Goal: Feedback & Contribution: Contribute content

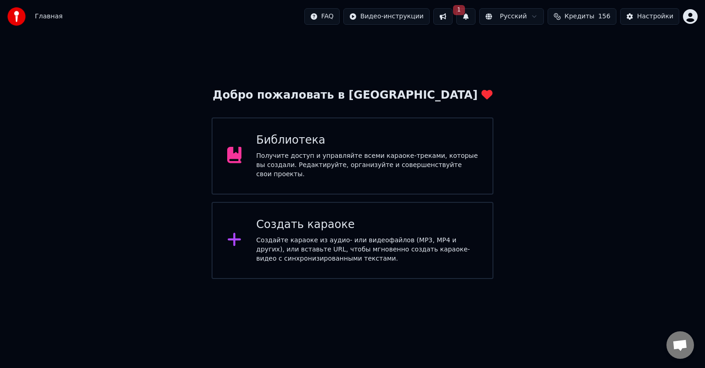
click at [371, 169] on div "Получите доступ и управляйте всеми караоке-треками, которые вы создали. Редакти…" at bounding box center [367, 165] width 222 height 28
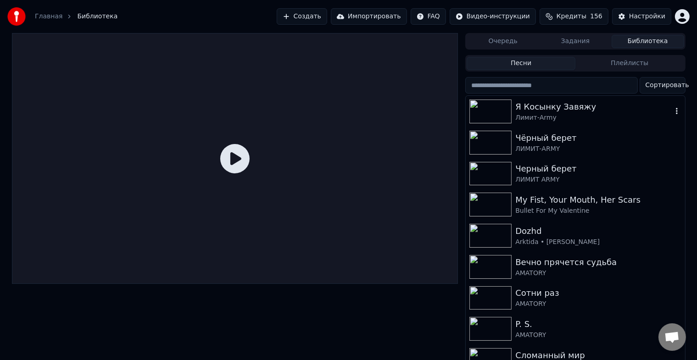
click at [480, 107] on img at bounding box center [491, 112] width 42 height 24
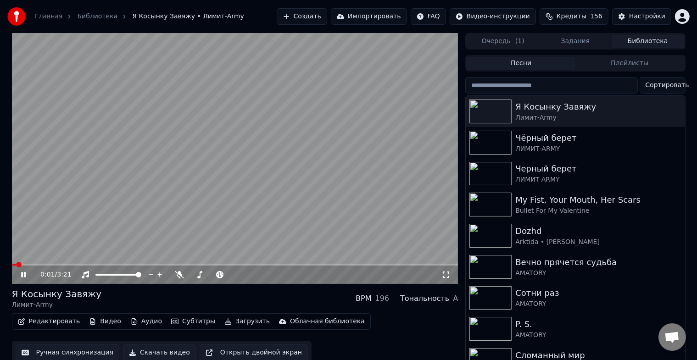
click at [55, 264] on video at bounding box center [235, 158] width 447 height 251
click at [24, 273] on icon at bounding box center [30, 274] width 22 height 7
click at [32, 263] on video at bounding box center [235, 158] width 447 height 251
click at [57, 266] on span at bounding box center [235, 265] width 447 height 2
click at [25, 275] on icon at bounding box center [24, 275] width 6 height 6
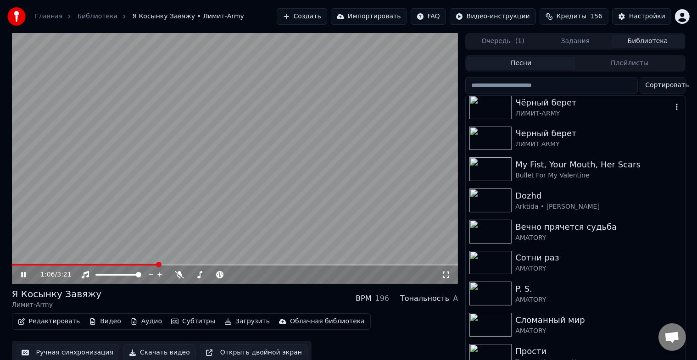
click at [673, 105] on icon "button" at bounding box center [677, 106] width 9 height 7
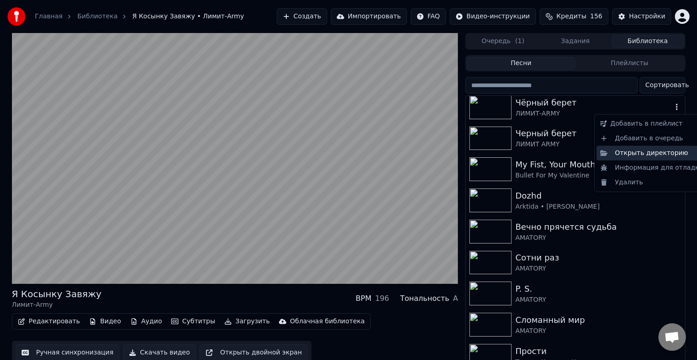
click at [657, 153] on div "Открыть директорию" at bounding box center [652, 153] width 111 height 15
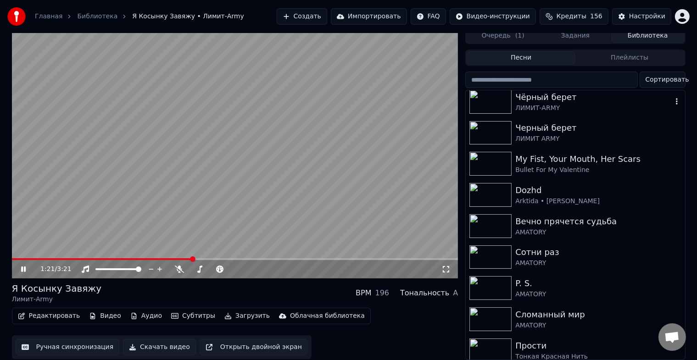
scroll to position [11, 0]
click at [151, 342] on button "Скачать видео" at bounding box center [159, 347] width 73 height 17
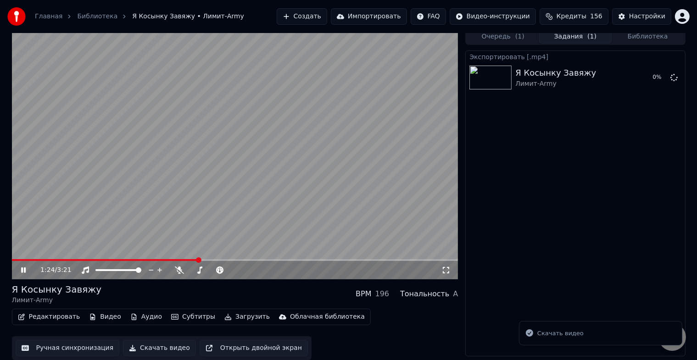
scroll to position [0, 0]
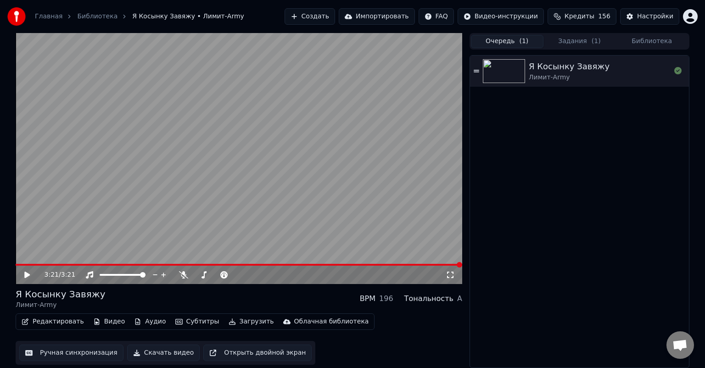
click at [506, 44] on button "Очередь ( 1 )" at bounding box center [507, 41] width 73 height 13
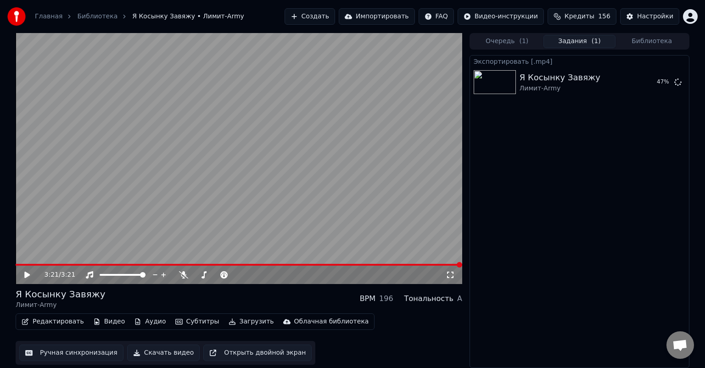
click at [567, 41] on button "Задания ( 1 )" at bounding box center [580, 41] width 73 height 13
click at [495, 45] on button "Очередь ( 1 )" at bounding box center [507, 41] width 73 height 13
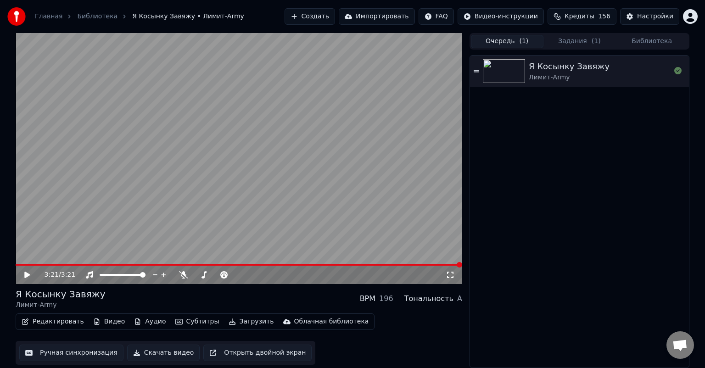
click at [652, 41] on button "Библиотека" at bounding box center [652, 41] width 73 height 13
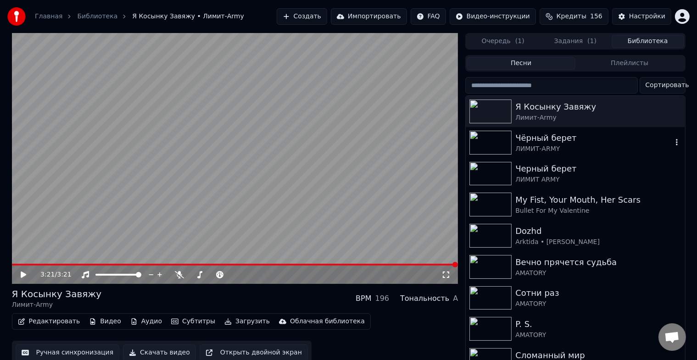
click at [493, 144] on img at bounding box center [491, 143] width 42 height 24
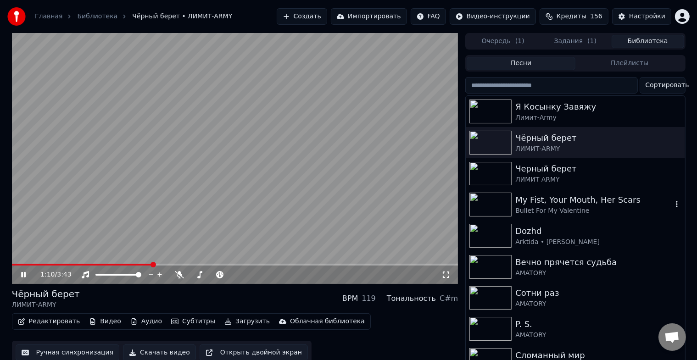
click at [487, 177] on img at bounding box center [491, 174] width 42 height 24
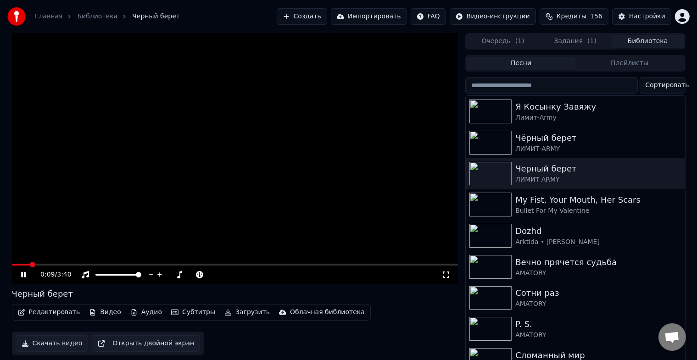
click at [31, 264] on span at bounding box center [33, 265] width 6 height 6
click at [22, 274] on icon at bounding box center [23, 275] width 5 height 6
click at [620, 142] on div "Чёрный берет" at bounding box center [594, 138] width 157 height 13
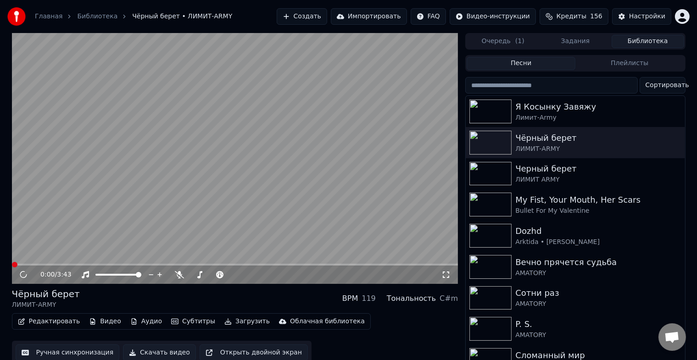
scroll to position [11, 0]
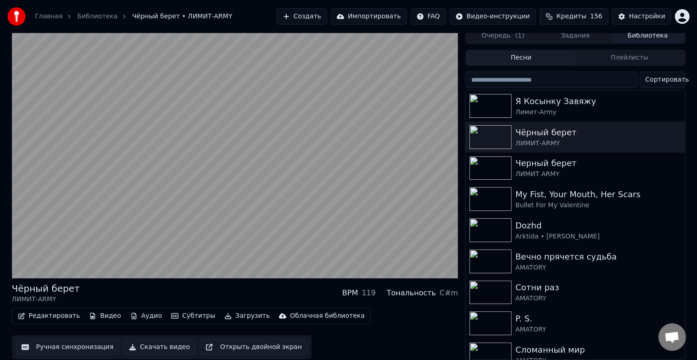
click at [157, 342] on button "Скачать видео" at bounding box center [159, 347] width 73 height 17
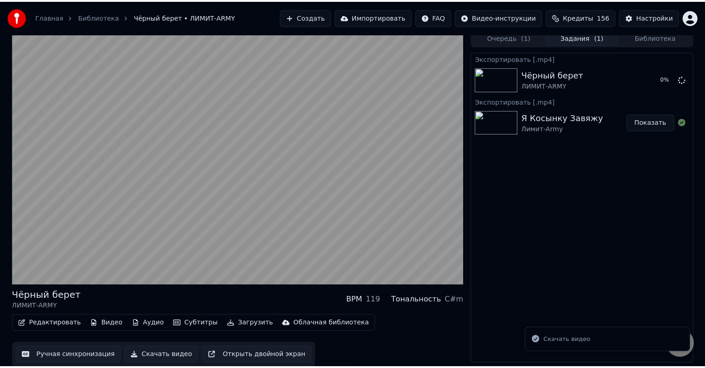
scroll to position [0, 0]
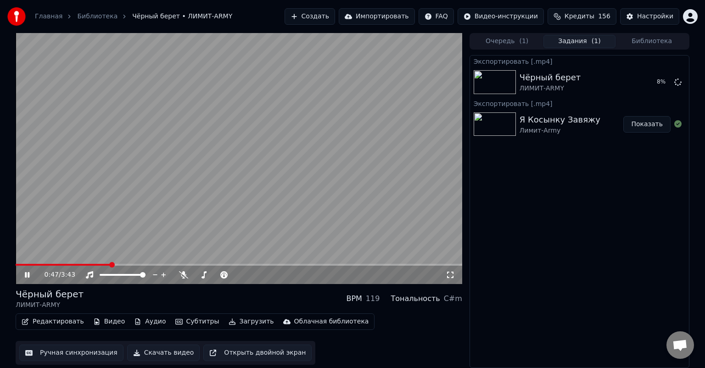
click at [25, 275] on icon at bounding box center [27, 275] width 5 height 6
click at [651, 122] on button "Показать" at bounding box center [646, 124] width 47 height 17
click at [652, 85] on button "Показать" at bounding box center [646, 82] width 47 height 17
click at [332, 14] on button "Создать" at bounding box center [310, 16] width 50 height 17
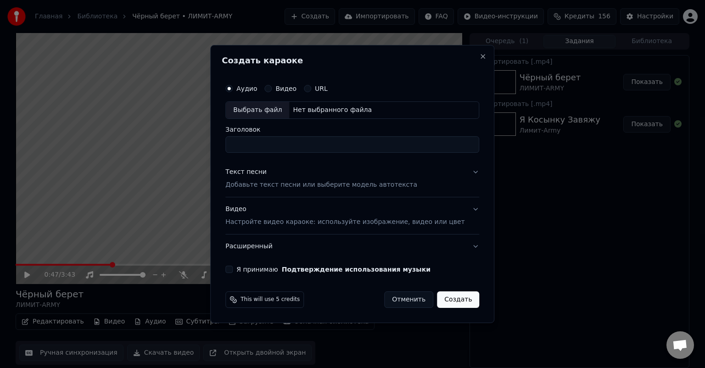
click at [275, 110] on div "Выбрать файл" at bounding box center [257, 110] width 63 height 17
type input "**********"
click at [308, 182] on p "Добавьте текст песни или выберите модель автотекста" at bounding box center [321, 184] width 192 height 9
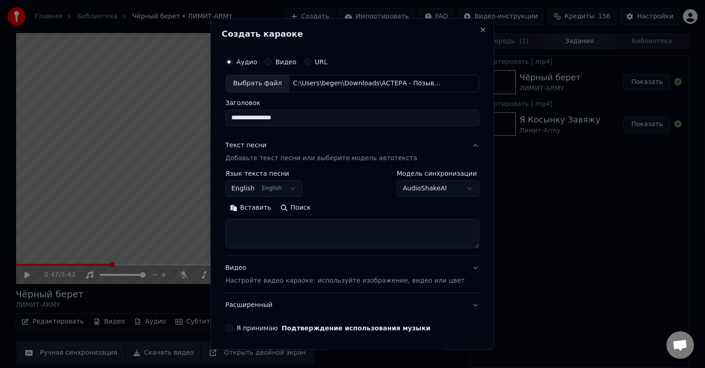
click at [275, 188] on button "English English" at bounding box center [263, 188] width 77 height 17
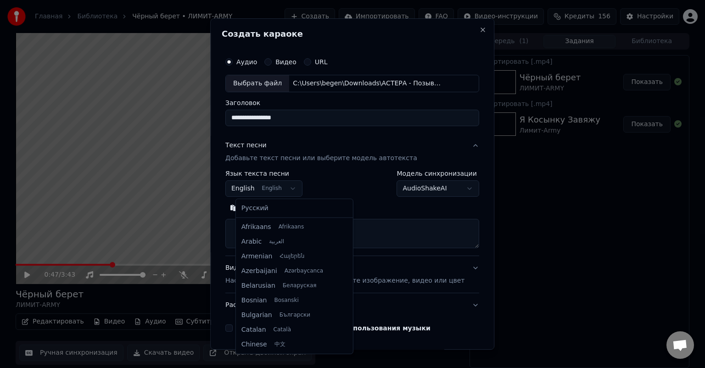
scroll to position [73, 0]
click at [282, 188] on body "**********" at bounding box center [352, 184] width 705 height 368
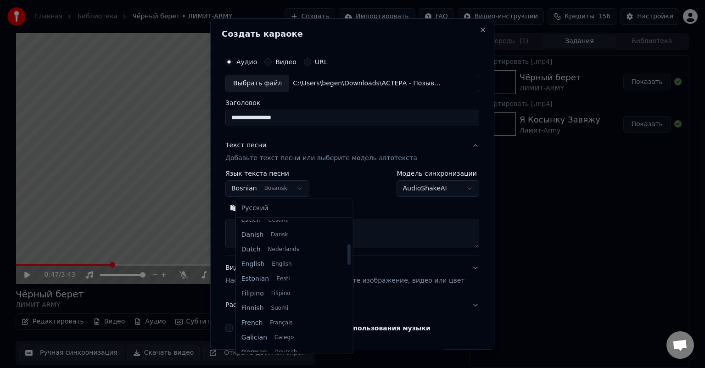
scroll to position [0, 0]
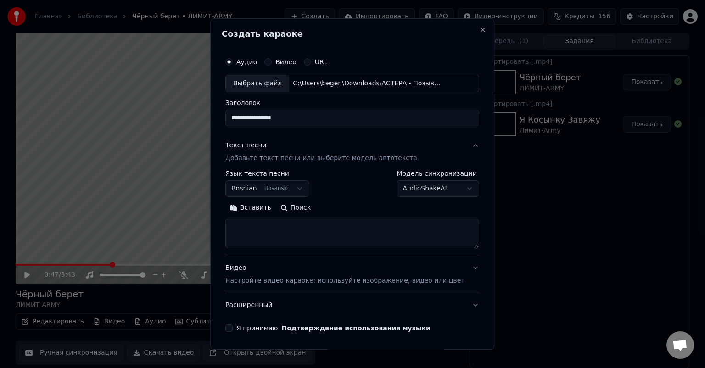
click at [362, 208] on body "**********" at bounding box center [352, 184] width 705 height 368
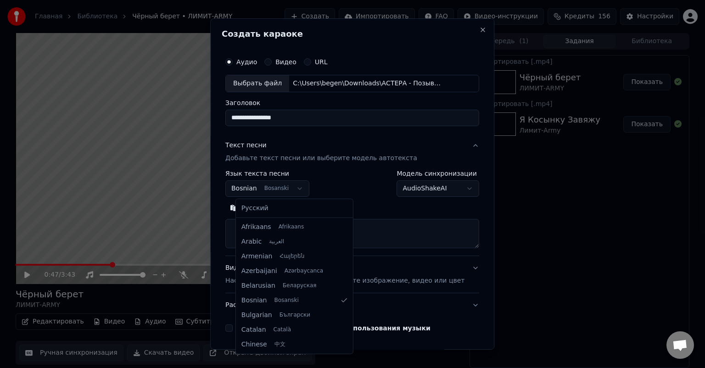
click at [302, 193] on body "**********" at bounding box center [352, 184] width 705 height 368
select select "**"
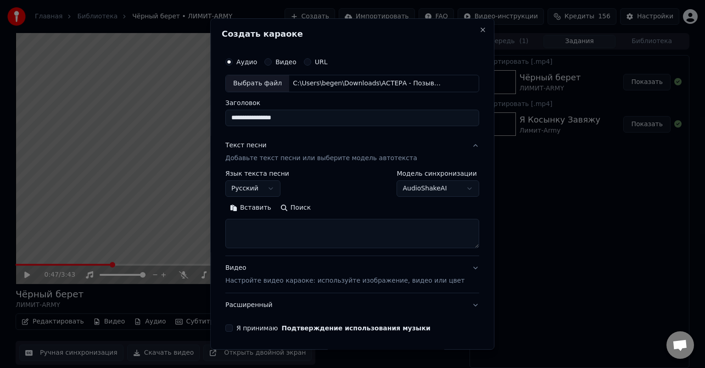
click at [333, 198] on div "**********" at bounding box center [352, 209] width 254 height 78
click at [280, 236] on textarea at bounding box center [352, 233] width 254 height 29
paste textarea "**********"
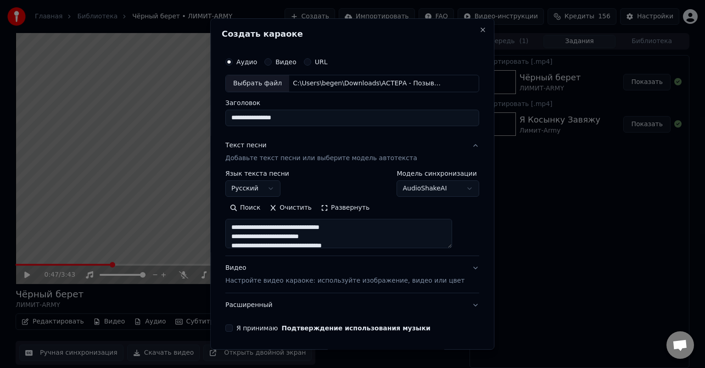
click at [280, 236] on textarea at bounding box center [338, 233] width 227 height 29
click at [318, 244] on textarea at bounding box center [338, 233] width 227 height 29
click at [244, 233] on textarea at bounding box center [338, 233] width 227 height 29
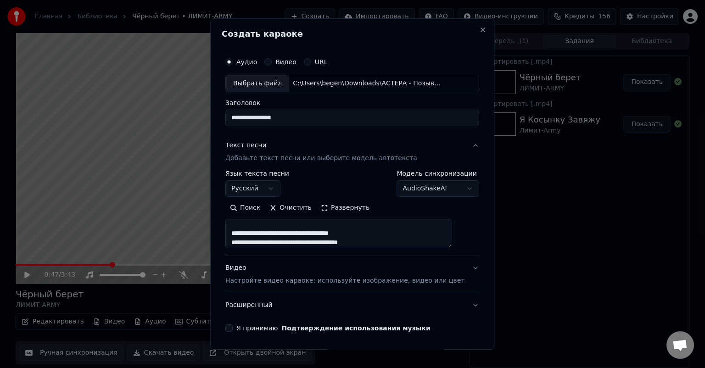
click at [242, 234] on textarea at bounding box center [338, 233] width 227 height 29
click at [332, 224] on textarea at bounding box center [338, 233] width 227 height 29
click at [317, 237] on textarea at bounding box center [338, 233] width 227 height 29
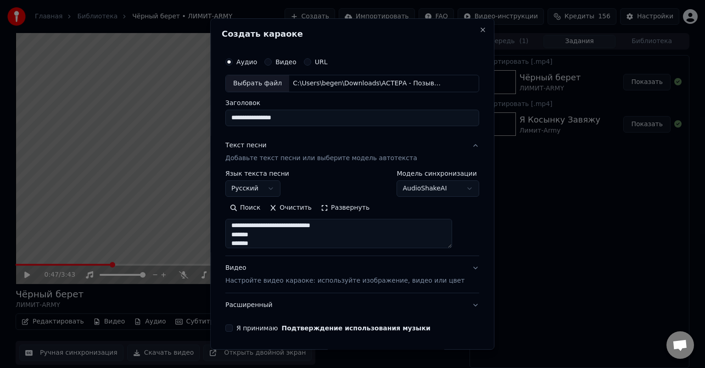
click at [282, 237] on textarea at bounding box center [338, 233] width 227 height 29
paste textarea "**********"
click at [320, 237] on textarea at bounding box center [338, 233] width 227 height 29
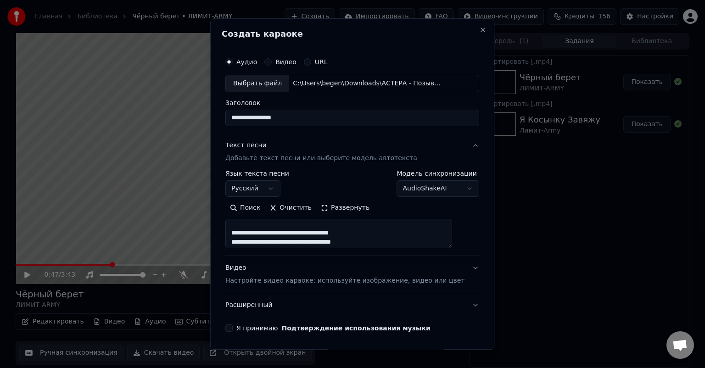
type textarea "**********"
click at [331, 242] on textarea at bounding box center [338, 233] width 227 height 29
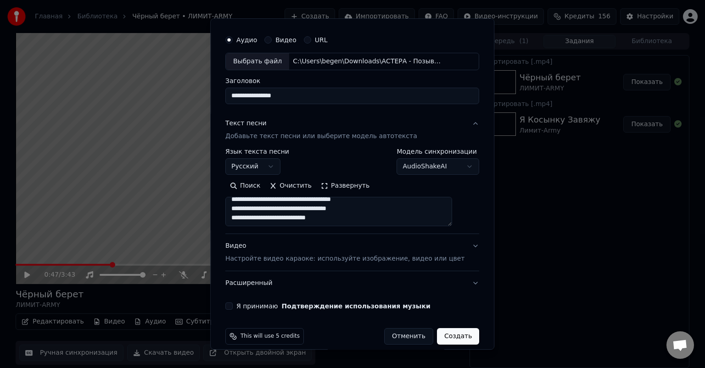
scroll to position [31, 0]
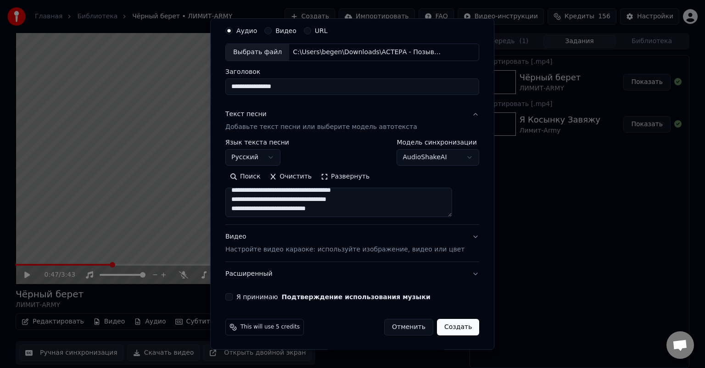
click at [368, 253] on p "Настройте видео караоке: используйте изображение, видео или цвет" at bounding box center [344, 249] width 239 height 9
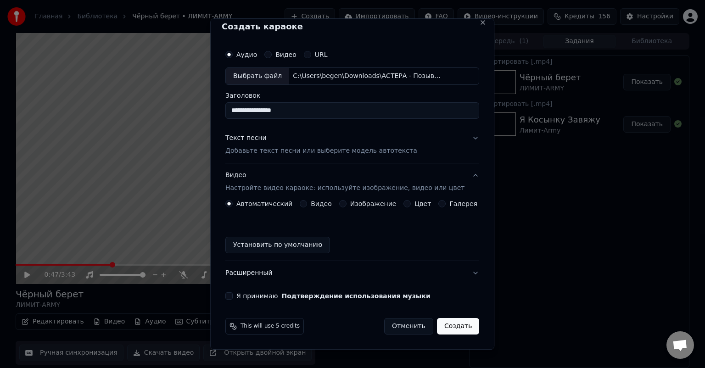
scroll to position [7, 0]
click at [305, 208] on div "Автоматический Видео Изображение Цвет Галерея Установить по умолчанию" at bounding box center [352, 227] width 254 height 53
click at [304, 205] on button "Видео" at bounding box center [303, 204] width 7 height 7
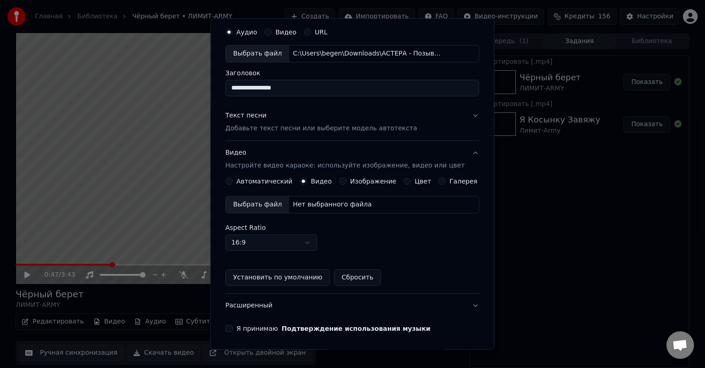
scroll to position [16, 0]
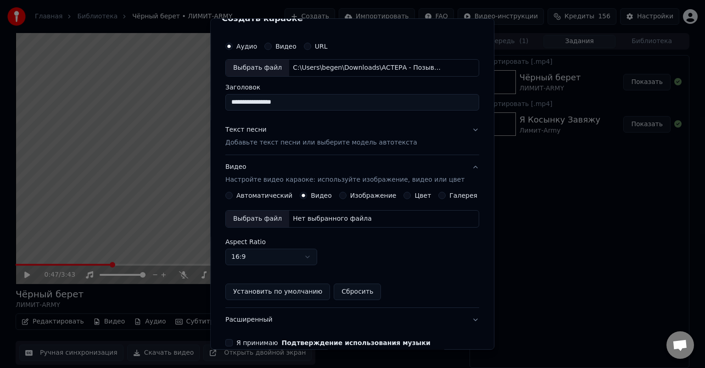
click at [272, 198] on label "Автоматический" at bounding box center [264, 195] width 56 height 6
click at [233, 198] on button "Автоматический" at bounding box center [228, 195] width 7 height 7
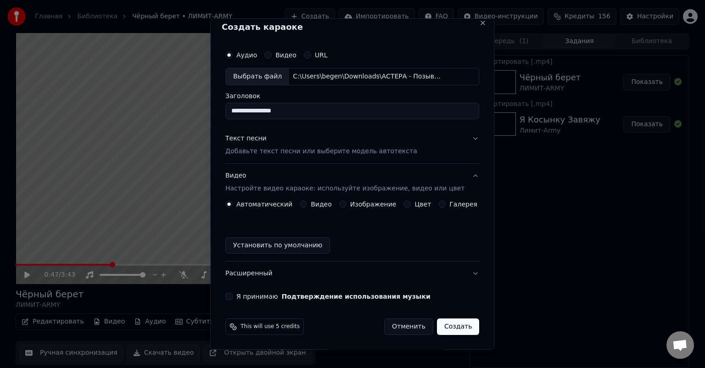
click at [233, 299] on button "Я принимаю Подтверждение использования музыки" at bounding box center [228, 296] width 7 height 7
click at [442, 329] on button "Создать" at bounding box center [458, 327] width 42 height 17
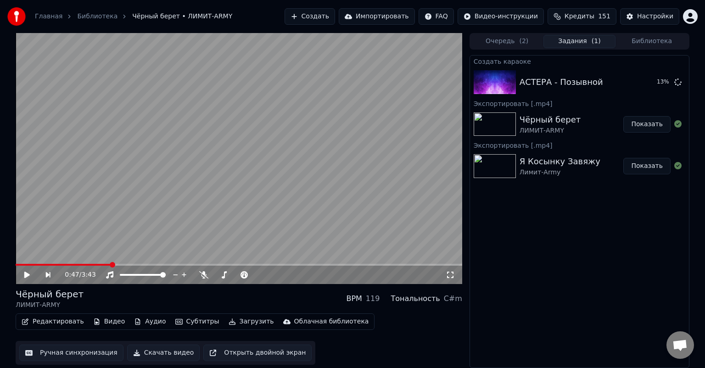
click at [516, 230] on div "Создать караоке АСТЕРА - Позывной 13 % Экспортировать [.mp4] Чёрный берет ЛИМИТ…" at bounding box center [580, 211] width 220 height 313
click at [335, 16] on button "Создать" at bounding box center [310, 16] width 50 height 17
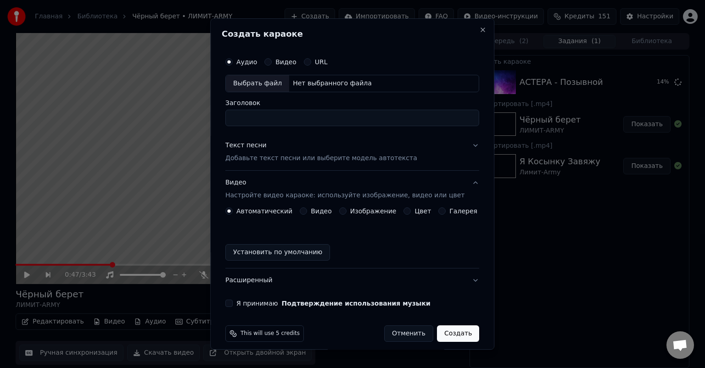
click at [274, 84] on div "Выбрать файл" at bounding box center [257, 83] width 63 height 17
type input "**********"
click at [393, 156] on p "Добавьте текст песни или выберите модель автотекста" at bounding box center [321, 158] width 192 height 9
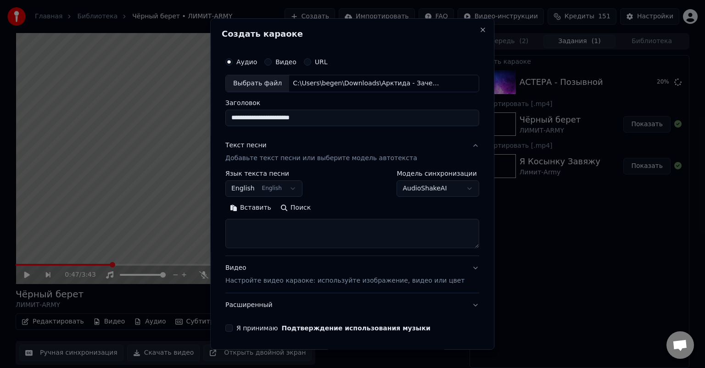
click at [274, 189] on button "English English" at bounding box center [263, 188] width 77 height 17
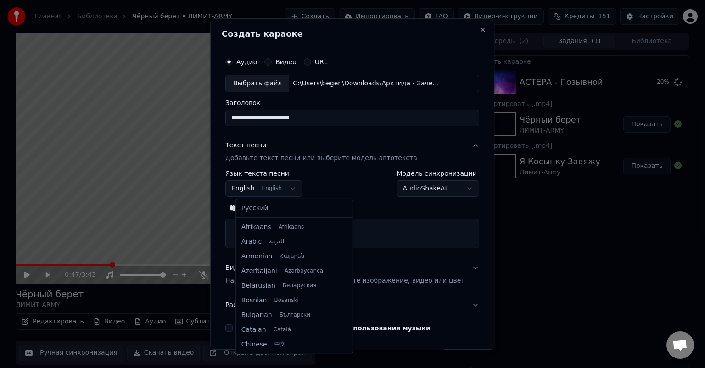
scroll to position [73, 0]
select select "**"
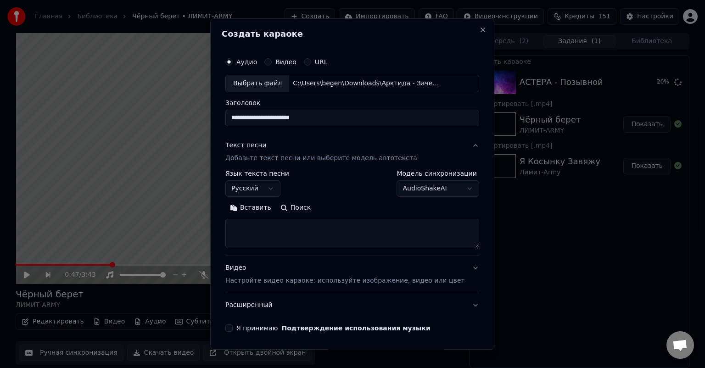
click at [310, 241] on textarea at bounding box center [352, 233] width 254 height 29
paste textarea "**********"
type textarea "**********"
click at [309, 232] on textarea "**********" at bounding box center [338, 233] width 227 height 29
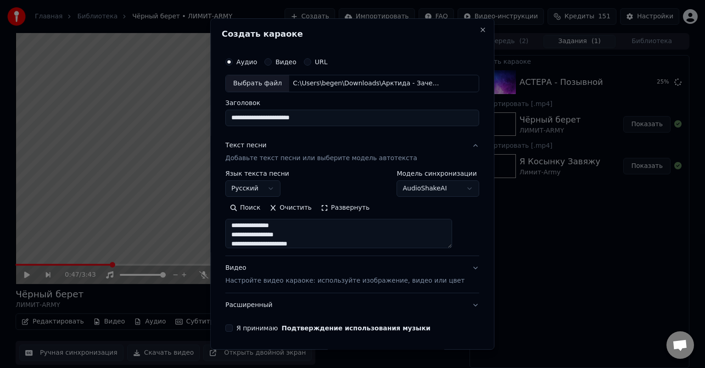
scroll to position [29, 0]
click at [307, 244] on textarea "**********" at bounding box center [338, 233] width 227 height 29
click at [310, 243] on textarea "**********" at bounding box center [338, 233] width 227 height 29
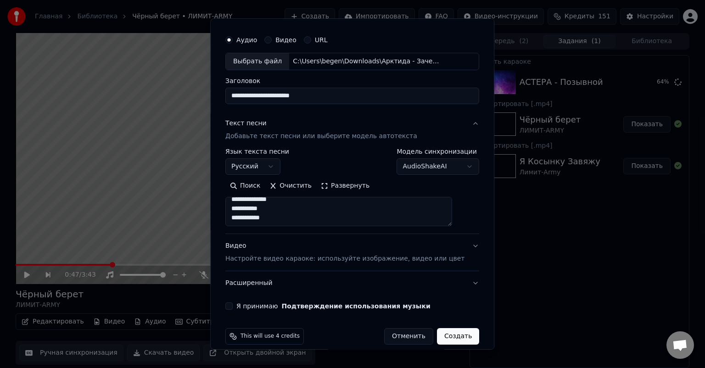
scroll to position [31, 0]
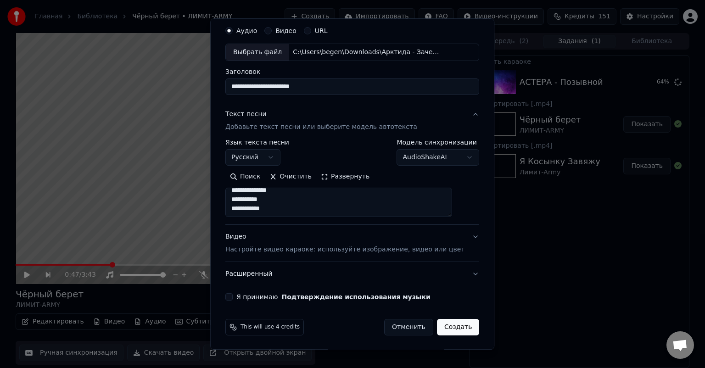
click at [243, 298] on div "Я принимаю Подтверждение использования музыки" at bounding box center [352, 296] width 254 height 7
click at [233, 296] on button "Я принимаю Подтверждение использования музыки" at bounding box center [228, 296] width 7 height 7
click at [441, 331] on button "Создать" at bounding box center [458, 327] width 42 height 17
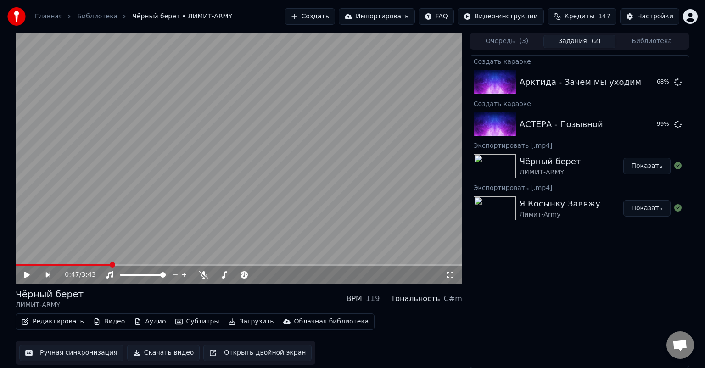
click at [330, 14] on button "Создать" at bounding box center [310, 16] width 50 height 17
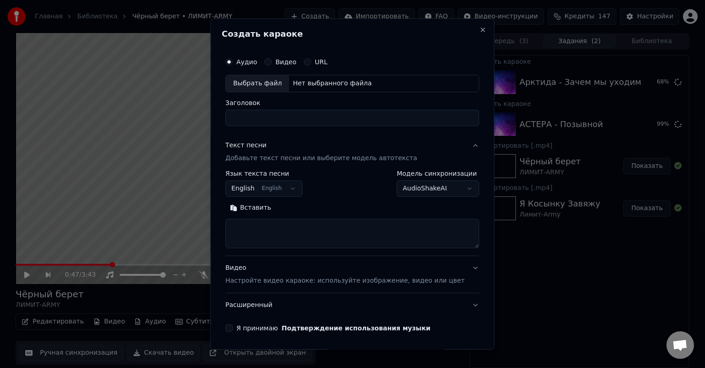
click at [272, 84] on div "Выбрать файл" at bounding box center [257, 83] width 63 height 17
click at [288, 189] on button "English English" at bounding box center [263, 188] width 77 height 17
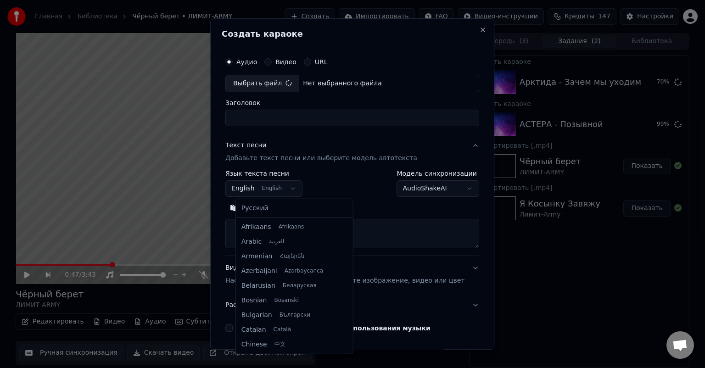
scroll to position [73, 0]
select select "**"
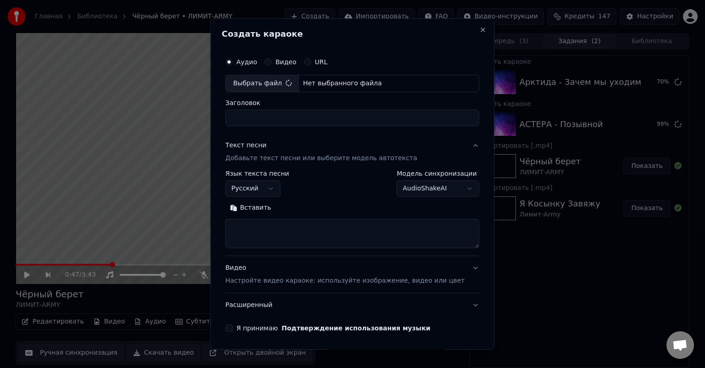
type input "**********"
click at [264, 243] on textarea at bounding box center [352, 233] width 254 height 29
click at [275, 235] on textarea at bounding box center [352, 233] width 254 height 29
paste textarea "**********"
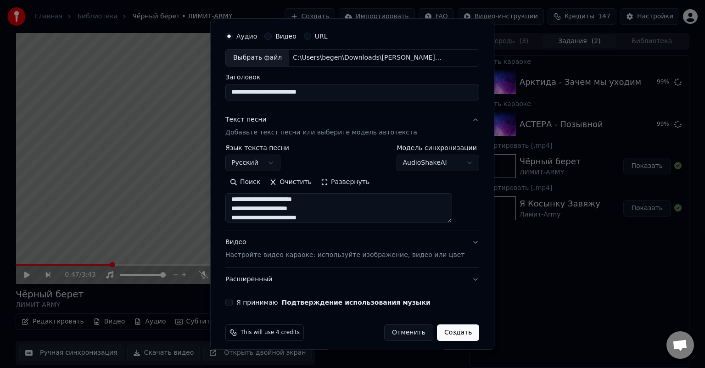
scroll to position [31, 0]
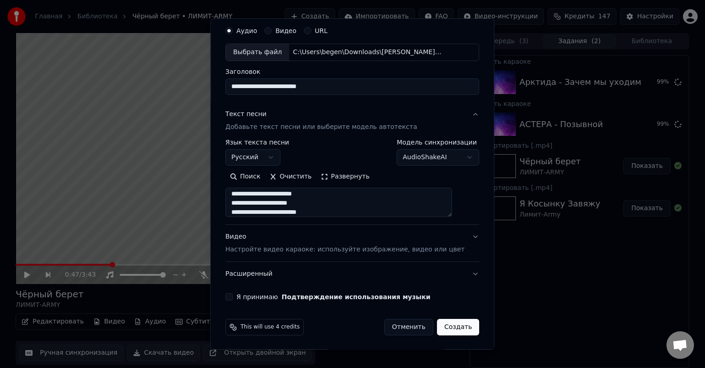
type textarea "**********"
click at [241, 300] on div "**********" at bounding box center [352, 161] width 261 height 286
click at [233, 297] on button "Я принимаю Подтверждение использования музыки" at bounding box center [228, 296] width 7 height 7
click at [444, 327] on button "Создать" at bounding box center [458, 327] width 42 height 17
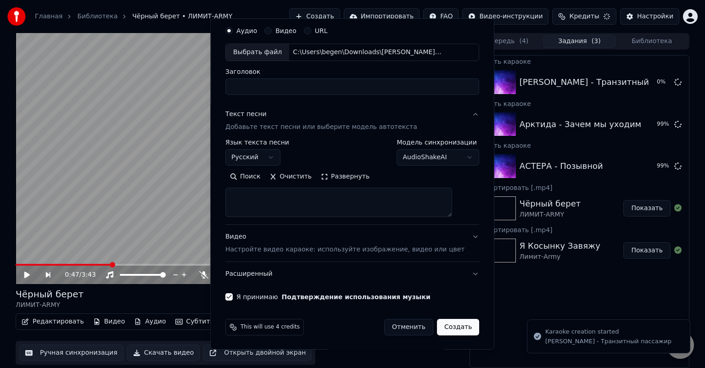
select select
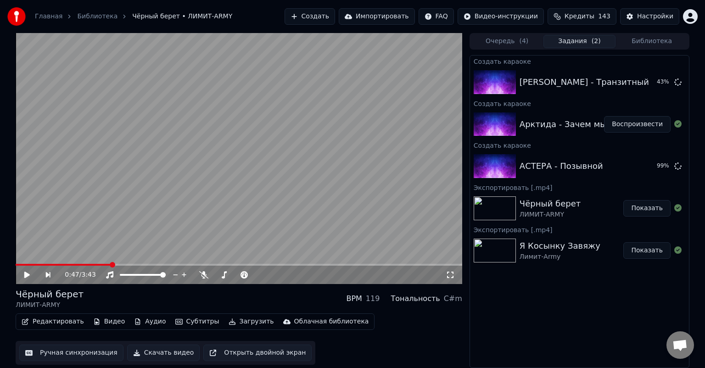
click at [324, 20] on button "Создать" at bounding box center [310, 16] width 50 height 17
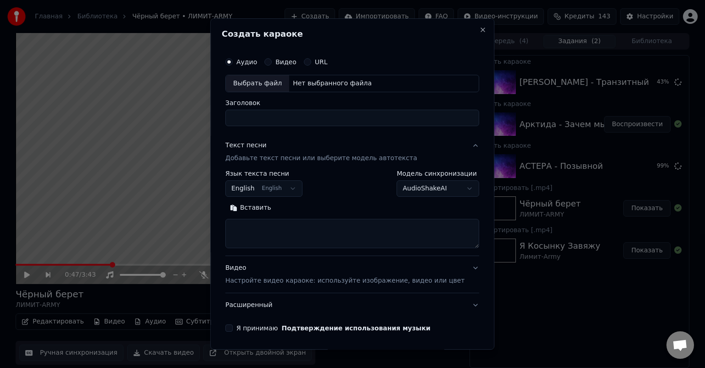
click at [264, 86] on div "Выбрать файл" at bounding box center [257, 83] width 63 height 17
type input "**********"
click at [293, 190] on button "English English" at bounding box center [263, 188] width 77 height 17
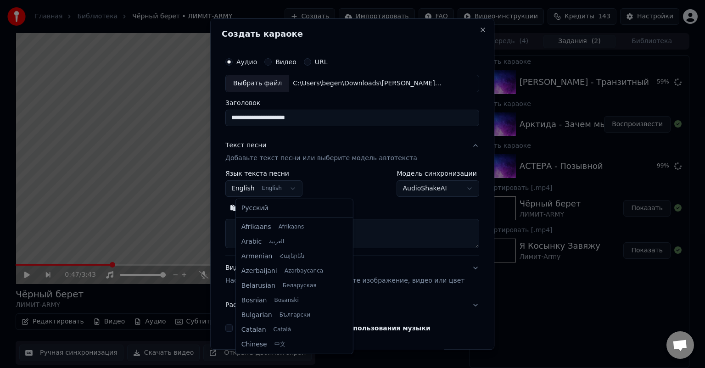
select select "**"
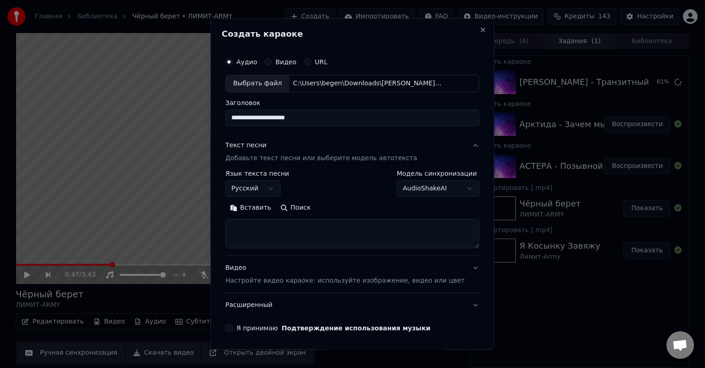
click at [286, 238] on textarea at bounding box center [352, 233] width 254 height 29
paste textarea "**********"
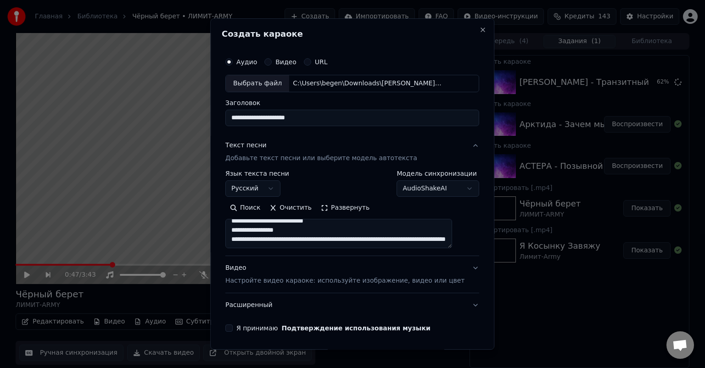
scroll to position [263, 0]
drag, startPoint x: 241, startPoint y: 234, endPoint x: 304, endPoint y: 244, distance: 63.2
click at [304, 244] on textarea "**********" at bounding box center [338, 233] width 227 height 29
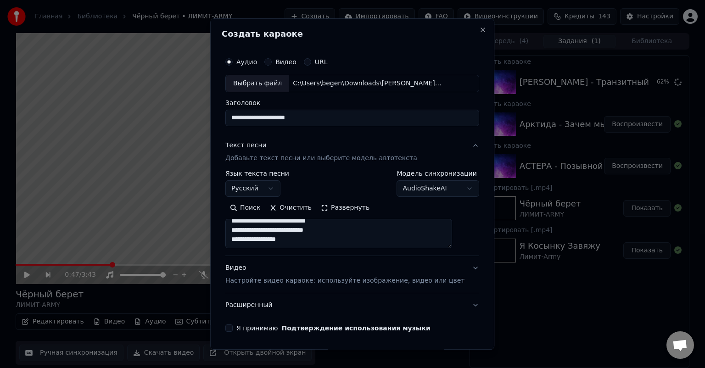
scroll to position [254, 0]
click at [320, 233] on textarea "**********" at bounding box center [338, 233] width 227 height 29
paste textarea "**********"
click at [294, 236] on textarea "**********" at bounding box center [338, 233] width 227 height 29
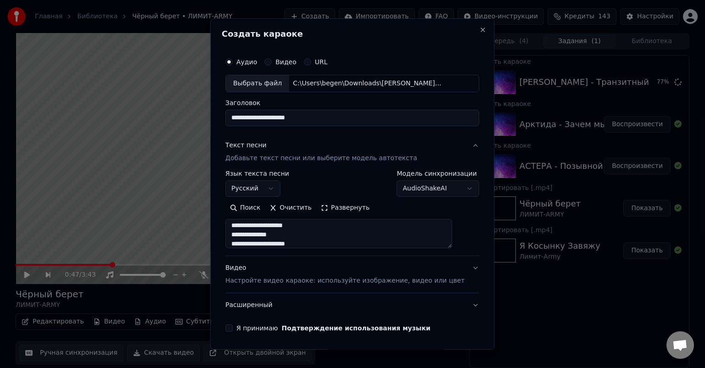
scroll to position [336, 0]
click at [329, 236] on textarea "**********" at bounding box center [338, 233] width 227 height 29
paste textarea "**********"
type textarea "**********"
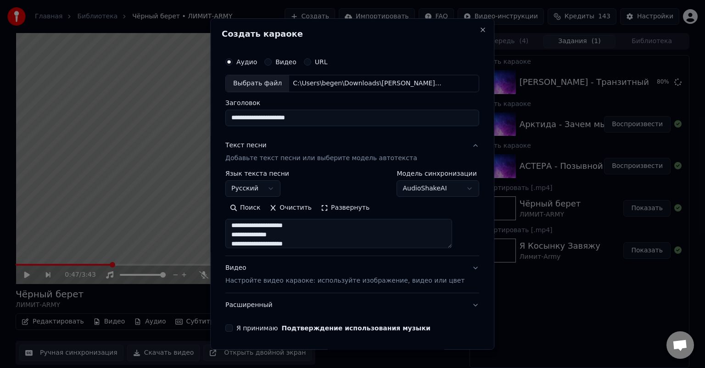
scroll to position [31, 0]
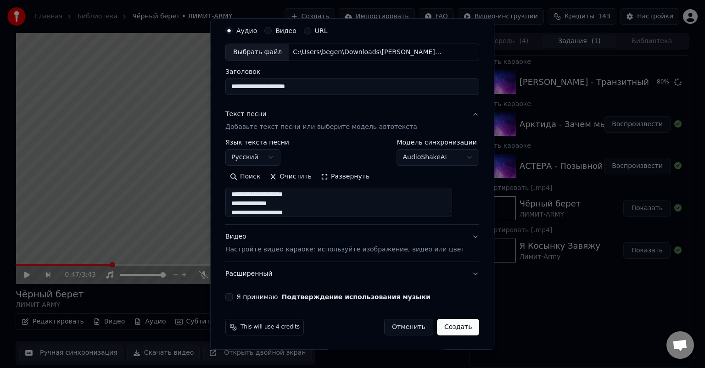
click at [233, 297] on button "Я принимаю Подтверждение использования музыки" at bounding box center [228, 296] width 7 height 7
click at [439, 325] on button "Создать" at bounding box center [458, 327] width 42 height 17
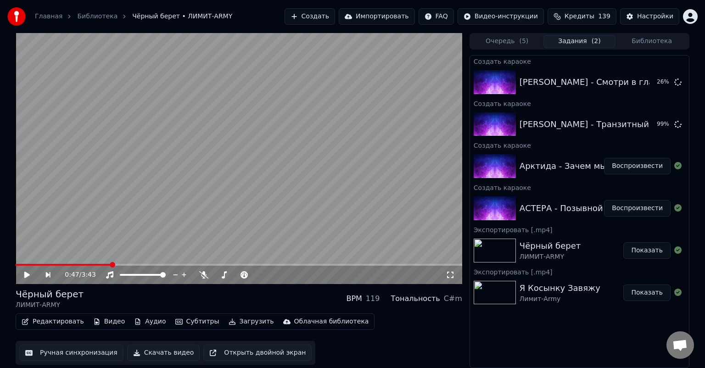
click at [335, 15] on button "Создать" at bounding box center [310, 16] width 50 height 17
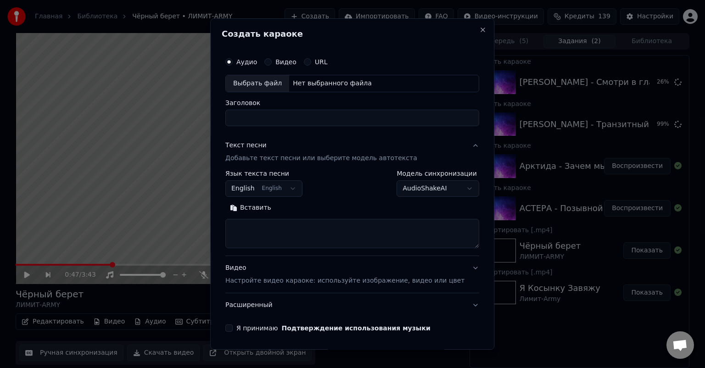
click at [263, 88] on div "Выбрать файл" at bounding box center [257, 83] width 63 height 17
type input "**********"
drag, startPoint x: 271, startPoint y: 227, endPoint x: 281, endPoint y: 197, distance: 32.1
click at [271, 227] on textarea at bounding box center [352, 233] width 254 height 29
click at [283, 192] on button "English English" at bounding box center [263, 188] width 77 height 17
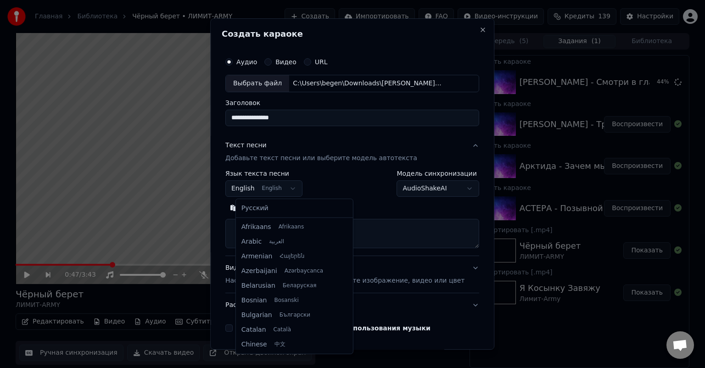
scroll to position [73, 0]
select select "**"
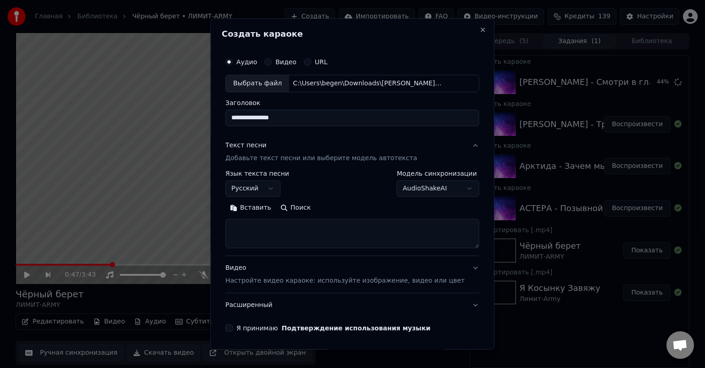
click at [268, 233] on textarea at bounding box center [352, 233] width 254 height 29
paste textarea "**********"
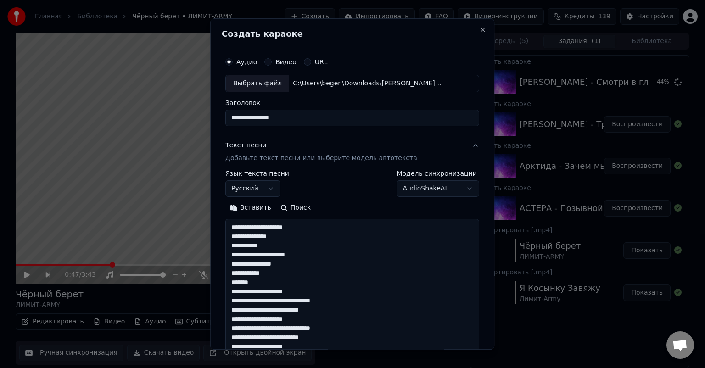
scroll to position [231, 0]
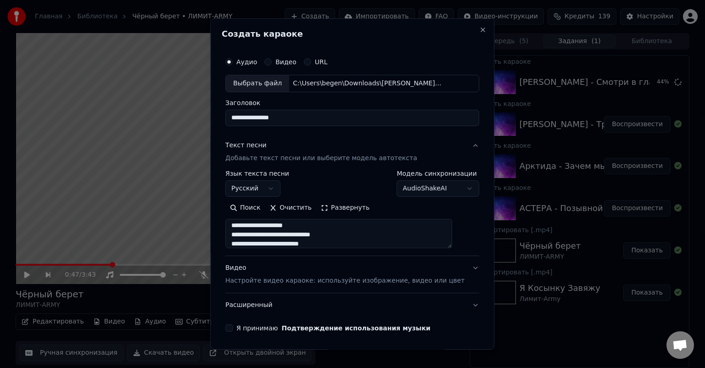
type textarea "**********"
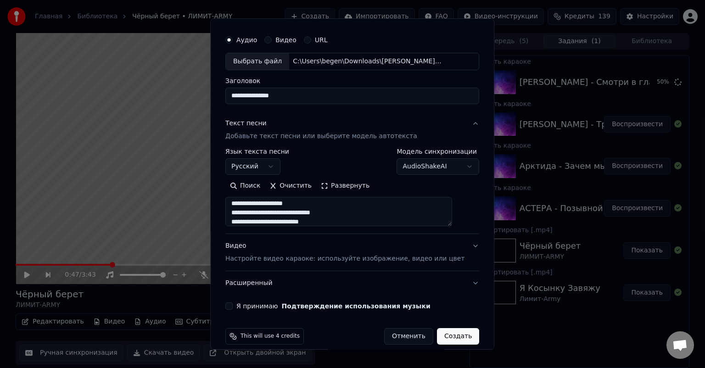
scroll to position [31, 0]
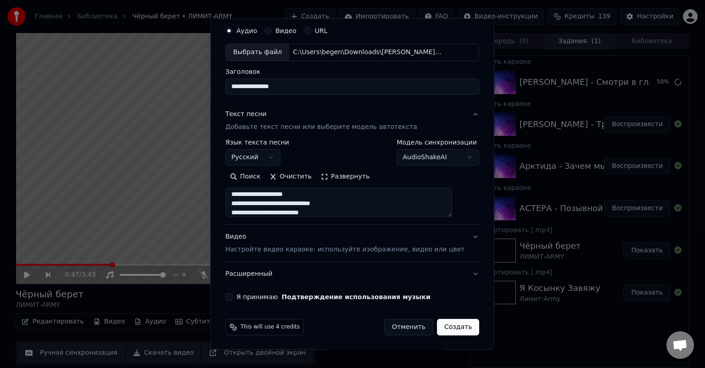
click at [239, 301] on div "**********" at bounding box center [352, 161] width 261 height 286
click at [233, 299] on button "Я принимаю Подтверждение использования музыки" at bounding box center [228, 296] width 7 height 7
click at [456, 235] on button "Видео Настройте видео караоке: используйте изображение, видео или цвет" at bounding box center [352, 243] width 254 height 37
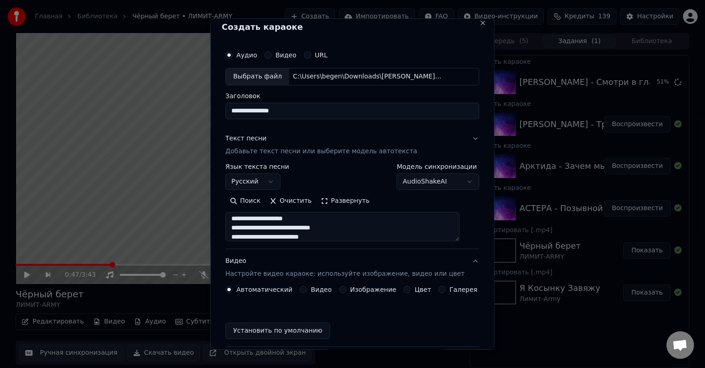
scroll to position [7, 0]
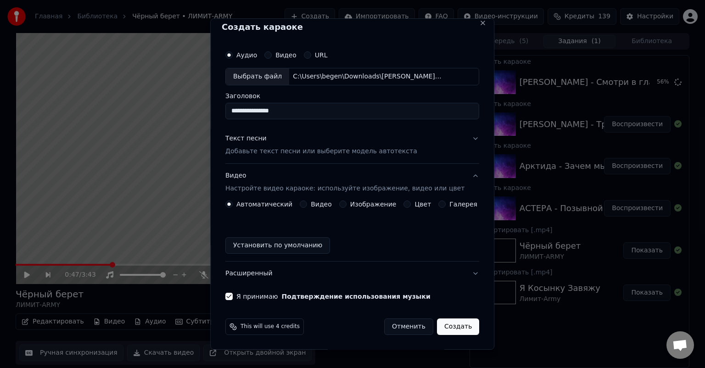
click at [446, 325] on button "Создать" at bounding box center [458, 327] width 42 height 17
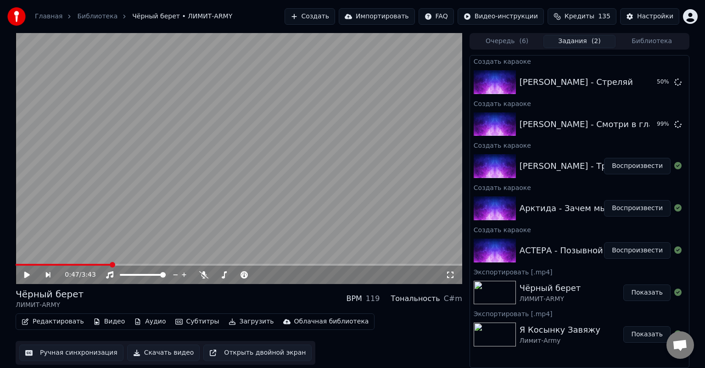
click at [335, 16] on button "Создать" at bounding box center [310, 16] width 50 height 17
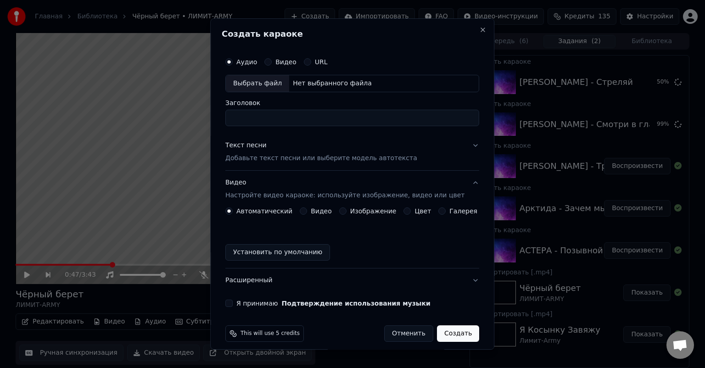
click at [263, 90] on div "Выбрать файл" at bounding box center [257, 83] width 63 height 17
type input "**********"
click at [277, 156] on p "Добавьте текст песни или выберите модель автотекста" at bounding box center [321, 158] width 192 height 9
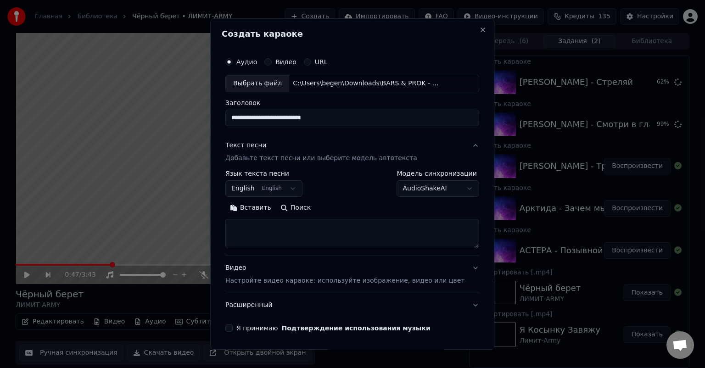
click at [291, 187] on button "English English" at bounding box center [263, 188] width 77 height 17
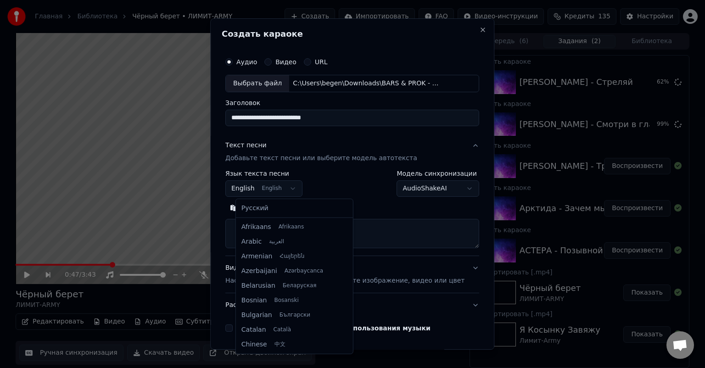
scroll to position [73, 0]
select select "**"
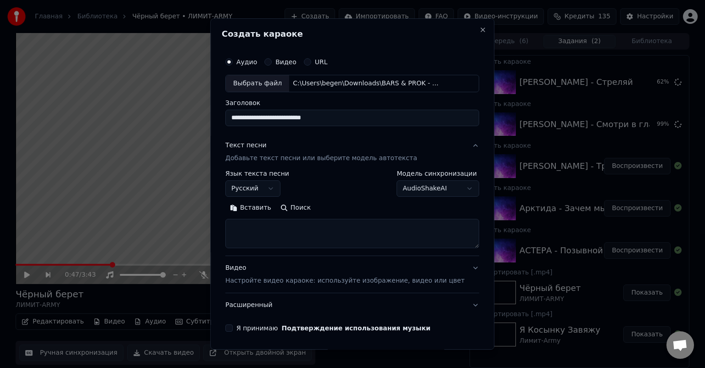
click at [290, 233] on textarea at bounding box center [352, 233] width 254 height 29
paste textarea "**********"
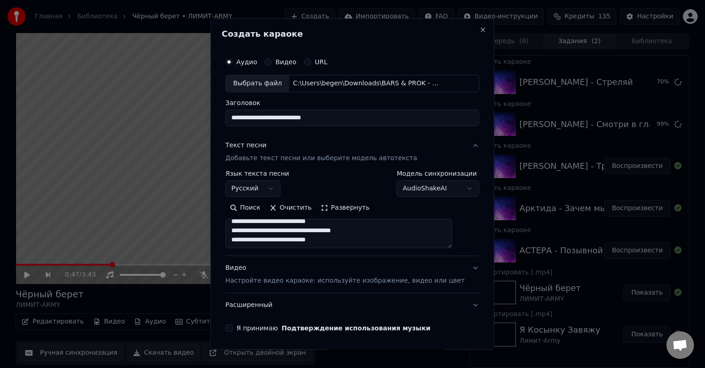
scroll to position [373, 0]
drag, startPoint x: 349, startPoint y: 244, endPoint x: 342, endPoint y: 239, distance: 7.9
click at [349, 244] on textarea at bounding box center [338, 233] width 227 height 29
click at [345, 241] on textarea at bounding box center [338, 233] width 227 height 29
click at [342, 239] on textarea at bounding box center [338, 233] width 227 height 29
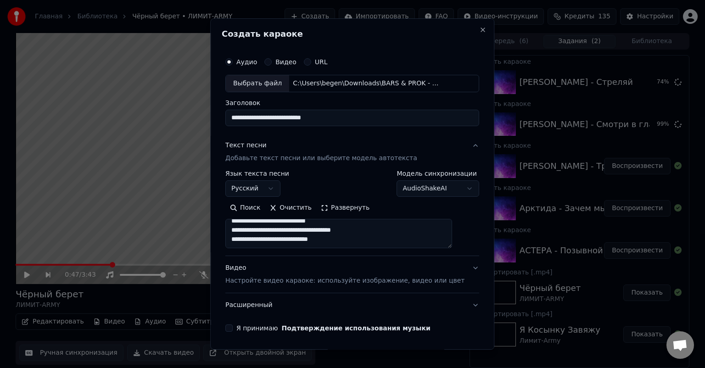
paste textarea "**********"
click at [389, 244] on textarea at bounding box center [338, 233] width 227 height 29
click at [371, 241] on textarea at bounding box center [338, 233] width 227 height 29
paste textarea "**********"
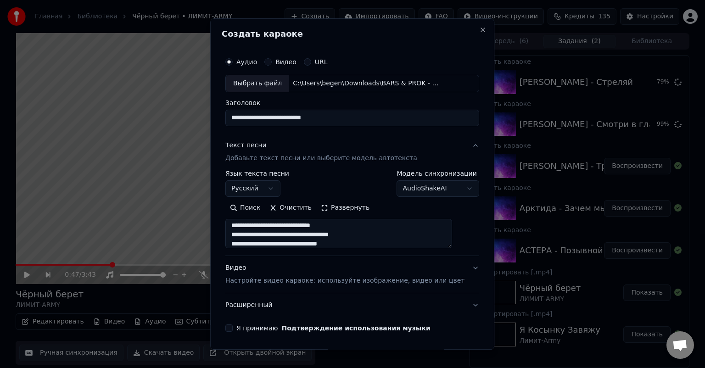
scroll to position [442, 0]
type textarea "**********"
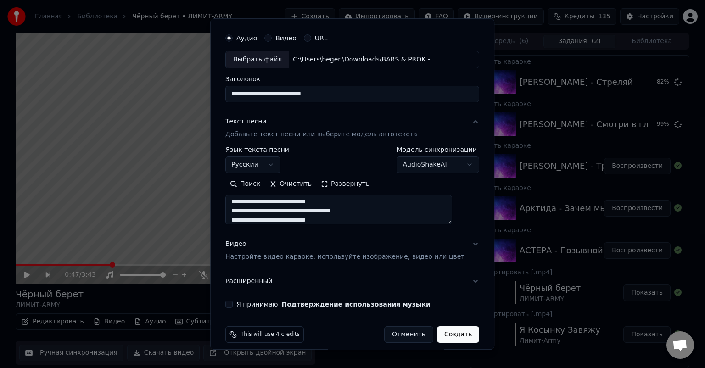
scroll to position [31, 0]
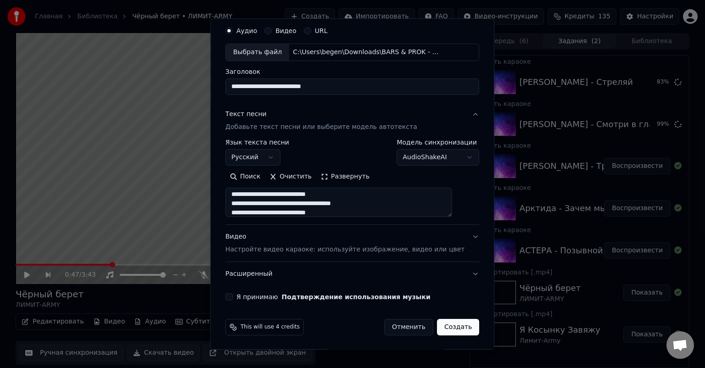
click at [233, 299] on button "Я принимаю Подтверждение использования музыки" at bounding box center [228, 296] width 7 height 7
click at [443, 327] on button "Создать" at bounding box center [458, 327] width 42 height 17
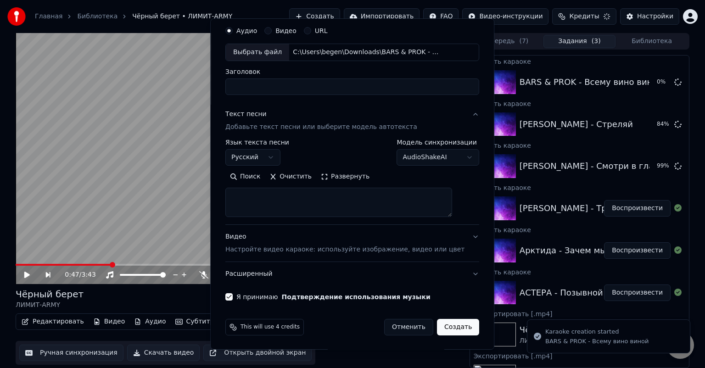
select select
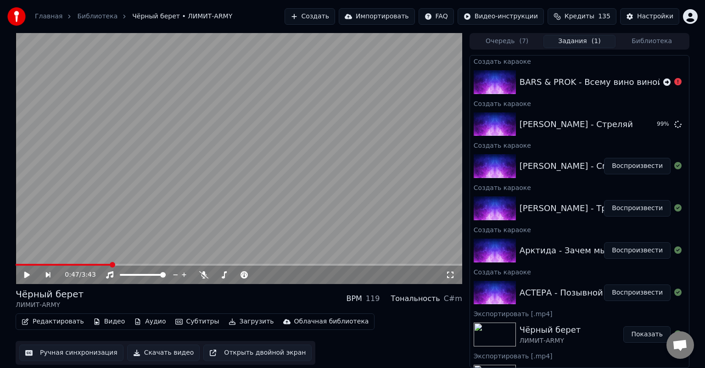
click at [335, 19] on button "Создать" at bounding box center [310, 16] width 50 height 17
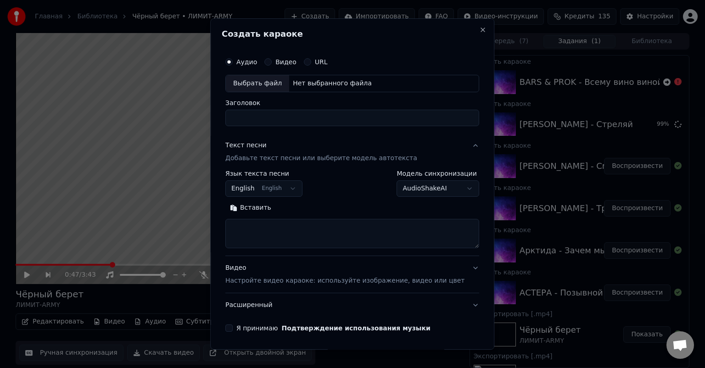
click at [336, 19] on div "**********" at bounding box center [352, 183] width 284 height 331
select select
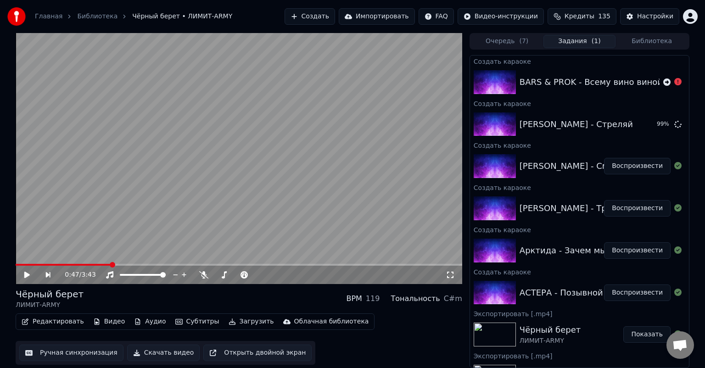
click at [574, 95] on div "BARS & PROK - Всему вино виной" at bounding box center [579, 82] width 219 height 31
click at [674, 83] on icon at bounding box center [677, 81] width 7 height 7
click at [663, 84] on icon at bounding box center [666, 82] width 7 height 7
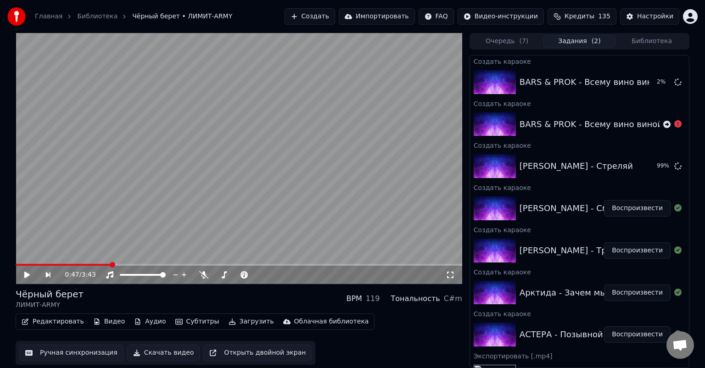
click at [335, 18] on button "Создать" at bounding box center [310, 16] width 50 height 17
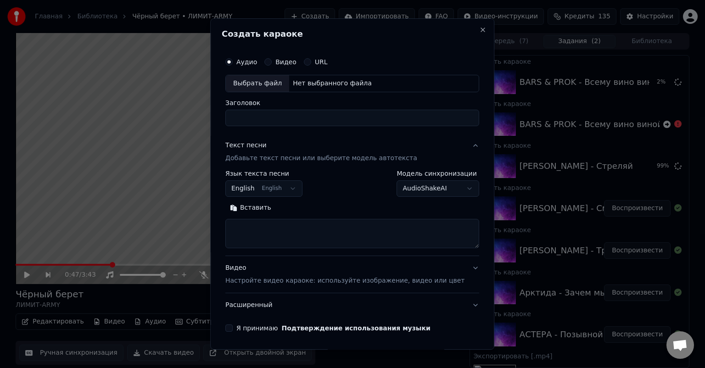
click at [262, 88] on div "Выбрать файл" at bounding box center [257, 83] width 63 height 17
click at [292, 191] on button "English English" at bounding box center [263, 188] width 77 height 17
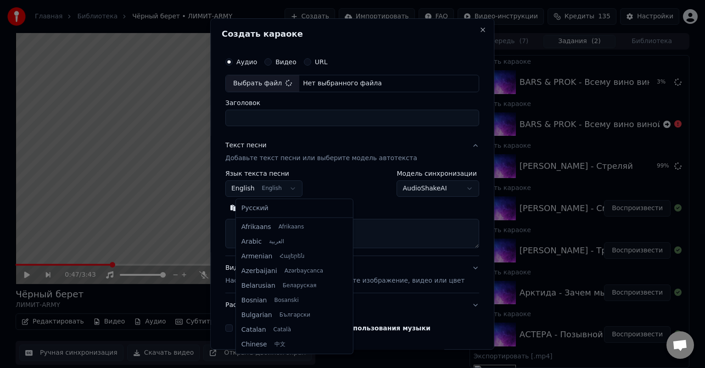
select select "**"
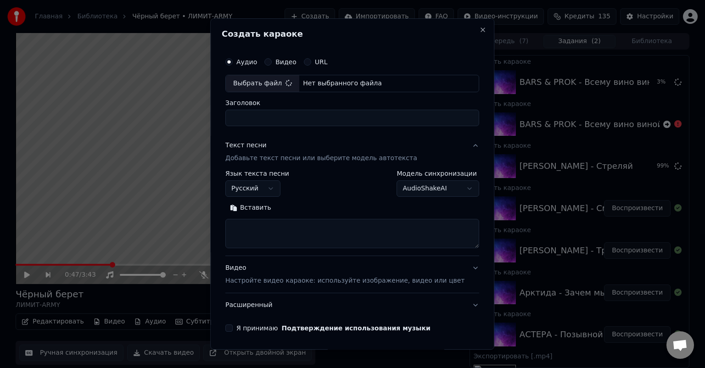
click at [277, 234] on textarea at bounding box center [352, 233] width 254 height 29
paste textarea "**********"
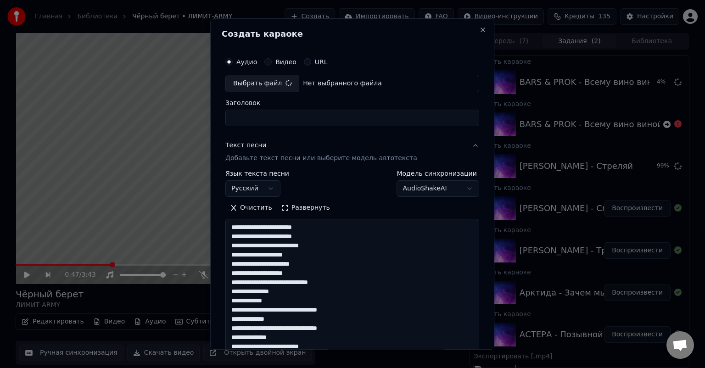
type textarea "**********"
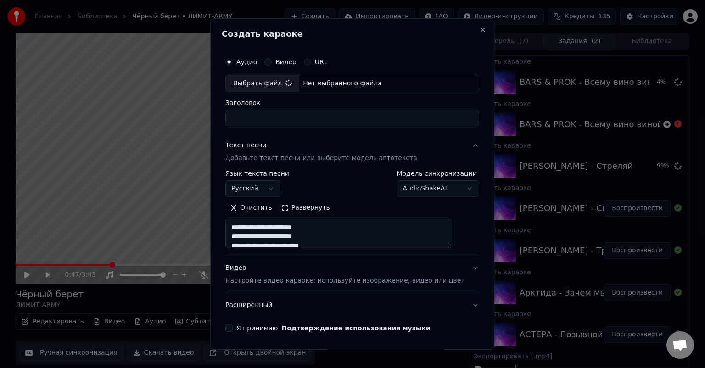
scroll to position [250, 0]
type input "**********"
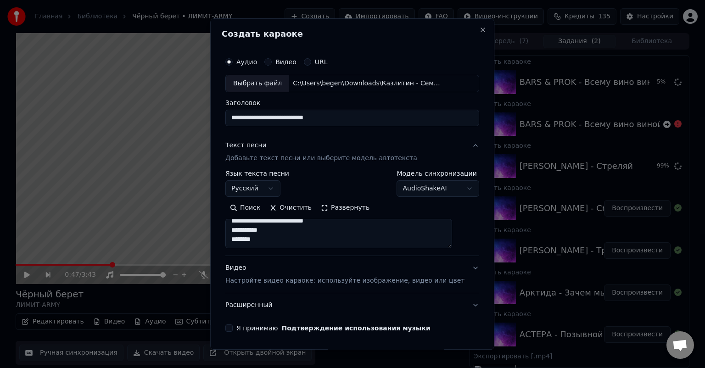
scroll to position [31, 0]
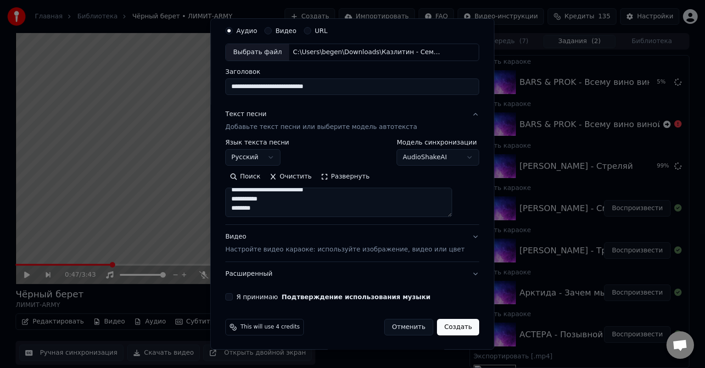
type textarea "**********"
click at [233, 296] on button "Я принимаю Подтверждение использования музыки" at bounding box center [228, 296] width 7 height 7
click at [441, 326] on button "Создать" at bounding box center [458, 327] width 42 height 17
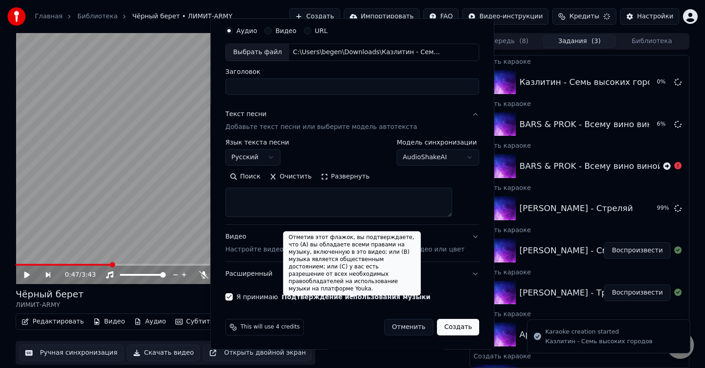
select select
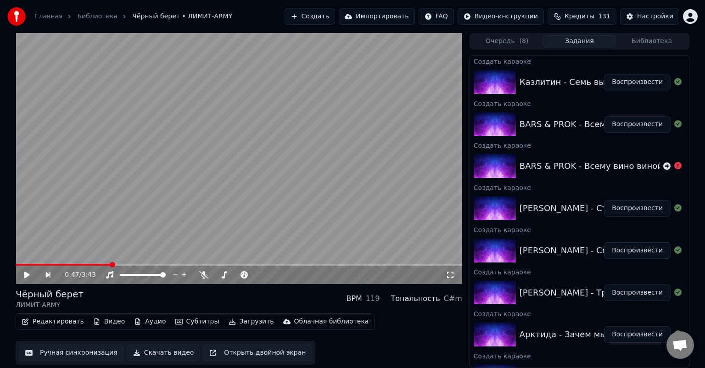
click at [335, 20] on button "Создать" at bounding box center [310, 16] width 50 height 17
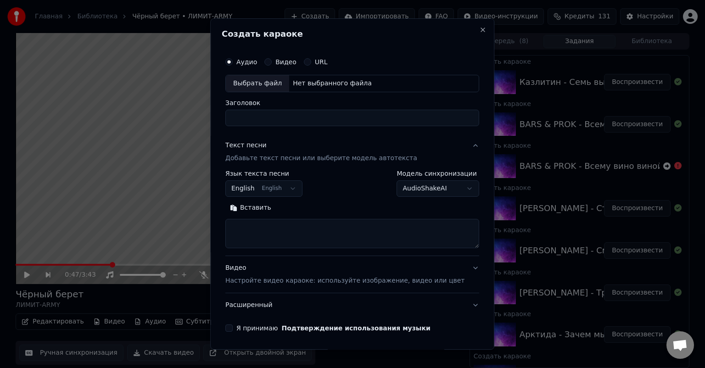
click at [269, 84] on div "Выбрать файл" at bounding box center [257, 83] width 63 height 17
type input "**********"
click at [300, 227] on textarea at bounding box center [352, 233] width 254 height 29
paste textarea "**********"
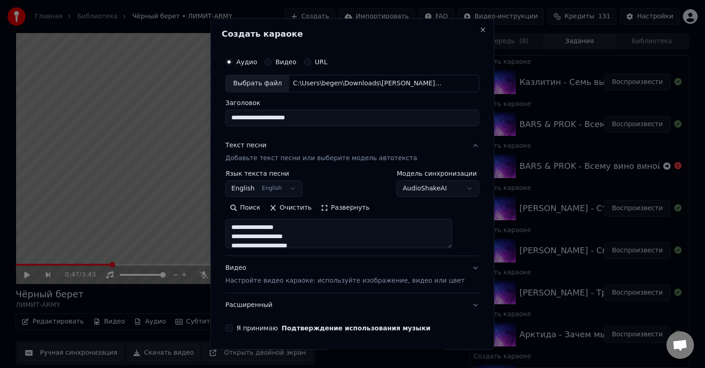
scroll to position [359, 0]
type textarea "**********"
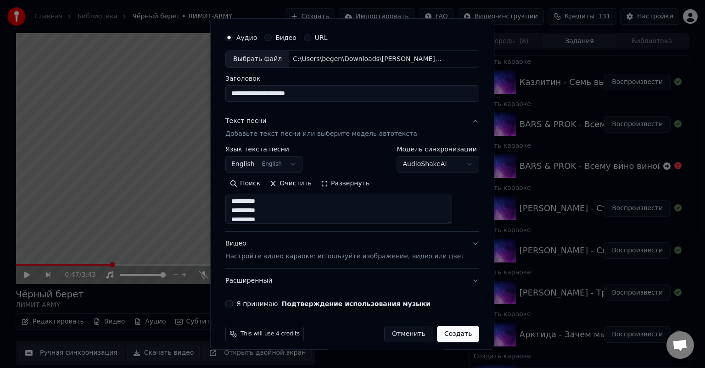
scroll to position [31, 0]
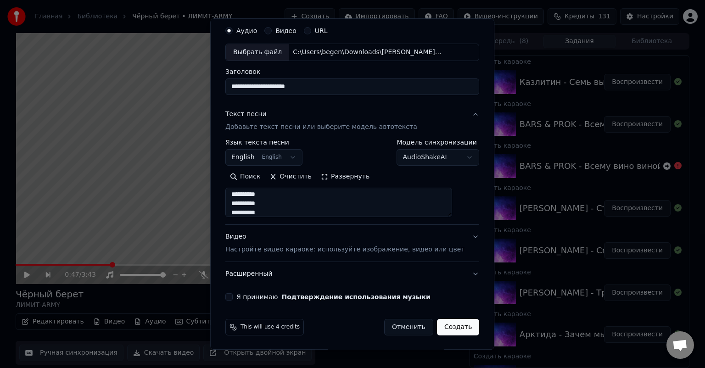
click at [283, 155] on button "English English" at bounding box center [263, 157] width 77 height 17
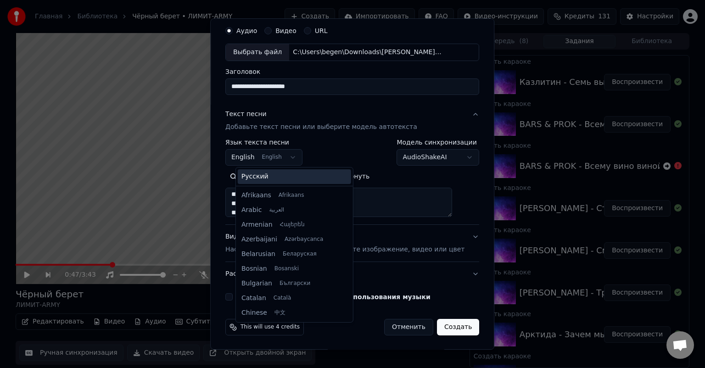
scroll to position [73, 0]
select select "**"
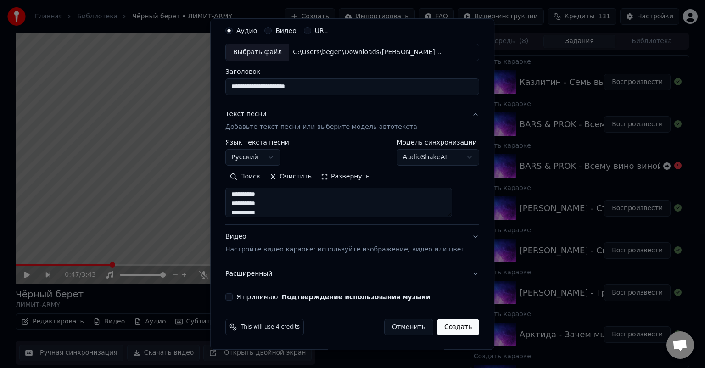
click at [233, 297] on button "Я принимаю Подтверждение использования музыки" at bounding box center [228, 296] width 7 height 7
click at [439, 331] on button "Создать" at bounding box center [458, 327] width 42 height 17
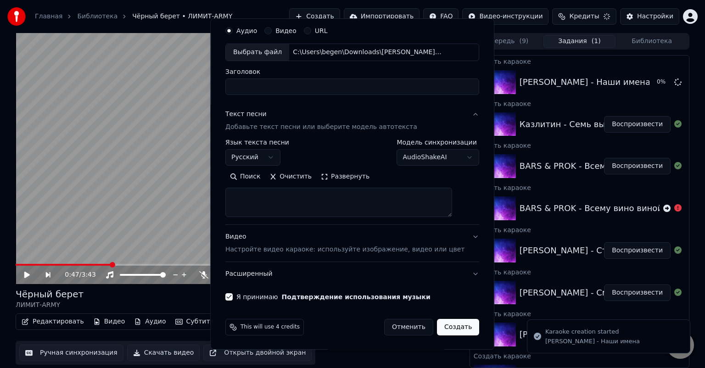
select select
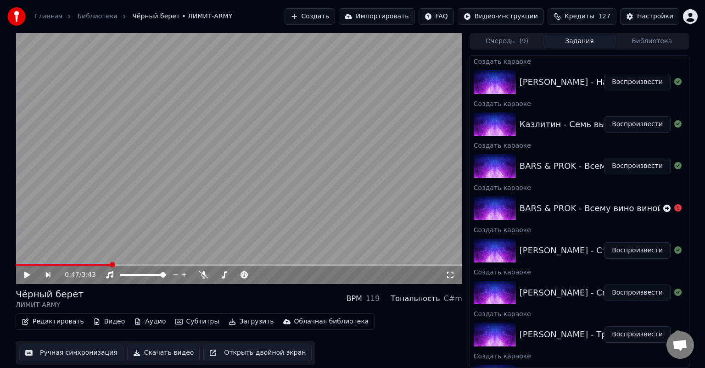
click at [323, 14] on button "Создать" at bounding box center [310, 16] width 50 height 17
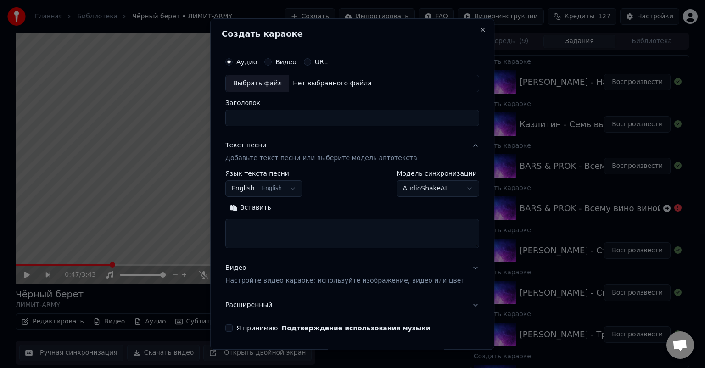
drag, startPoint x: 274, startPoint y: 90, endPoint x: 296, endPoint y: 165, distance: 78.6
click at [273, 90] on div "Выбрать файл" at bounding box center [257, 83] width 63 height 17
type input "**********"
click at [286, 191] on button "English English" at bounding box center [263, 188] width 77 height 17
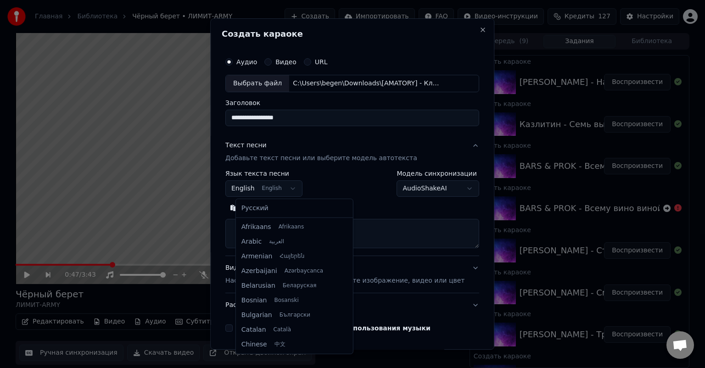
scroll to position [73, 0]
select select "**"
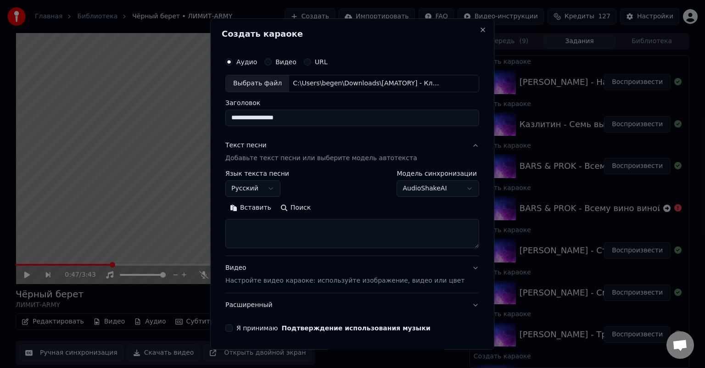
click at [293, 230] on textarea at bounding box center [352, 233] width 254 height 29
paste textarea "**********"
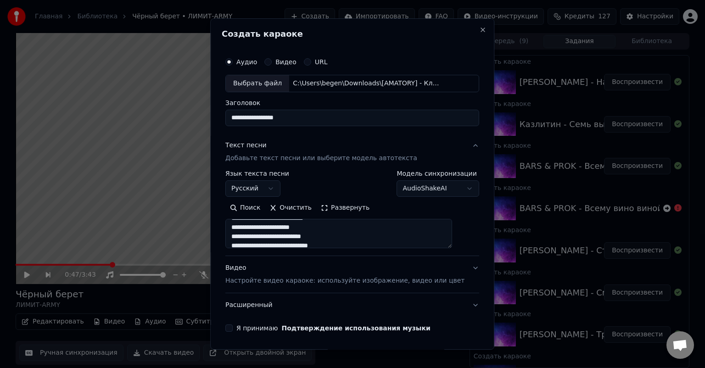
scroll to position [184, 0]
drag, startPoint x: 280, startPoint y: 236, endPoint x: 253, endPoint y: 236, distance: 26.6
click at [253, 236] on textarea at bounding box center [338, 233] width 227 height 29
drag, startPoint x: 242, startPoint y: 237, endPoint x: 278, endPoint y: 239, distance: 35.9
click at [278, 239] on textarea at bounding box center [338, 233] width 227 height 29
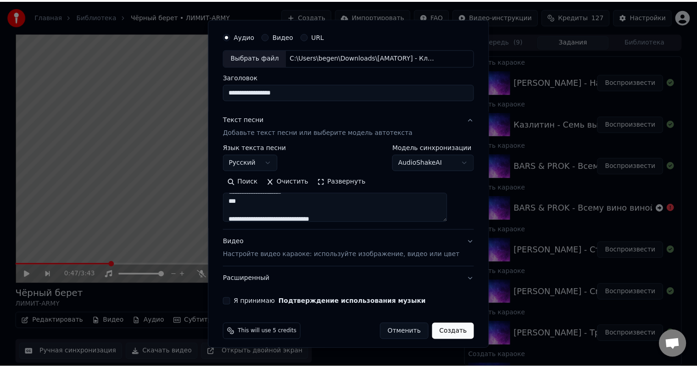
scroll to position [31, 0]
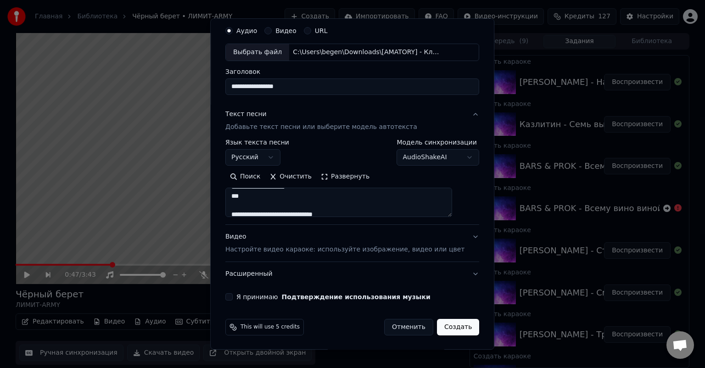
type textarea "**********"
click at [233, 298] on button "Я принимаю Подтверждение использования музыки" at bounding box center [228, 296] width 7 height 7
click at [440, 324] on button "Создать" at bounding box center [458, 327] width 42 height 17
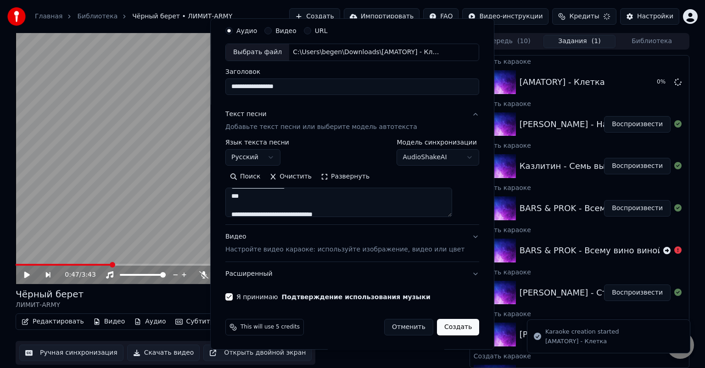
select select
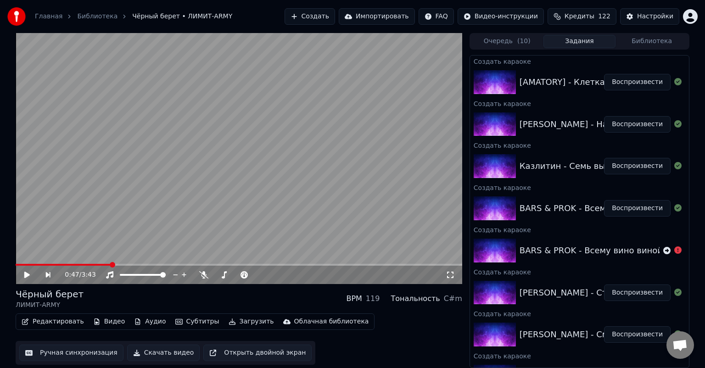
drag, startPoint x: 595, startPoint y: 95, endPoint x: 600, endPoint y: 136, distance: 40.7
click at [595, 95] on div "[AMATORY] - Клетка Воспроизвести" at bounding box center [579, 82] width 219 height 31
click at [518, 88] on div at bounding box center [497, 82] width 46 height 24
click at [617, 79] on button "Воспроизвести" at bounding box center [637, 82] width 67 height 17
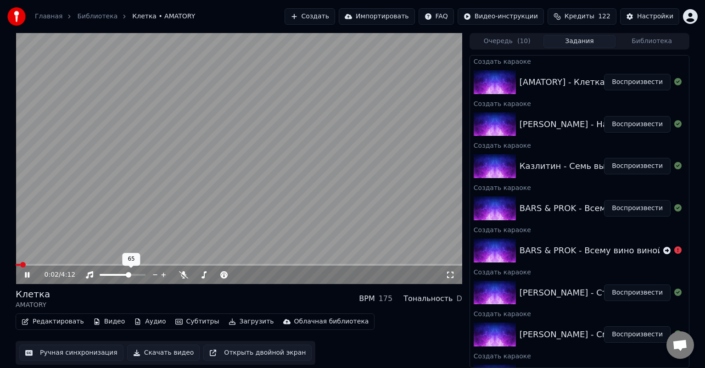
click at [129, 274] on span at bounding box center [129, 275] width 6 height 6
click at [31, 274] on icon at bounding box center [34, 274] width 22 height 7
click at [635, 44] on button "Библиотека" at bounding box center [652, 41] width 73 height 13
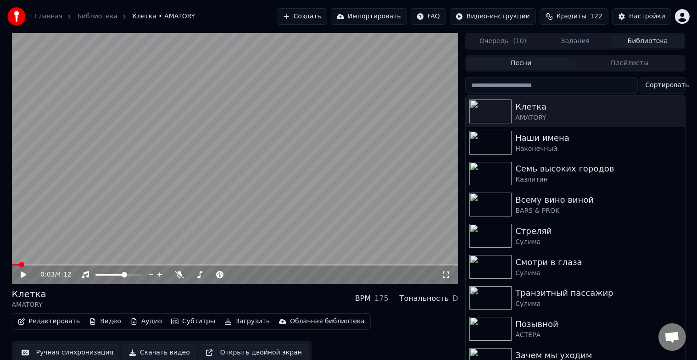
click at [492, 42] on button "Очередь ( 10 )" at bounding box center [503, 41] width 73 height 13
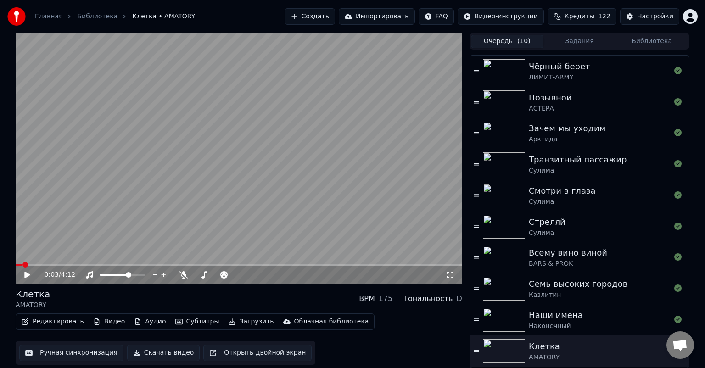
click at [591, 37] on button "Задания" at bounding box center [580, 41] width 73 height 13
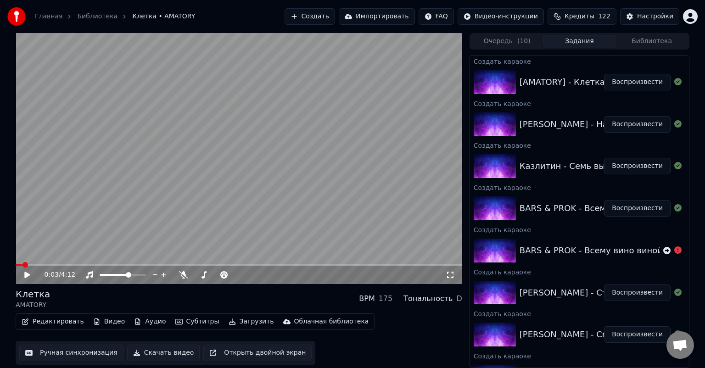
click at [30, 278] on icon at bounding box center [34, 274] width 22 height 7
click at [36, 267] on div "0:06 / 4:12" at bounding box center [239, 275] width 447 height 18
click at [26, 274] on icon at bounding box center [27, 275] width 5 height 6
click at [29, 272] on icon at bounding box center [34, 274] width 22 height 7
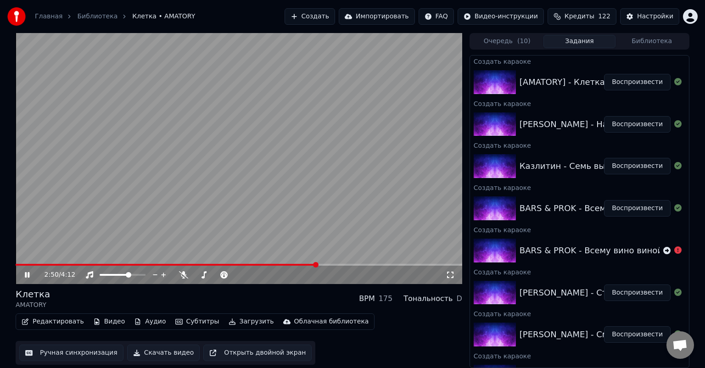
click at [64, 323] on button "Редактировать" at bounding box center [53, 321] width 70 height 13
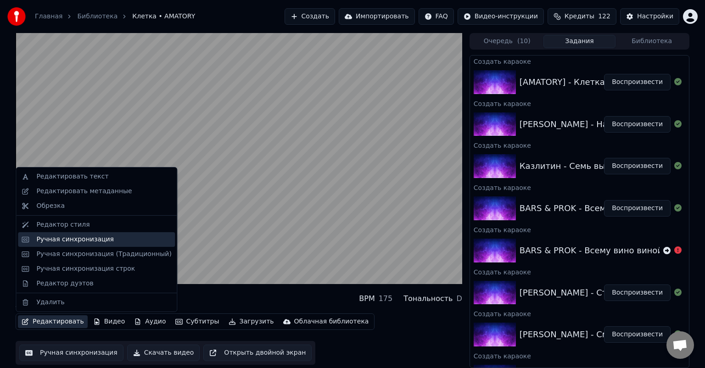
click at [79, 242] on div "Ручная синхронизация" at bounding box center [75, 239] width 78 height 9
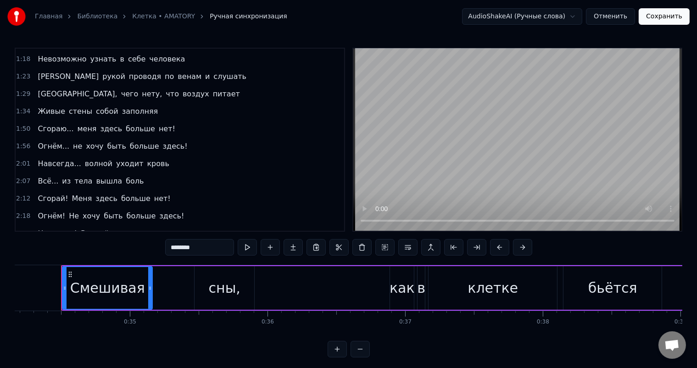
scroll to position [230, 0]
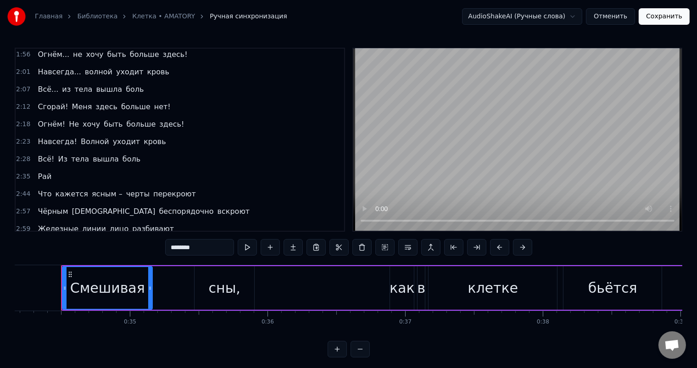
click at [45, 171] on span "Рай" at bounding box center [45, 176] width 16 height 11
type input "***"
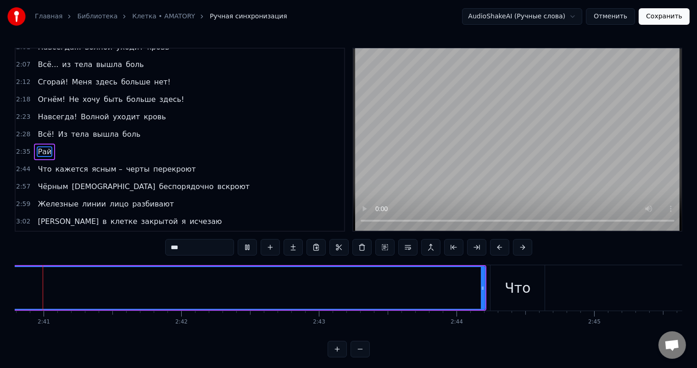
scroll to position [0, 22106]
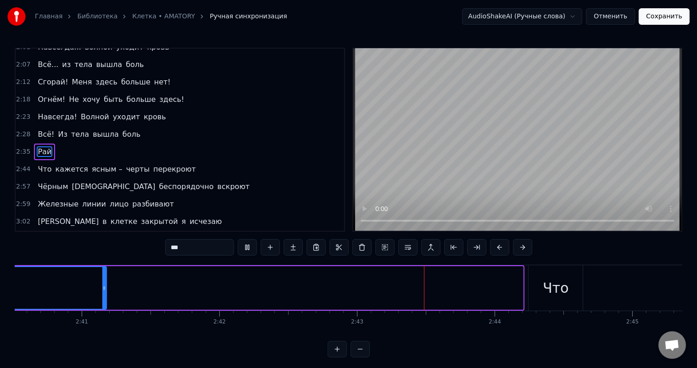
drag, startPoint x: 521, startPoint y: 285, endPoint x: 105, endPoint y: 278, distance: 416.9
click at [105, 278] on div at bounding box center [104, 288] width 4 height 42
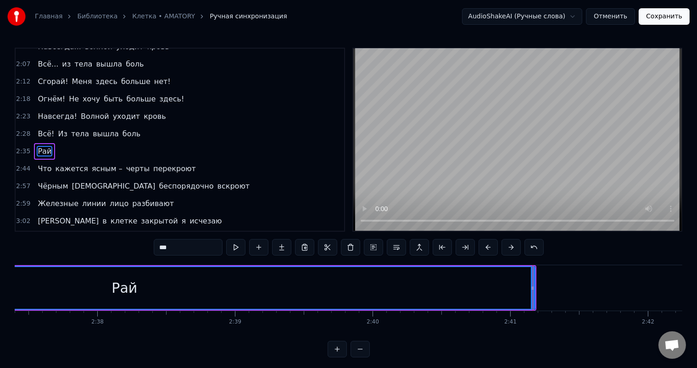
scroll to position [0, 21618]
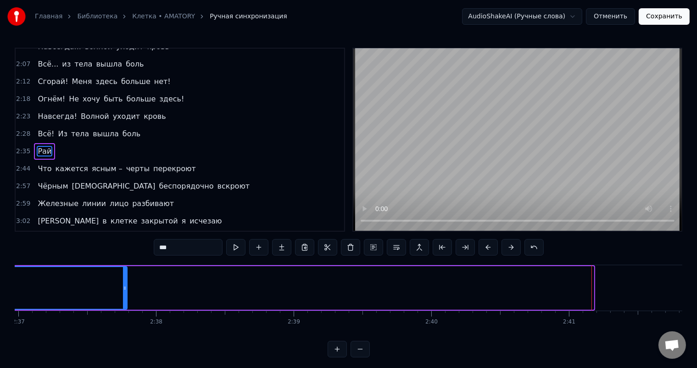
drag, startPoint x: 593, startPoint y: 286, endPoint x: 101, endPoint y: 286, distance: 491.7
click at [123, 286] on icon at bounding box center [125, 288] width 4 height 7
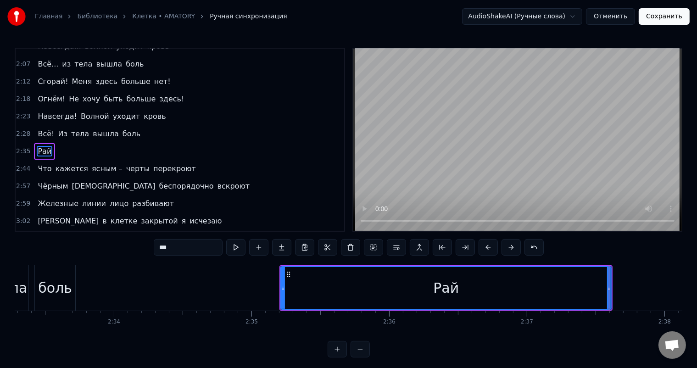
scroll to position [0, 21227]
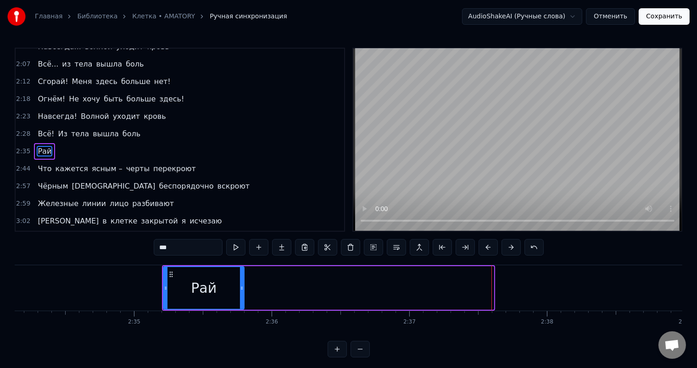
drag, startPoint x: 492, startPoint y: 288, endPoint x: 242, endPoint y: 283, distance: 249.8
click at [242, 283] on div at bounding box center [242, 288] width 4 height 42
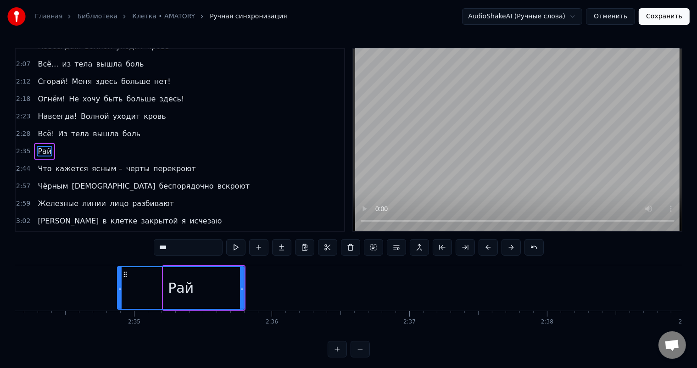
drag, startPoint x: 163, startPoint y: 286, endPoint x: 118, endPoint y: 286, distance: 45.0
click at [118, 286] on icon at bounding box center [120, 288] width 4 height 7
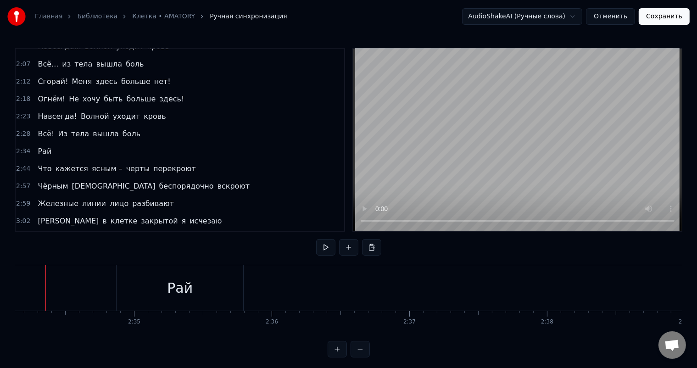
scroll to position [0, 21212]
click at [325, 249] on button at bounding box center [325, 247] width 19 height 17
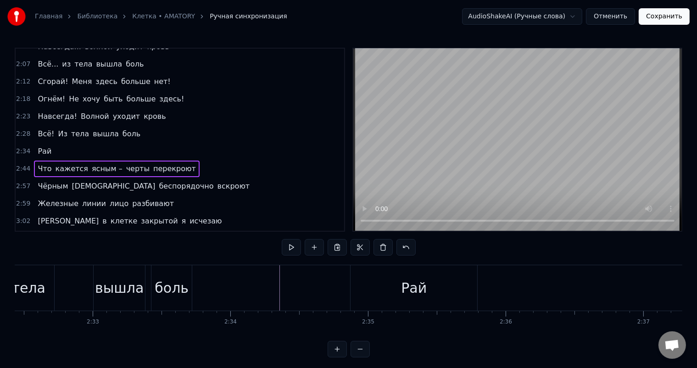
scroll to position [0, 21071]
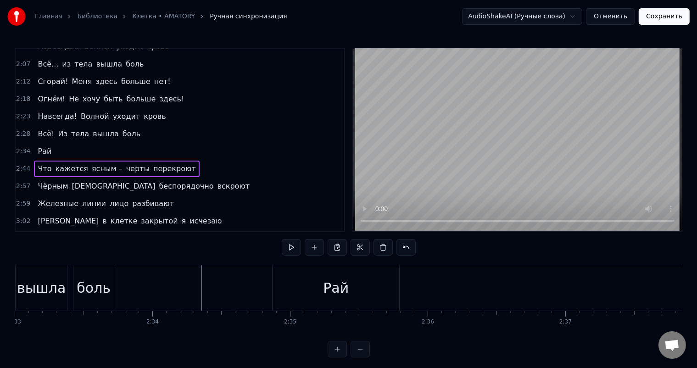
click at [329, 281] on div "Рай" at bounding box center [336, 288] width 26 height 21
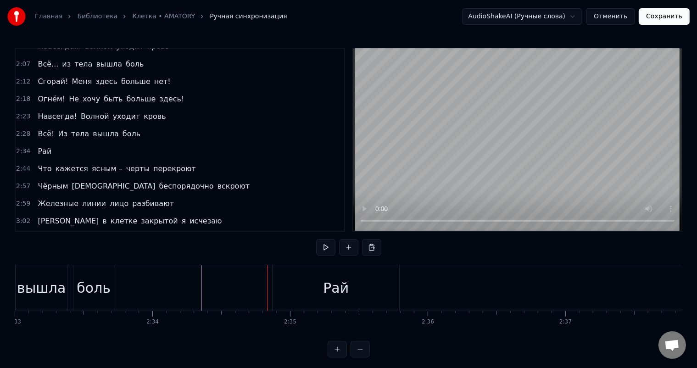
click at [376, 292] on div "Рай" at bounding box center [336, 287] width 127 height 45
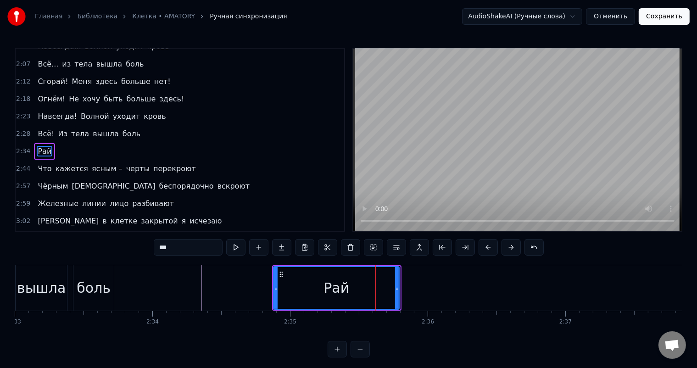
click at [398, 288] on icon at bounding box center [397, 288] width 4 height 7
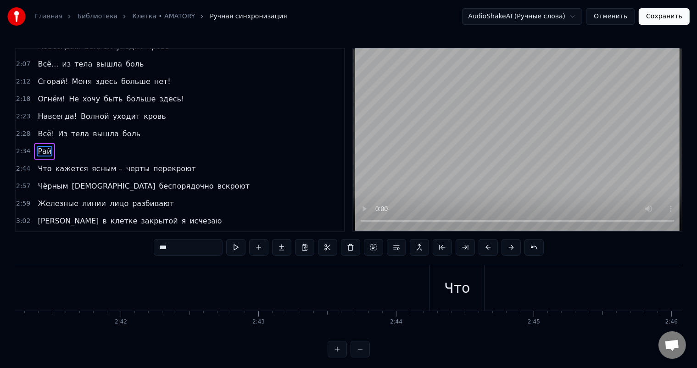
scroll to position [0, 22380]
click at [259, 288] on div "Что" at bounding box center [281, 287] width 54 height 45
type input "***"
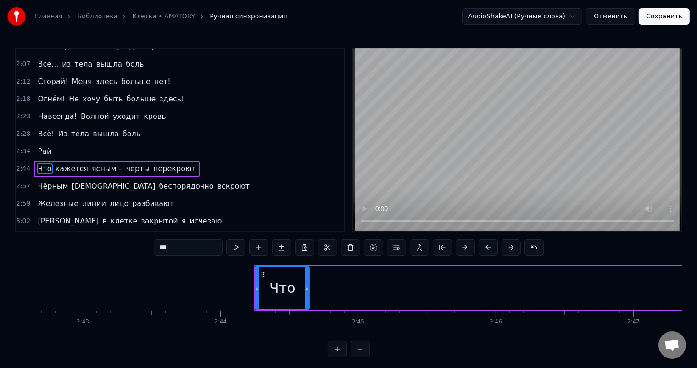
scroll to position [272, 0]
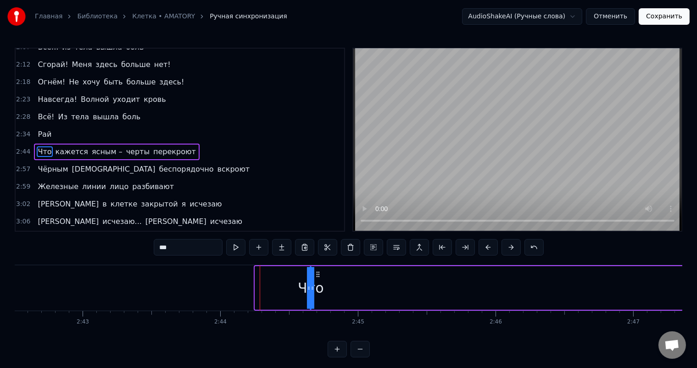
drag, startPoint x: 257, startPoint y: 290, endPoint x: 454, endPoint y: 293, distance: 197.4
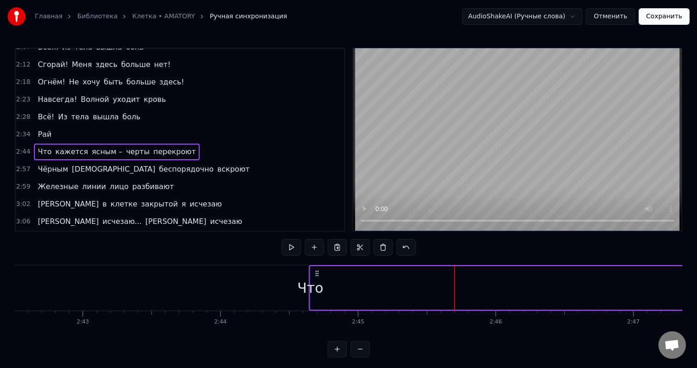
drag, startPoint x: 308, startPoint y: 296, endPoint x: 375, endPoint y: 297, distance: 66.6
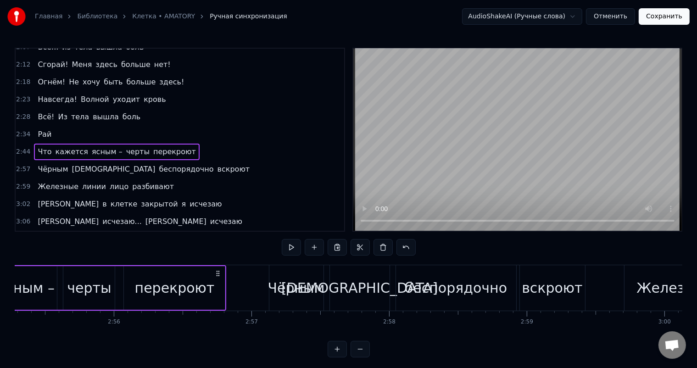
scroll to position [0, 23827]
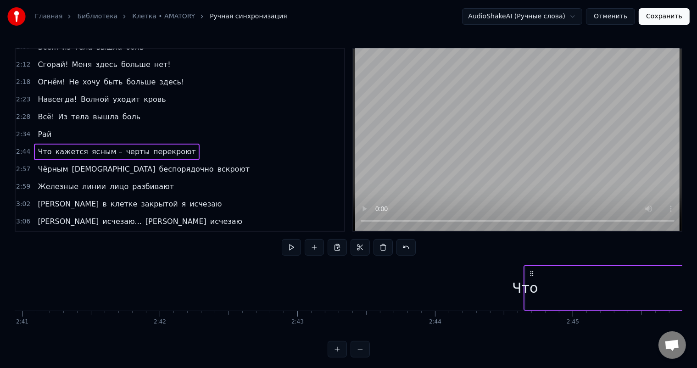
scroll to position [0, 22303]
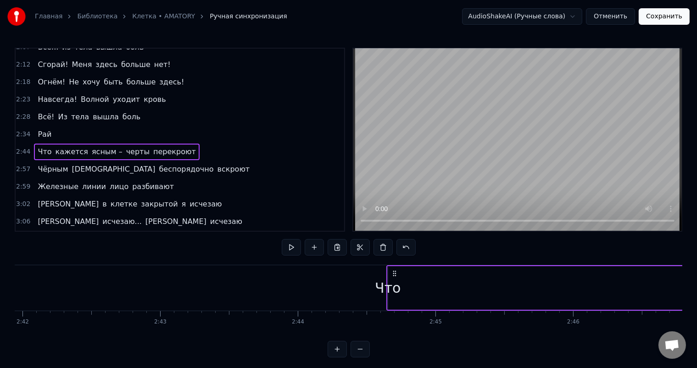
click at [383, 290] on div "Что" at bounding box center [388, 288] width 26 height 21
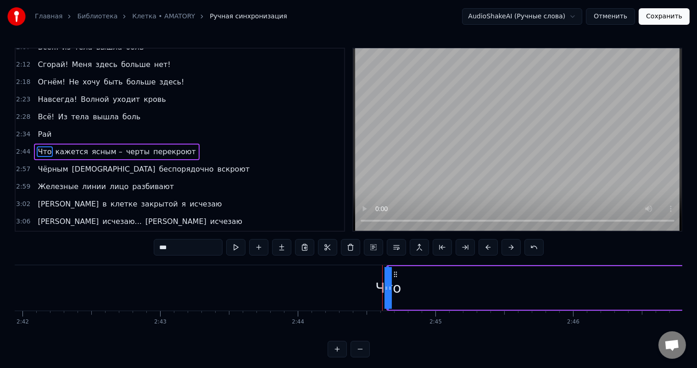
drag, startPoint x: 390, startPoint y: 288, endPoint x: 428, endPoint y: 287, distance: 38.1
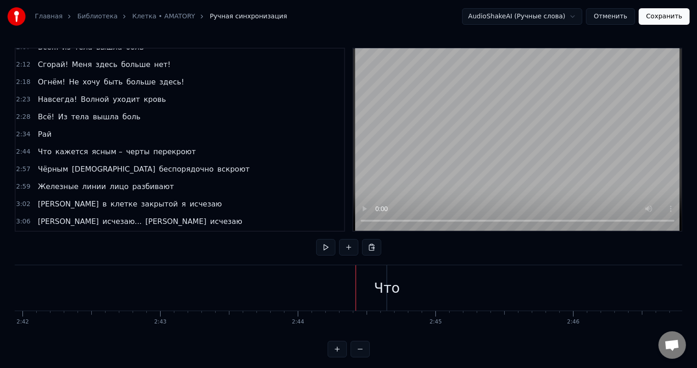
click at [53, 126] on div "2:34 Рай" at bounding box center [180, 134] width 329 height 17
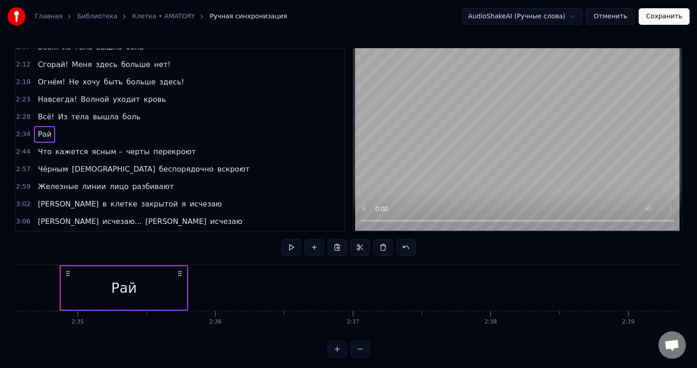
scroll to position [0, 21282]
click at [312, 246] on button at bounding box center [314, 247] width 19 height 17
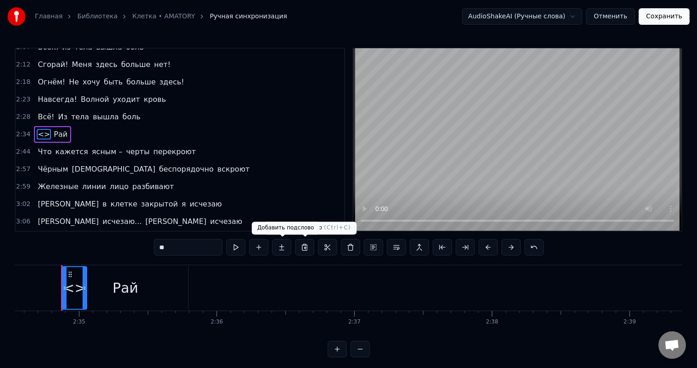
scroll to position [255, 0]
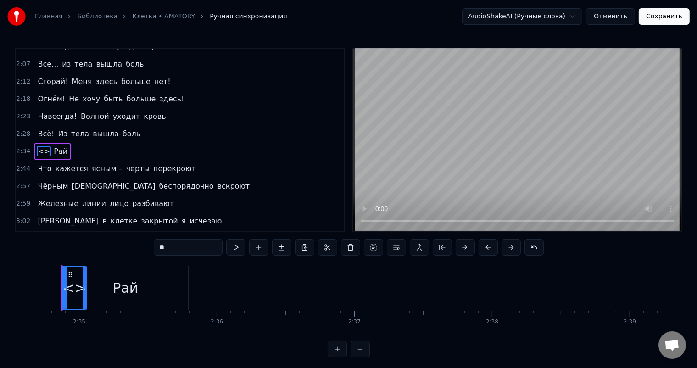
drag, startPoint x: 73, startPoint y: 297, endPoint x: 175, endPoint y: 297, distance: 102.4
click at [63, 297] on div "<> Рай" at bounding box center [62, 287] width 2 height 45
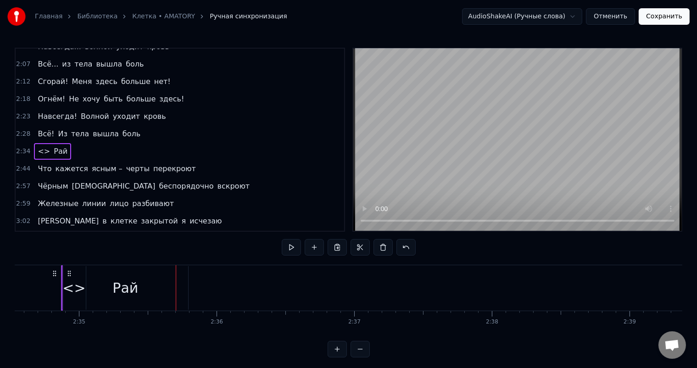
click at [73, 275] on div "Рай" at bounding box center [125, 288] width 126 height 44
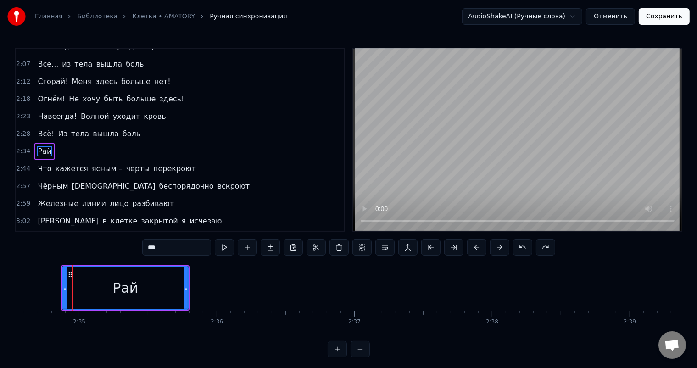
click at [164, 143] on div "2:34 Рай" at bounding box center [180, 151] width 329 height 17
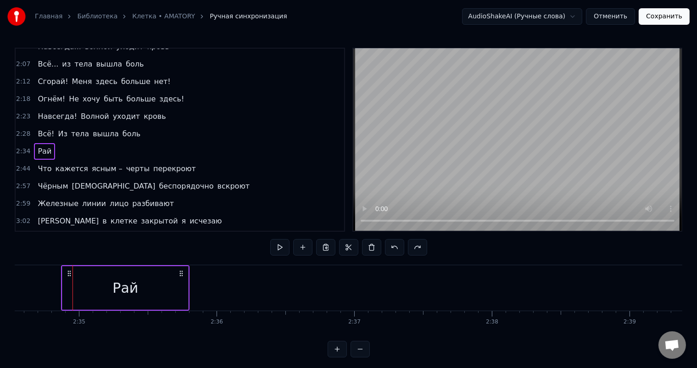
click at [82, 145] on div "2:34 Рай" at bounding box center [180, 151] width 329 height 17
click at [302, 247] on button at bounding box center [302, 247] width 19 height 17
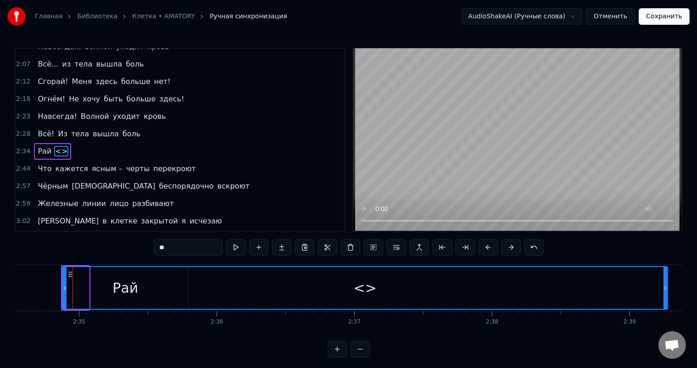
drag, startPoint x: 86, startPoint y: 290, endPoint x: 660, endPoint y: 297, distance: 574.3
click at [664, 297] on div at bounding box center [666, 288] width 4 height 42
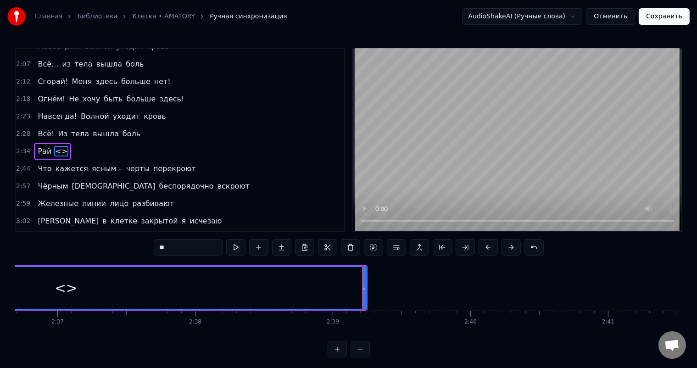
scroll to position [0, 21462]
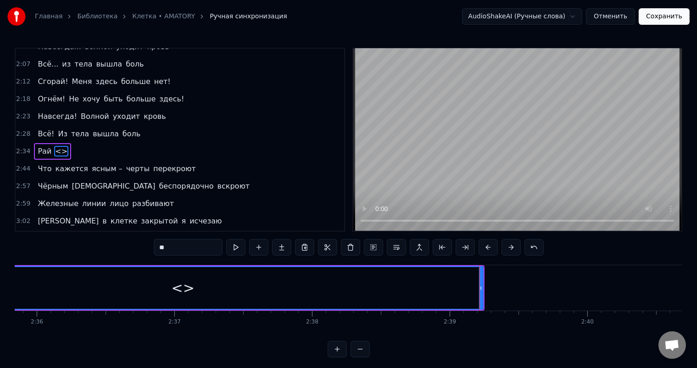
drag, startPoint x: 484, startPoint y: 292, endPoint x: 440, endPoint y: 295, distance: 44.1
click at [440, 295] on div "Рай <>" at bounding box center [183, 287] width 604 height 45
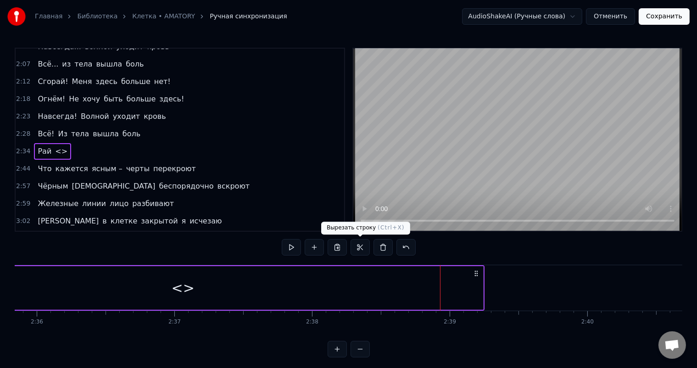
click at [358, 248] on button at bounding box center [360, 247] width 19 height 17
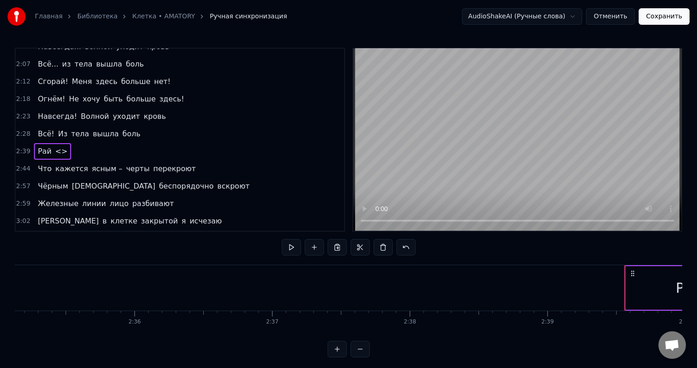
scroll to position [0, 21168]
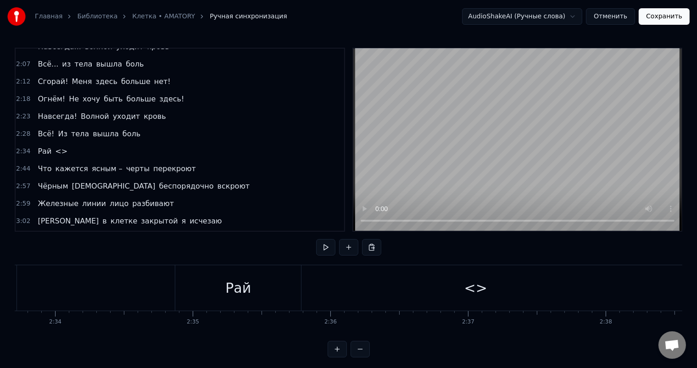
click at [280, 291] on div "<>" at bounding box center [475, 287] width 601 height 45
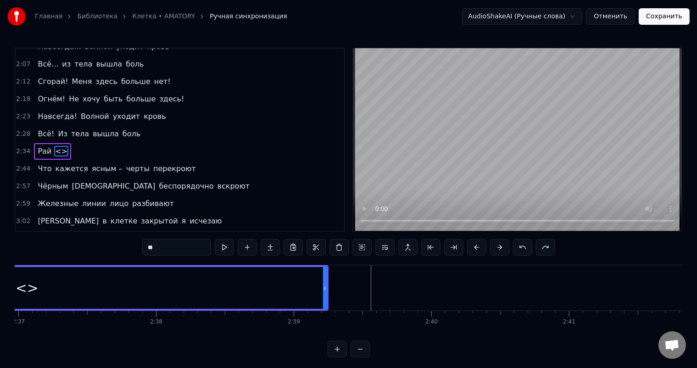
scroll to position [0, 21521]
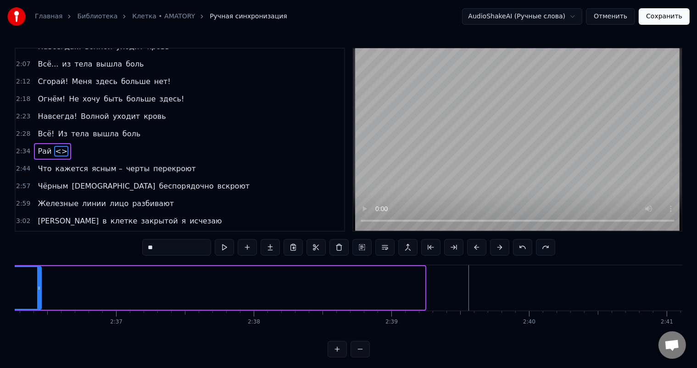
drag, startPoint x: 422, startPoint y: 286, endPoint x: 40, endPoint y: 280, distance: 382.5
click at [37, 281] on div at bounding box center [39, 288] width 4 height 42
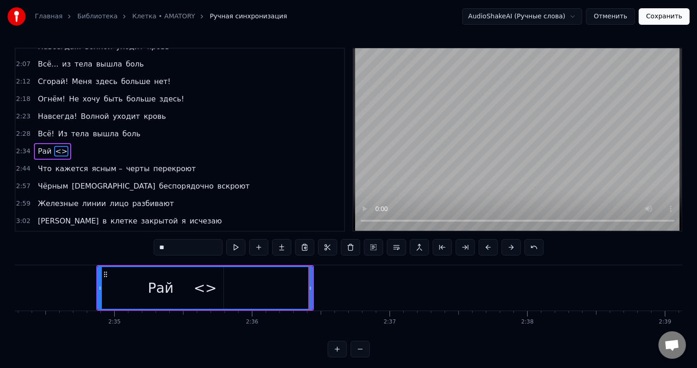
scroll to position [0, 21090]
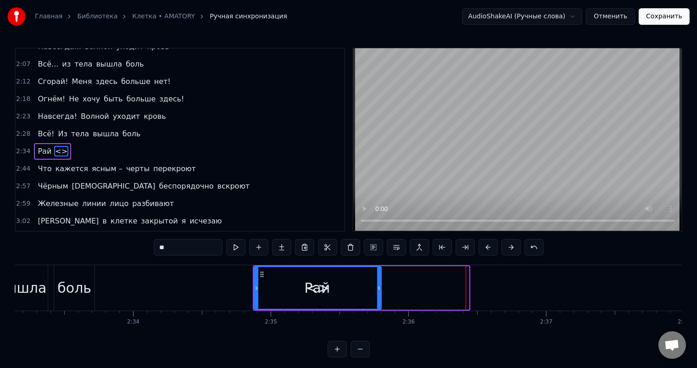
drag, startPoint x: 468, startPoint y: 288, endPoint x: 378, endPoint y: 292, distance: 90.1
click at [378, 292] on div at bounding box center [379, 288] width 4 height 42
click at [336, 308] on div "<>" at bounding box center [317, 288] width 124 height 42
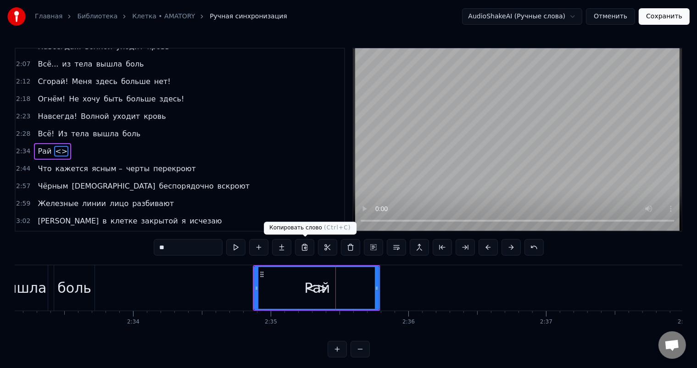
click at [307, 249] on button at bounding box center [304, 247] width 19 height 17
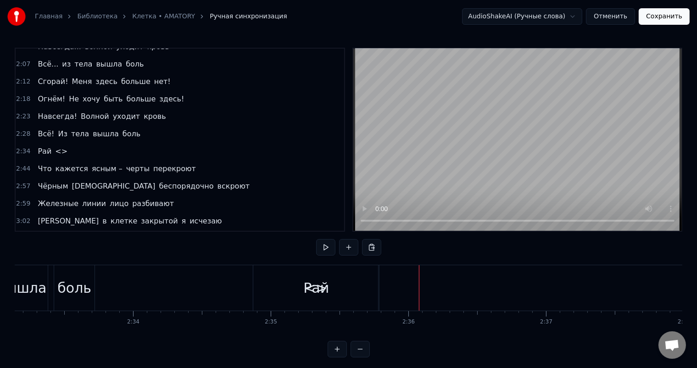
click at [347, 280] on div "<>" at bounding box center [315, 287] width 125 height 45
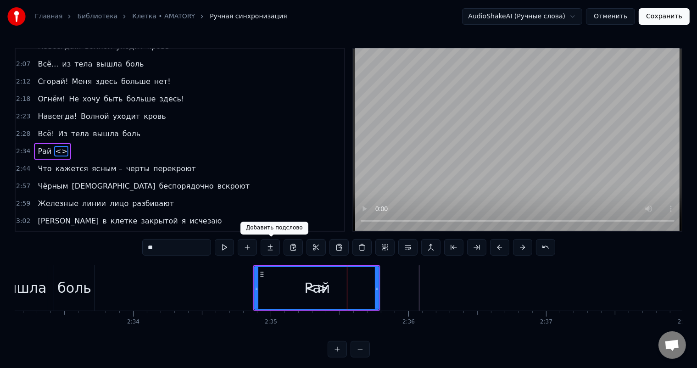
click at [273, 248] on button at bounding box center [270, 247] width 19 height 17
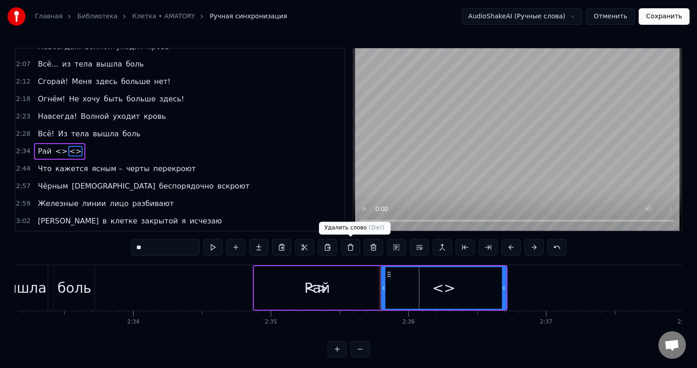
click at [349, 248] on button at bounding box center [350, 247] width 19 height 17
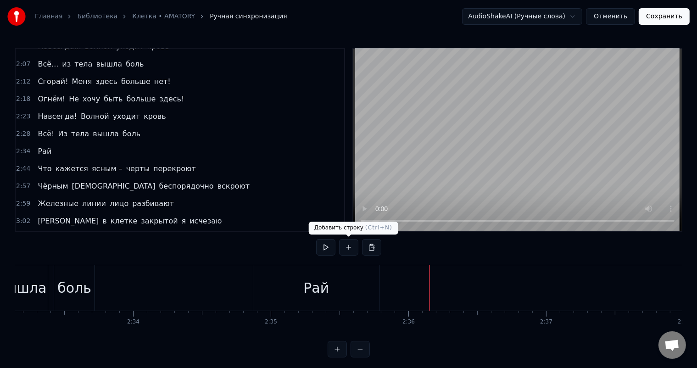
click at [349, 247] on button at bounding box center [348, 247] width 19 height 17
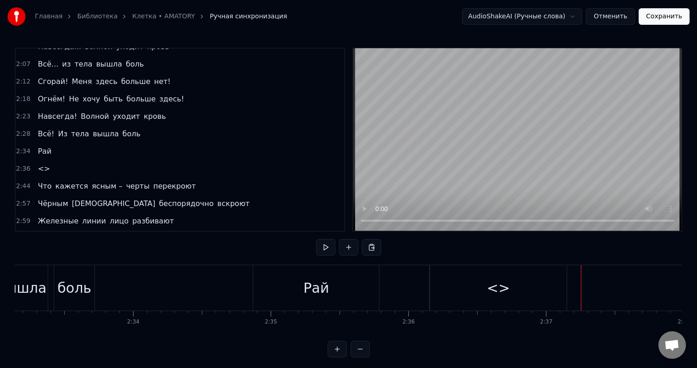
click at [542, 295] on div "<>" at bounding box center [498, 287] width 137 height 45
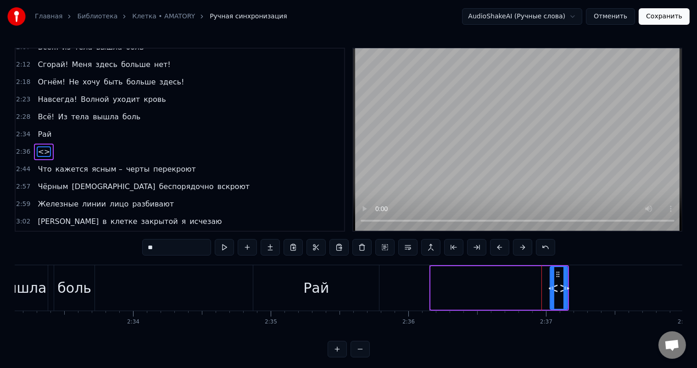
drag, startPoint x: 433, startPoint y: 285, endPoint x: 553, endPoint y: 283, distance: 119.4
click at [553, 283] on div at bounding box center [553, 288] width 4 height 42
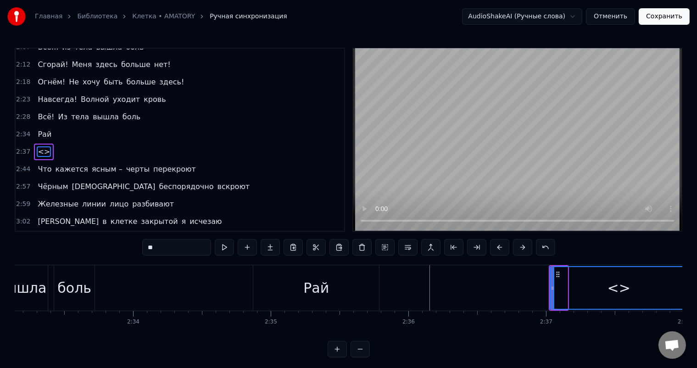
drag, startPoint x: 565, startPoint y: 288, endPoint x: 684, endPoint y: 284, distance: 119.9
click at [684, 284] on div "Главная Библиотека Клетка • AMATORY Ручная синхронизация AudioShakeAI (Ручные с…" at bounding box center [348, 179] width 697 height 358
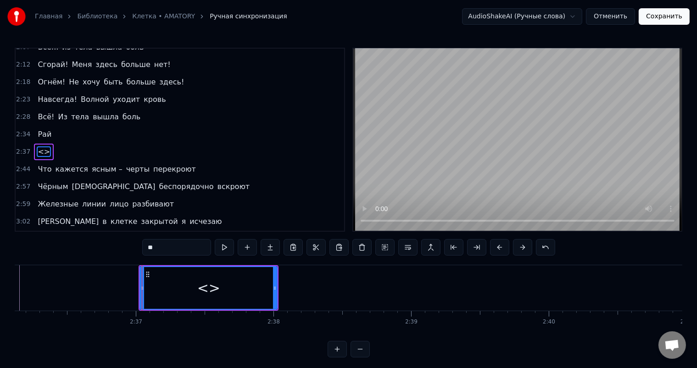
scroll to position [0, 21521]
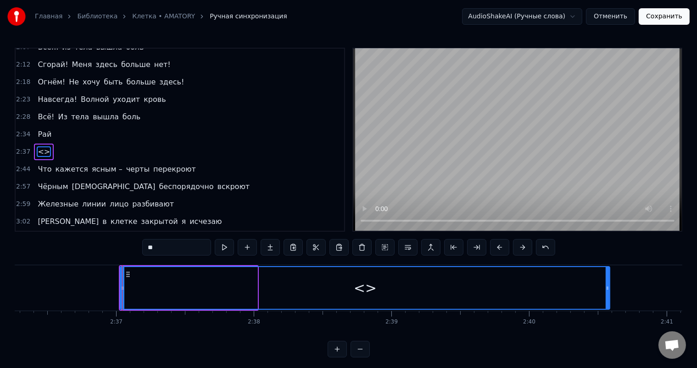
drag, startPoint x: 253, startPoint y: 290, endPoint x: 594, endPoint y: 290, distance: 341.1
click at [606, 289] on icon at bounding box center [608, 288] width 4 height 7
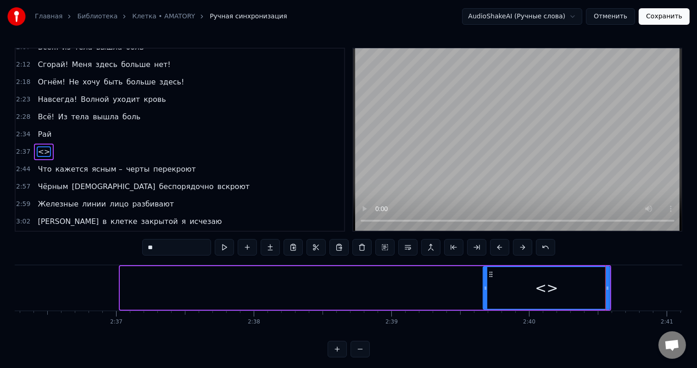
drag, startPoint x: 121, startPoint y: 289, endPoint x: 484, endPoint y: 287, distance: 363.1
click at [484, 287] on icon at bounding box center [486, 288] width 4 height 7
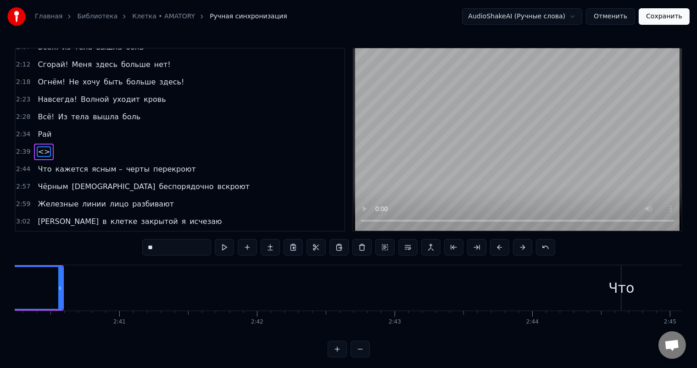
scroll to position [0, 21794]
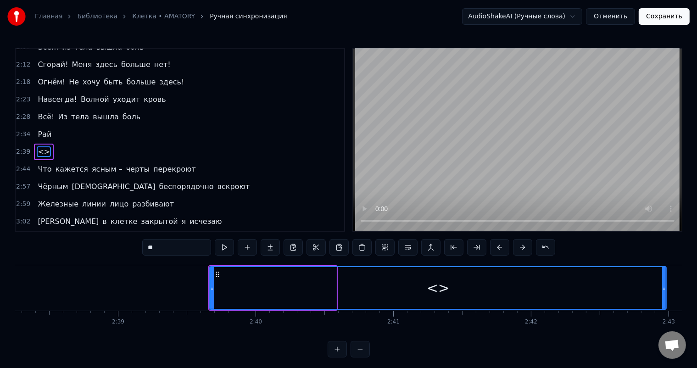
drag, startPoint x: 332, startPoint y: 288, endPoint x: 662, endPoint y: 295, distance: 330.1
click at [662, 295] on div at bounding box center [664, 288] width 4 height 42
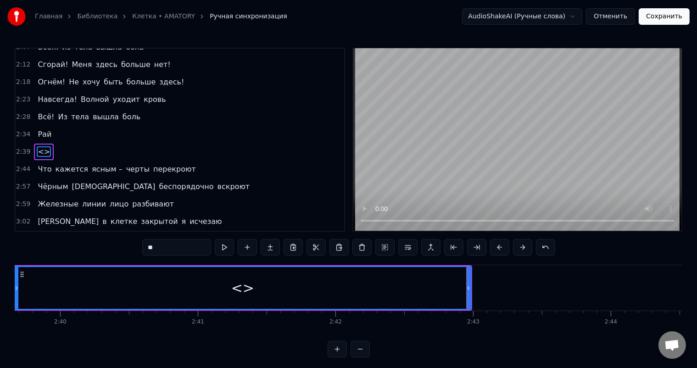
scroll to position [0, 21951]
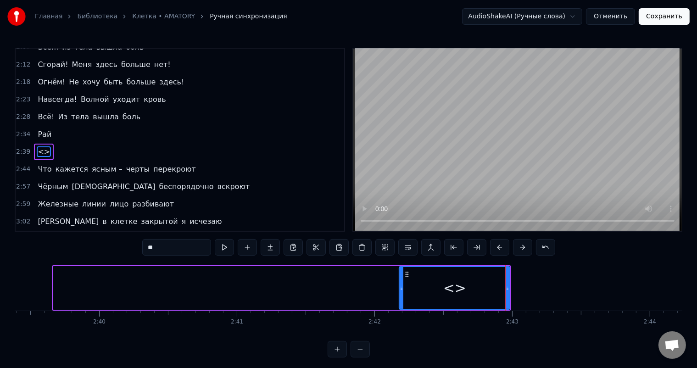
drag, startPoint x: 55, startPoint y: 290, endPoint x: 401, endPoint y: 297, distance: 346.2
click at [401, 297] on div at bounding box center [402, 288] width 4 height 42
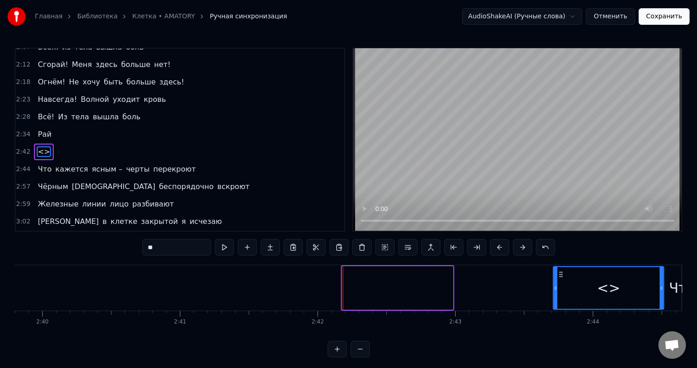
scroll to position [0, 22009]
drag, startPoint x: 406, startPoint y: 272, endPoint x: 558, endPoint y: 282, distance: 152.8
click at [558, 282] on div "<>" at bounding box center [608, 288] width 110 height 42
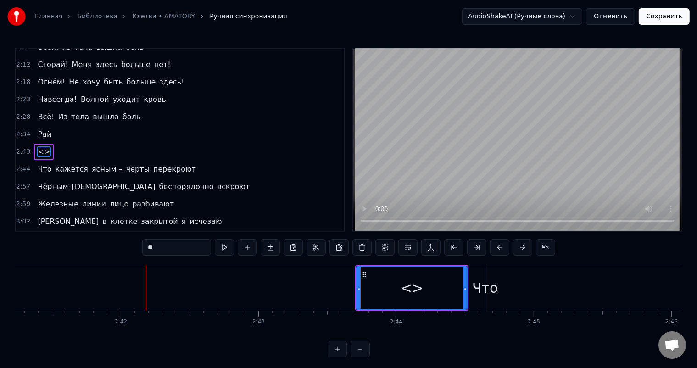
scroll to position [0, 22302]
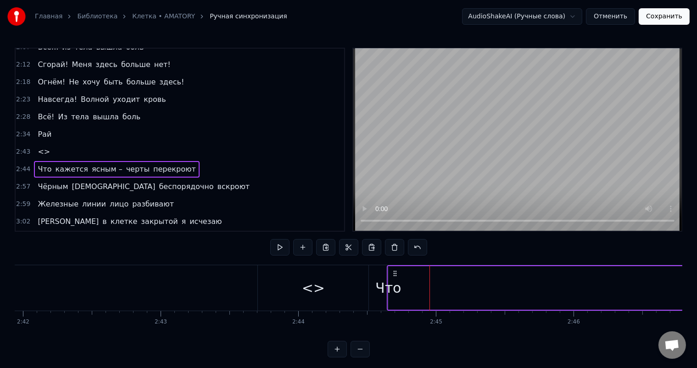
click at [387, 283] on div "Что" at bounding box center [389, 288] width 26 height 21
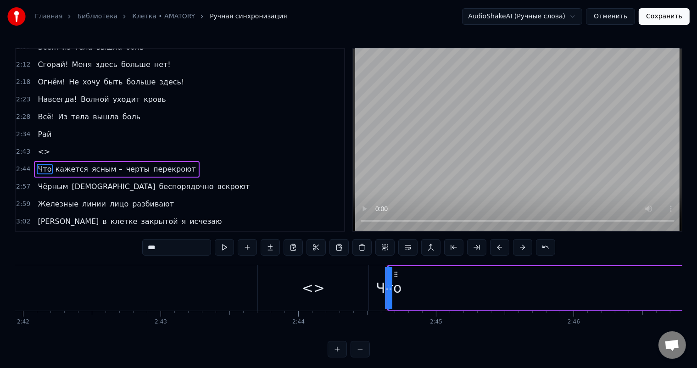
scroll to position [288, 0]
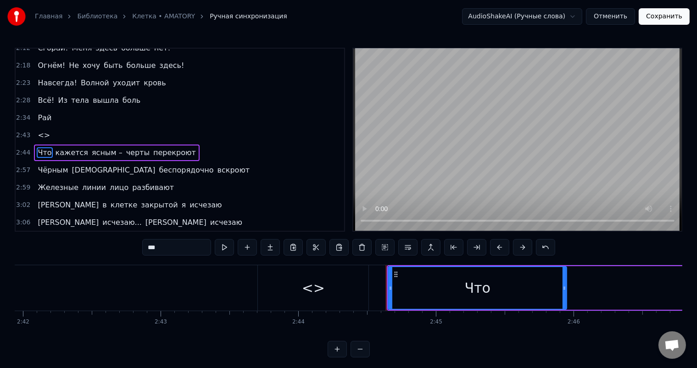
drag, startPoint x: 388, startPoint y: 283, endPoint x: 576, endPoint y: 285, distance: 188.2
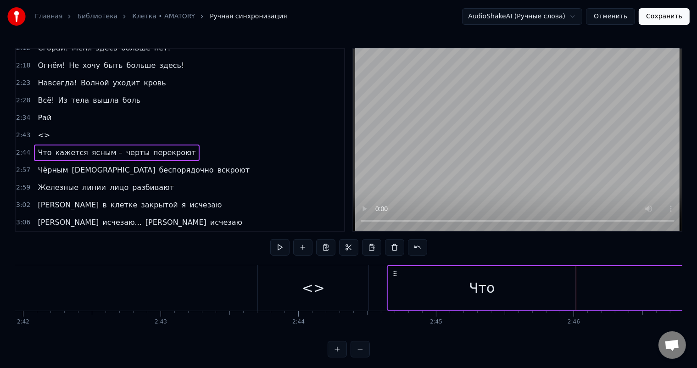
click at [388, 283] on div "Что" at bounding box center [482, 288] width 188 height 44
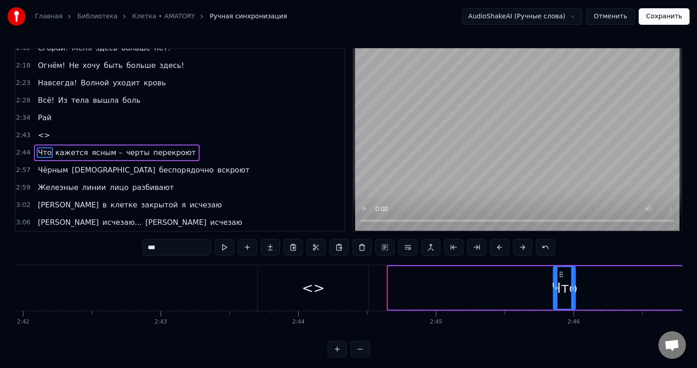
drag, startPoint x: 390, startPoint y: 286, endPoint x: 555, endPoint y: 286, distance: 164.3
click at [555, 286] on icon at bounding box center [556, 288] width 4 height 7
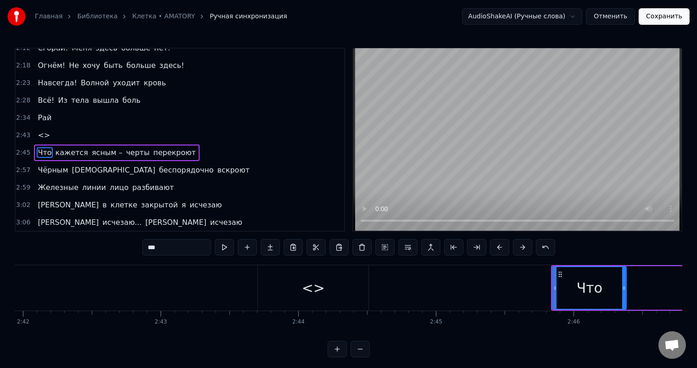
drag, startPoint x: 573, startPoint y: 285, endPoint x: 643, endPoint y: 285, distance: 69.3
click at [626, 285] on icon at bounding box center [624, 288] width 4 height 7
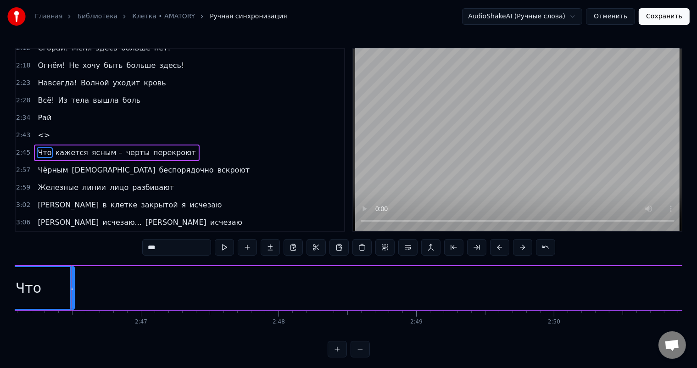
scroll to position [0, 22884]
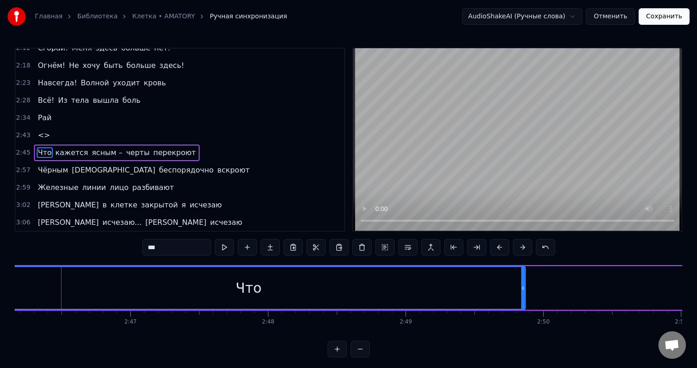
drag, startPoint x: 61, startPoint y: 283, endPoint x: 524, endPoint y: 300, distance: 463.1
click at [524, 300] on div at bounding box center [523, 288] width 4 height 42
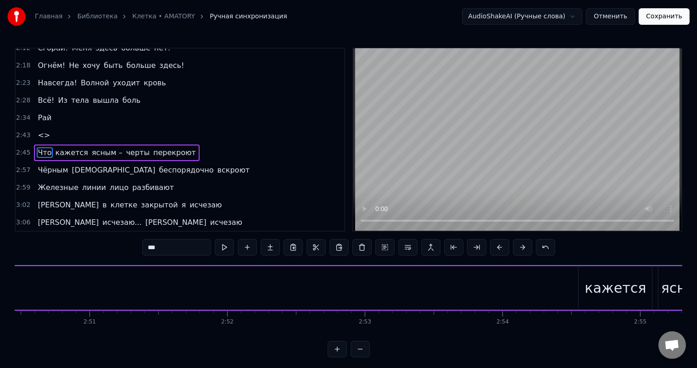
scroll to position [0, 23338]
click at [502, 307] on div "Что кажется ясным – черты перекроют" at bounding box center [271, 287] width 1512 height 45
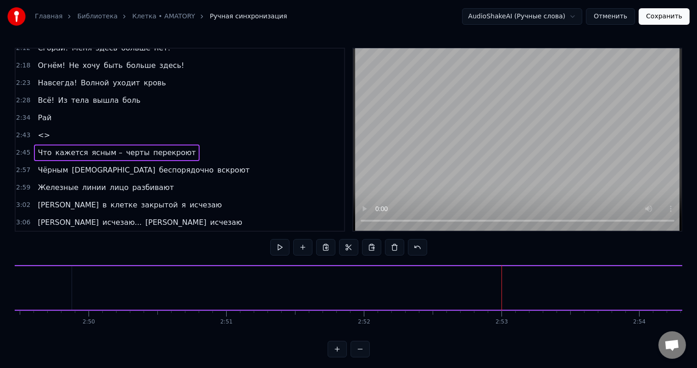
click at [391, 299] on div "Что кажется ясным – черты перекроют" at bounding box center [271, 287] width 1512 height 45
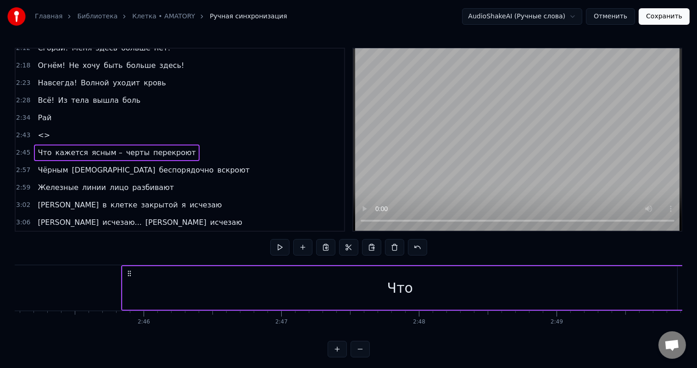
click at [376, 297] on div "Что" at bounding box center [400, 288] width 555 height 44
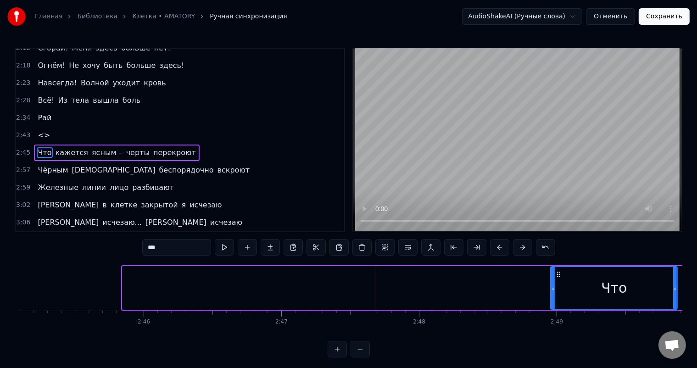
drag, startPoint x: 125, startPoint y: 289, endPoint x: 555, endPoint y: 300, distance: 429.8
click at [555, 300] on div at bounding box center [553, 288] width 4 height 42
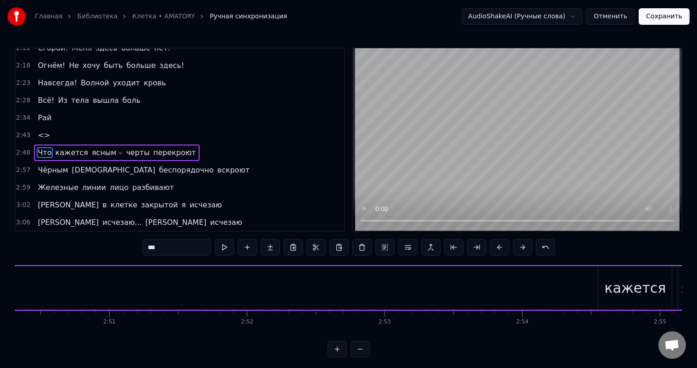
scroll to position [0, 23358]
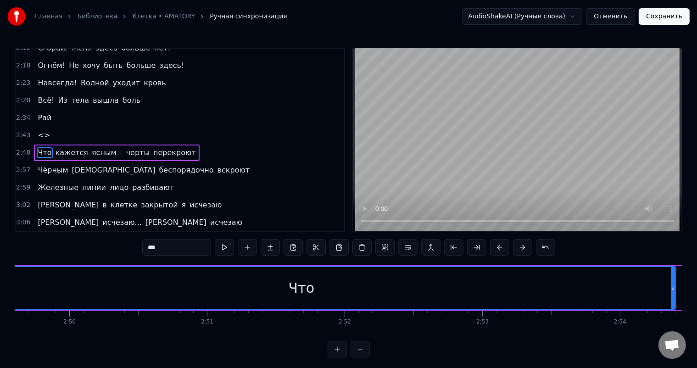
drag, startPoint x: 51, startPoint y: 289, endPoint x: 674, endPoint y: 278, distance: 623.5
click at [674, 278] on div at bounding box center [674, 288] width 4 height 42
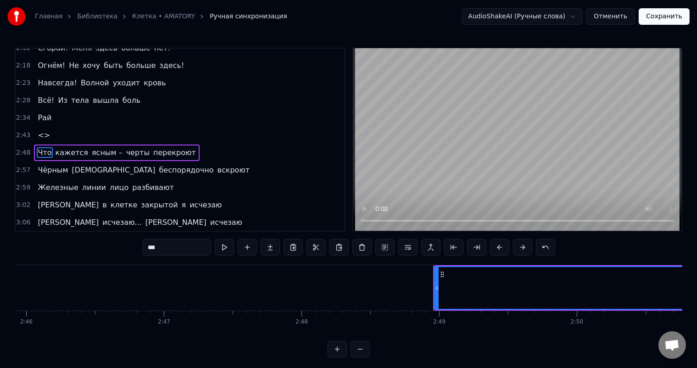
scroll to position [0, 22987]
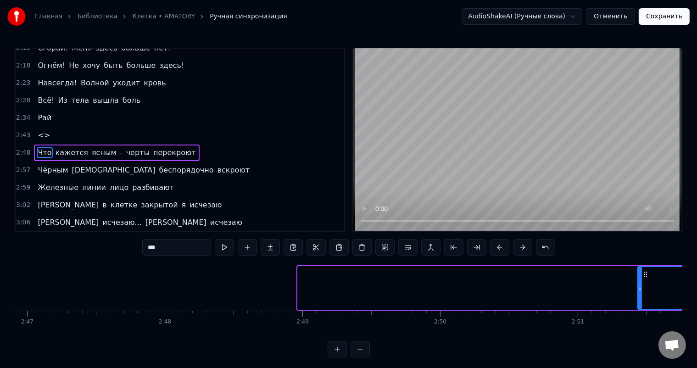
drag, startPoint x: 299, startPoint y: 288, endPoint x: 639, endPoint y: 297, distance: 340.3
click at [639, 297] on div at bounding box center [641, 288] width 4 height 42
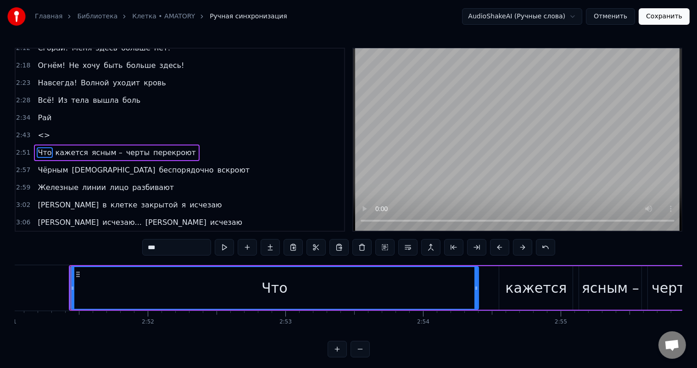
scroll to position [0, 23565]
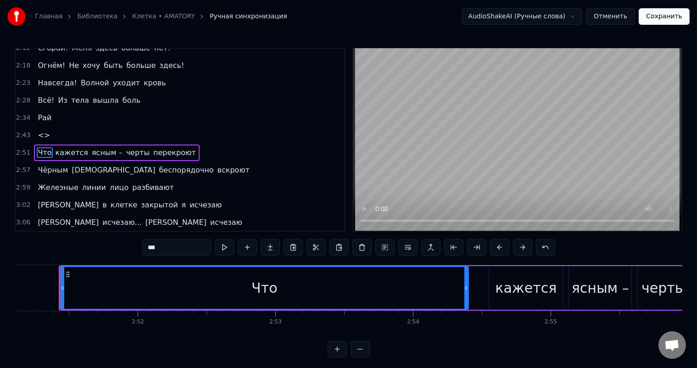
click at [61, 286] on div at bounding box center [61, 287] width 0 height 45
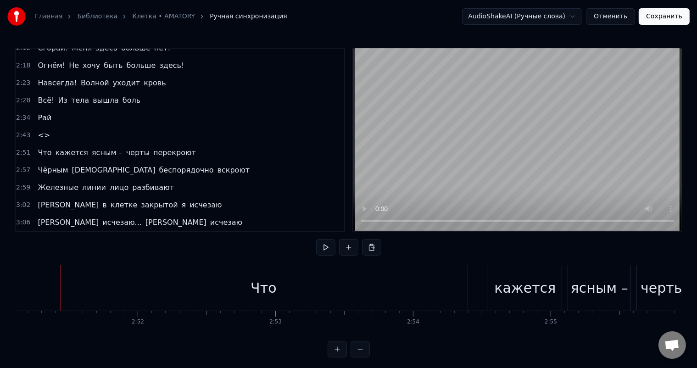
click at [72, 289] on div "Что" at bounding box center [263, 287] width 409 height 45
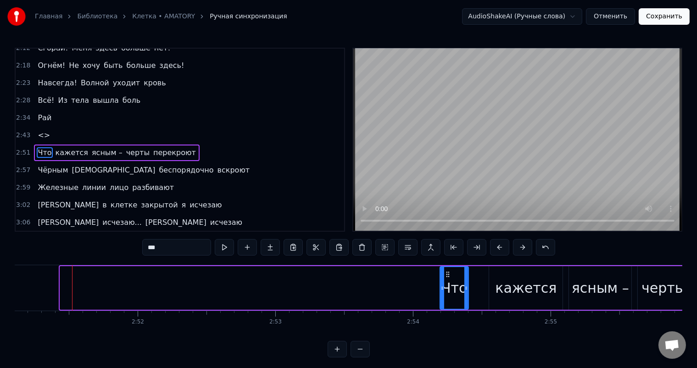
drag, startPoint x: 61, startPoint y: 288, endPoint x: 441, endPoint y: 305, distance: 380.5
click at [441, 305] on div at bounding box center [443, 288] width 4 height 42
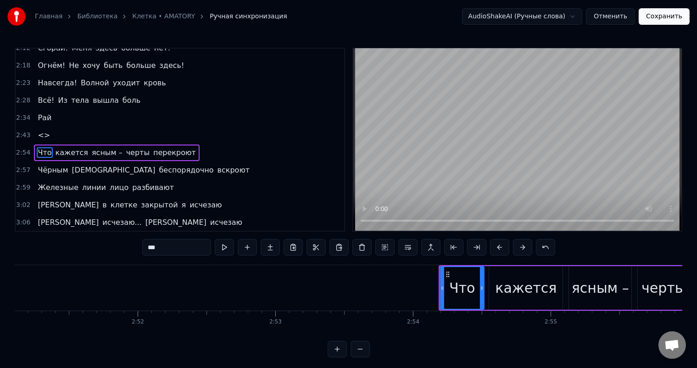
drag, startPoint x: 467, startPoint y: 282, endPoint x: 483, endPoint y: 285, distance: 15.8
click at [483, 285] on div at bounding box center [482, 288] width 4 height 42
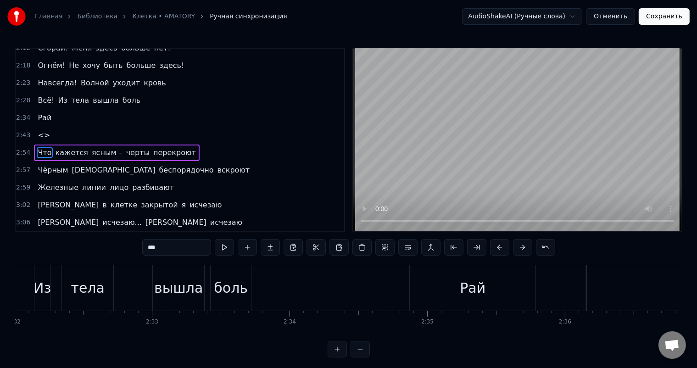
scroll to position [0, 21110]
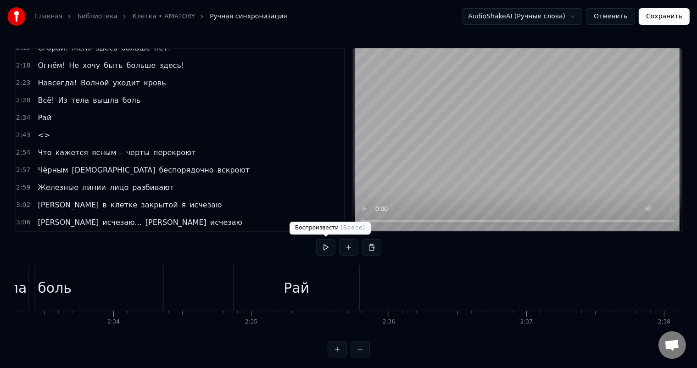
click at [331, 243] on button at bounding box center [325, 247] width 19 height 17
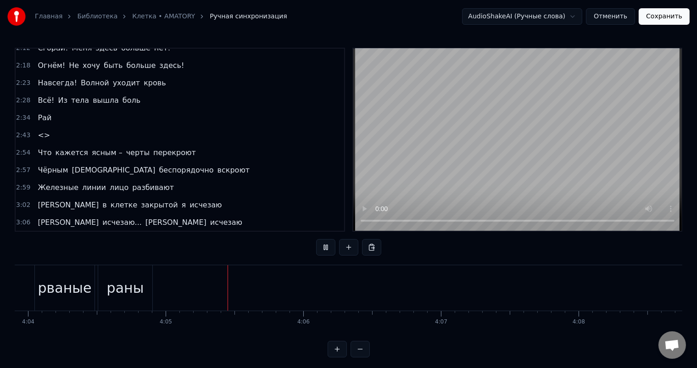
scroll to position [0, 33672]
click at [76, 95] on span "тела" at bounding box center [80, 100] width 20 height 11
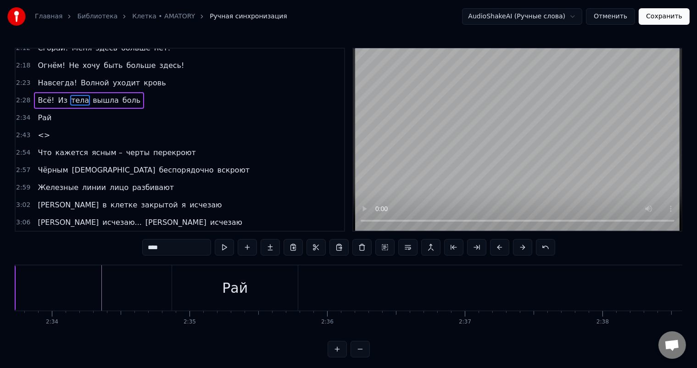
scroll to position [0, 20935]
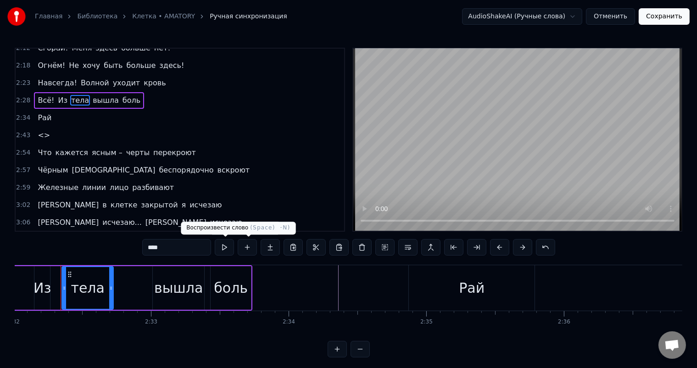
click at [225, 250] on button at bounding box center [224, 247] width 19 height 17
click at [243, 214] on div "3:06 Я исчезаю... Я исчезаю" at bounding box center [180, 222] width 329 height 17
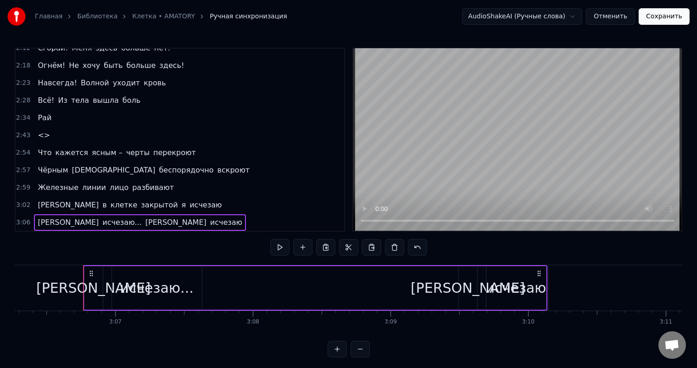
scroll to position [0, 25675]
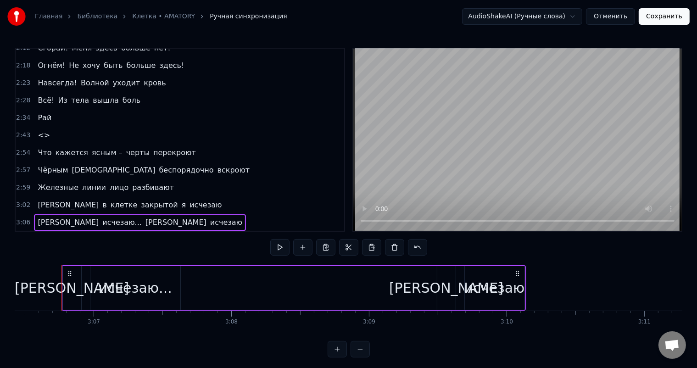
click at [151, 95] on div "2:28 Всё! Из тела вышла боль" at bounding box center [180, 100] width 329 height 17
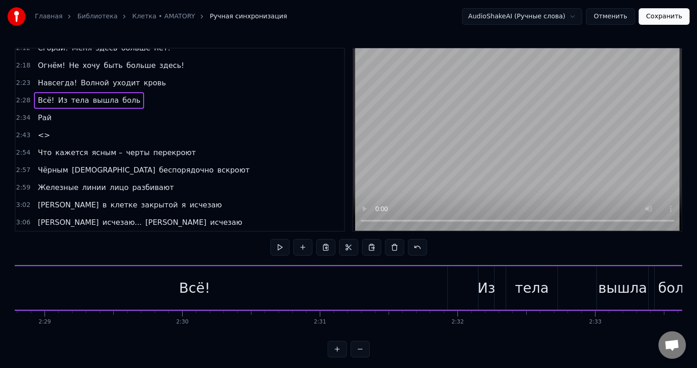
scroll to position [0, 20370]
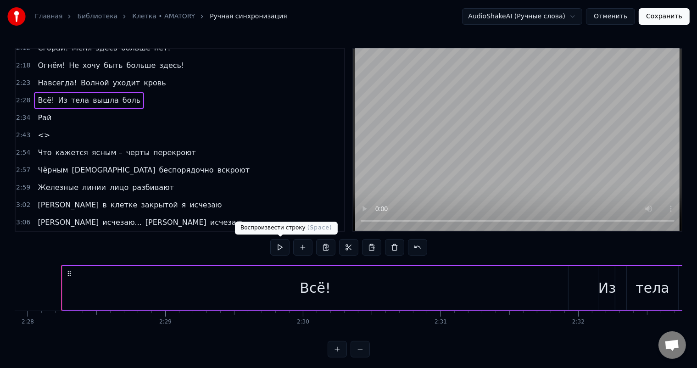
click at [279, 244] on button at bounding box center [279, 247] width 19 height 17
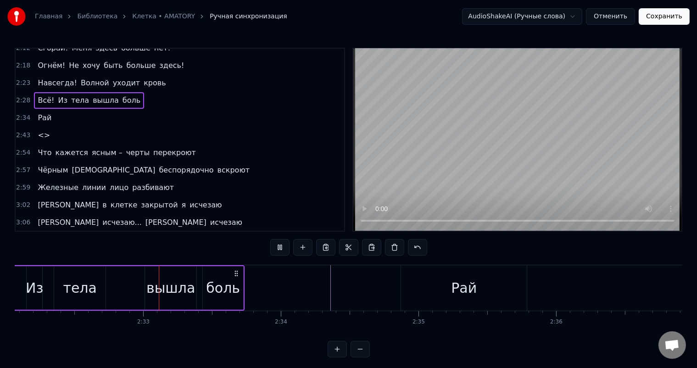
scroll to position [0, 20954]
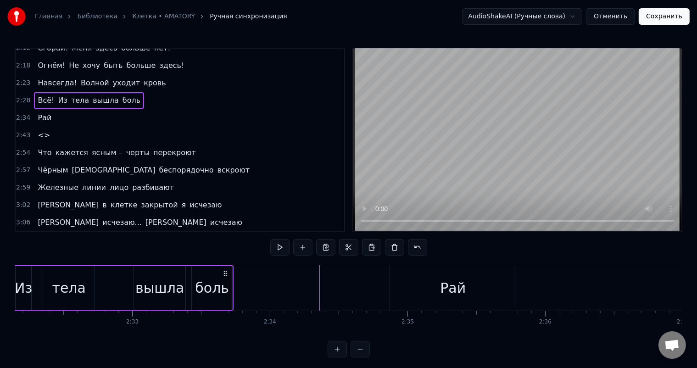
click at [269, 231] on div "3:10 Сгораю... меня здесь больше нет!" at bounding box center [180, 239] width 329 height 17
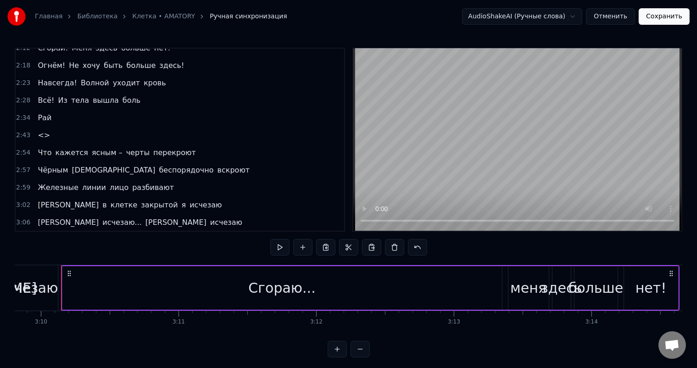
click at [184, 109] on div "2:34 Рай" at bounding box center [180, 117] width 329 height 17
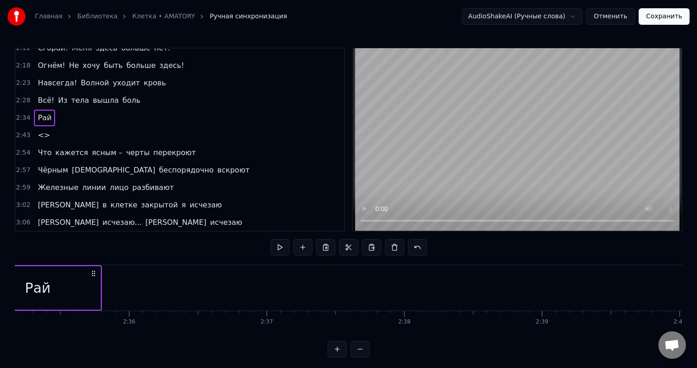
scroll to position [0, 21282]
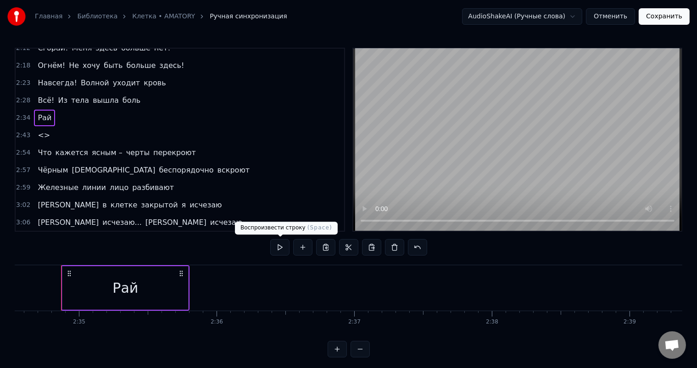
click at [279, 252] on button at bounding box center [279, 247] width 19 height 17
click at [62, 127] on div "2:43 <>" at bounding box center [180, 135] width 329 height 17
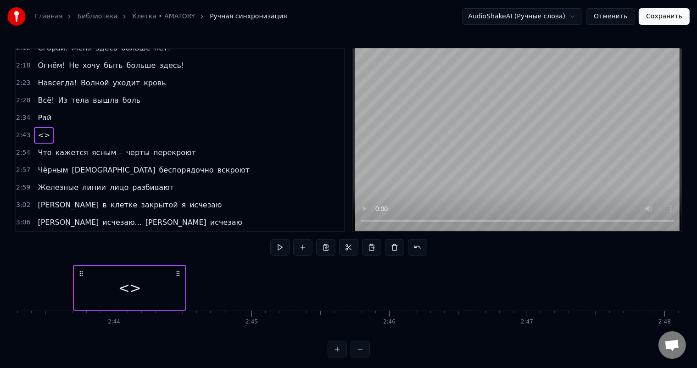
scroll to position [0, 22499]
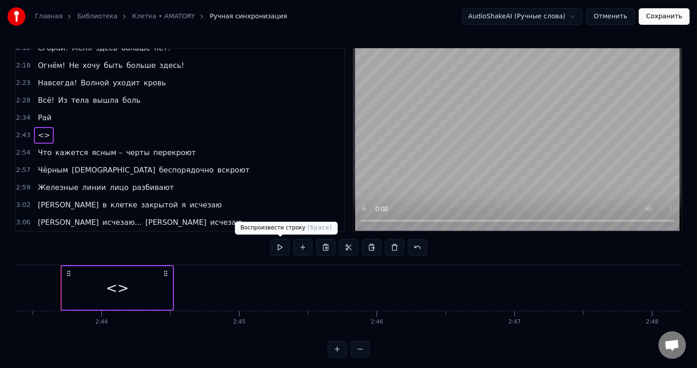
click at [283, 249] on button at bounding box center [279, 247] width 19 height 17
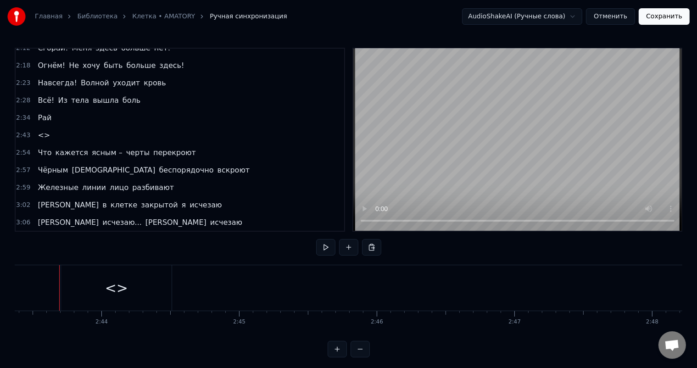
scroll to position [0, 22498]
click at [66, 287] on div "<>" at bounding box center [117, 287] width 111 height 45
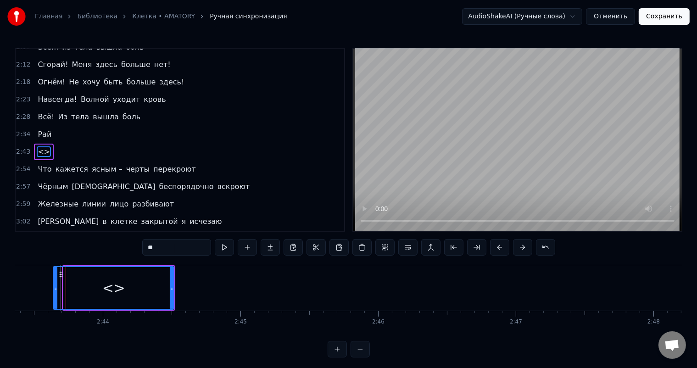
drag, startPoint x: 59, startPoint y: 290, endPoint x: 54, endPoint y: 288, distance: 5.7
click at [54, 288] on icon at bounding box center [56, 288] width 4 height 7
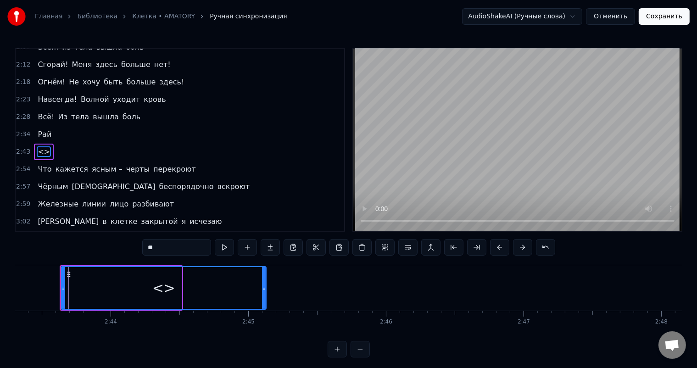
drag, startPoint x: 179, startPoint y: 289, endPoint x: 264, endPoint y: 287, distance: 84.5
click at [264, 287] on icon at bounding box center [264, 288] width 4 height 7
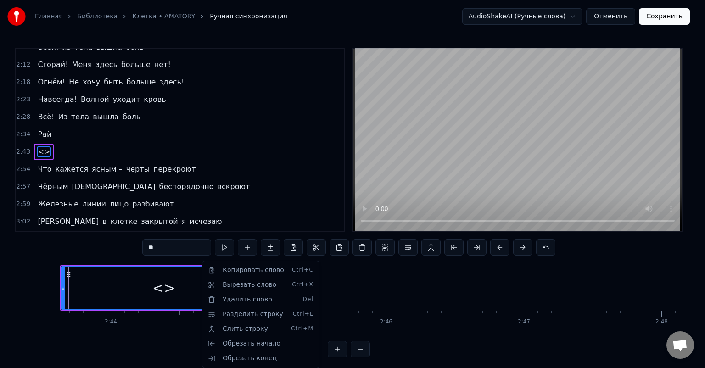
click at [281, 182] on html "Главная Библиотека Клетка • AMATORY Ручная синхронизация AudioShakeAI (Ручные с…" at bounding box center [352, 186] width 705 height 372
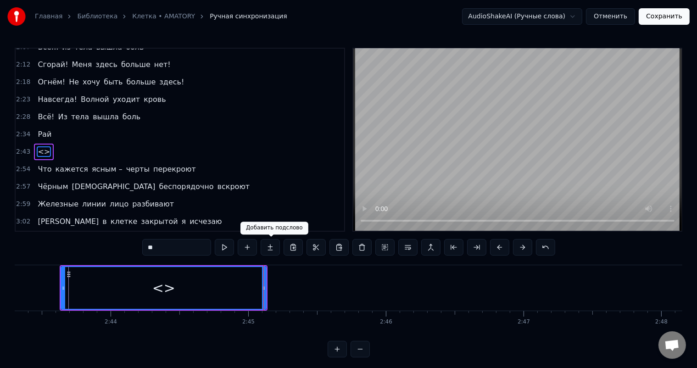
click at [264, 244] on button at bounding box center [270, 247] width 19 height 17
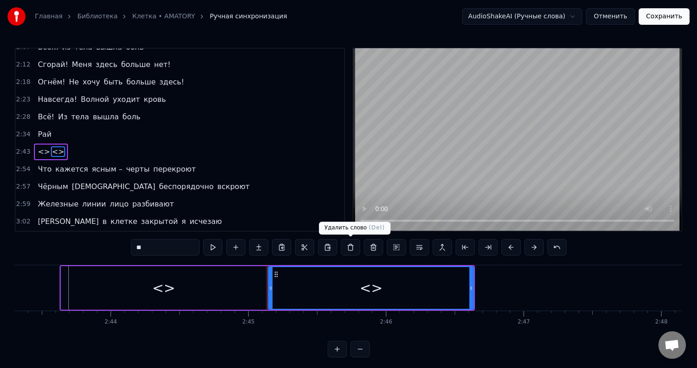
click at [352, 247] on button at bounding box center [350, 247] width 19 height 17
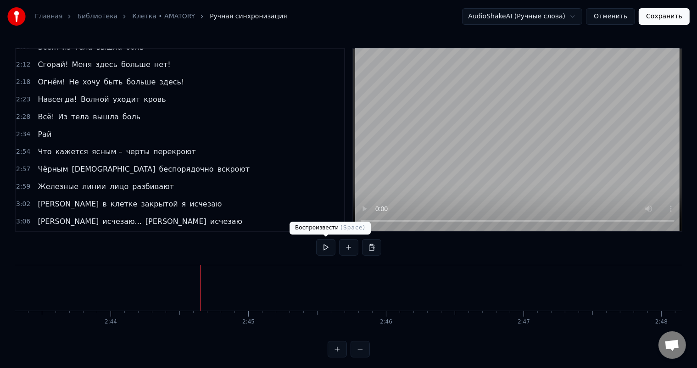
click at [322, 248] on button at bounding box center [325, 247] width 19 height 17
click at [326, 249] on button at bounding box center [325, 247] width 19 height 17
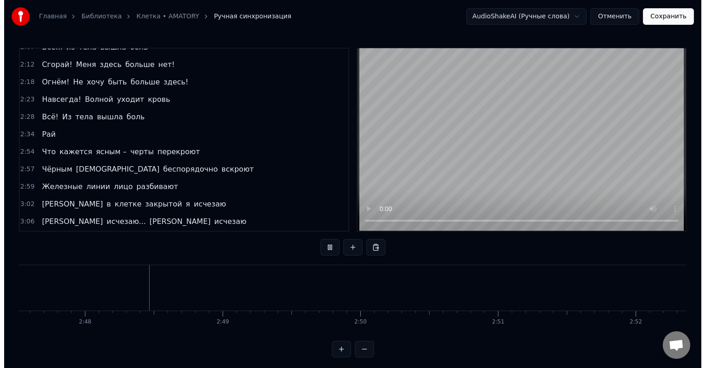
scroll to position [0, 23077]
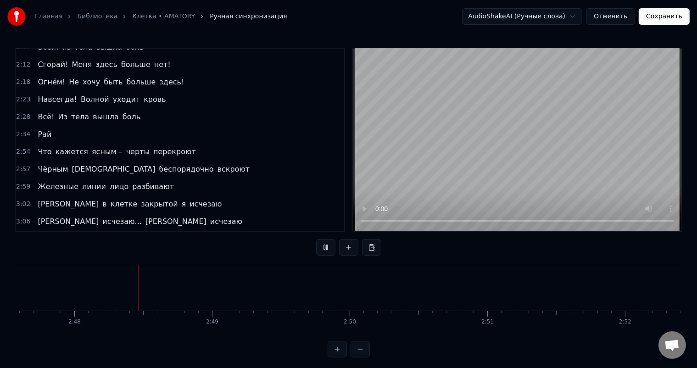
click at [673, 16] on button "Сохранить" at bounding box center [664, 16] width 51 height 17
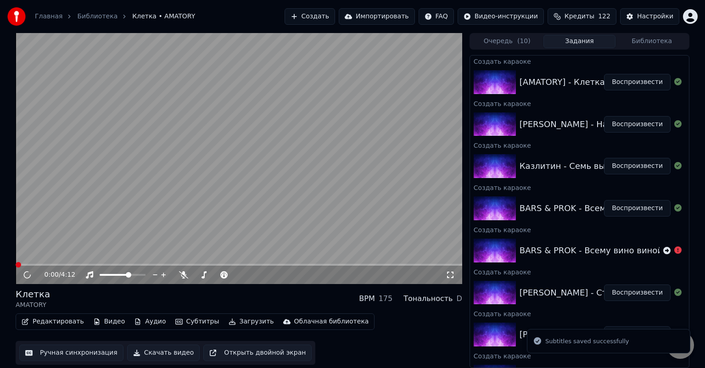
click at [628, 81] on button "Воспроизвести" at bounding box center [637, 82] width 67 height 17
click at [95, 264] on video at bounding box center [239, 158] width 447 height 251
click at [101, 264] on span at bounding box center [239, 265] width 447 height 2
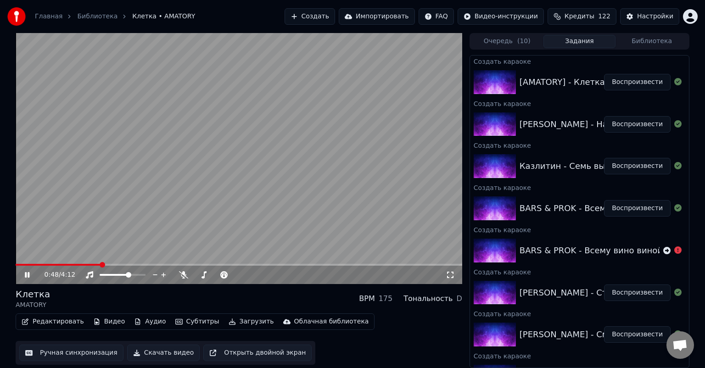
click at [122, 266] on span at bounding box center [239, 265] width 447 height 2
click at [179, 266] on span at bounding box center [239, 265] width 447 height 2
click at [215, 264] on span at bounding box center [239, 265] width 447 height 2
click at [238, 265] on span at bounding box center [239, 265] width 447 height 2
click at [272, 263] on video at bounding box center [239, 158] width 447 height 251
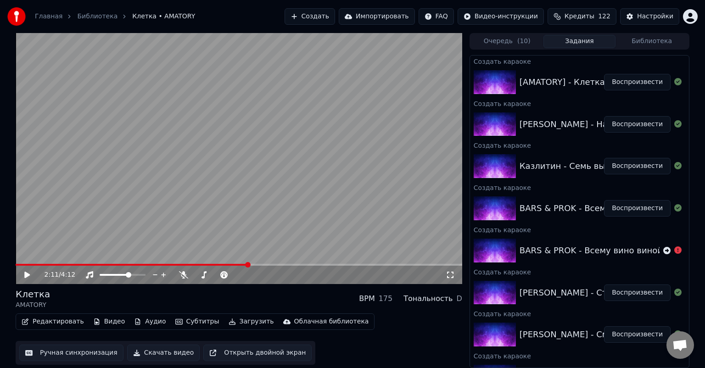
click at [271, 266] on div "2:11 / 4:12" at bounding box center [239, 275] width 447 height 18
click at [274, 264] on span at bounding box center [239, 265] width 447 height 2
click at [250, 183] on video at bounding box center [239, 158] width 447 height 251
click at [298, 266] on div "2:30 / 4:12" at bounding box center [239, 275] width 447 height 18
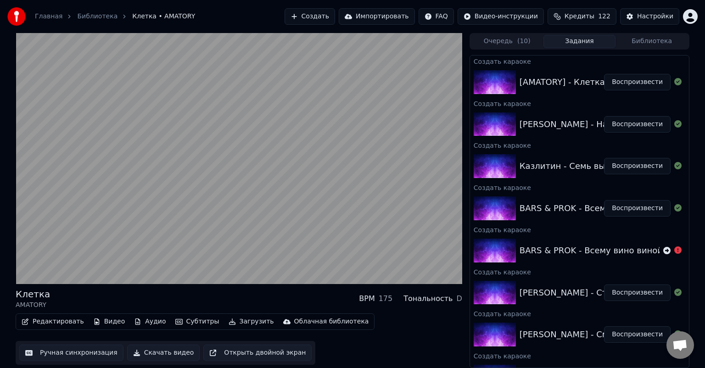
click at [366, 345] on div "Редактировать Видео Аудио Субтитры Загрузить Облачная библиотека Ручная синхрон…" at bounding box center [239, 339] width 447 height 51
click at [165, 350] on button "Скачать видео" at bounding box center [163, 353] width 73 height 17
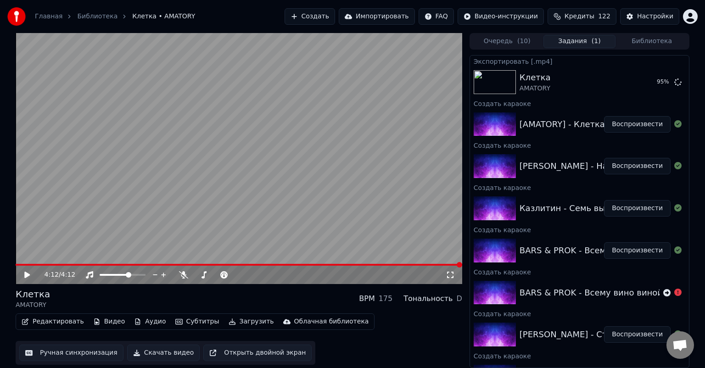
click at [494, 176] on img at bounding box center [495, 166] width 42 height 24
click at [641, 170] on button "Воспроизвести" at bounding box center [637, 166] width 67 height 17
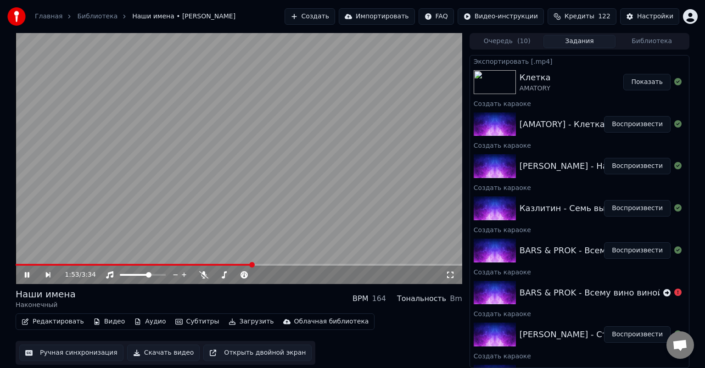
click at [28, 273] on icon at bounding box center [27, 275] width 5 height 6
click at [24, 271] on icon at bounding box center [33, 274] width 21 height 7
click at [162, 353] on button "Скачать видео" at bounding box center [163, 353] width 73 height 17
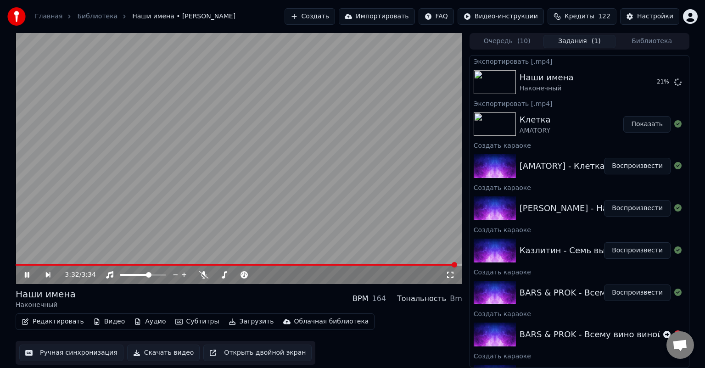
click at [645, 207] on button "Воспроизвести" at bounding box center [637, 208] width 67 height 17
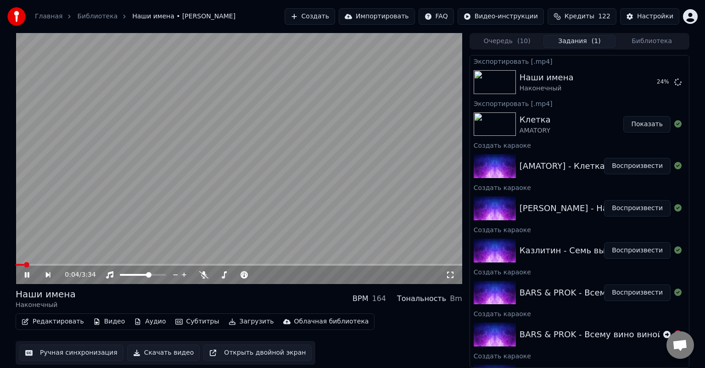
click at [632, 252] on button "Воспроизвести" at bounding box center [637, 250] width 67 height 17
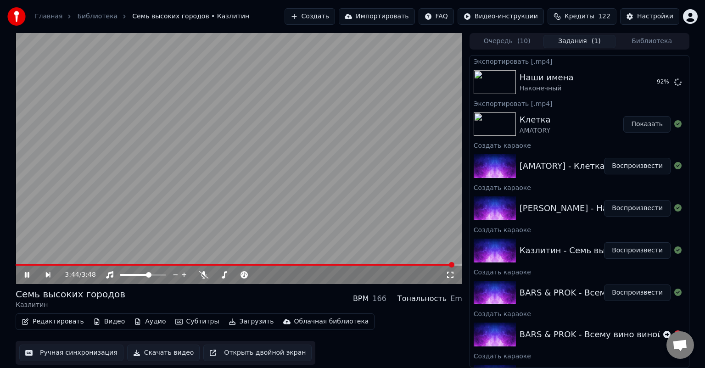
click at [145, 357] on button "Скачать видео" at bounding box center [163, 353] width 73 height 17
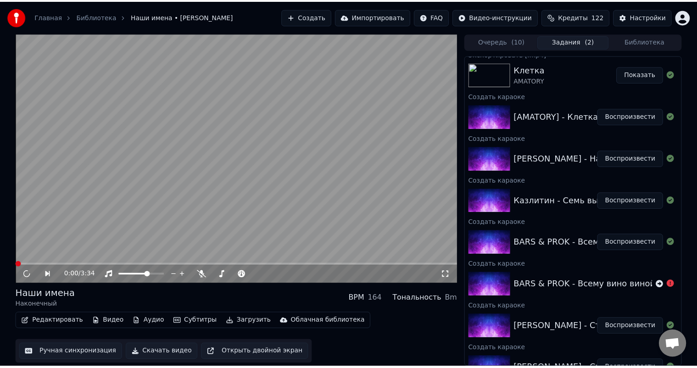
scroll to position [138, 0]
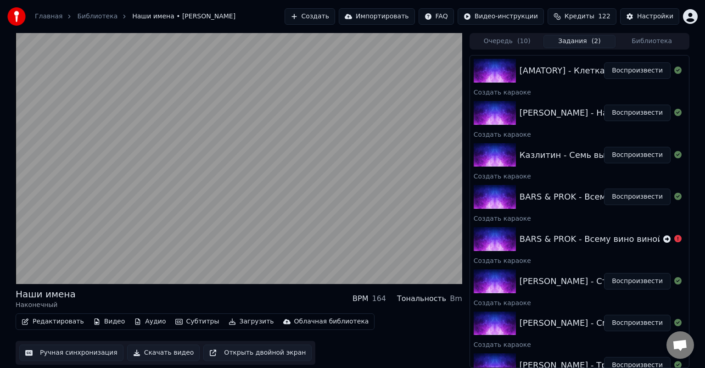
click at [495, 201] on img at bounding box center [495, 197] width 42 height 24
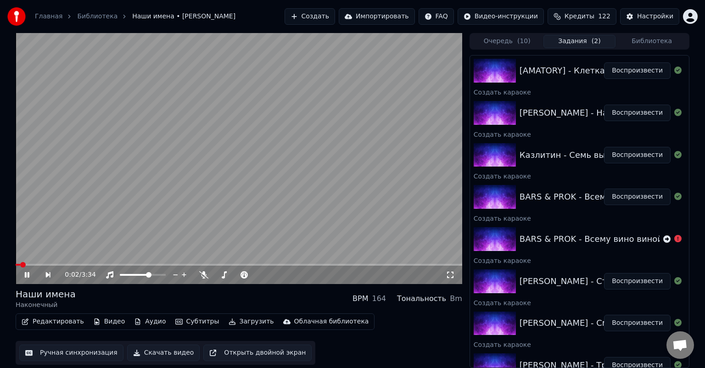
click at [626, 196] on button "Воспроизвести" at bounding box center [637, 197] width 67 height 17
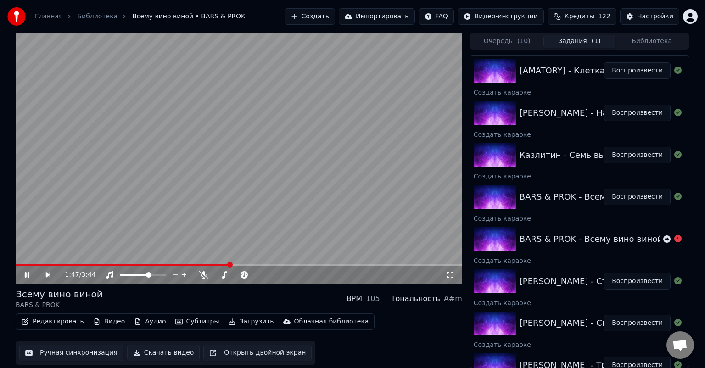
click at [28, 275] on icon at bounding box center [27, 275] width 5 height 6
click at [67, 323] on button "Редактировать" at bounding box center [53, 321] width 70 height 13
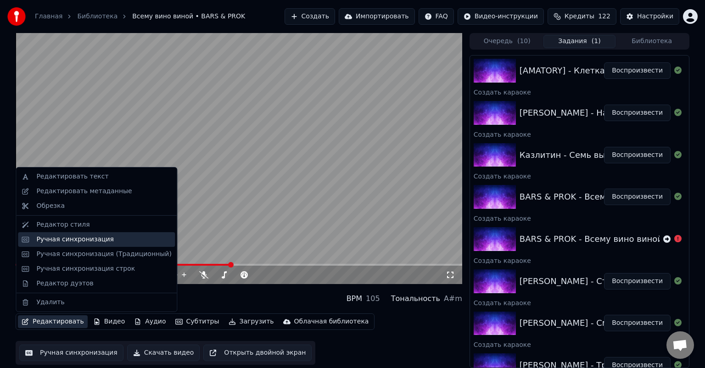
click at [110, 237] on div "Ручная синхронизация" at bounding box center [103, 239] width 135 height 9
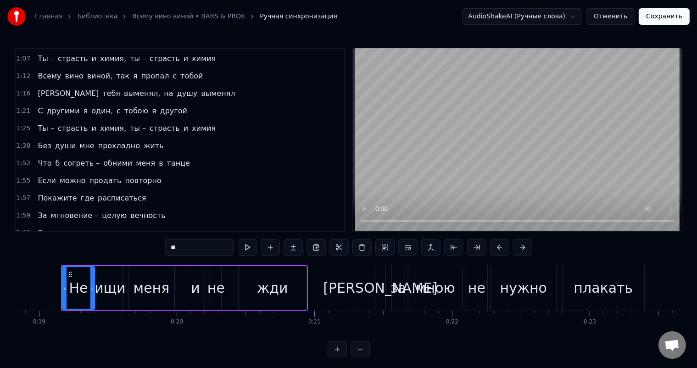
scroll to position [275, 0]
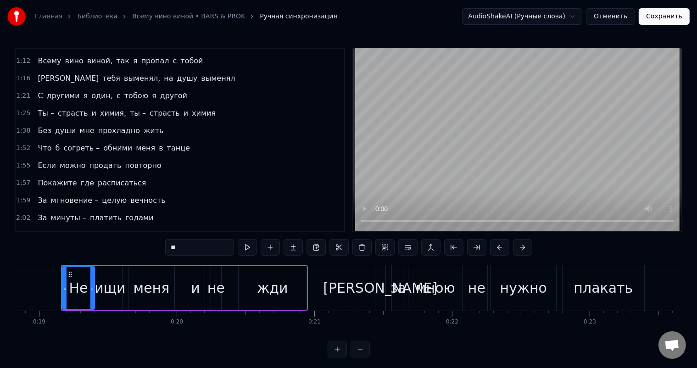
click at [143, 125] on span "жить" at bounding box center [154, 130] width 22 height 11
type input "****"
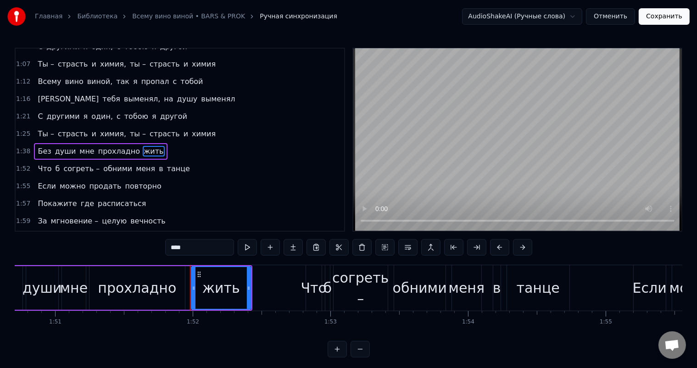
scroll to position [0, 15375]
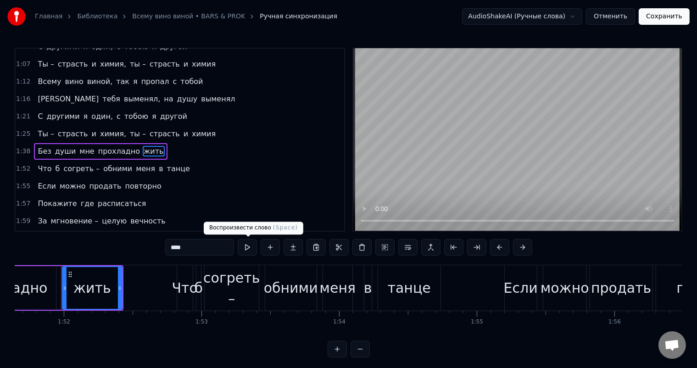
click at [248, 248] on button at bounding box center [247, 247] width 19 height 17
click at [38, 129] on span "Ты –" at bounding box center [46, 134] width 18 height 11
click at [197, 125] on div "1:25 Ты – страсть и химия, ты – страсть и химия" at bounding box center [180, 133] width 329 height 17
click at [171, 109] on div "1:21 С другими я один, с тобою я другой" at bounding box center [180, 116] width 329 height 17
click at [200, 94] on span "выменял" at bounding box center [218, 99] width 36 height 11
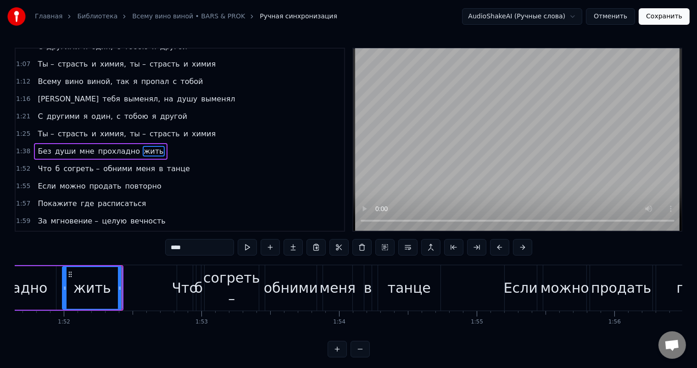
click at [211, 149] on div "0:19 Не ищи меня и не жди 0:21 И за мною не нужно плакать 0:23 Люди созданы для…" at bounding box center [180, 140] width 331 height 184
click at [83, 146] on span "мне" at bounding box center [87, 151] width 17 height 11
click at [76, 163] on span "согреть –" at bounding box center [81, 168] width 38 height 11
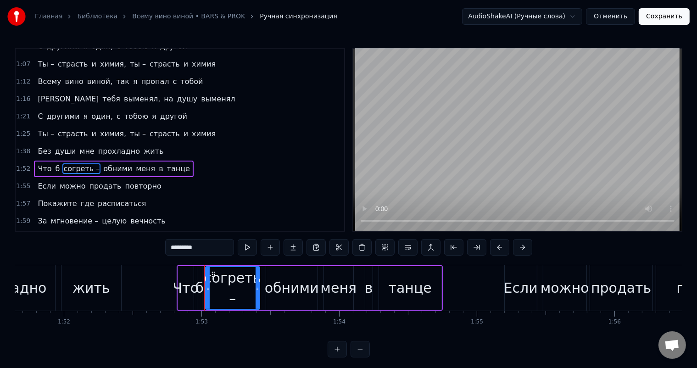
click at [34, 164] on div "Что б согреть – обними меня в танце" at bounding box center [114, 169] width 160 height 17
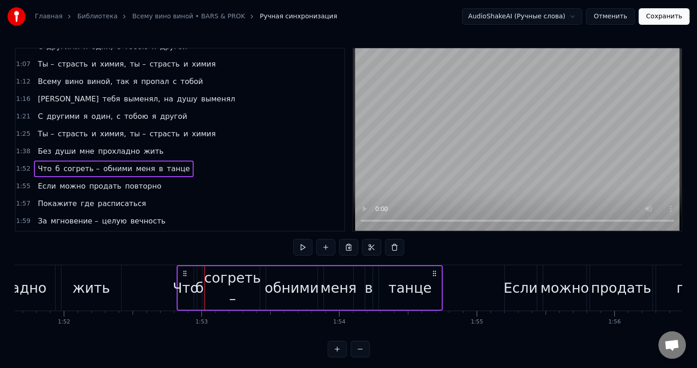
click at [38, 163] on span "Что" at bounding box center [45, 168] width 16 height 11
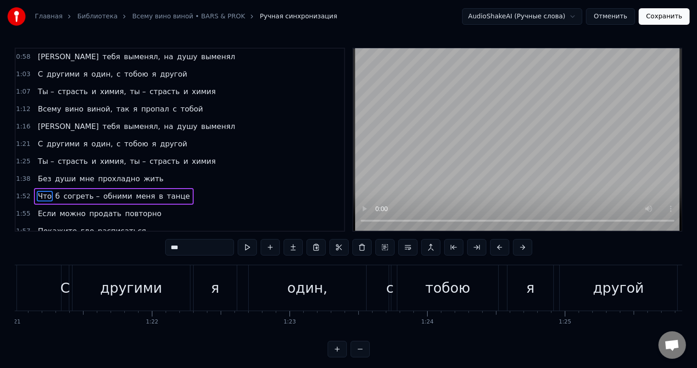
scroll to position [226, 0]
click at [37, 105] on span "Всему" at bounding box center [49, 110] width 25 height 11
type input "*****"
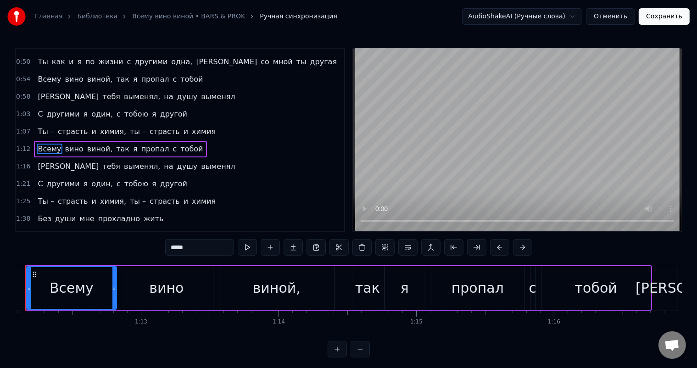
scroll to position [0, 9891]
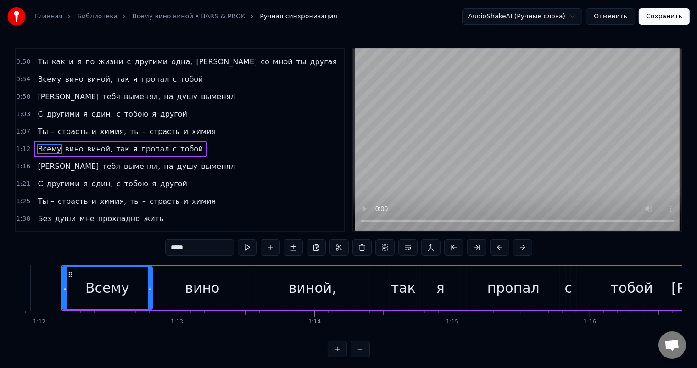
click at [218, 140] on div "1:12 Всему вино виной, так я пропал с тобой" at bounding box center [180, 148] width 329 height 17
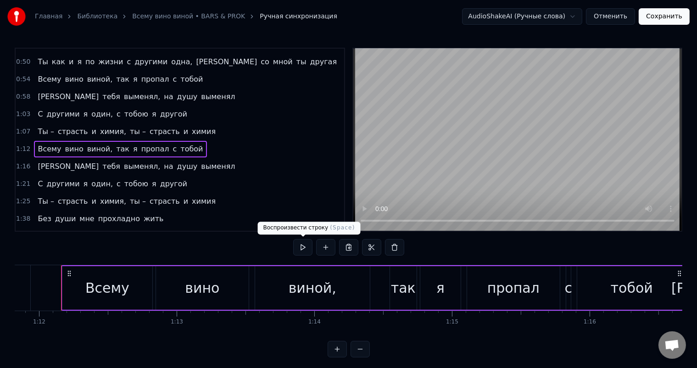
click at [301, 248] on button at bounding box center [302, 247] width 19 height 17
click at [292, 158] on div "1:16 Я тебя выменял, на душу выменял" at bounding box center [180, 166] width 329 height 17
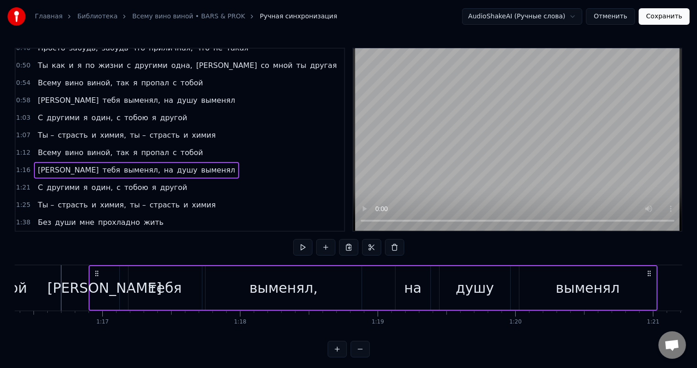
scroll to position [230, 0]
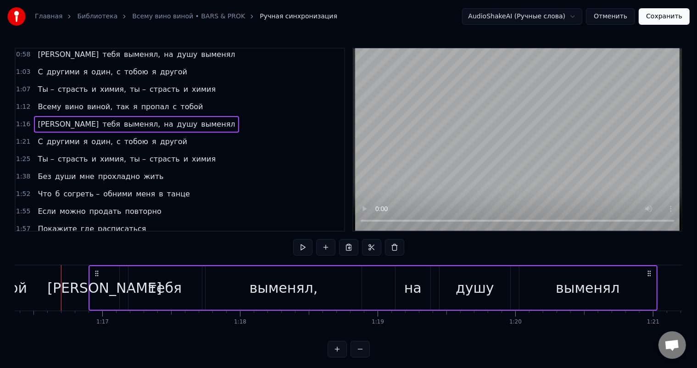
click at [176, 168] on div "1:38 Без души мне прохладно жить" at bounding box center [180, 176] width 329 height 17
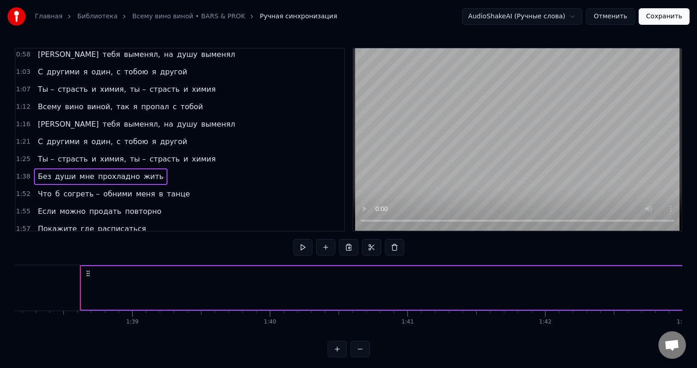
scroll to position [0, 13536]
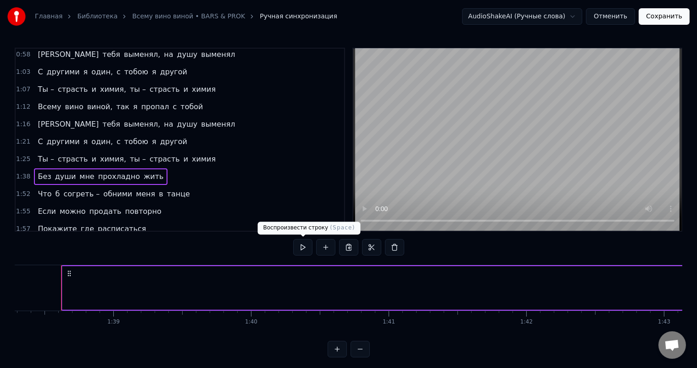
click at [303, 246] on button at bounding box center [302, 247] width 19 height 17
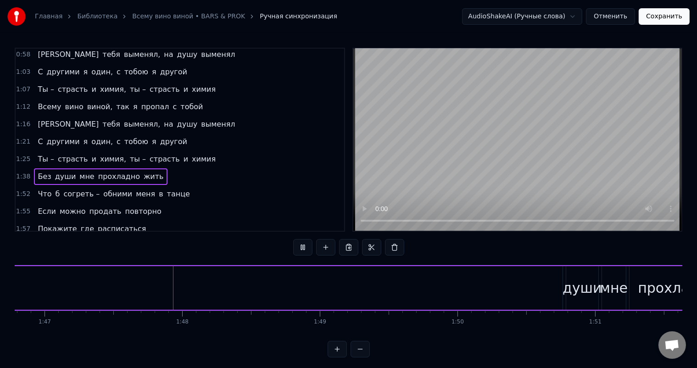
scroll to position [0, 14720]
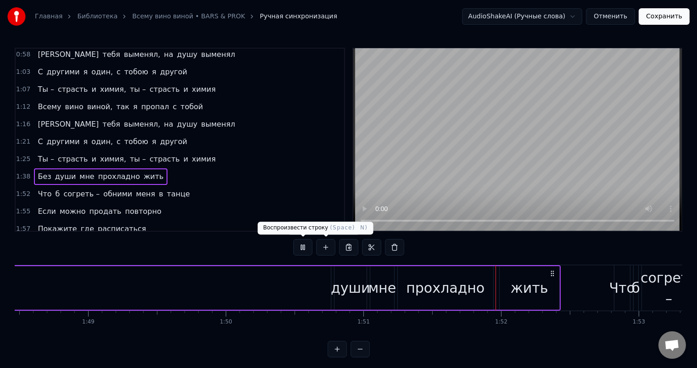
click at [304, 248] on button at bounding box center [302, 247] width 19 height 17
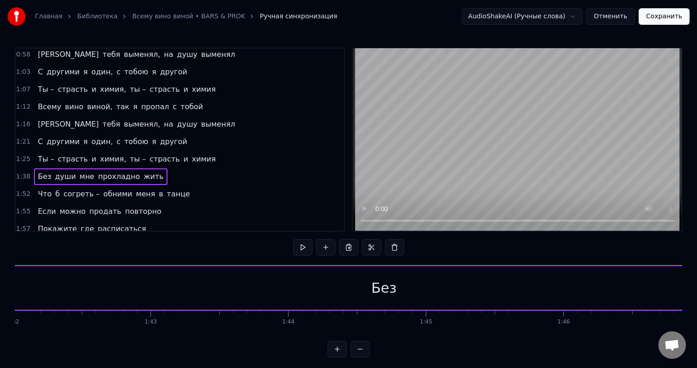
scroll to position [0, 14136]
click at [263, 293] on div "Без" at bounding box center [297, 288] width 1671 height 44
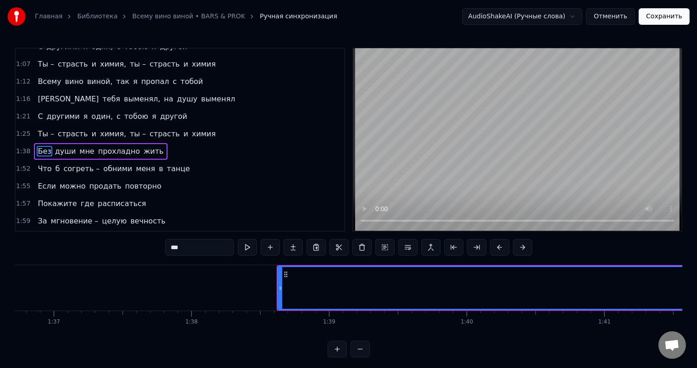
scroll to position [0, 13337]
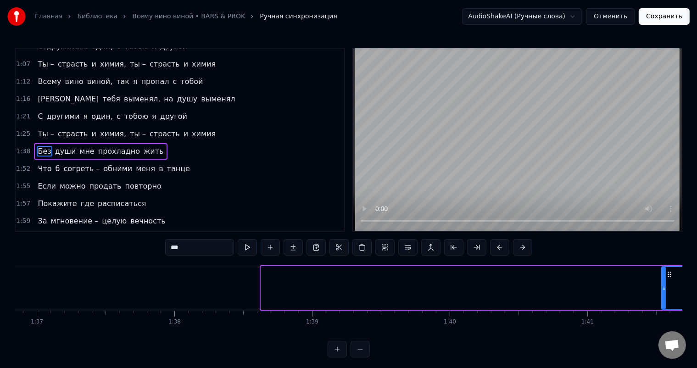
drag, startPoint x: 261, startPoint y: 288, endPoint x: 662, endPoint y: 296, distance: 400.8
click at [662, 296] on div at bounding box center [664, 288] width 4 height 42
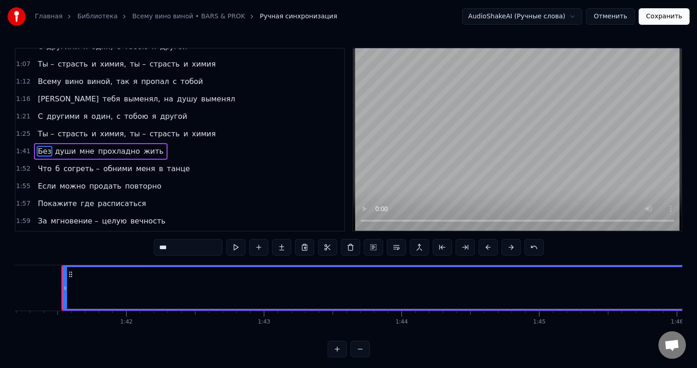
scroll to position [0, 13937]
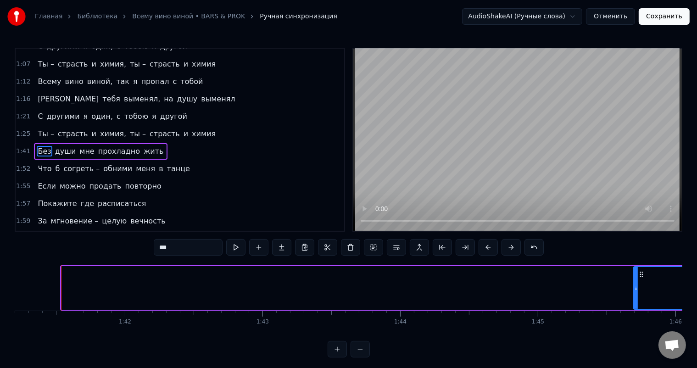
drag, startPoint x: 112, startPoint y: 288, endPoint x: 643, endPoint y: 296, distance: 531.2
click at [638, 296] on div at bounding box center [636, 288] width 4 height 42
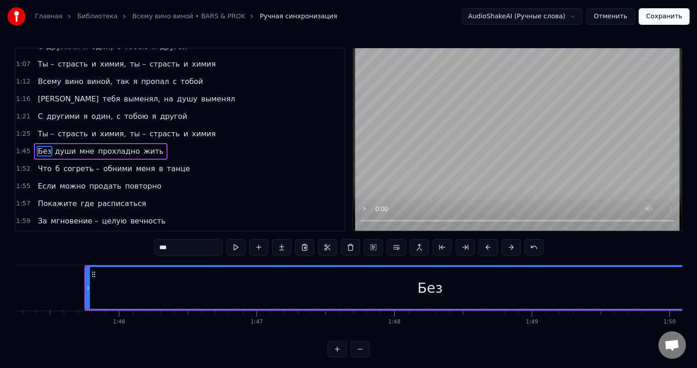
scroll to position [0, 14519]
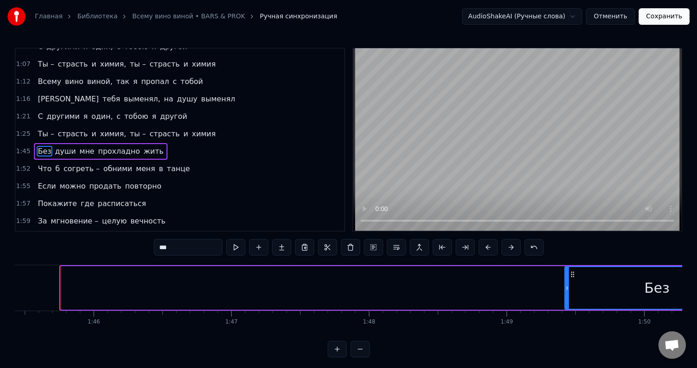
drag, startPoint x: 63, startPoint y: 288, endPoint x: 567, endPoint y: 287, distance: 504.5
click at [567, 287] on icon at bounding box center [568, 288] width 4 height 7
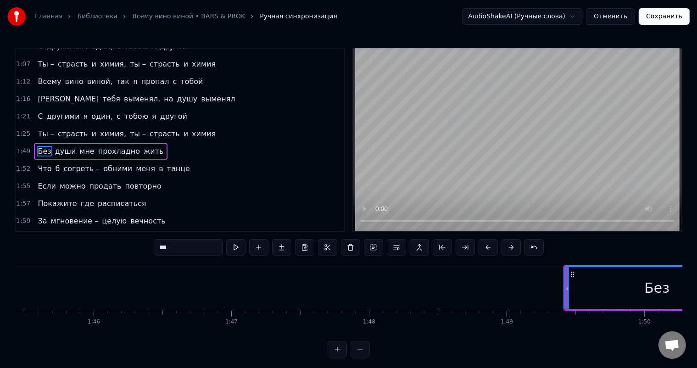
scroll to position [0, 14848]
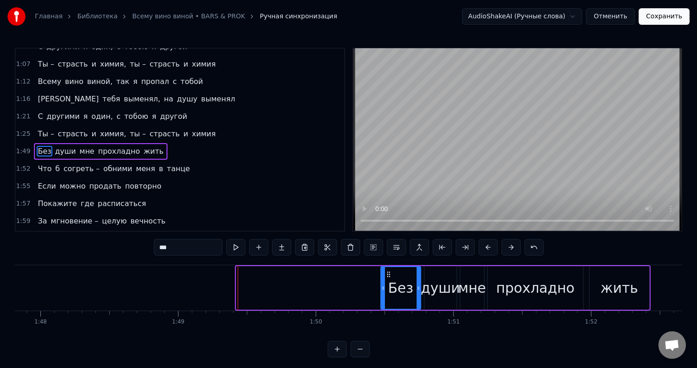
drag, startPoint x: 237, startPoint y: 288, endPoint x: 381, endPoint y: 297, distance: 144.9
click at [381, 297] on div at bounding box center [383, 288] width 4 height 42
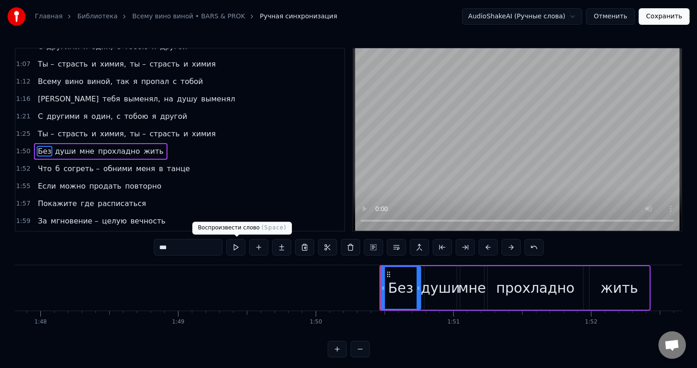
click at [235, 248] on button at bounding box center [235, 247] width 19 height 17
click at [245, 143] on div "1:50 Без души мне прохладно жить" at bounding box center [180, 151] width 329 height 17
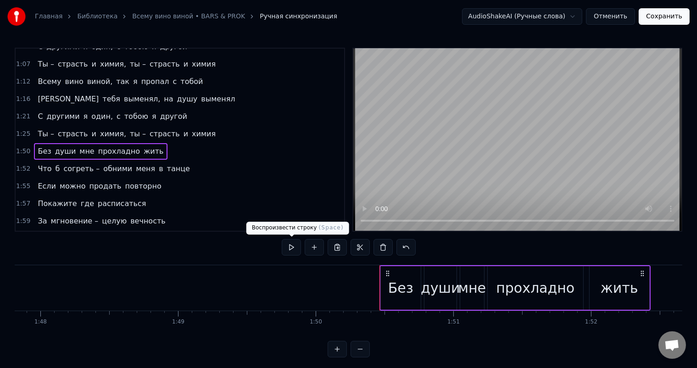
click at [287, 248] on button at bounding box center [291, 247] width 19 height 17
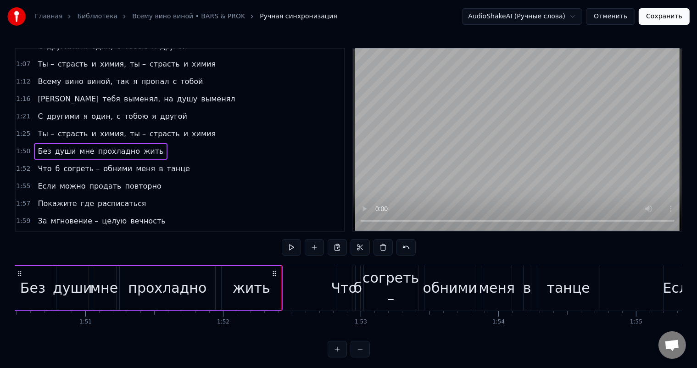
scroll to position [0, 15436]
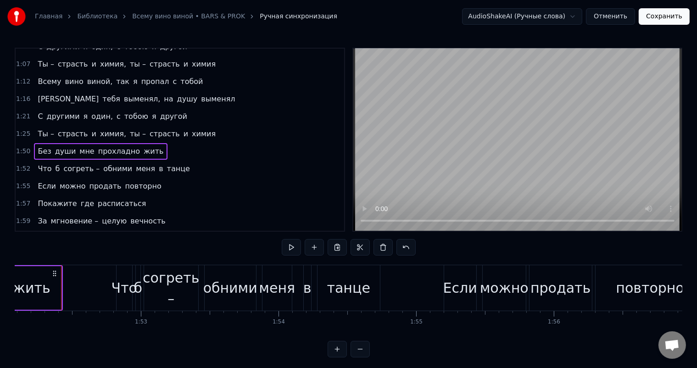
click at [668, 18] on button "Сохранить" at bounding box center [664, 16] width 51 height 17
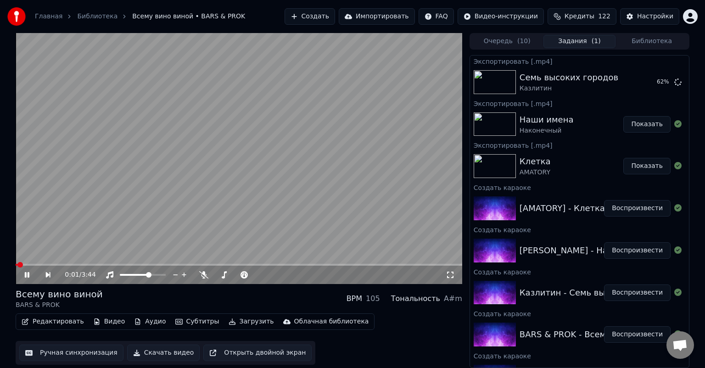
click at [215, 264] on span at bounding box center [239, 265] width 447 height 2
click at [200, 265] on span at bounding box center [117, 265] width 203 height 2
click at [185, 264] on span at bounding box center [108, 265] width 185 height 2
click at [26, 274] on icon at bounding box center [27, 275] width 5 height 6
click at [239, 264] on span at bounding box center [241, 265] width 6 height 6
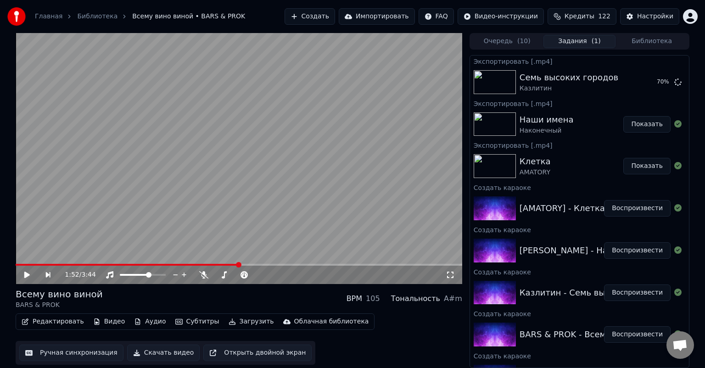
click at [28, 277] on icon at bounding box center [33, 274] width 21 height 7
click at [28, 277] on icon at bounding box center [27, 275] width 5 height 6
click at [58, 322] on button "Редактировать" at bounding box center [53, 321] width 70 height 13
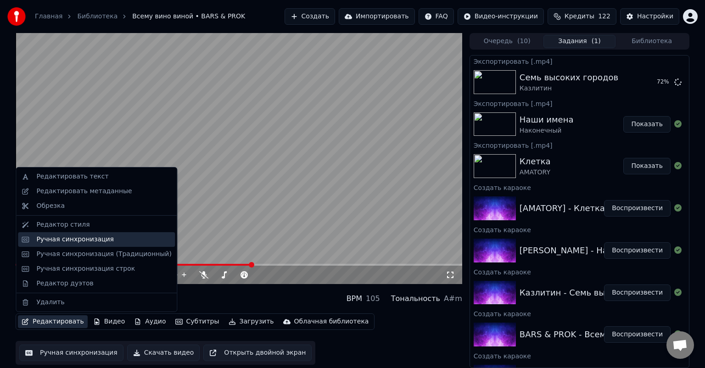
click at [72, 244] on div "Ручная синхронизация" at bounding box center [96, 239] width 157 height 15
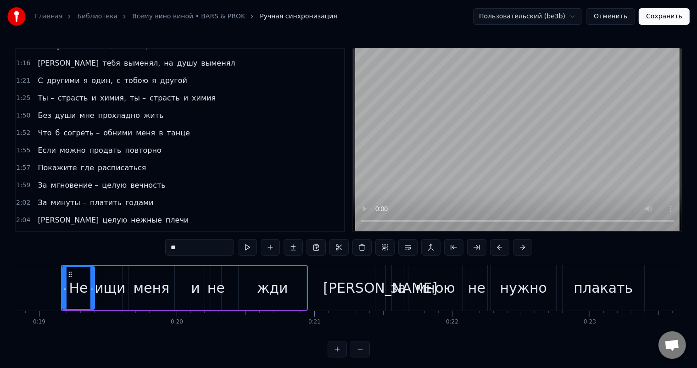
scroll to position [275, 0]
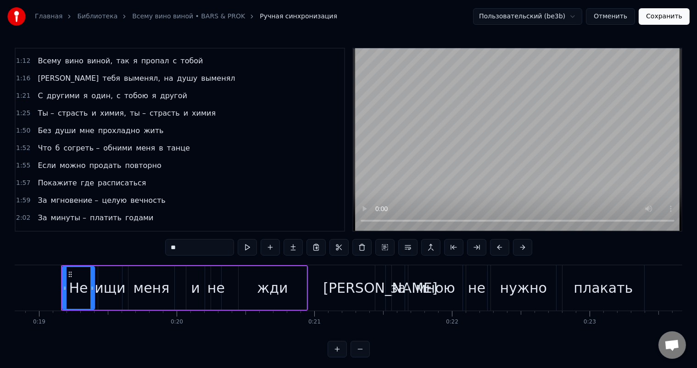
click at [174, 122] on div "1:50 Без души мне прохладно жить" at bounding box center [180, 130] width 329 height 17
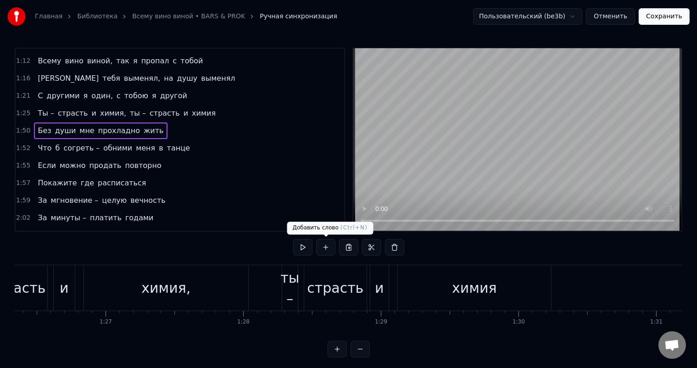
scroll to position [0, 15167]
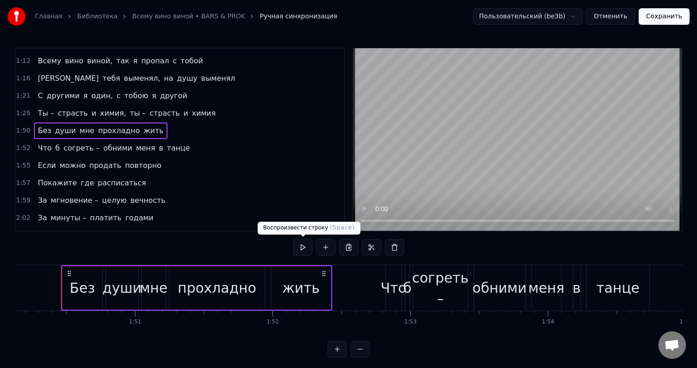
click at [303, 247] on button at bounding box center [302, 247] width 19 height 17
click at [192, 140] on div "1:52 Что б согреть – обними меня в танце" at bounding box center [180, 148] width 329 height 17
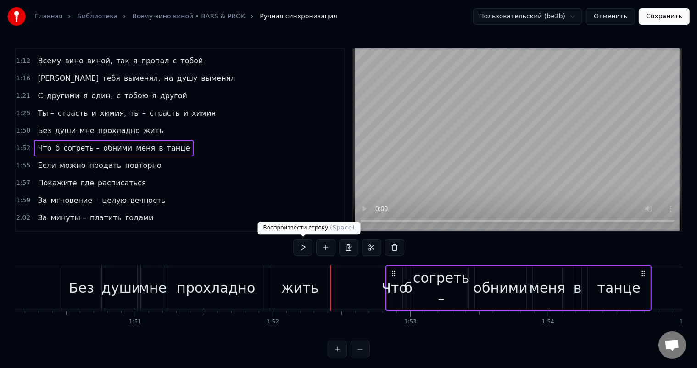
click at [303, 250] on button at bounding box center [302, 247] width 19 height 17
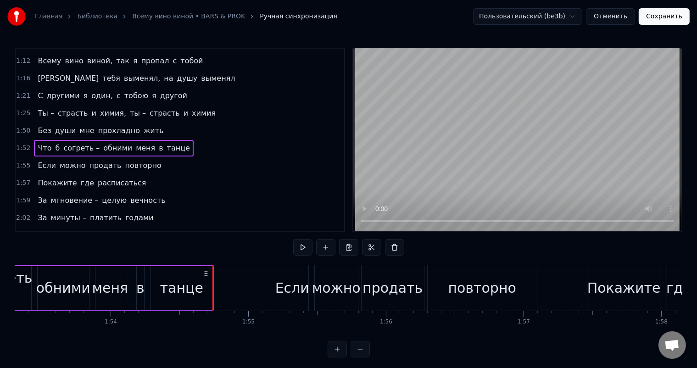
scroll to position [0, 15756]
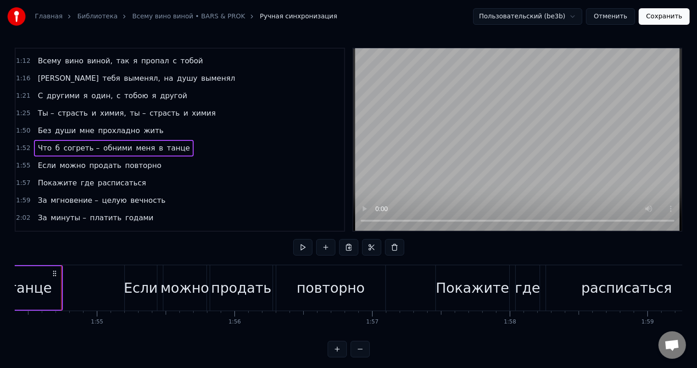
click at [187, 157] on div "1:55 Если можно продать повторно" at bounding box center [180, 165] width 329 height 17
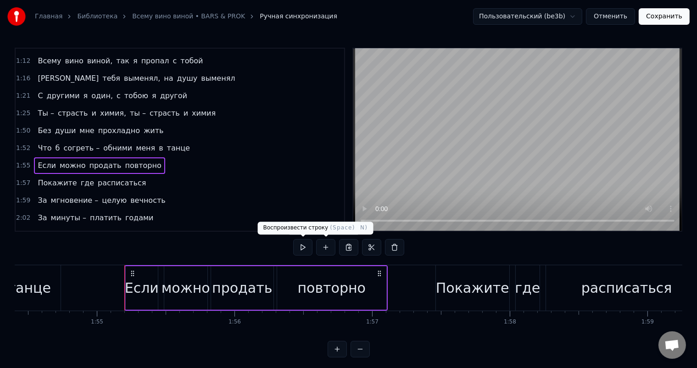
click at [307, 249] on button at bounding box center [302, 247] width 19 height 17
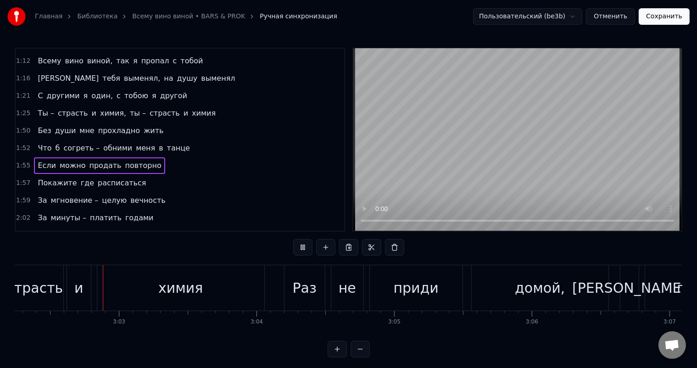
scroll to position [0, 25111]
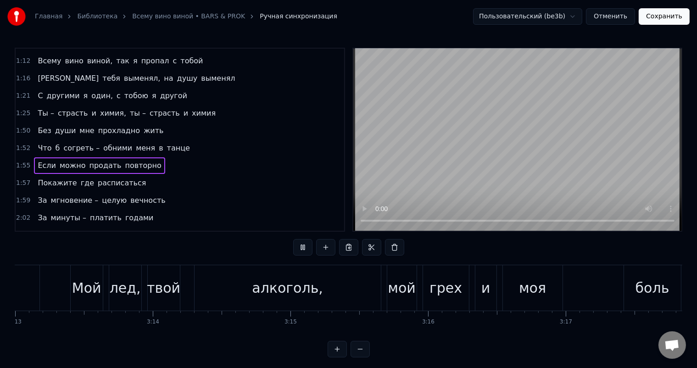
click at [656, 17] on button "Сохранить" at bounding box center [664, 16] width 51 height 17
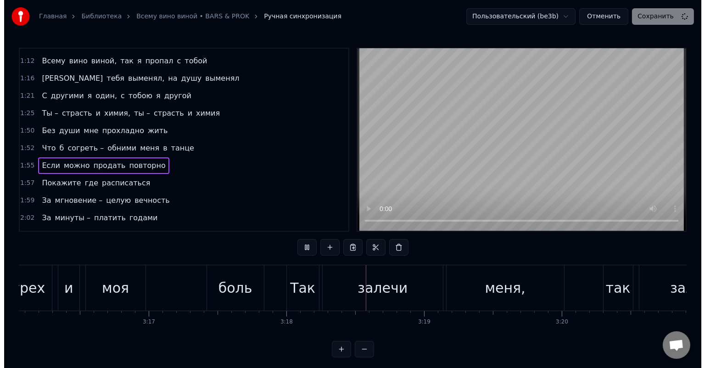
scroll to position [0, 27184]
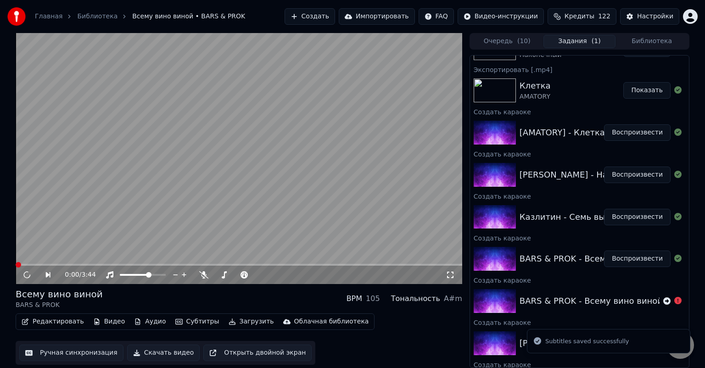
scroll to position [92, 0]
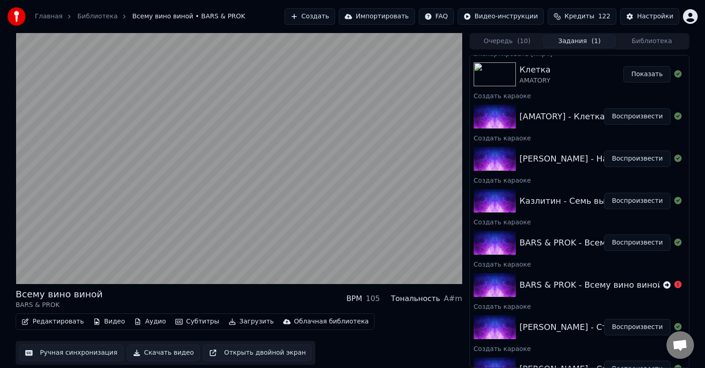
click at [160, 353] on button "Скачать видео" at bounding box center [163, 353] width 73 height 17
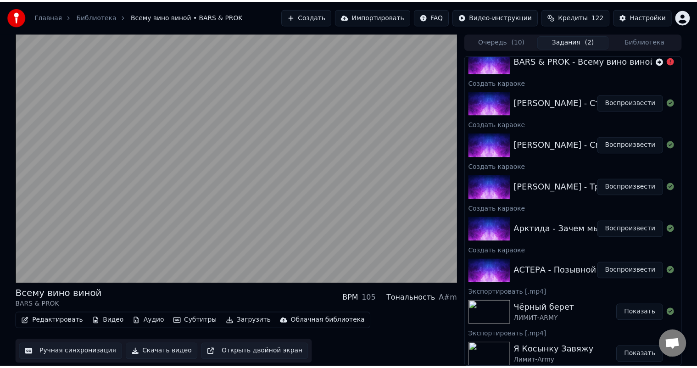
scroll to position [362, 0]
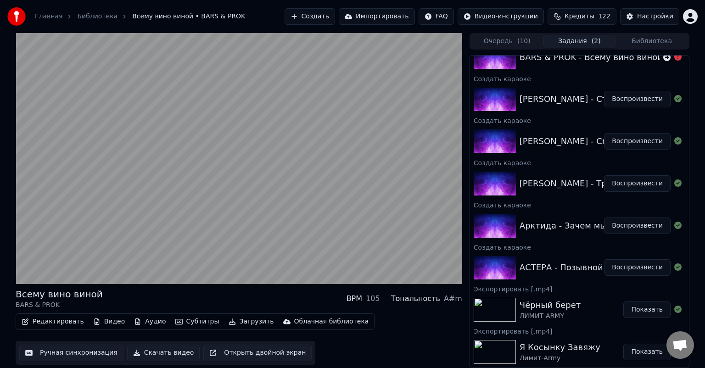
click at [622, 268] on button "Воспроизвести" at bounding box center [637, 267] width 67 height 17
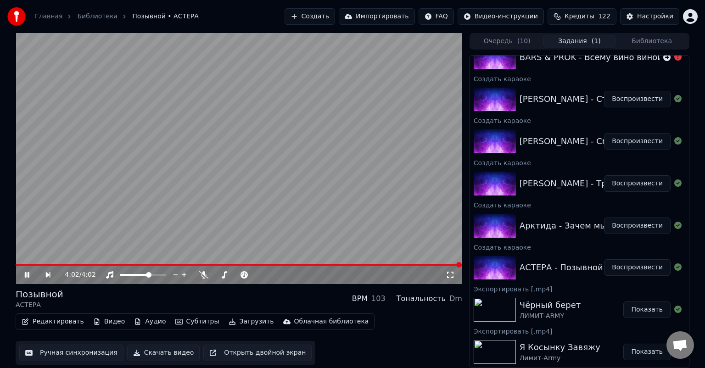
click at [61, 323] on button "Редактировать" at bounding box center [53, 321] width 70 height 13
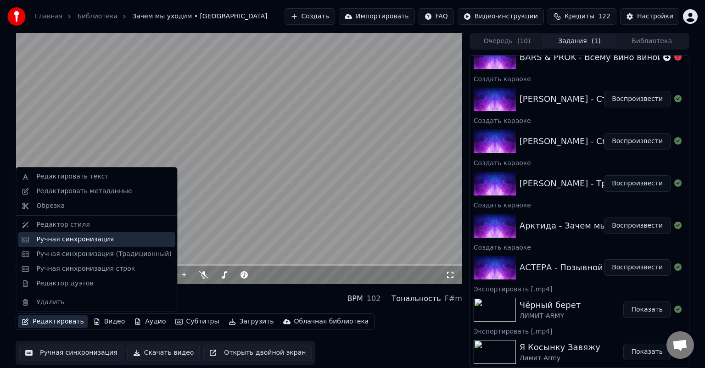
click at [89, 240] on div "Ручная синхронизация" at bounding box center [75, 239] width 78 height 9
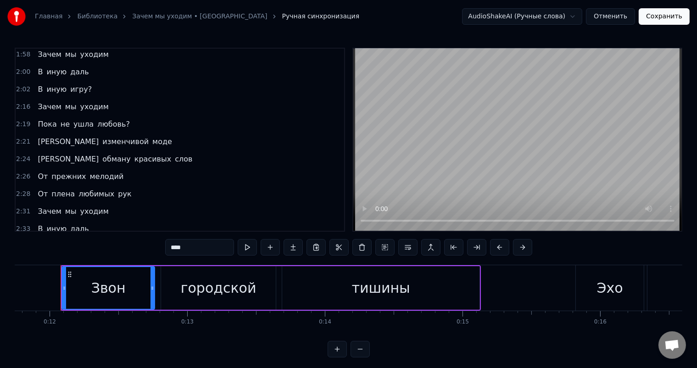
scroll to position [12, 0]
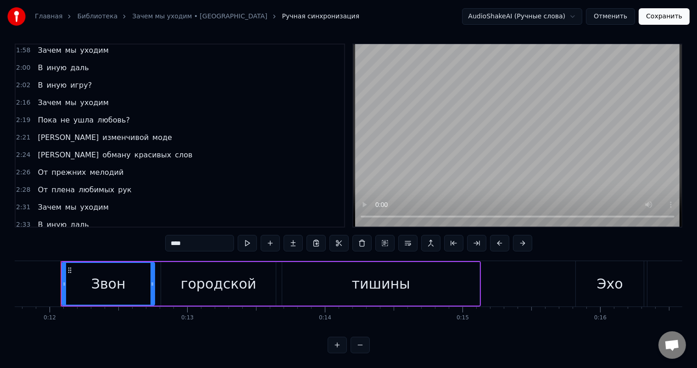
click at [613, 13] on button "Отменить" at bounding box center [610, 16] width 49 height 17
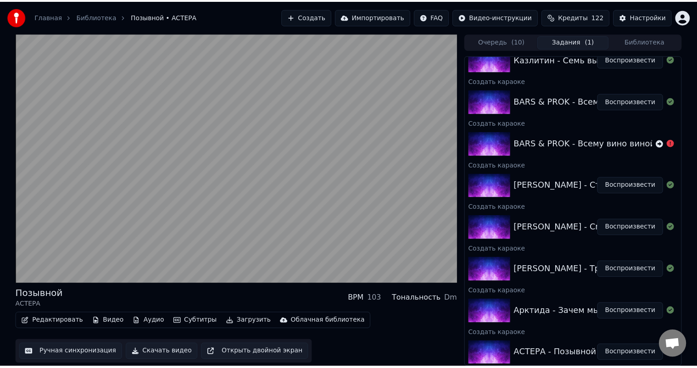
scroll to position [362, 0]
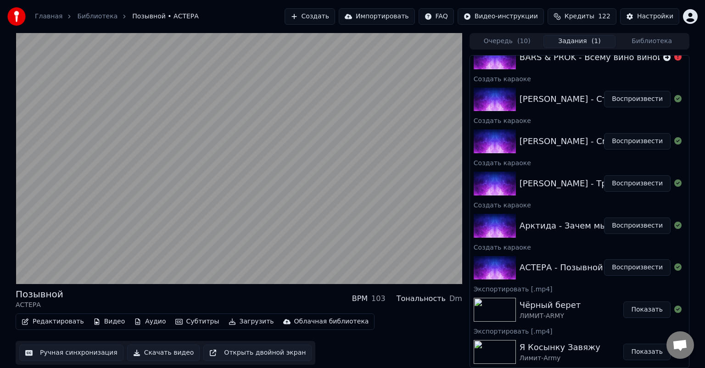
click at [490, 268] on img at bounding box center [495, 268] width 42 height 24
click at [50, 323] on button "Редактировать" at bounding box center [53, 321] width 70 height 13
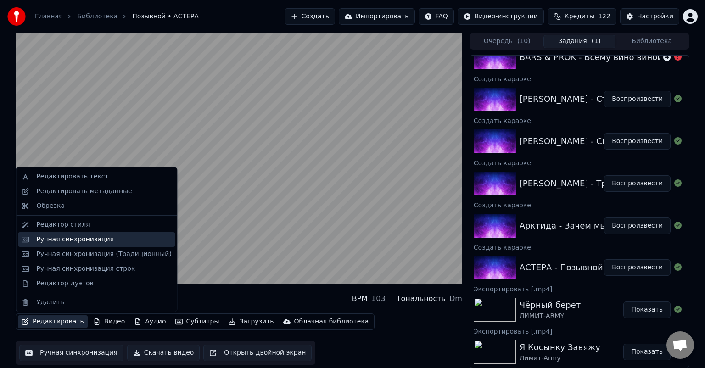
click at [77, 238] on div "Ручная синхронизация" at bounding box center [75, 239] width 78 height 9
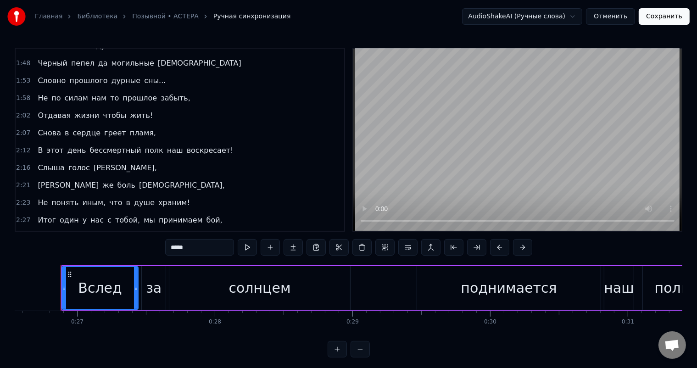
scroll to position [392, 0]
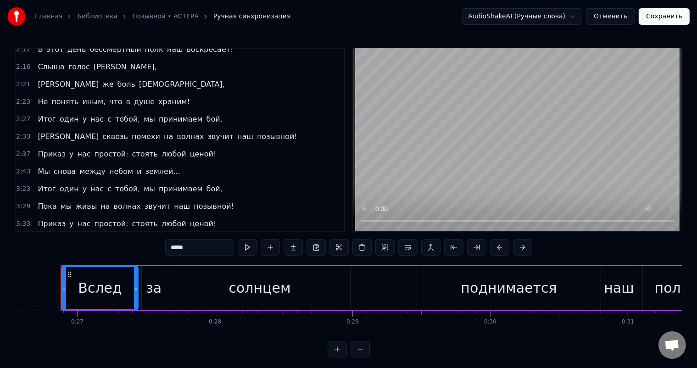
click at [144, 236] on span "землей..." at bounding box center [162, 241] width 37 height 11
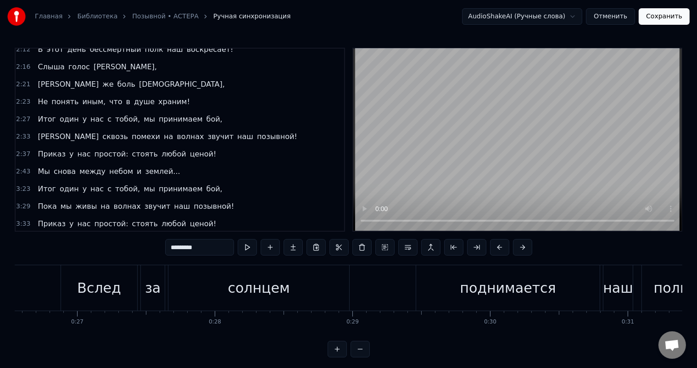
scroll to position [12, 0]
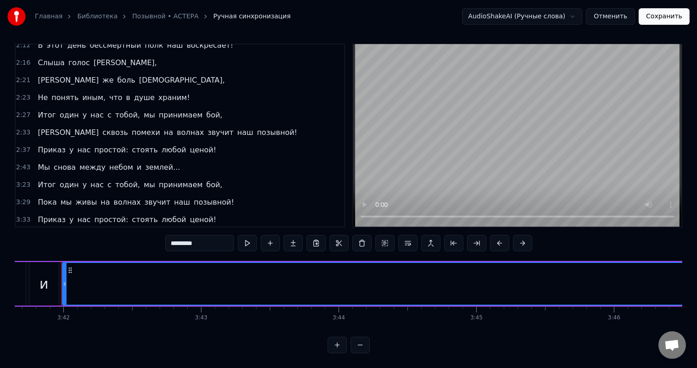
click at [40, 232] on span "Мы" at bounding box center [44, 237] width 14 height 11
type input "**"
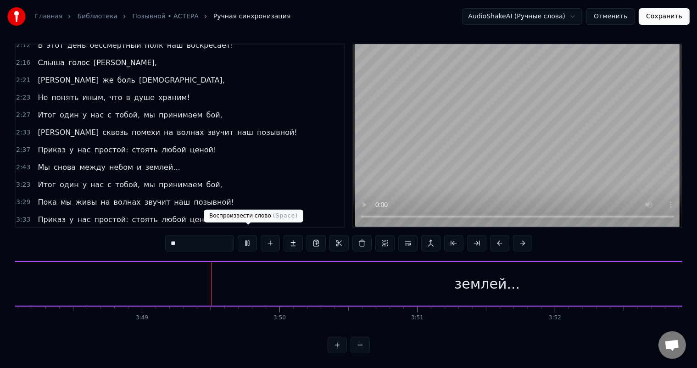
scroll to position [0, 31437]
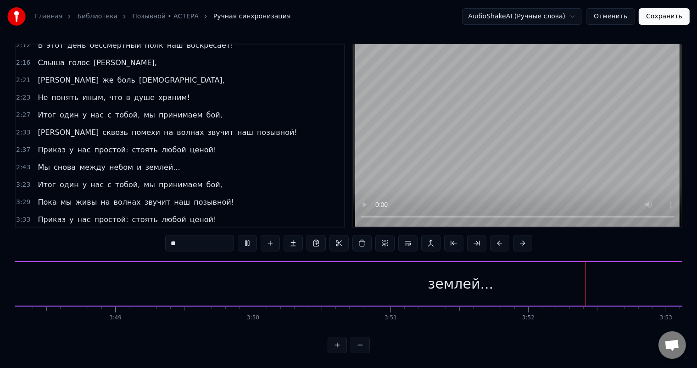
click at [171, 229] on div "3:39 Мы снова между небом и землей..." at bounding box center [180, 237] width 329 height 17
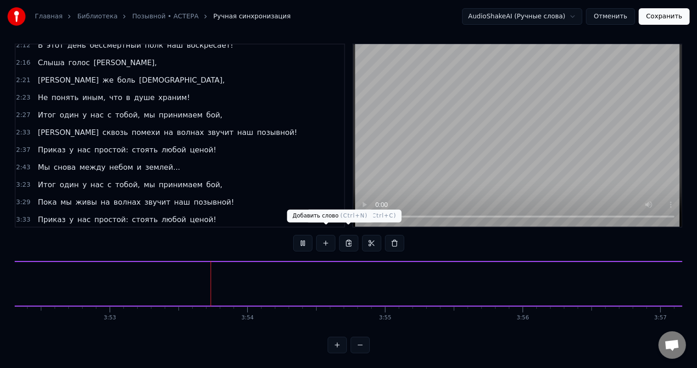
scroll to position [0, 32034]
click at [305, 237] on button at bounding box center [302, 243] width 19 height 17
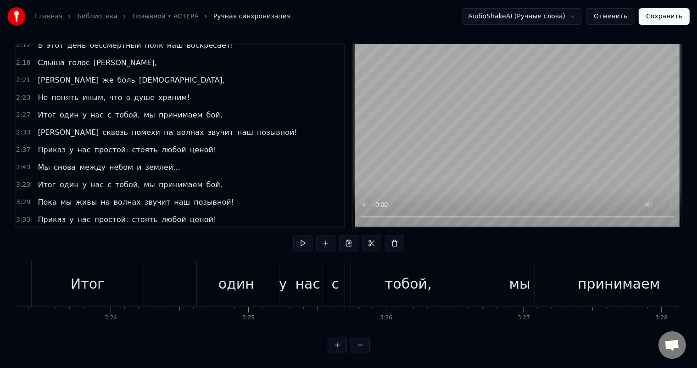
scroll to position [0, 26773]
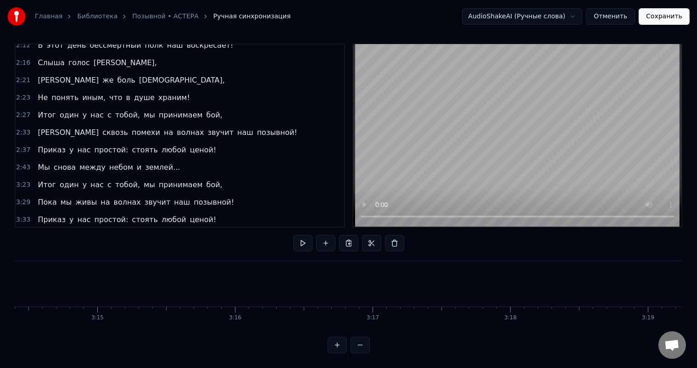
click at [152, 232] on span "землей..." at bounding box center [162, 237] width 37 height 11
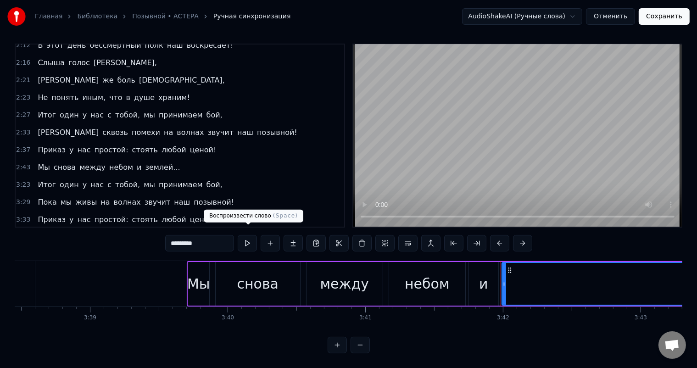
scroll to position [0, 30525]
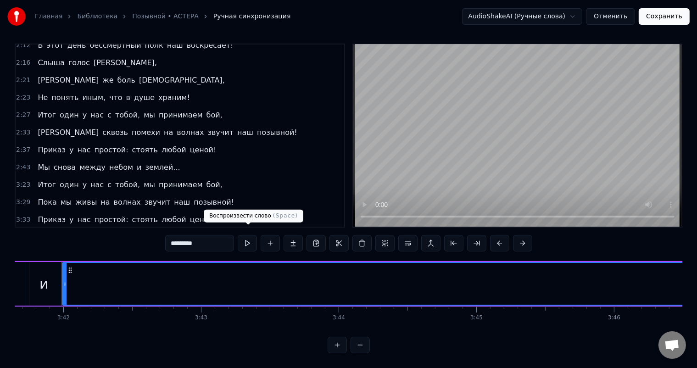
click at [249, 235] on button at bounding box center [247, 243] width 19 height 17
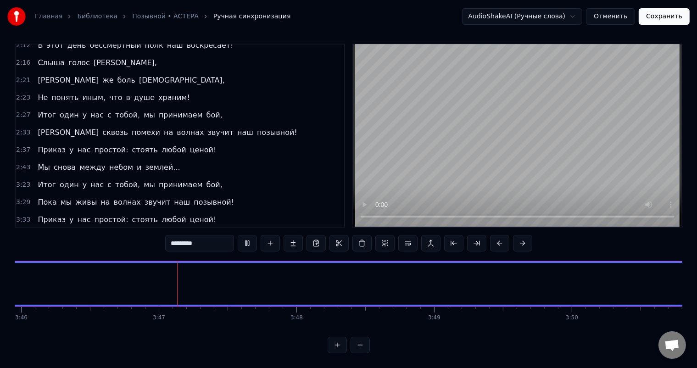
scroll to position [0, 31127]
click at [249, 235] on button at bounding box center [247, 243] width 19 height 17
click at [197, 229] on div "3:39 Мы снова между небом и землей..." at bounding box center [180, 237] width 329 height 17
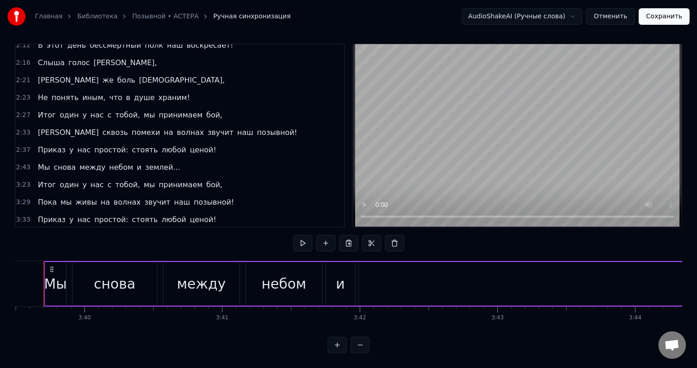
scroll to position [0, 30211]
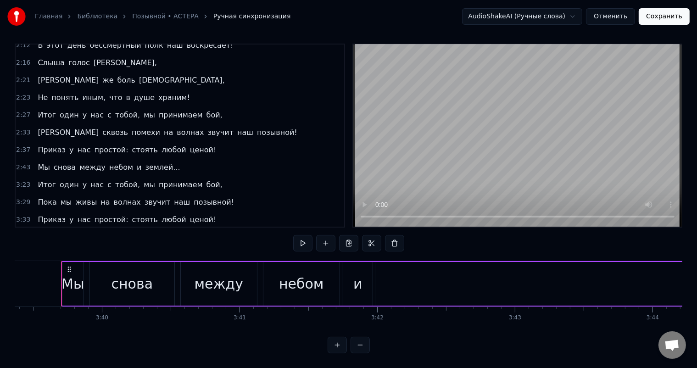
click at [187, 229] on div "3:39 Мы снова между небом и землей..." at bounding box center [180, 237] width 329 height 17
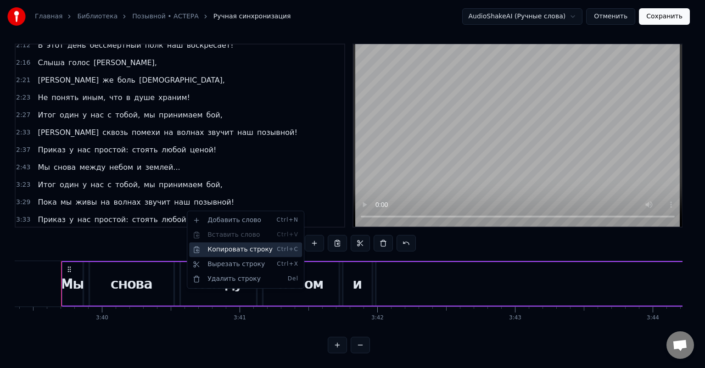
click at [229, 249] on div "Копировать строку Ctrl+C" at bounding box center [245, 249] width 113 height 15
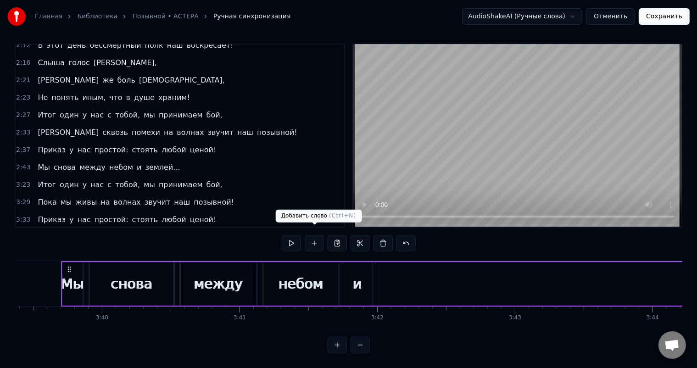
click at [320, 237] on button at bounding box center [314, 243] width 19 height 17
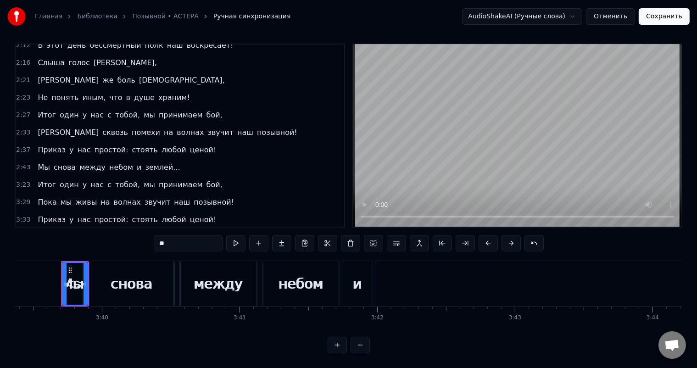
scroll to position [409, 0]
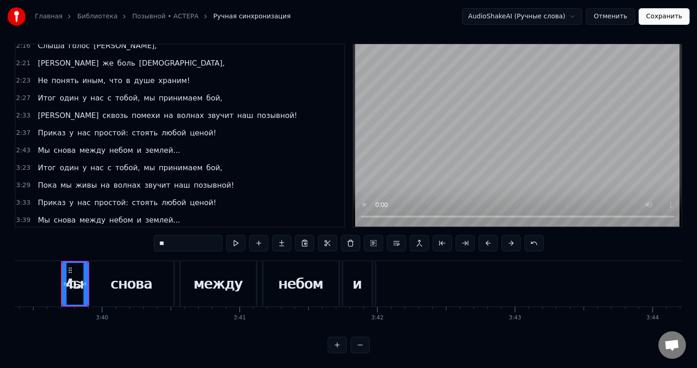
click at [54, 232] on span "<>" at bounding box center [60, 237] width 14 height 11
type input "**"
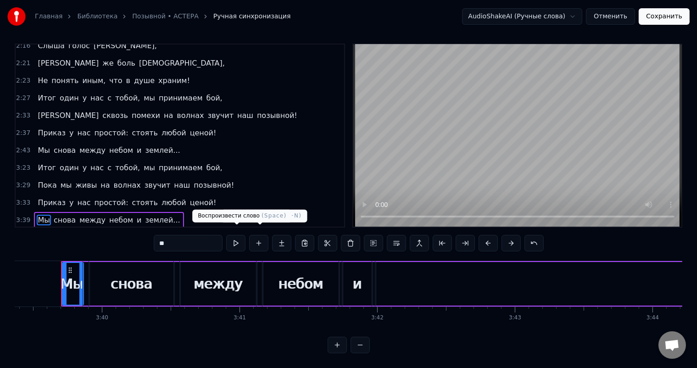
click at [242, 236] on button at bounding box center [235, 243] width 19 height 17
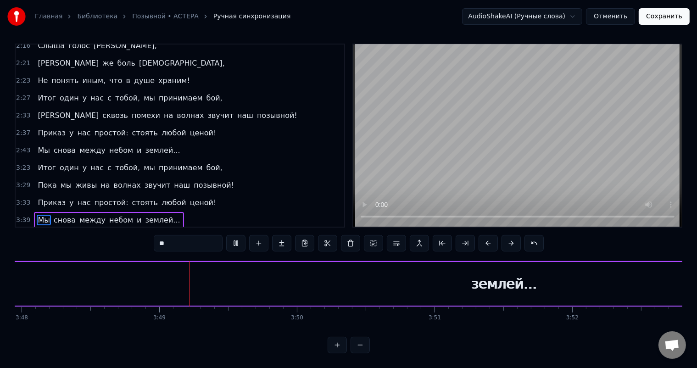
scroll to position [0, 31404]
click at [176, 229] on div "3:39 Мы снова между небом и землей..." at bounding box center [180, 237] width 329 height 17
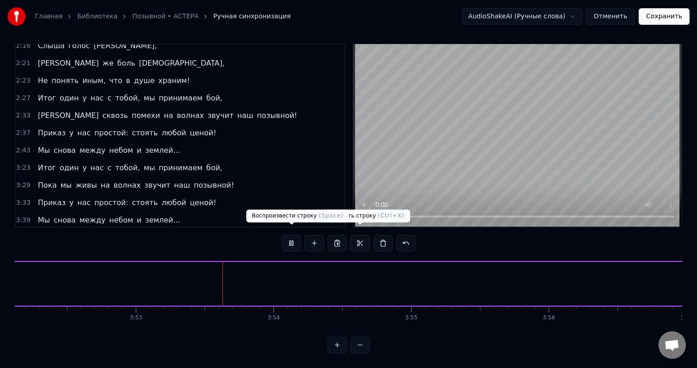
scroll to position [0, 32012]
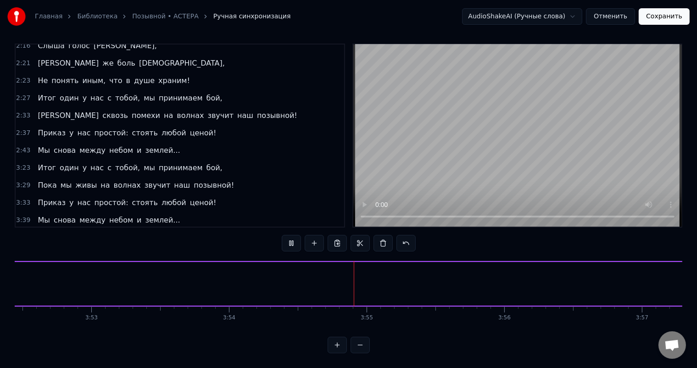
click at [129, 212] on div "Мы снова между небом и землей..." at bounding box center [109, 220] width 150 height 17
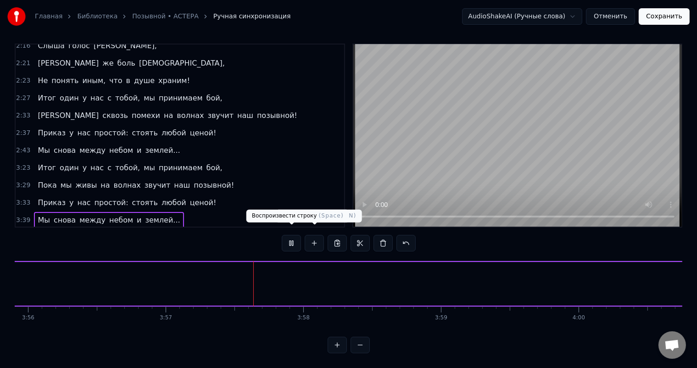
click at [292, 239] on button at bounding box center [291, 243] width 19 height 17
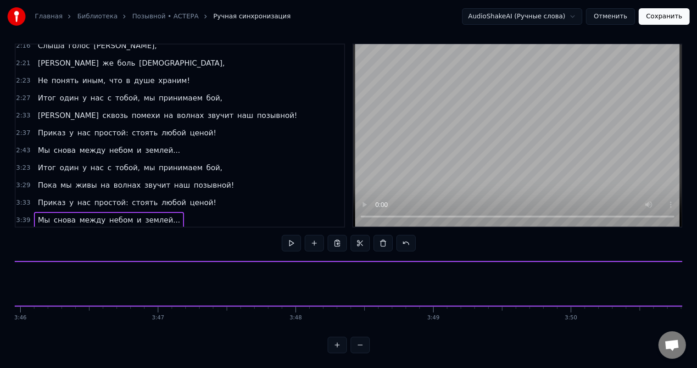
scroll to position [0, 31138]
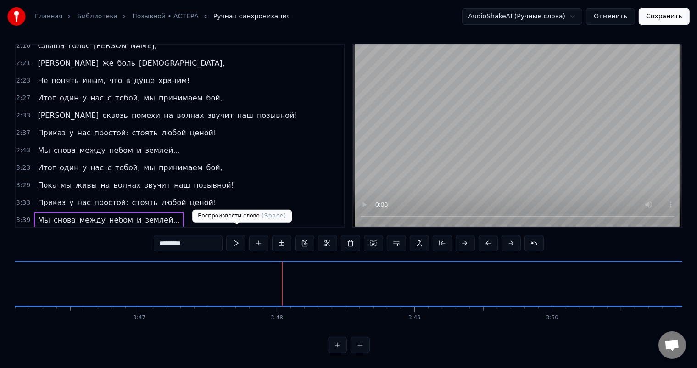
click at [235, 237] on button at bounding box center [235, 243] width 19 height 17
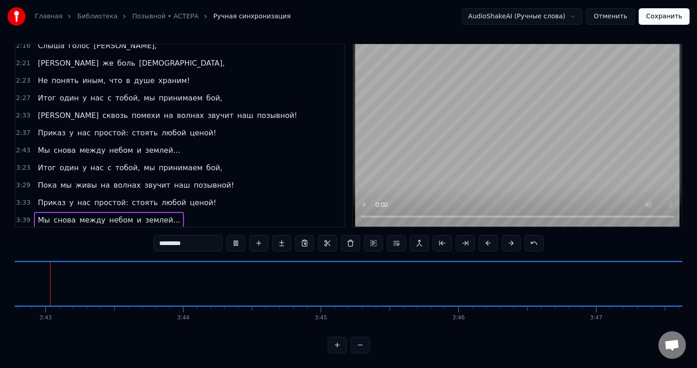
scroll to position [0, 30653]
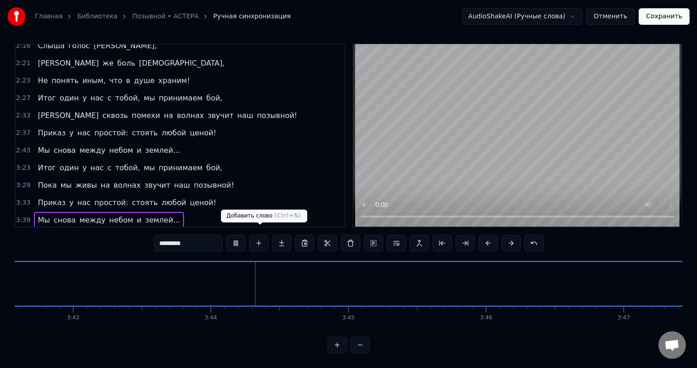
click at [238, 236] on button at bounding box center [235, 243] width 19 height 17
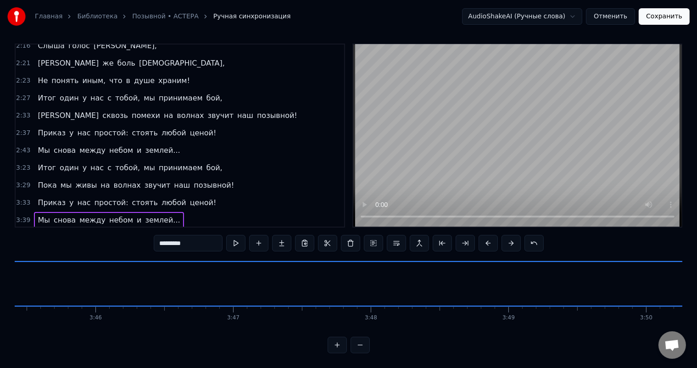
scroll to position [0, 31063]
click at [395, 235] on button at bounding box center [396, 243] width 19 height 17
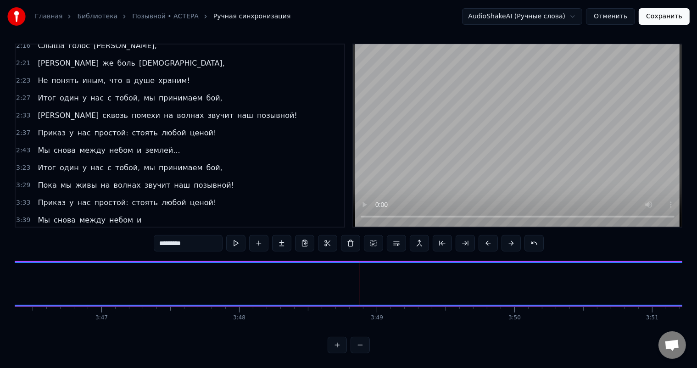
scroll to position [426, 0]
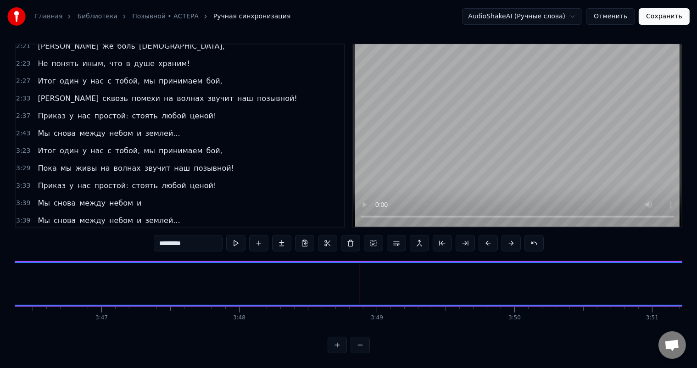
click at [128, 195] on div "Мы снова между небом и" at bounding box center [89, 203] width 111 height 17
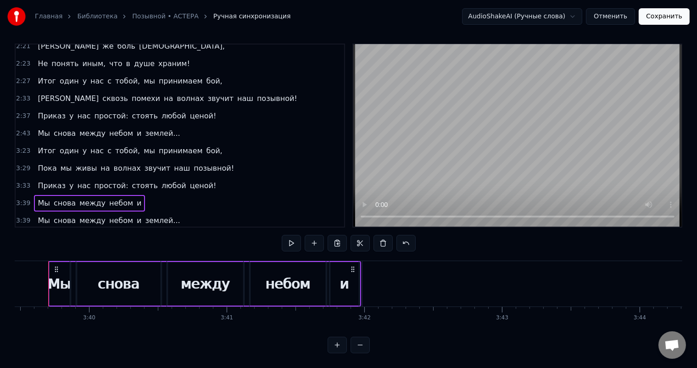
scroll to position [0, 30211]
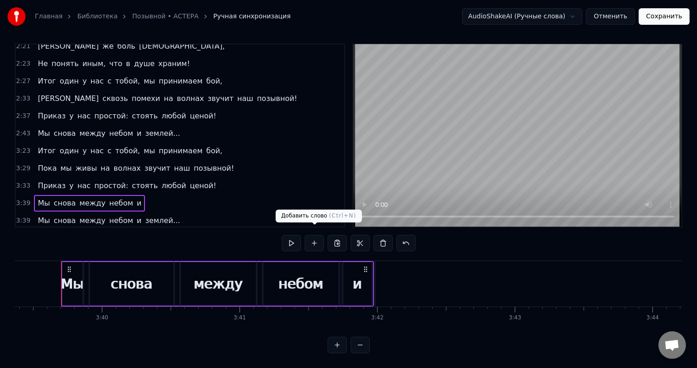
click at [314, 235] on button at bounding box center [314, 243] width 19 height 17
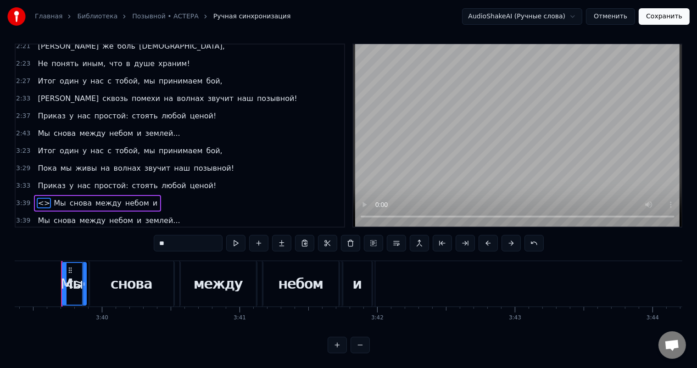
scroll to position [4, 0]
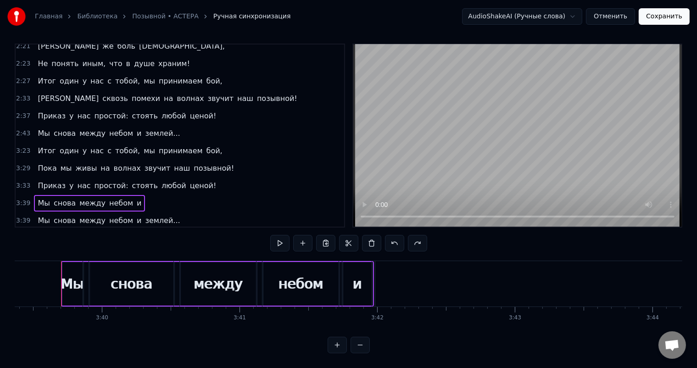
click at [370, 281] on div "и" at bounding box center [356, 283] width 29 height 45
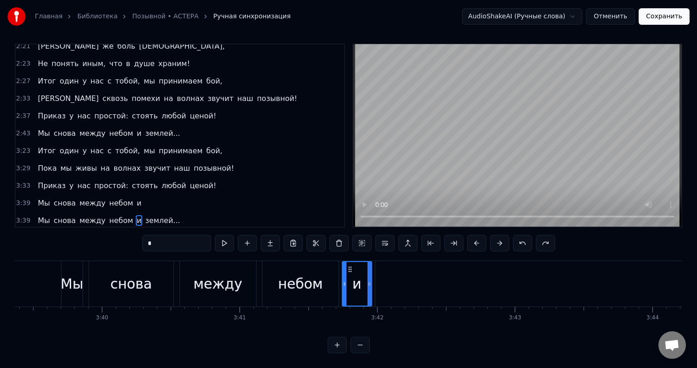
scroll to position [12, 0]
click at [129, 195] on div "Мы снова между небом и" at bounding box center [89, 203] width 111 height 17
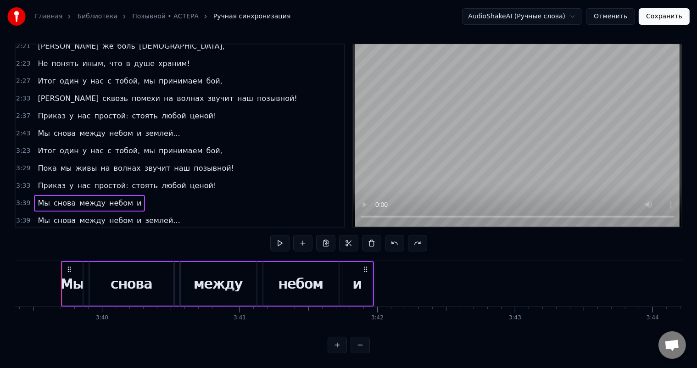
click at [136, 198] on span "и" at bounding box center [139, 203] width 6 height 11
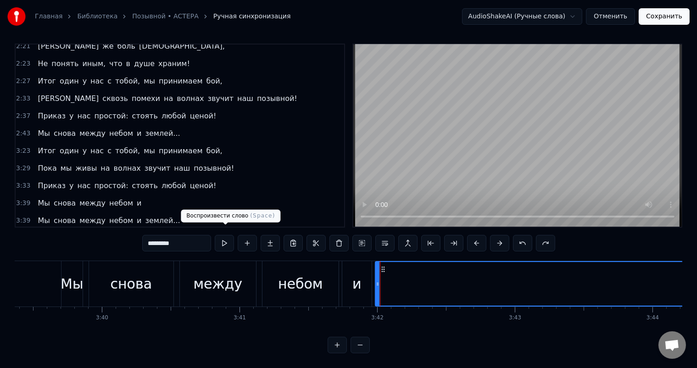
click at [230, 237] on button at bounding box center [224, 243] width 19 height 17
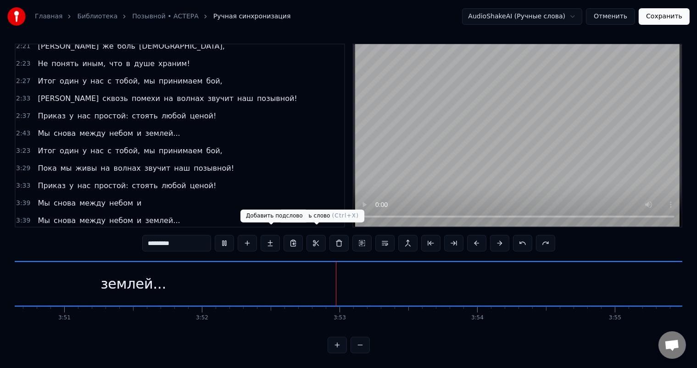
scroll to position [0, 31951]
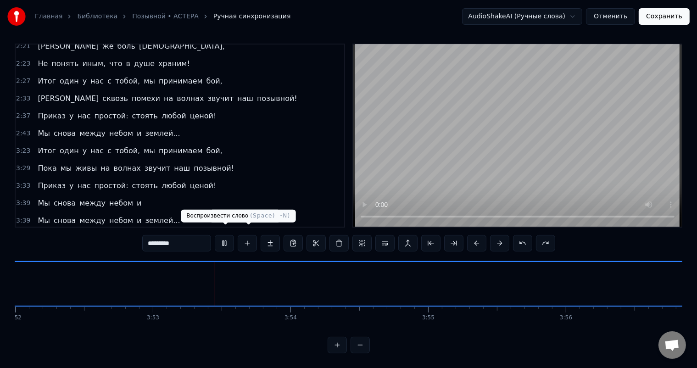
click at [226, 240] on button at bounding box center [224, 243] width 19 height 17
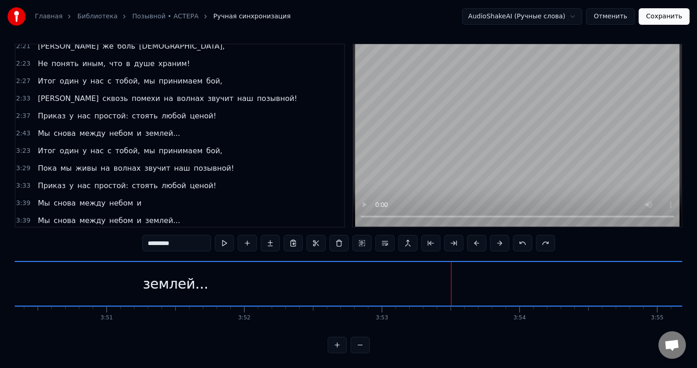
scroll to position [0, 31589]
click at [43, 198] on span "Мы" at bounding box center [44, 203] width 14 height 11
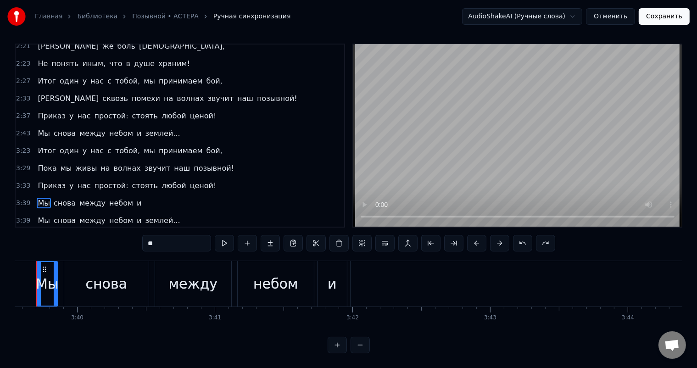
scroll to position [0, 30211]
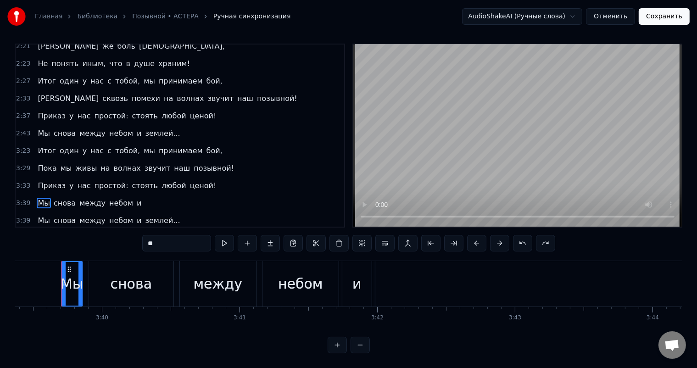
click at [136, 198] on span "и" at bounding box center [139, 203] width 6 height 11
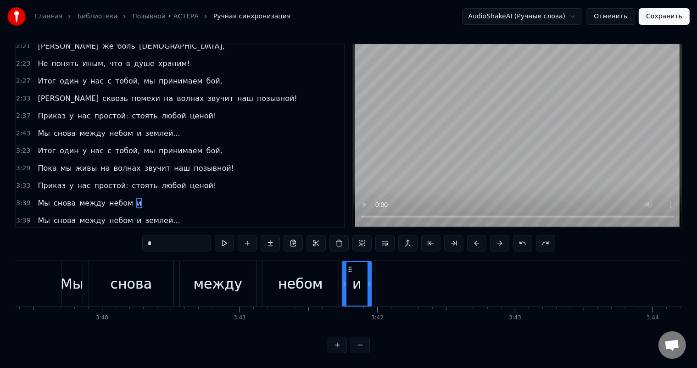
type input "*********"
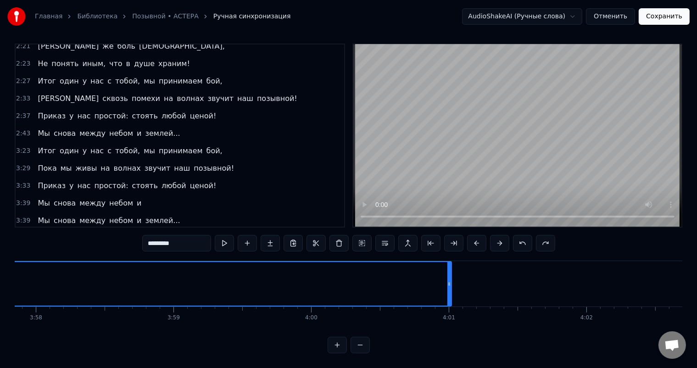
scroll to position [0, 32775]
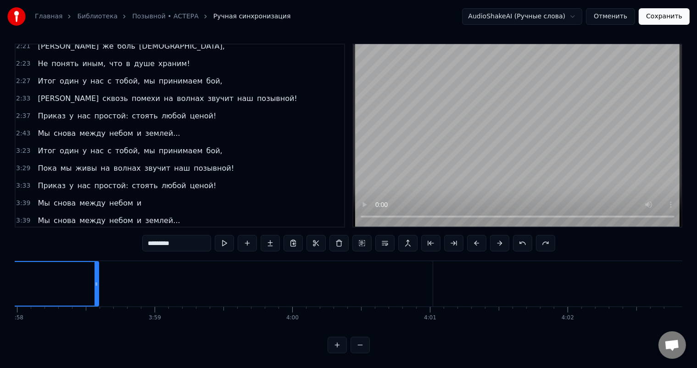
drag, startPoint x: 430, startPoint y: 276, endPoint x: 95, endPoint y: 256, distance: 334.8
click at [95, 262] on div at bounding box center [97, 284] width 4 height 44
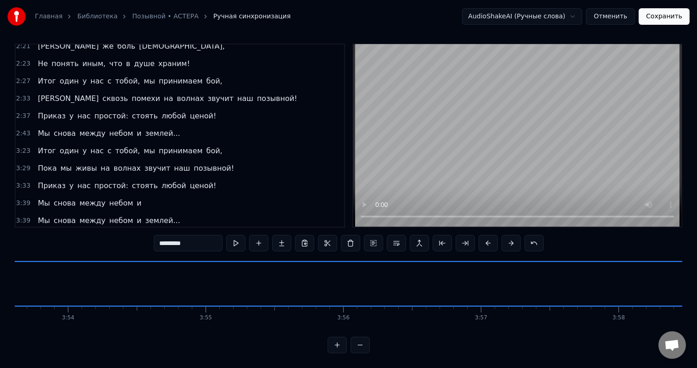
scroll to position [0, 32248]
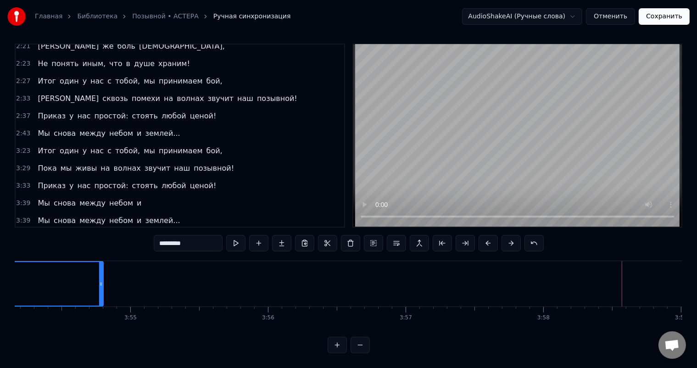
drag, startPoint x: 623, startPoint y: 275, endPoint x: 104, endPoint y: 271, distance: 519.2
click at [101, 271] on div at bounding box center [101, 284] width 4 height 44
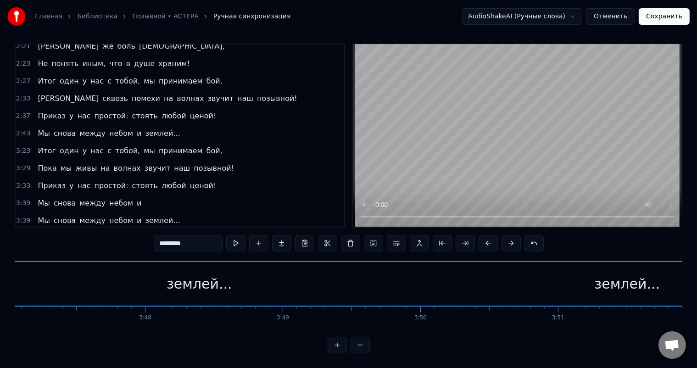
scroll to position [0, 31213]
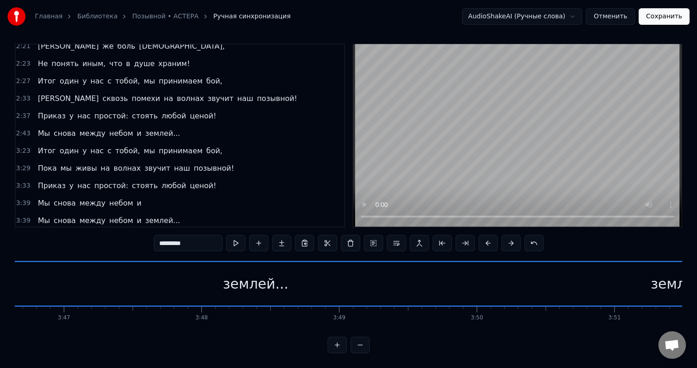
click at [364, 273] on div "землей..." at bounding box center [256, 284] width 1764 height 44
click at [345, 275] on div "землей..." at bounding box center [256, 284] width 1764 height 44
click at [399, 235] on button at bounding box center [396, 243] width 19 height 17
click at [394, 236] on button at bounding box center [396, 243] width 19 height 17
click at [369, 282] on div "землей..." at bounding box center [256, 284] width 1764 height 44
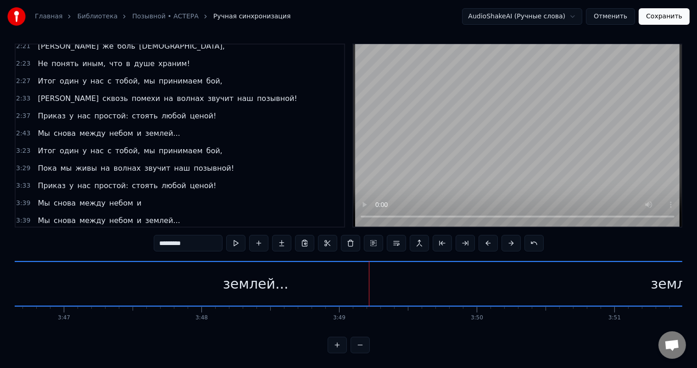
drag, startPoint x: 340, startPoint y: 252, endPoint x: 336, endPoint y: 255, distance: 4.9
click at [340, 252] on div "0:26 Вслед за солнцем поднимается наш полк, 0:31 И заказан путь нам на восток! …" at bounding box center [349, 199] width 668 height 310
click at [96, 195] on div "Мы снова между небом и" at bounding box center [89, 203] width 111 height 17
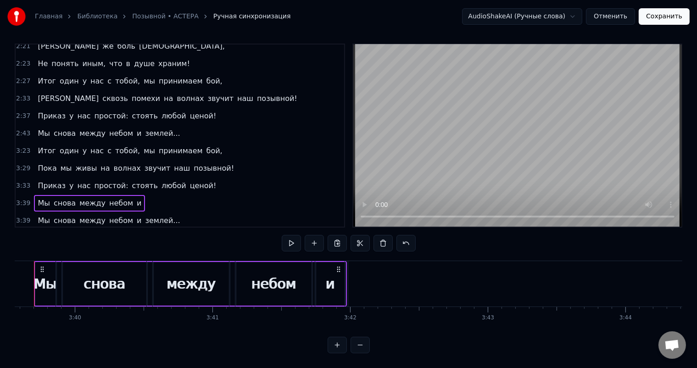
scroll to position [0, 30211]
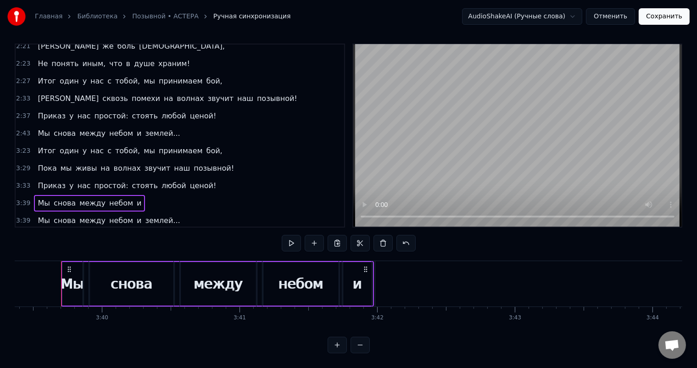
click at [136, 198] on span "и" at bounding box center [139, 203] width 6 height 11
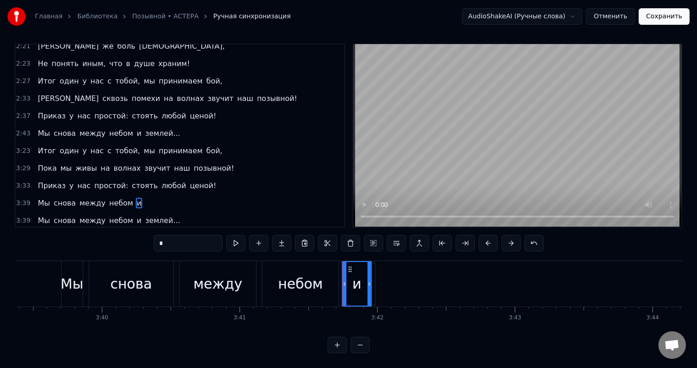
scroll to position [4, 0]
click at [147, 215] on span "землей..." at bounding box center [162, 220] width 37 height 11
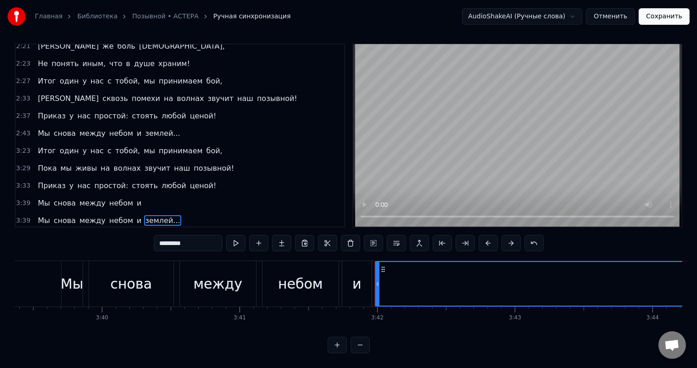
scroll to position [12, 0]
drag, startPoint x: 377, startPoint y: 276, endPoint x: 408, endPoint y: 276, distance: 31.2
click at [371, 277] on div "и" at bounding box center [357, 283] width 30 height 45
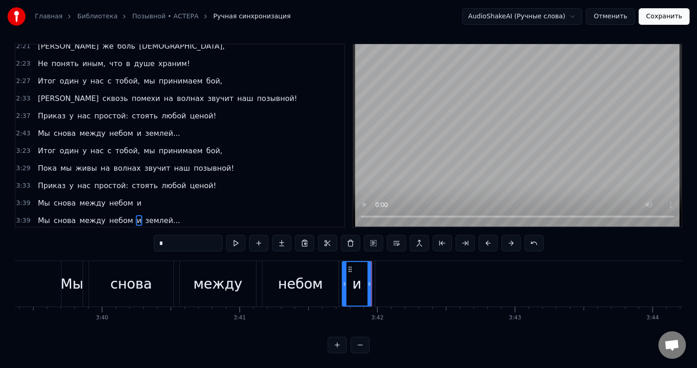
type input "*********"
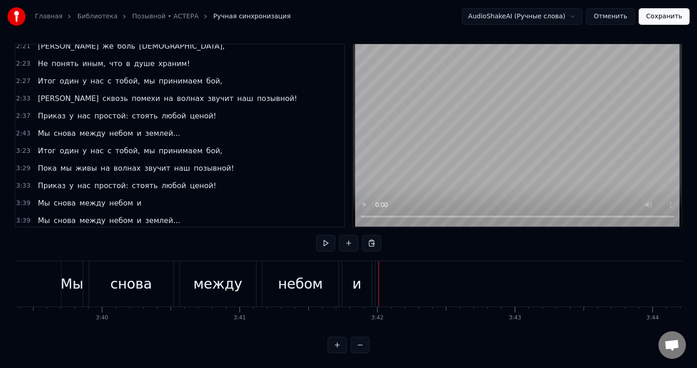
scroll to position [409, 0]
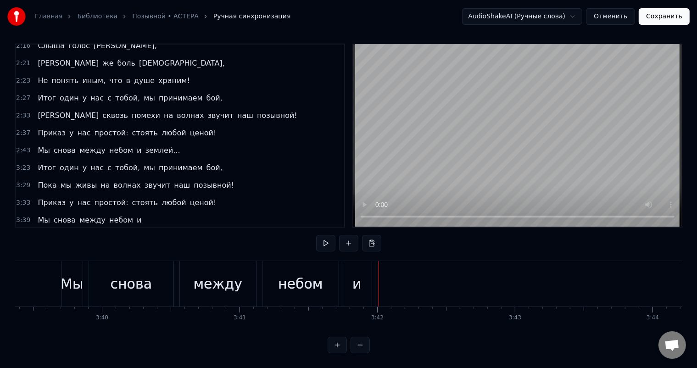
click at [180, 229] on div "3:39 Мы снова между небом и землей..." at bounding box center [180, 237] width 329 height 17
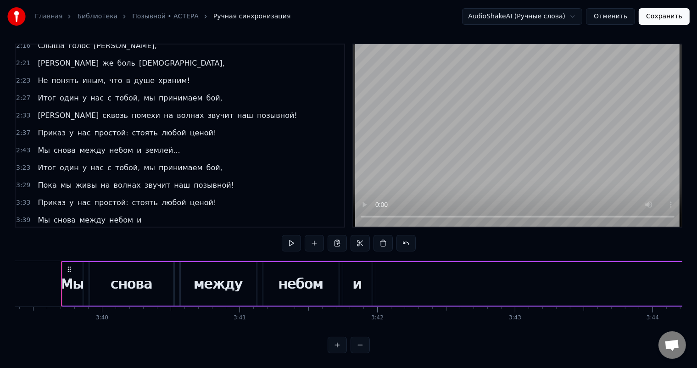
click at [167, 212] on div "3:39 Мы снова между небом и" at bounding box center [180, 220] width 329 height 17
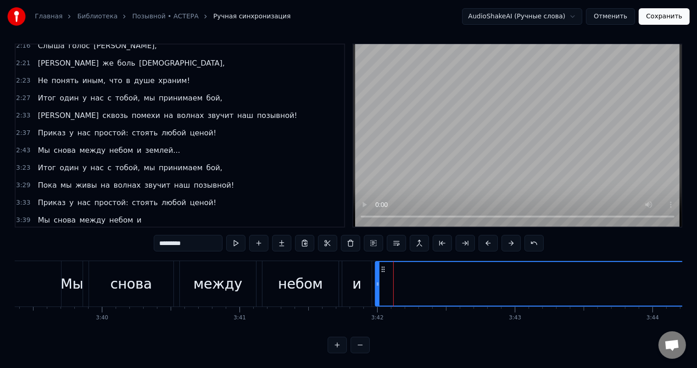
click at [377, 280] on icon at bounding box center [378, 283] width 4 height 7
click at [348, 239] on button at bounding box center [350, 243] width 19 height 17
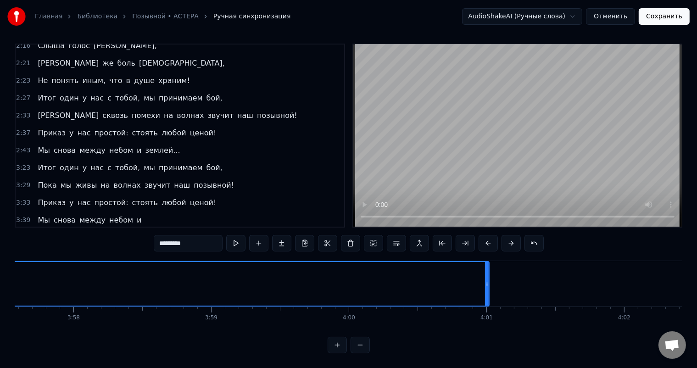
scroll to position [0, 32775]
click at [431, 267] on div at bounding box center [431, 284] width 4 height 44
click at [431, 267] on div at bounding box center [431, 283] width 0 height 45
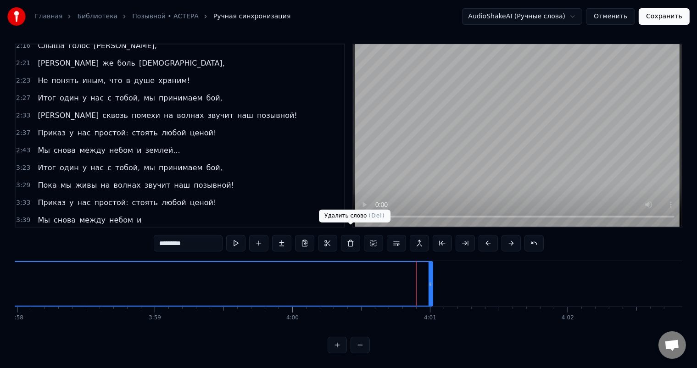
click at [351, 237] on button at bounding box center [350, 243] width 19 height 17
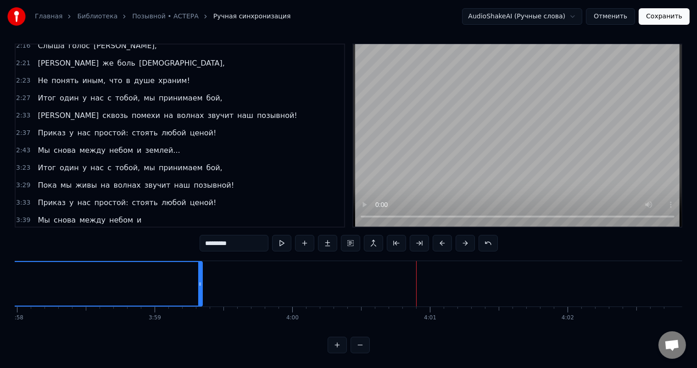
drag, startPoint x: 431, startPoint y: 280, endPoint x: 200, endPoint y: 264, distance: 230.9
click at [200, 264] on div at bounding box center [200, 284] width 4 height 44
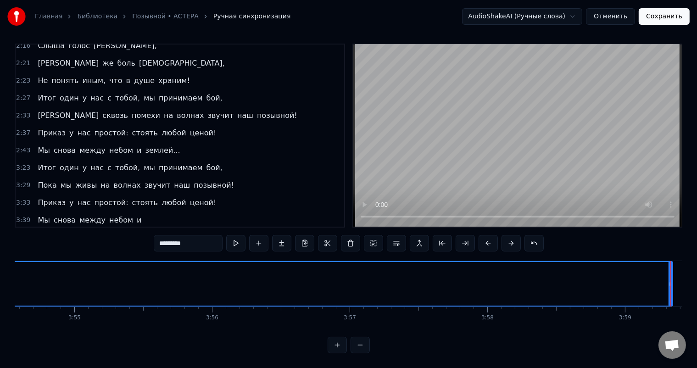
scroll to position [0, 32323]
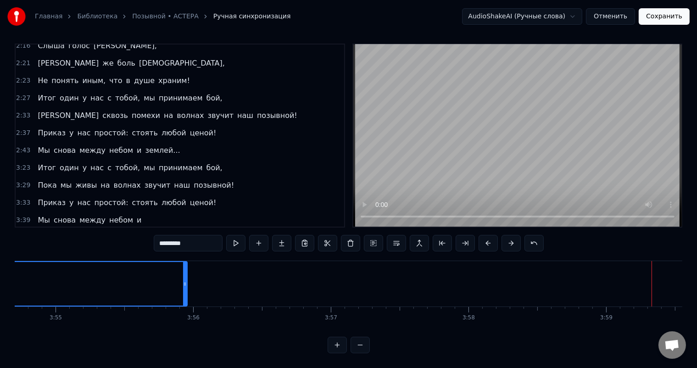
drag, startPoint x: 651, startPoint y: 272, endPoint x: 177, endPoint y: 271, distance: 474.7
click at [183, 271] on div at bounding box center [185, 284] width 4 height 44
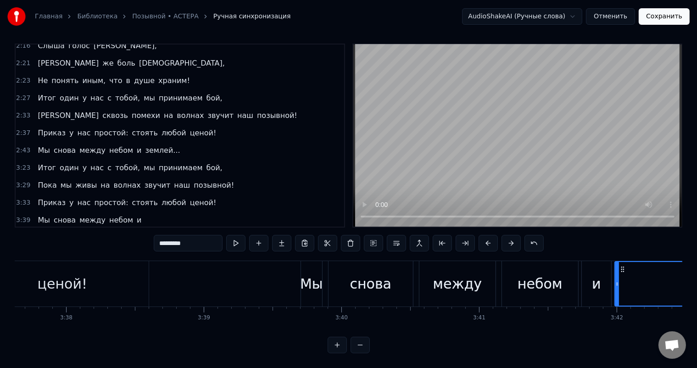
scroll to position [0, 30197]
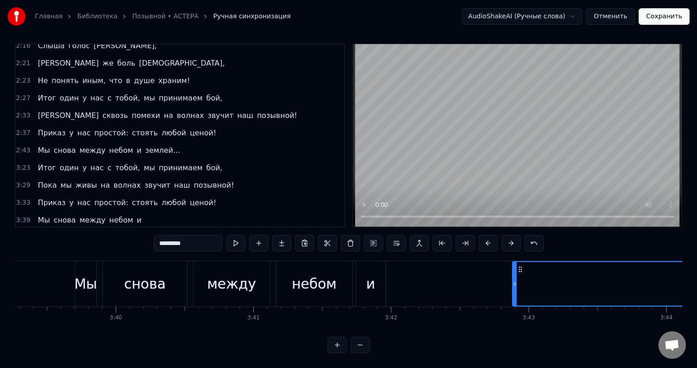
drag, startPoint x: 396, startPoint y: 261, endPoint x: 519, endPoint y: 261, distance: 123.5
click at [519, 269] on circle at bounding box center [519, 269] width 0 height 0
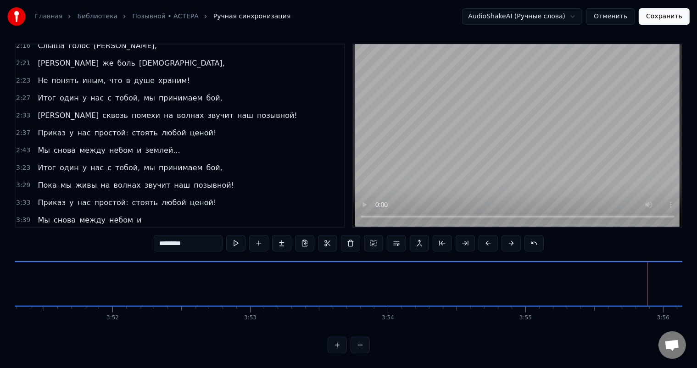
scroll to position [0, 31947]
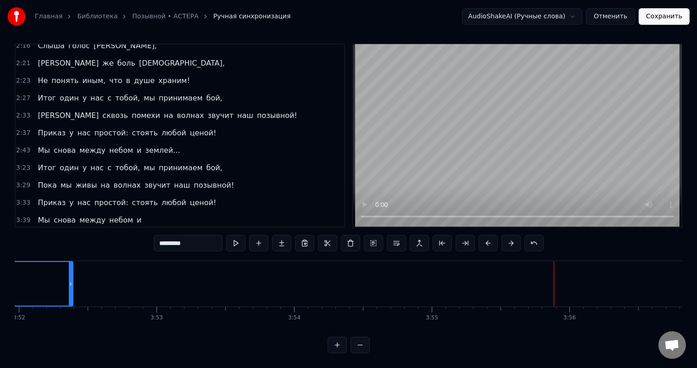
drag, startPoint x: 679, startPoint y: 270, endPoint x: 72, endPoint y: 270, distance: 607.8
click at [72, 270] on div at bounding box center [71, 284] width 4 height 44
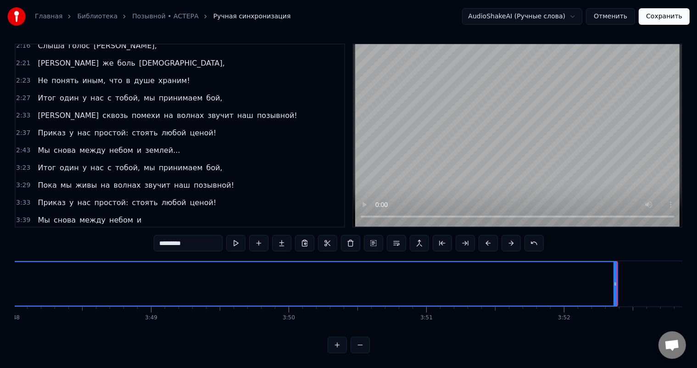
scroll to position [0, 31364]
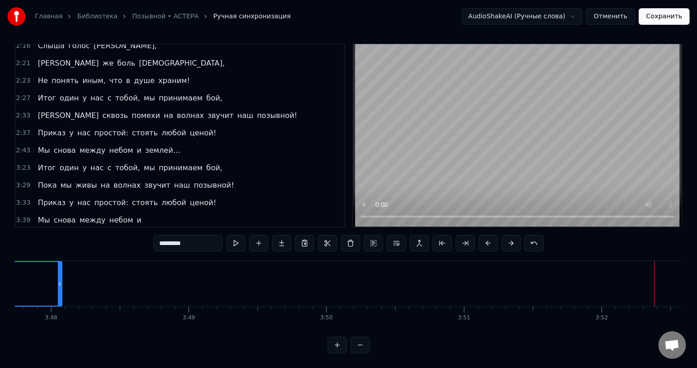
drag, startPoint x: 654, startPoint y: 272, endPoint x: 60, endPoint y: 289, distance: 593.8
click at [60, 289] on div at bounding box center [60, 284] width 4 height 44
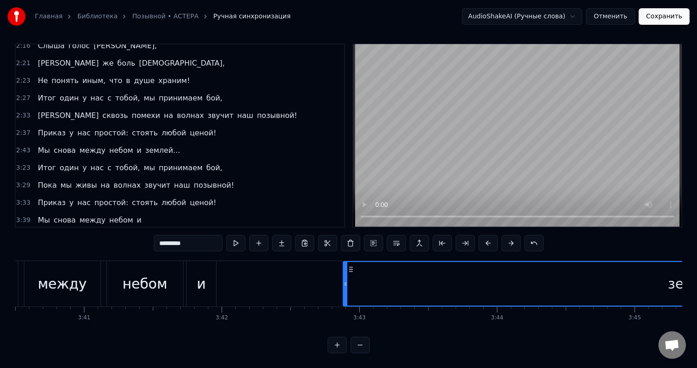
scroll to position [0, 30273]
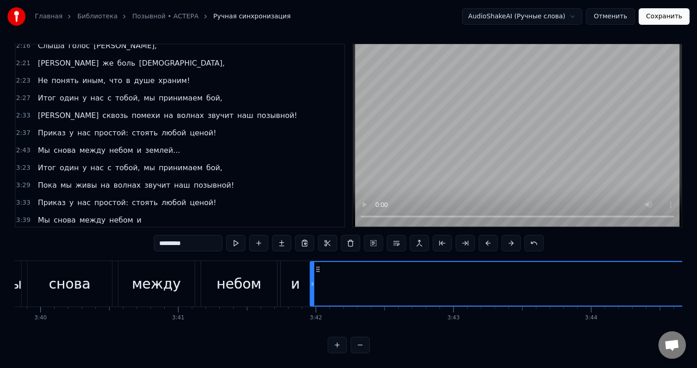
drag, startPoint x: 438, startPoint y: 275, endPoint x: 311, endPoint y: 272, distance: 127.2
click at [311, 280] on icon at bounding box center [313, 283] width 4 height 7
click at [236, 237] on button at bounding box center [235, 243] width 19 height 17
click at [167, 212] on div "3:39 Мы снова между небом и" at bounding box center [180, 220] width 329 height 17
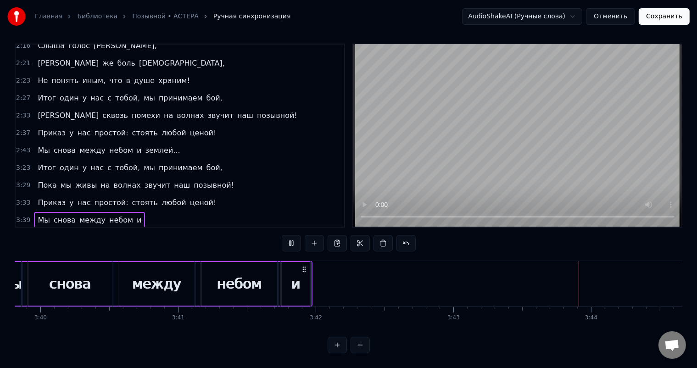
click at [176, 212] on div "3:39 Мы снова между небом и" at bounding box center [180, 220] width 329 height 17
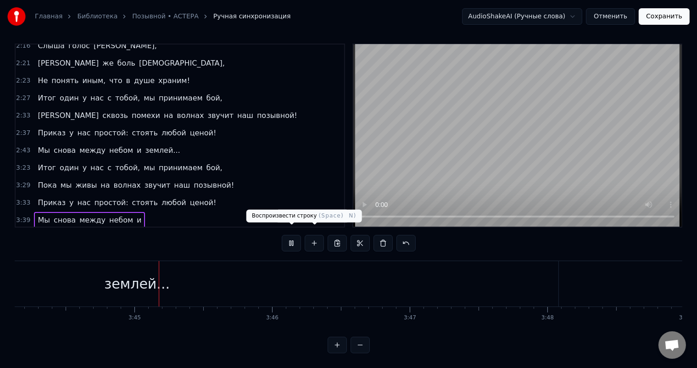
scroll to position [0, 30877]
click at [292, 236] on button at bounding box center [291, 243] width 19 height 17
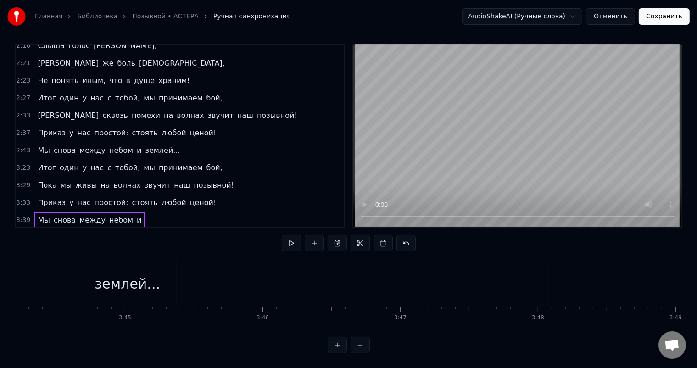
click at [45, 215] on span "Мы" at bounding box center [44, 220] width 14 height 11
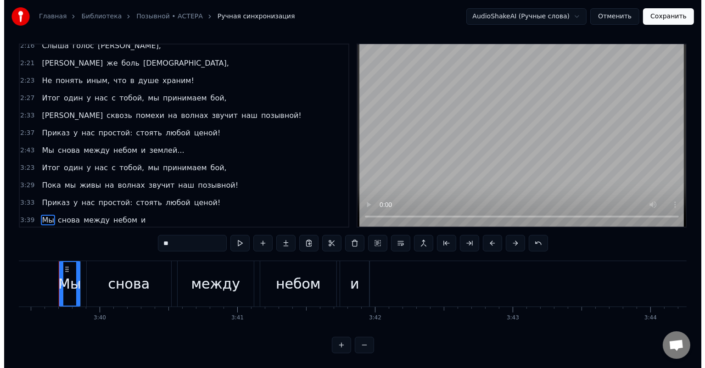
scroll to position [0, 30211]
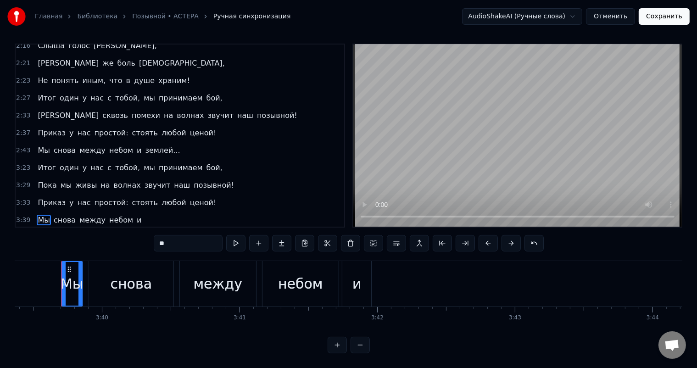
click at [146, 212] on div "3:39 Мы снова между небом и" at bounding box center [180, 220] width 329 height 17
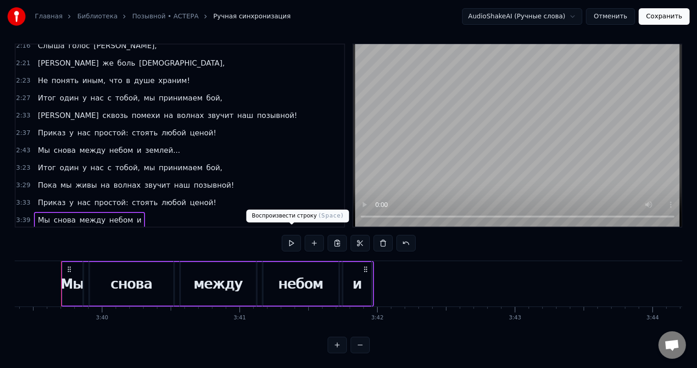
click at [292, 235] on button at bounding box center [291, 243] width 19 height 17
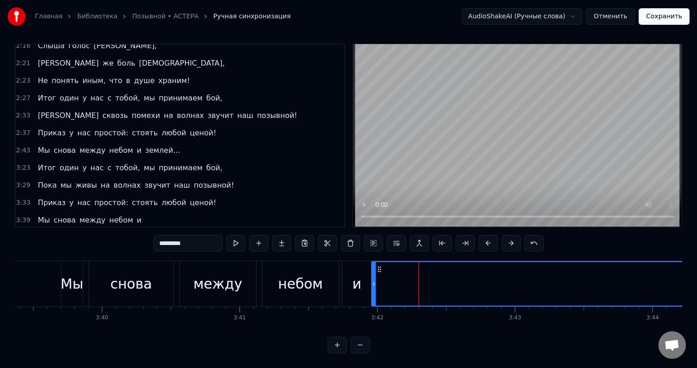
click at [89, 215] on span "между" at bounding box center [93, 220] width 28 height 11
type input "*****"
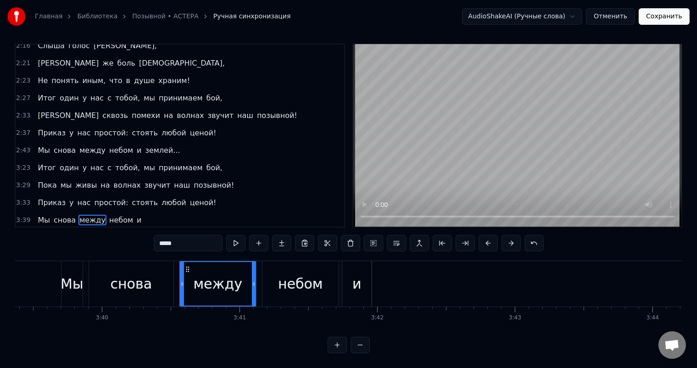
click at [123, 212] on div "Мы снова между небом и" at bounding box center [89, 220] width 111 height 17
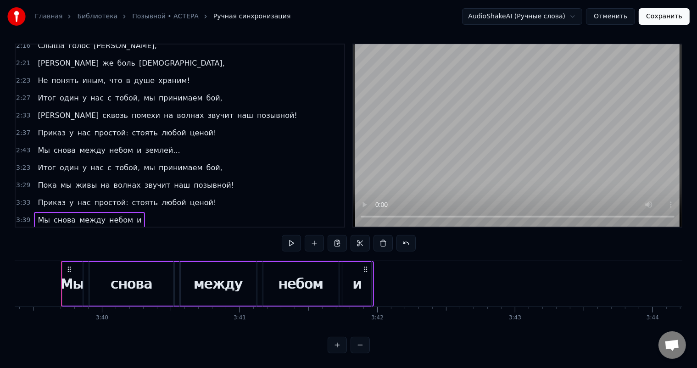
click at [113, 230] on div "Мы снова между небом и землей..." at bounding box center [109, 238] width 150 height 17
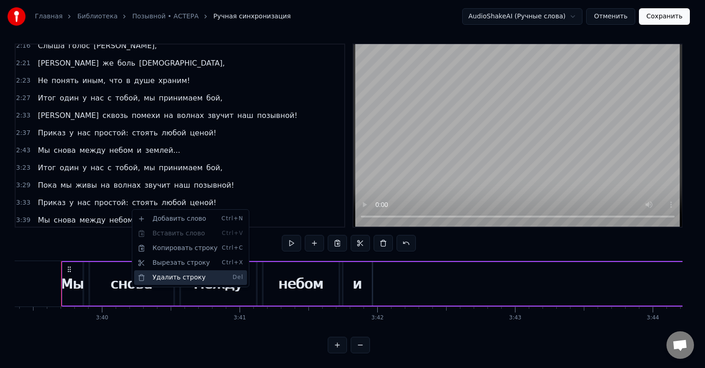
click at [163, 270] on div "Удалить строку Del" at bounding box center [190, 277] width 113 height 15
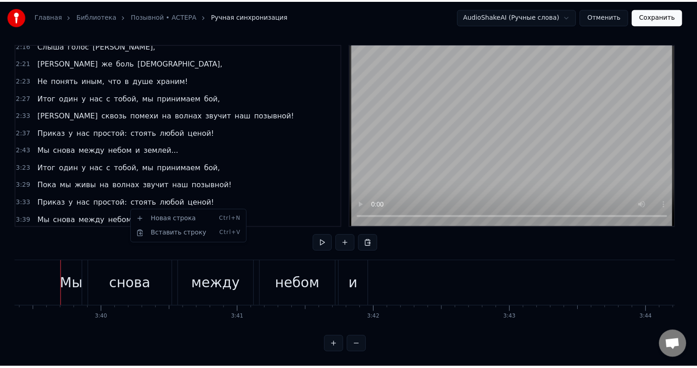
scroll to position [392, 0]
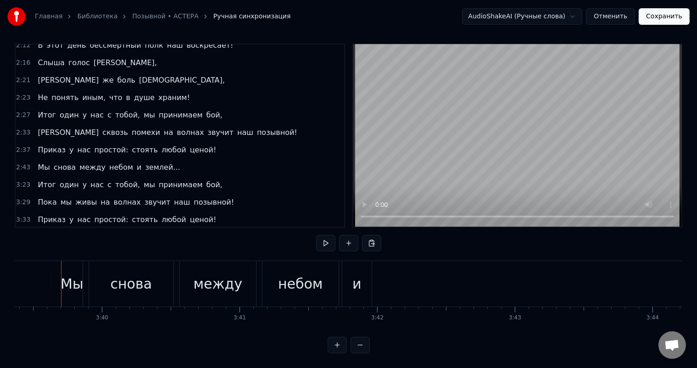
click at [129, 229] on div "Мы снова между небом и" at bounding box center [89, 237] width 111 height 17
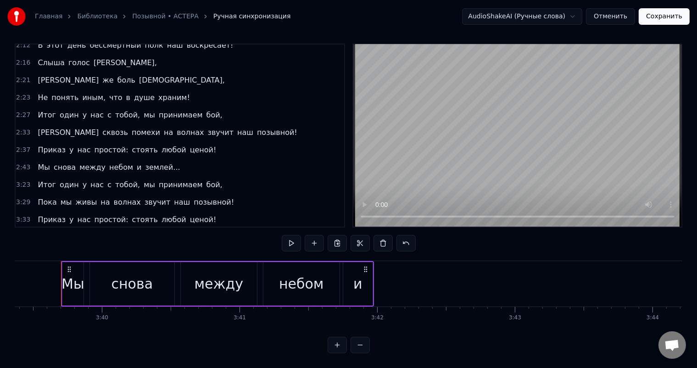
click at [136, 232] on span "и" at bounding box center [139, 237] width 6 height 11
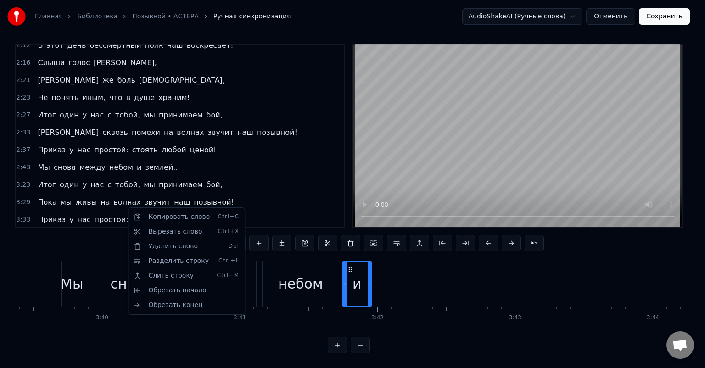
click at [231, 186] on html "Главная Библиотека Позывной • АСТЕРА Ручная синхронизация AudioShakeAI (Ручные …" at bounding box center [352, 182] width 705 height 372
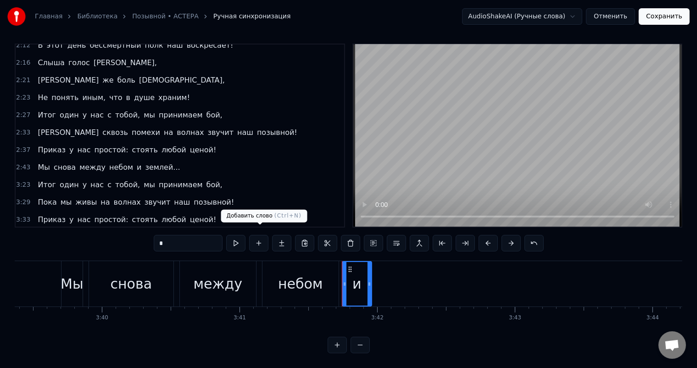
click at [265, 235] on button at bounding box center [258, 243] width 19 height 17
click at [261, 235] on button at bounding box center [258, 243] width 19 height 17
click at [133, 229] on div "3:39 Мы снова между небом и" at bounding box center [180, 237] width 329 height 17
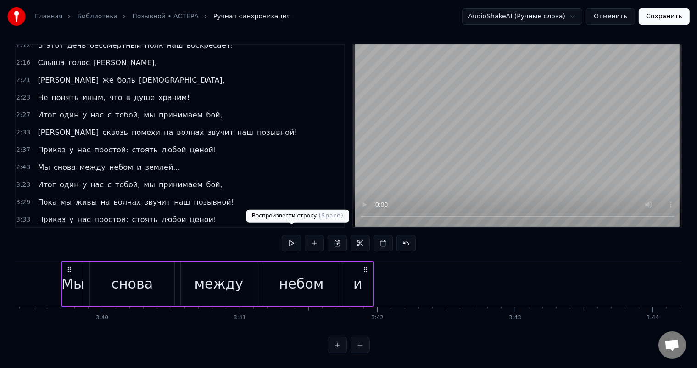
click at [293, 237] on button at bounding box center [291, 243] width 19 height 17
click at [314, 235] on button at bounding box center [314, 243] width 19 height 17
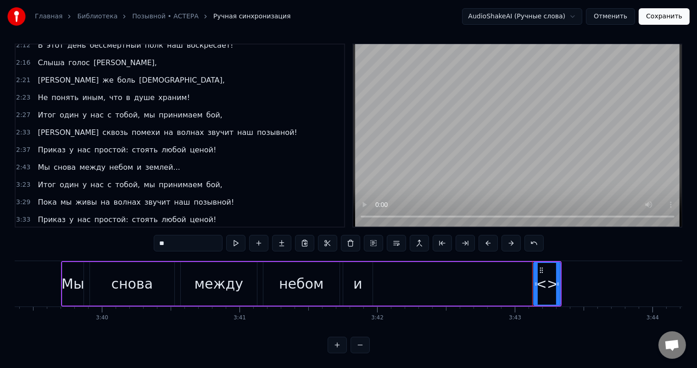
click at [168, 235] on input "**" at bounding box center [188, 243] width 69 height 17
drag, startPoint x: 178, startPoint y: 238, endPoint x: 141, endPoint y: 233, distance: 37.0
click at [141, 233] on div "0:26 Вслед за солнцем поднимается наш полк, 0:31 И заказан путь нам на восток! …" at bounding box center [349, 199] width 668 height 310
type input "******"
click at [256, 211] on div "3:33 Приказ у нас простой: стоять любой ценой!" at bounding box center [180, 219] width 329 height 17
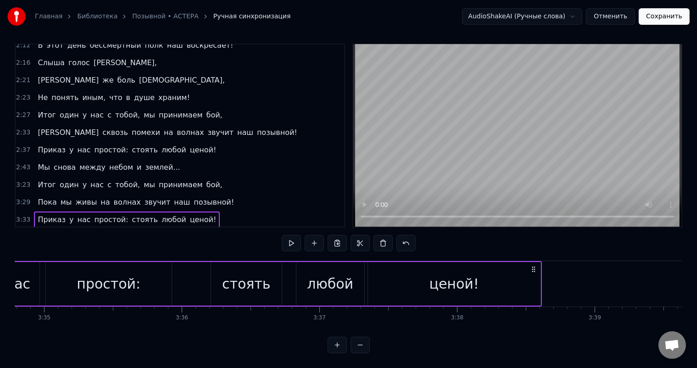
click at [210, 229] on div "3:39 Мы снова между небом и землей" at bounding box center [180, 237] width 329 height 17
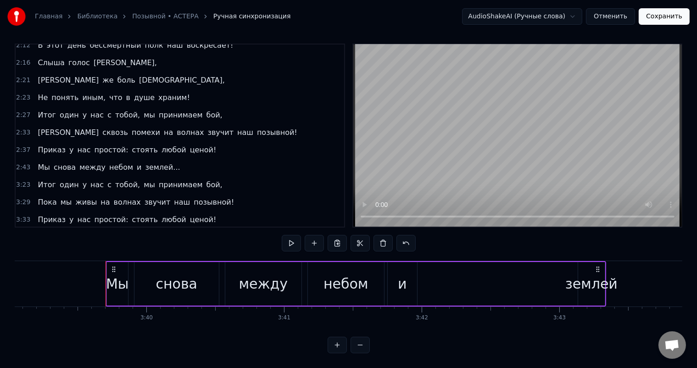
scroll to position [0, 30211]
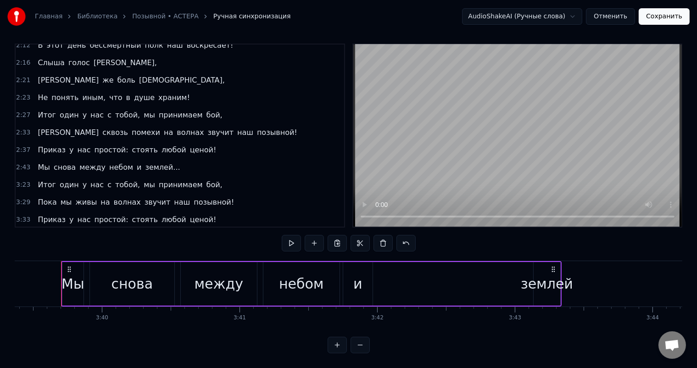
click at [287, 235] on button at bounding box center [291, 243] width 19 height 17
click at [557, 274] on div "землей" at bounding box center [547, 284] width 52 height 21
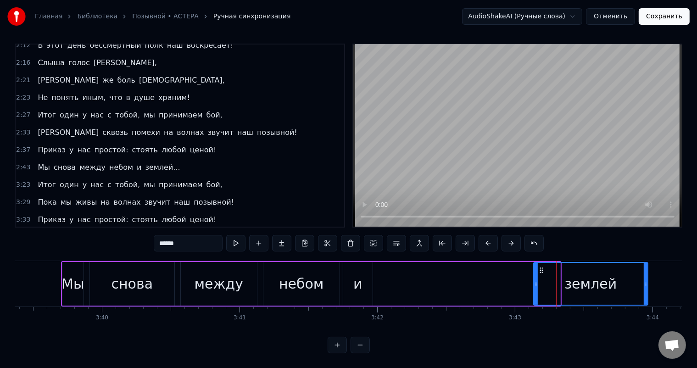
drag, startPoint x: 559, startPoint y: 270, endPoint x: 646, endPoint y: 277, distance: 87.9
click at [646, 277] on div at bounding box center [646, 284] width 4 height 42
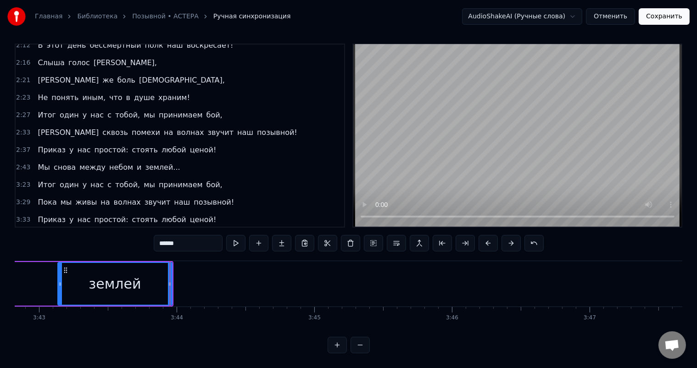
scroll to position [0, 30796]
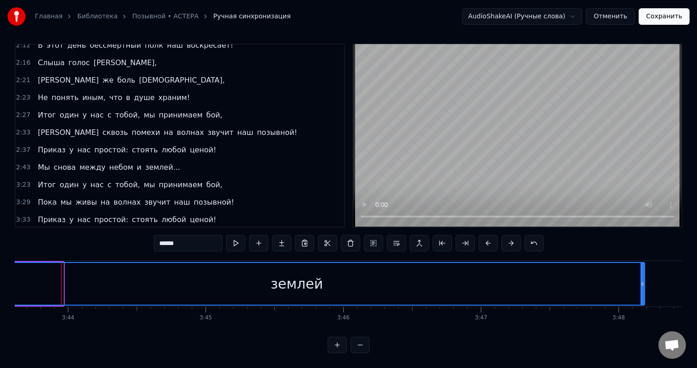
drag, startPoint x: 61, startPoint y: 270, endPoint x: 643, endPoint y: 276, distance: 581.7
click at [643, 276] on div at bounding box center [643, 284] width 4 height 42
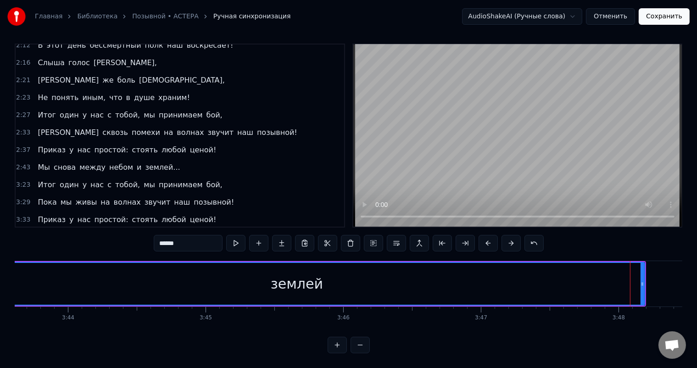
click at [192, 229] on div "3:39 Мы снова между небом и землей" at bounding box center [180, 237] width 329 height 17
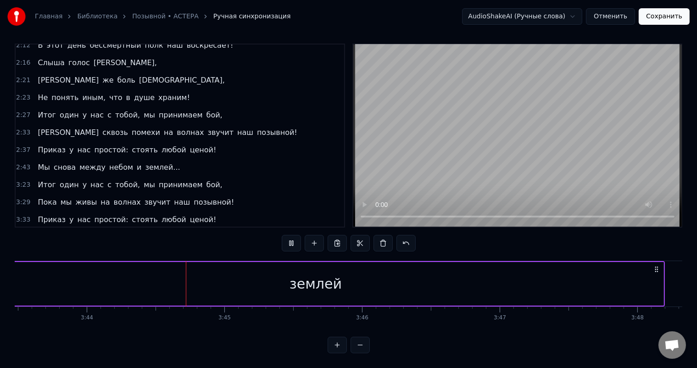
scroll to position [0, 30795]
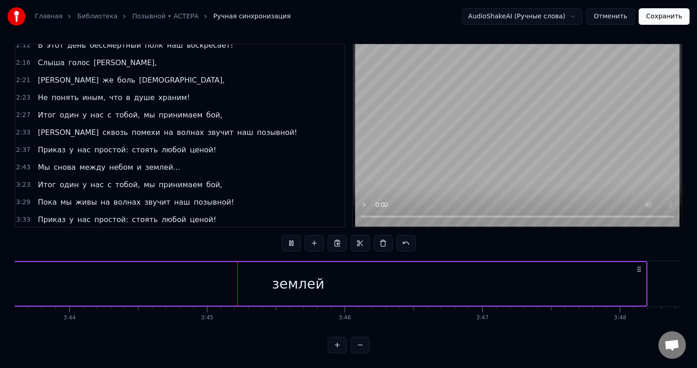
click at [277, 281] on div "землей" at bounding box center [298, 284] width 52 height 21
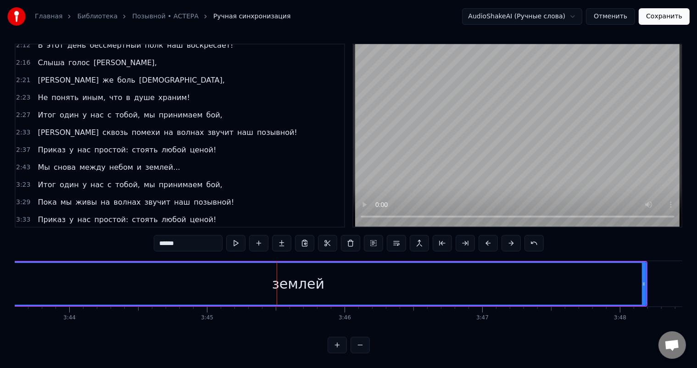
scroll to position [0, 30517]
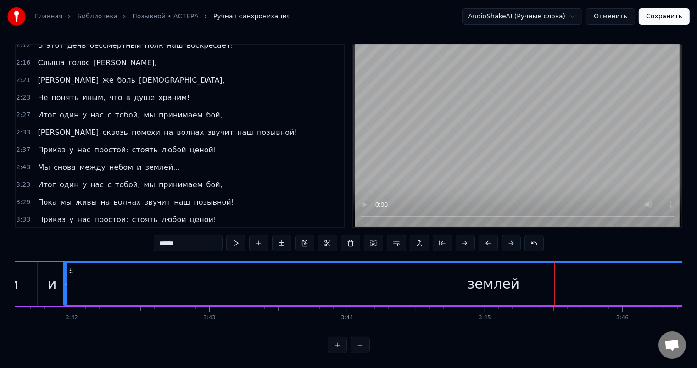
drag, startPoint x: 229, startPoint y: 272, endPoint x: 64, endPoint y: 258, distance: 165.3
click at [64, 263] on div at bounding box center [66, 284] width 4 height 42
click at [184, 229] on div "3:39 Мы снова между небом и землей" at bounding box center [180, 237] width 329 height 17
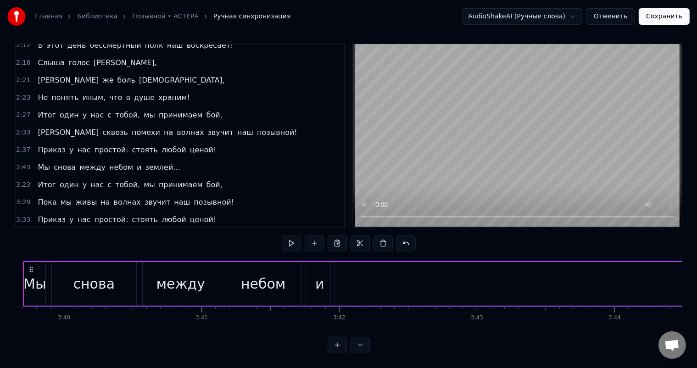
scroll to position [0, 30211]
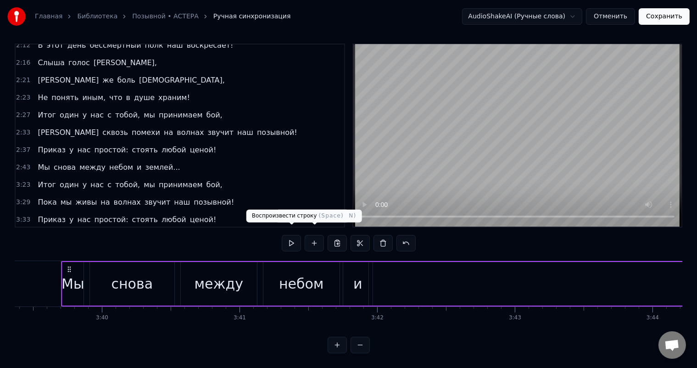
click at [294, 236] on button at bounding box center [291, 243] width 19 height 17
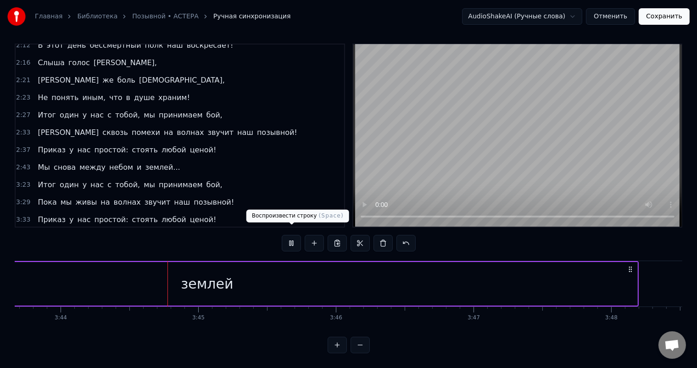
scroll to position [0, 30820]
click at [294, 241] on button at bounding box center [291, 243] width 19 height 17
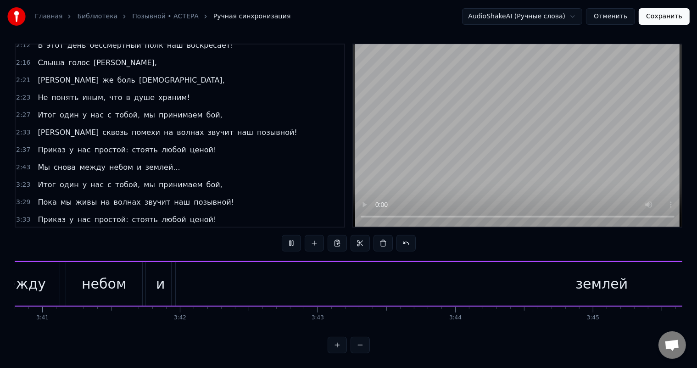
scroll to position [0, 30319]
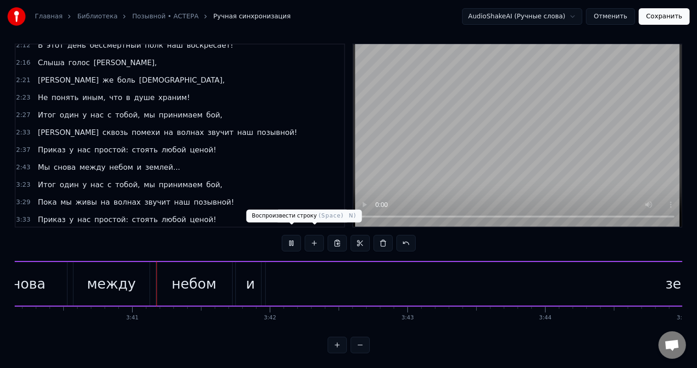
click at [288, 236] on button at bounding box center [291, 243] width 19 height 17
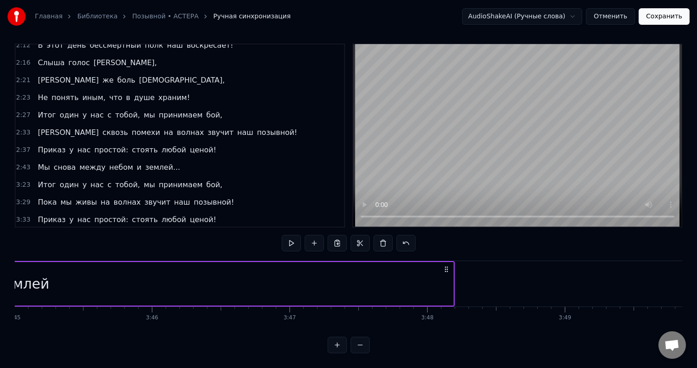
scroll to position [0, 31006]
click at [400, 262] on div "землей" at bounding box center [4, 284] width 861 height 44
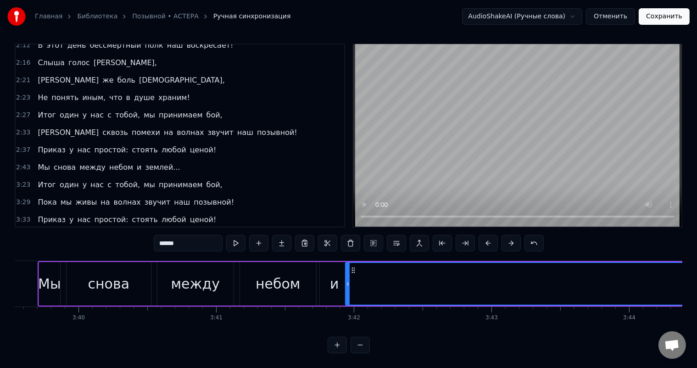
scroll to position [0, 30179]
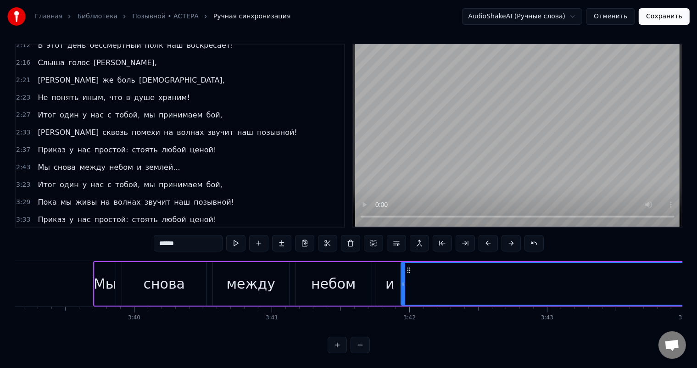
click at [168, 229] on div "3:39 Мы снова между небом и землей" at bounding box center [180, 237] width 329 height 17
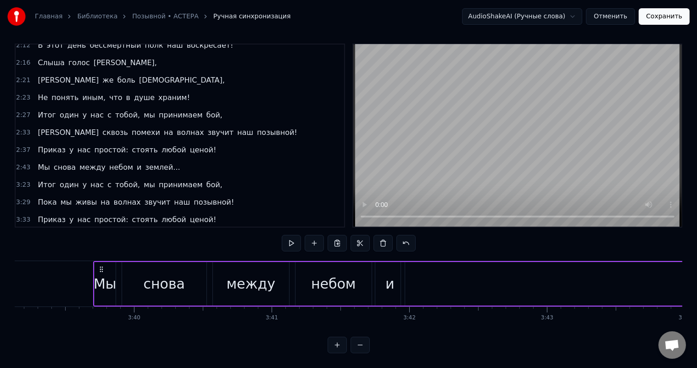
click at [167, 229] on div "3:39 Мы снова между небом и землей" at bounding box center [180, 237] width 329 height 17
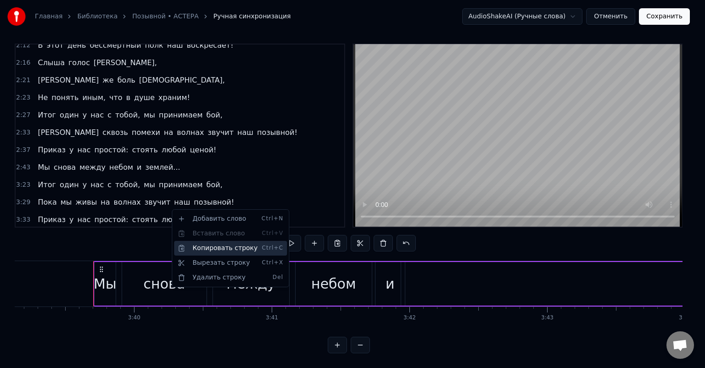
click at [193, 242] on div "Копировать строку Ctrl+C" at bounding box center [230, 248] width 113 height 15
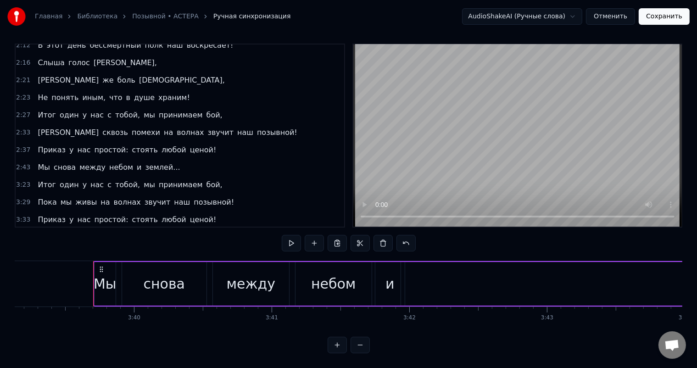
click at [183, 229] on div "3:39 Мы снова между небом и землей" at bounding box center [180, 237] width 329 height 17
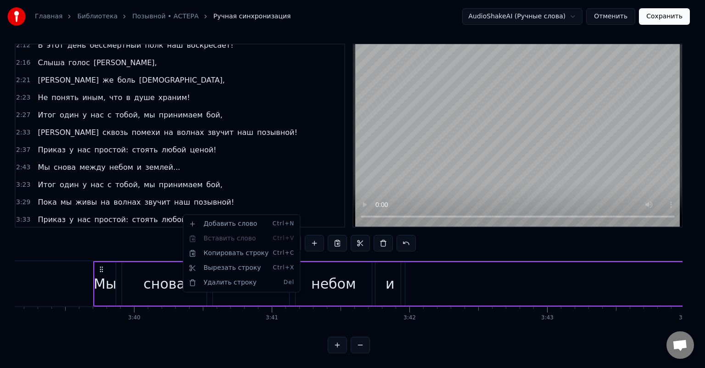
click at [177, 216] on html "Главная Библиотека Позывной • АСТЕРА Ручная синхронизация AudioShakeAI (Ручные …" at bounding box center [352, 182] width 705 height 372
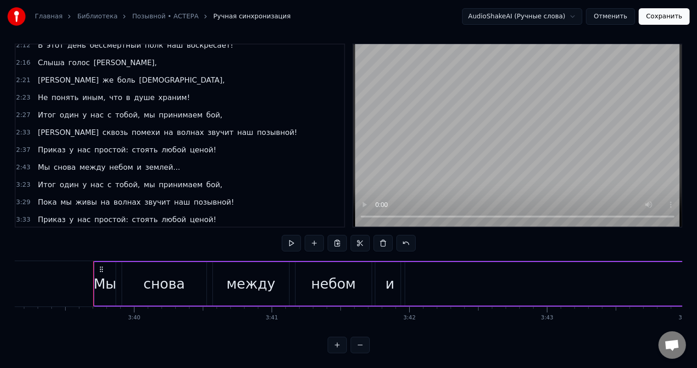
click at [167, 229] on div "3:39 Мы снова между небом и землей" at bounding box center [180, 237] width 329 height 17
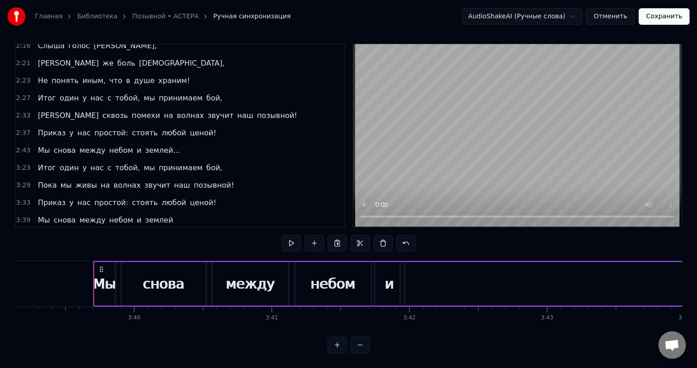
click at [26, 233] on span "3:39" at bounding box center [23, 237] width 14 height 9
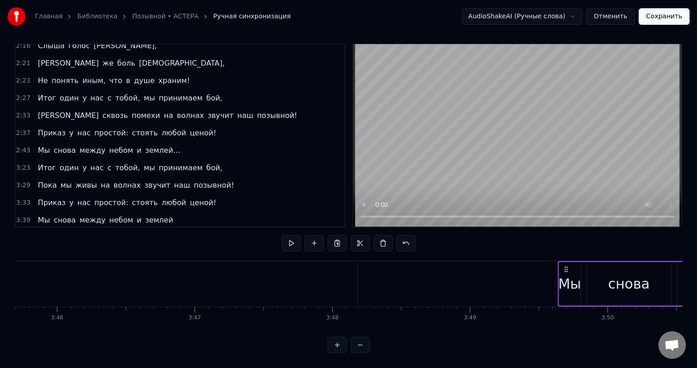
scroll to position [0, 31082]
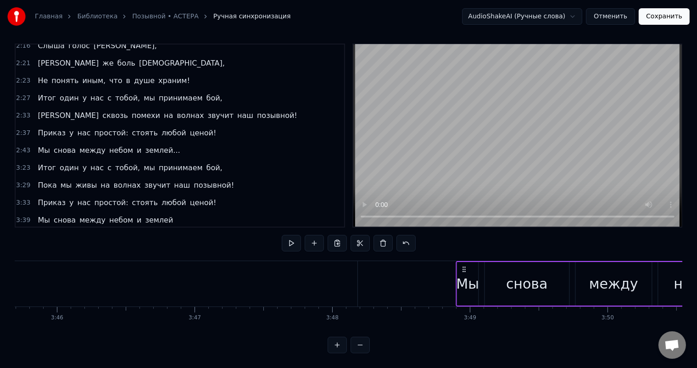
drag, startPoint x: 102, startPoint y: 260, endPoint x: 465, endPoint y: 285, distance: 363.5
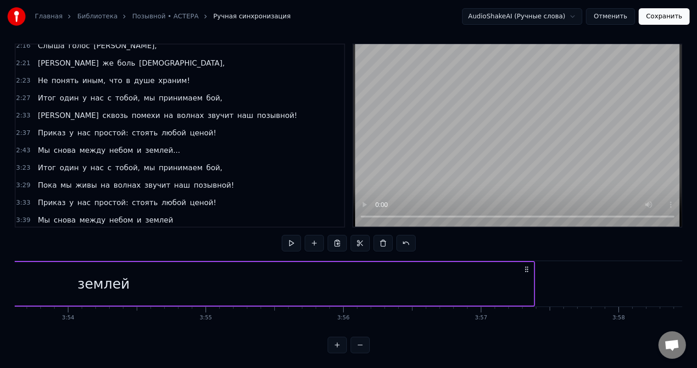
scroll to position [0, 32586]
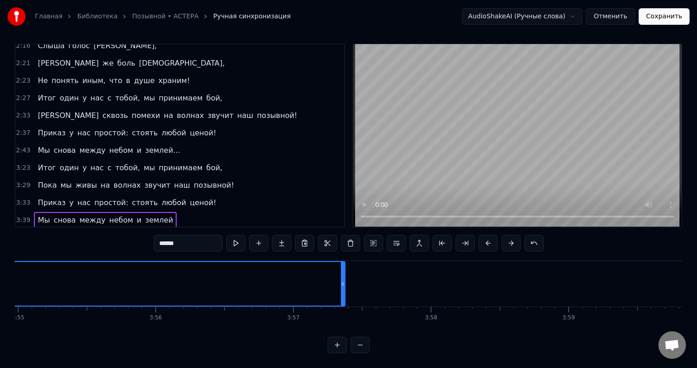
scroll to position [0, 32380]
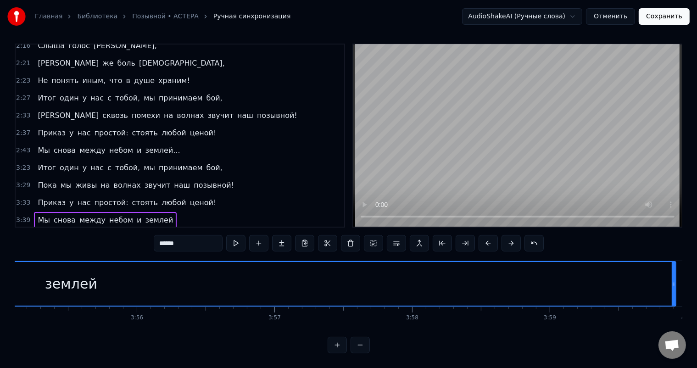
drag, startPoint x: 324, startPoint y: 274, endPoint x: 673, endPoint y: 277, distance: 349.8
click at [673, 280] on icon at bounding box center [674, 283] width 4 height 7
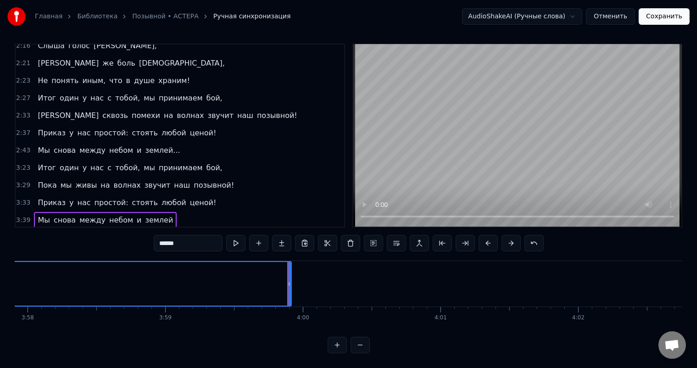
scroll to position [0, 32775]
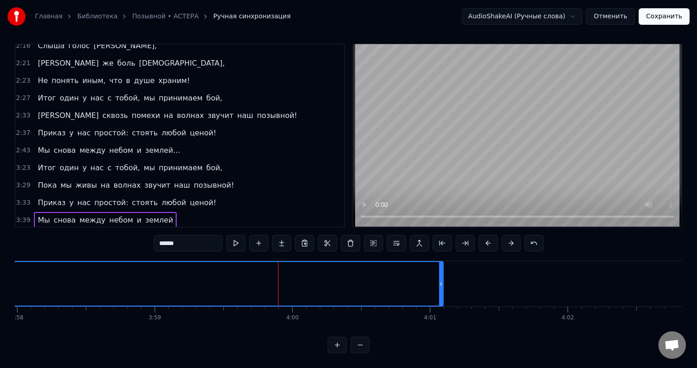
drag, startPoint x: 279, startPoint y: 275, endPoint x: 439, endPoint y: 278, distance: 160.2
click at [439, 280] on icon at bounding box center [441, 283] width 4 height 7
click at [195, 212] on div "3:39 Мы снова между небом и землей" at bounding box center [180, 220] width 329 height 17
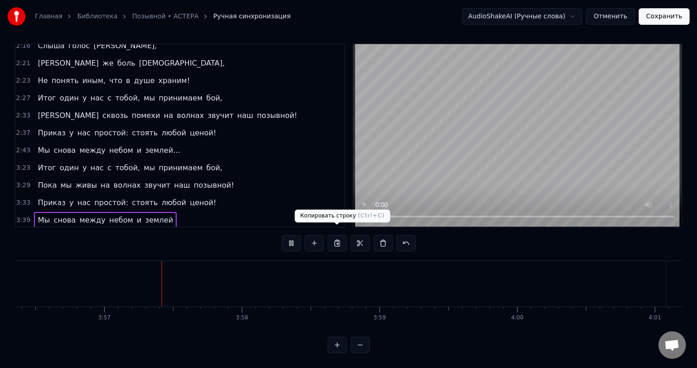
scroll to position [0, 32578]
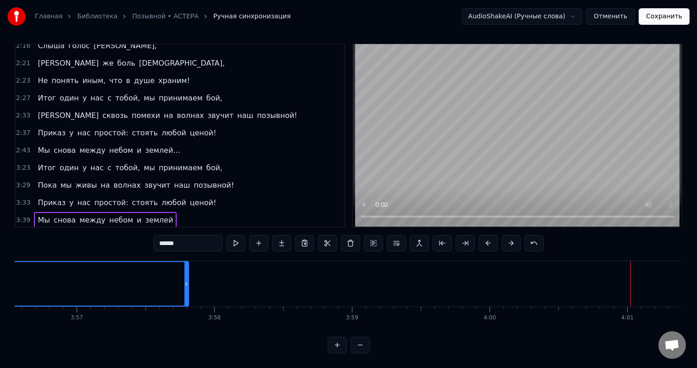
drag, startPoint x: 637, startPoint y: 275, endPoint x: 187, endPoint y: 274, distance: 449.9
click at [187, 280] on icon at bounding box center [187, 283] width 4 height 7
click at [187, 229] on div "3:48 Мы снова между небом и землей" at bounding box center [180, 237] width 329 height 17
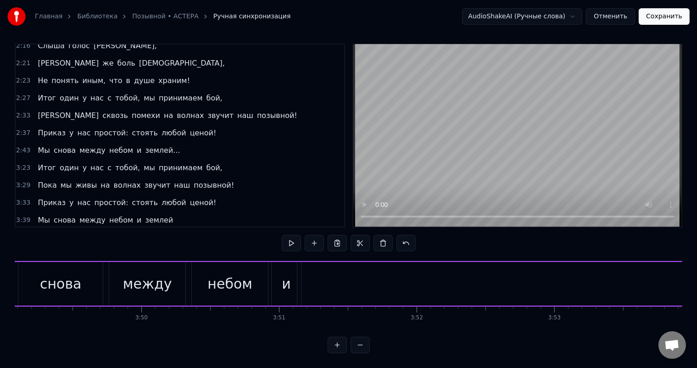
scroll to position [0, 31477]
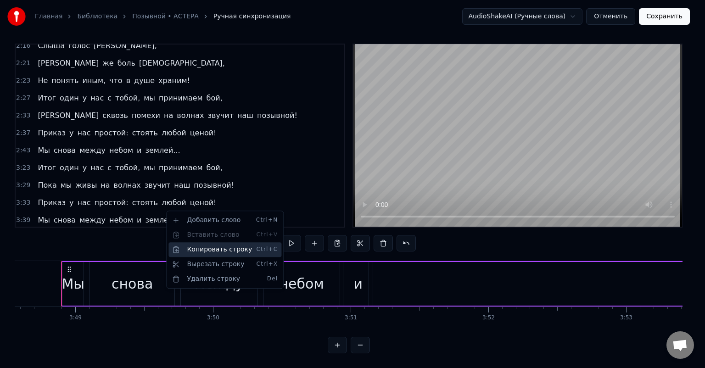
click at [202, 247] on div "Копировать строку Ctrl+C" at bounding box center [224, 249] width 113 height 15
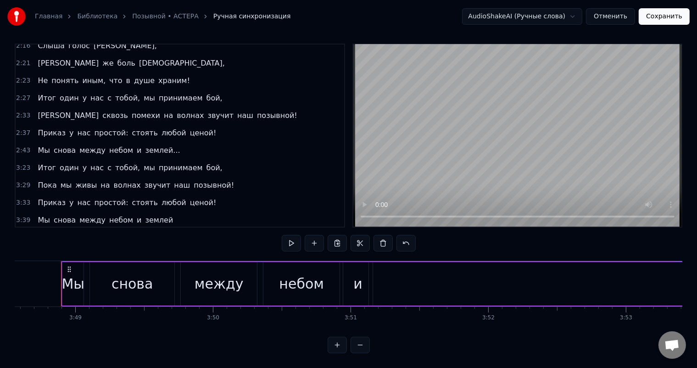
click at [172, 229] on div "3:48 Мы снова между небом и землей" at bounding box center [180, 237] width 329 height 17
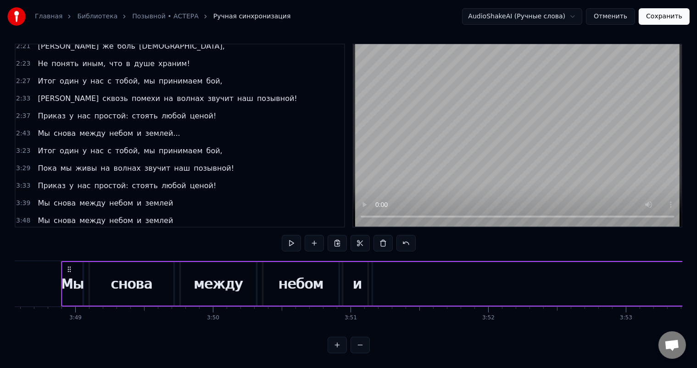
click at [148, 233] on span "землей" at bounding box center [159, 238] width 30 height 11
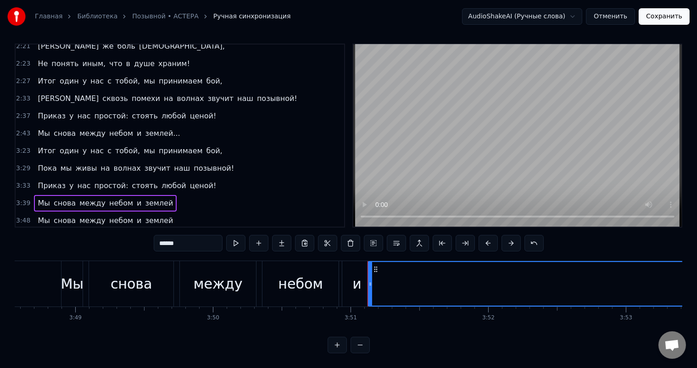
click at [144, 233] on span "землей" at bounding box center [159, 238] width 30 height 11
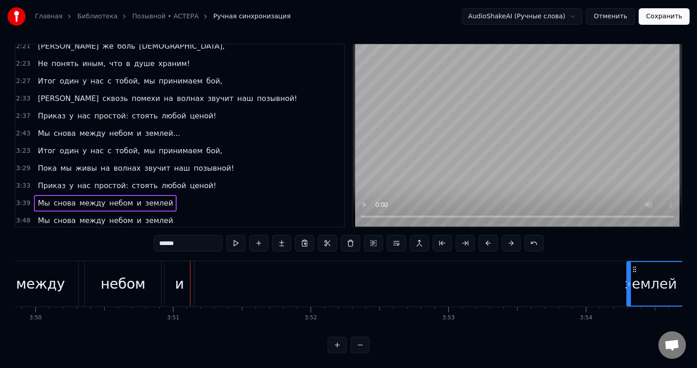
scroll to position [0, 31655]
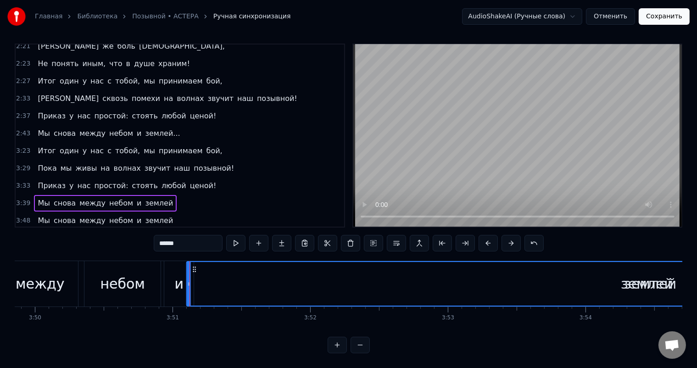
drag, startPoint x: 376, startPoint y: 261, endPoint x: 195, endPoint y: 266, distance: 181.9
click at [195, 266] on div "землей" at bounding box center [647, 284] width 920 height 44
click at [202, 230] on div "3:48 Мы снова между небом и землей" at bounding box center [180, 238] width 329 height 17
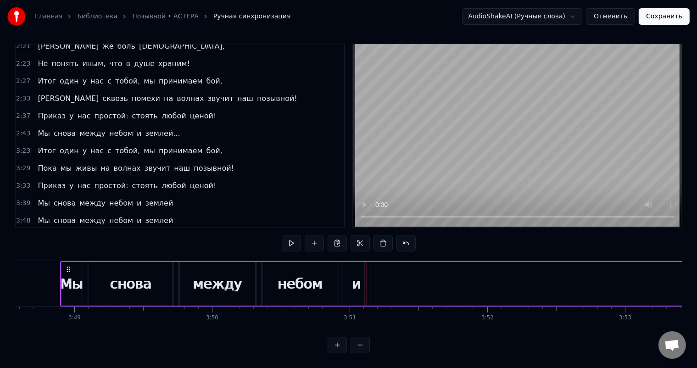
scroll to position [0, 31477]
click at [171, 230] on div "3:48 Мы снова между небом и землей" at bounding box center [180, 238] width 329 height 17
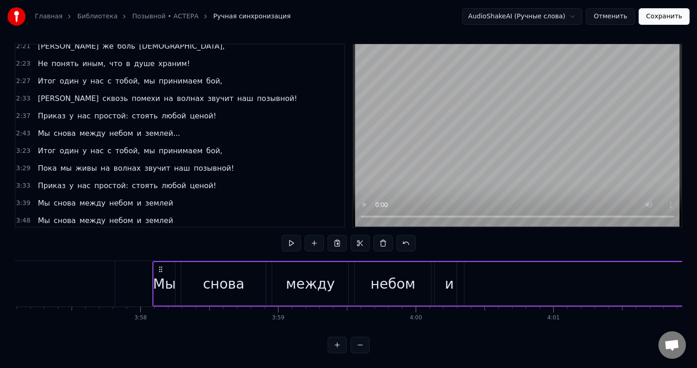
scroll to position [0, 32649]
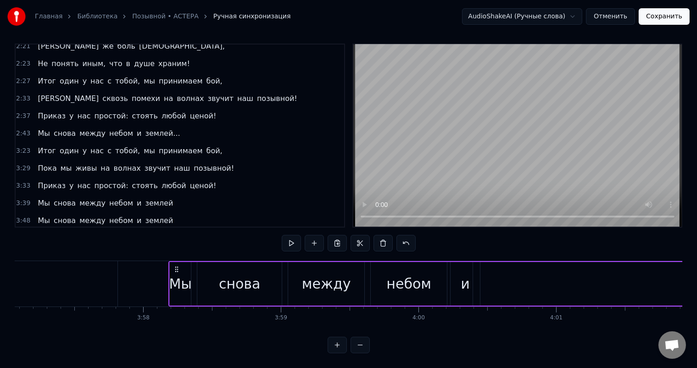
drag, startPoint x: 68, startPoint y: 259, endPoint x: 176, endPoint y: 273, distance: 108.3
click at [465, 282] on div "и" at bounding box center [465, 284] width 9 height 21
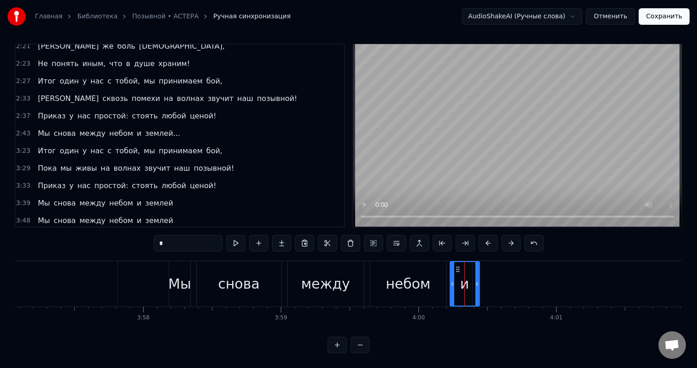
type input "******"
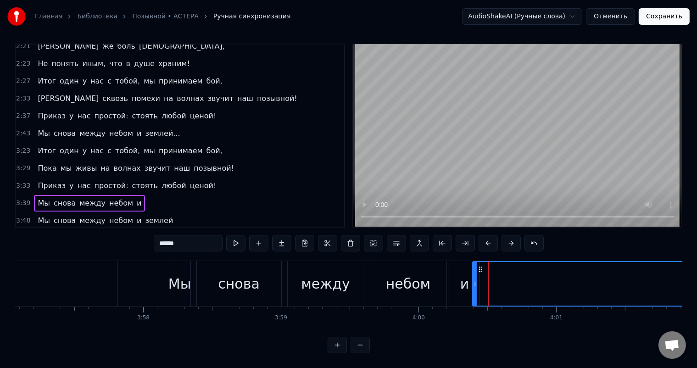
click at [350, 235] on button at bounding box center [350, 243] width 19 height 17
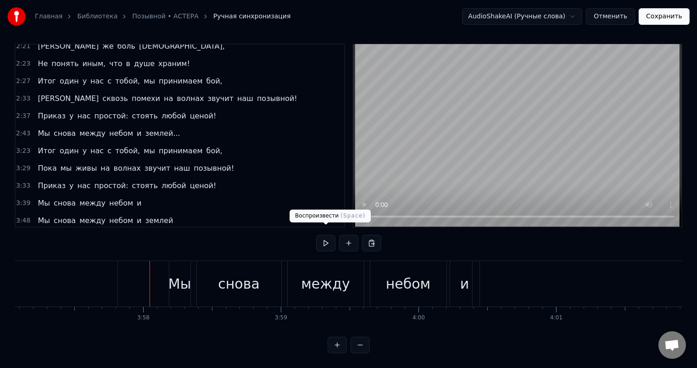
click at [324, 238] on button at bounding box center [325, 243] width 19 height 17
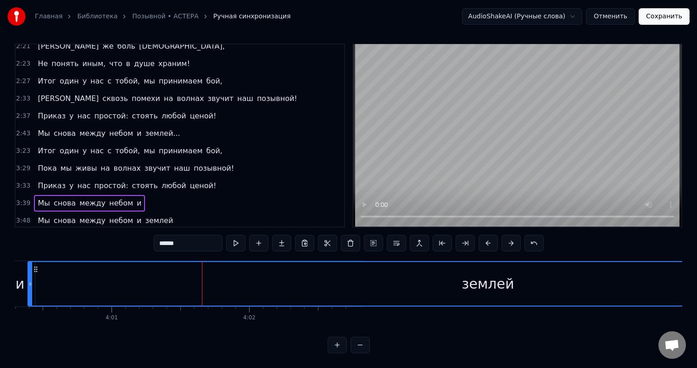
scroll to position [0, 33132]
click at [522, 266] on div "землей" at bounding box center [450, 284] width 920 height 44
click at [439, 275] on div "землей" at bounding box center [449, 284] width 52 height 21
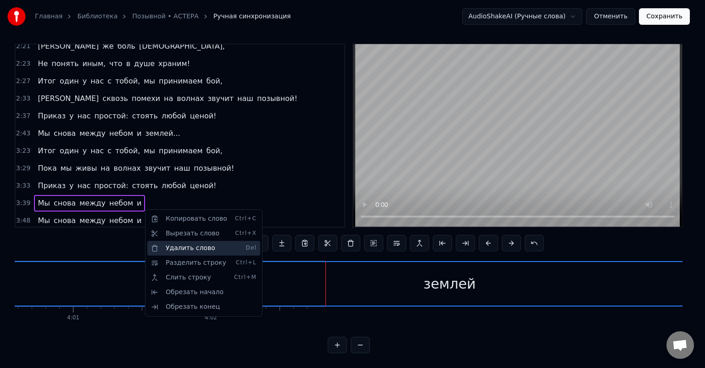
click at [175, 243] on div "Удалить слово Del" at bounding box center [203, 248] width 113 height 15
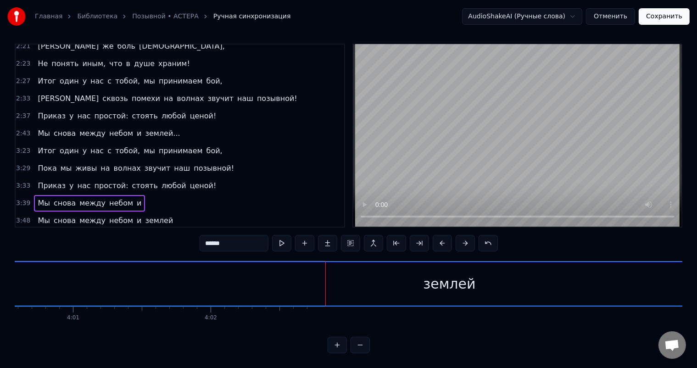
click at [147, 233] on span "землей" at bounding box center [159, 238] width 30 height 11
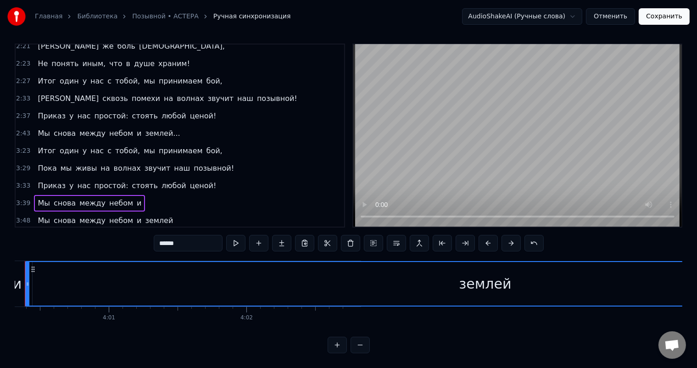
scroll to position [0, 33060]
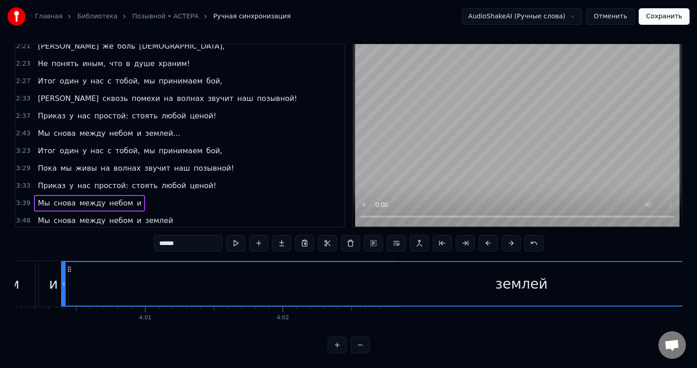
drag, startPoint x: 187, startPoint y: 237, endPoint x: 156, endPoint y: 233, distance: 31.5
click at [156, 235] on input "******" at bounding box center [188, 243] width 69 height 17
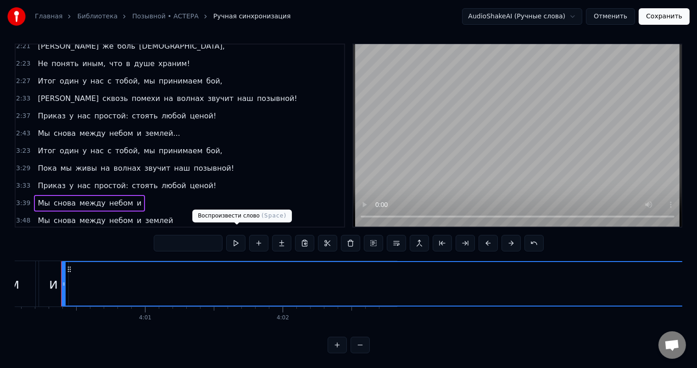
click at [245, 212] on div "3:48 Мы снова между небом и землей" at bounding box center [180, 220] width 329 height 17
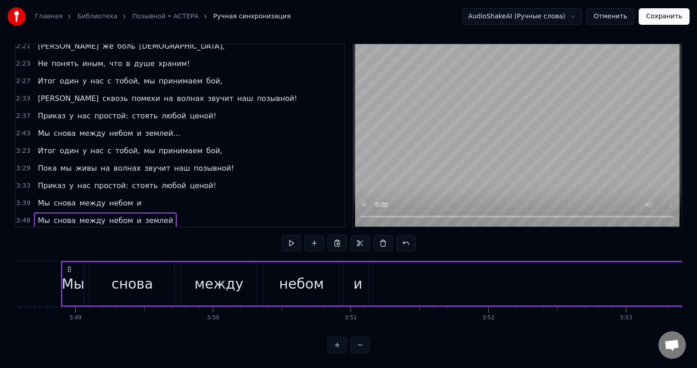
click at [168, 230] on div "3:58 Мы снова между небом и" at bounding box center [180, 238] width 329 height 17
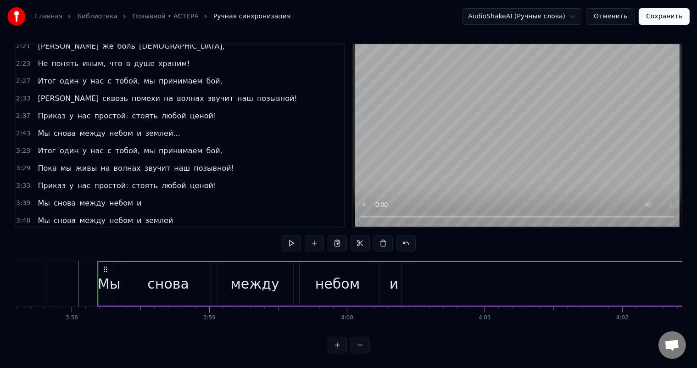
scroll to position [0, 32757]
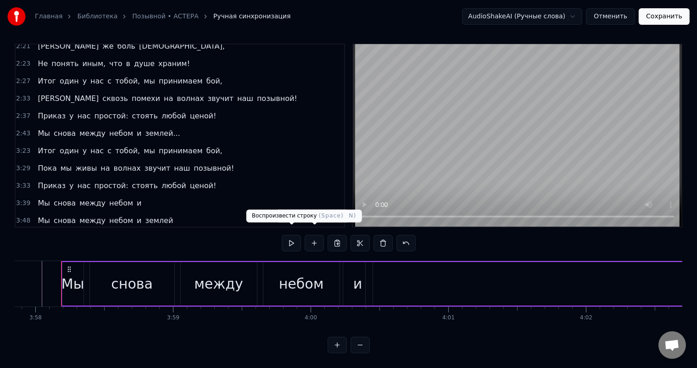
click at [297, 237] on button at bounding box center [291, 243] width 19 height 17
click at [161, 180] on span "любой" at bounding box center [174, 185] width 27 height 11
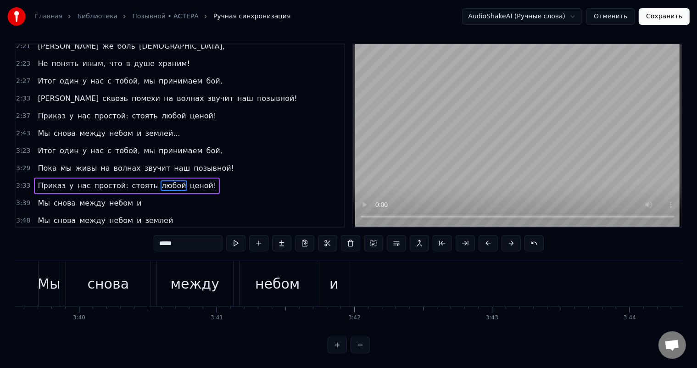
click at [216, 177] on div "3:33 Приказ у нас простой: стоять любой ценой!" at bounding box center [180, 185] width 329 height 17
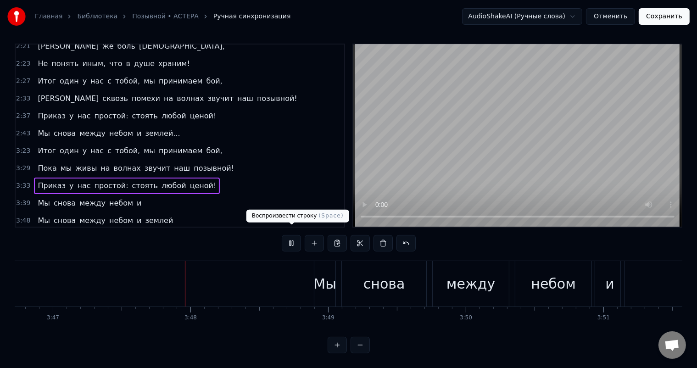
scroll to position [0, 31225]
click at [292, 238] on button at bounding box center [291, 243] width 19 height 17
click at [130, 195] on div "Мы снова между небом и" at bounding box center [89, 203] width 111 height 17
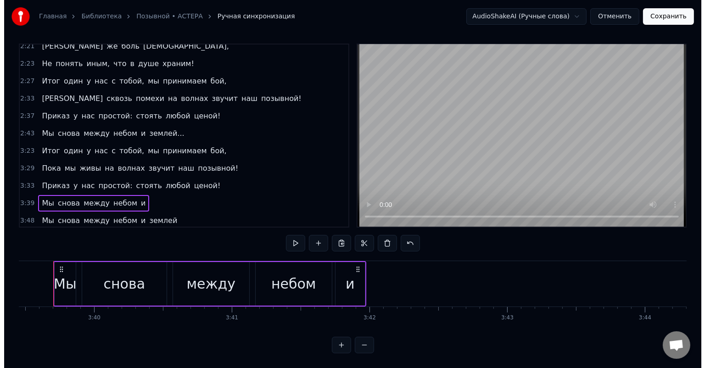
scroll to position [0, 30211]
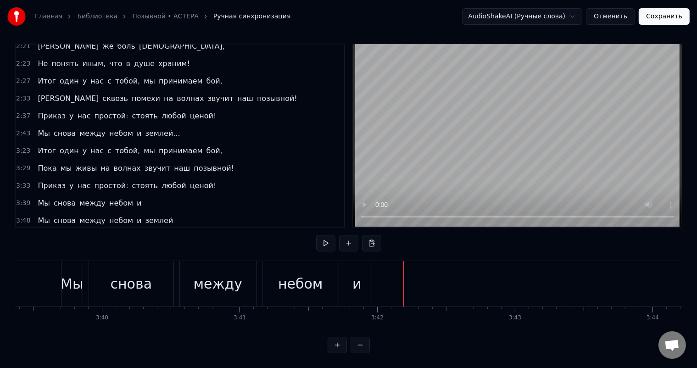
click at [126, 195] on div "Мы снова между небом и" at bounding box center [89, 203] width 111 height 17
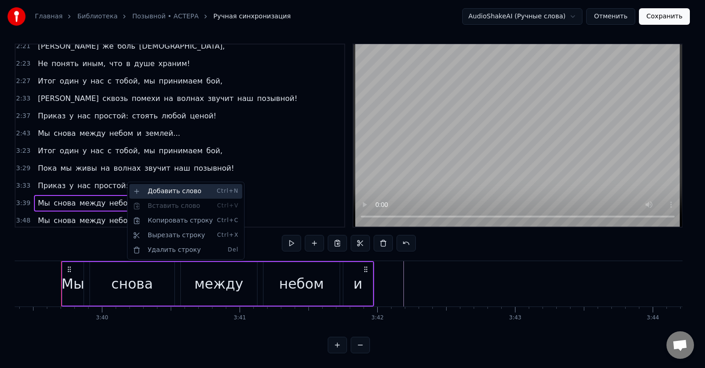
click at [143, 187] on div "Добавить слово Ctrl+N" at bounding box center [185, 191] width 113 height 15
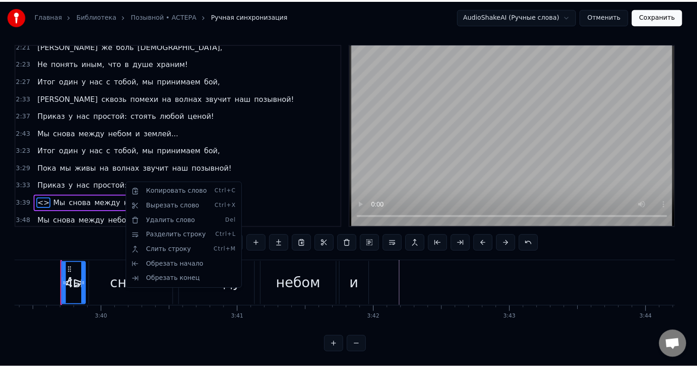
scroll to position [4, 0]
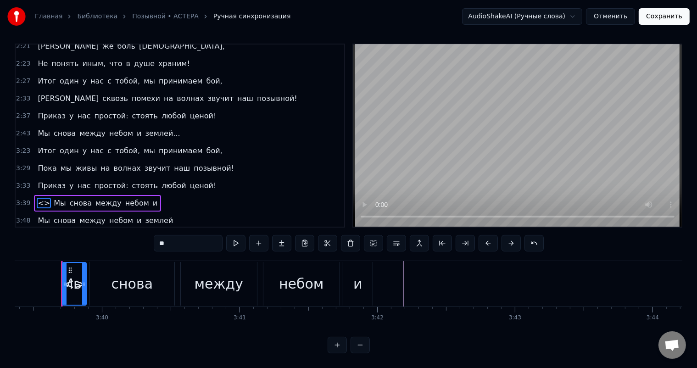
click at [228, 212] on div "3:48 Мы снова между небом и землей" at bounding box center [180, 220] width 329 height 17
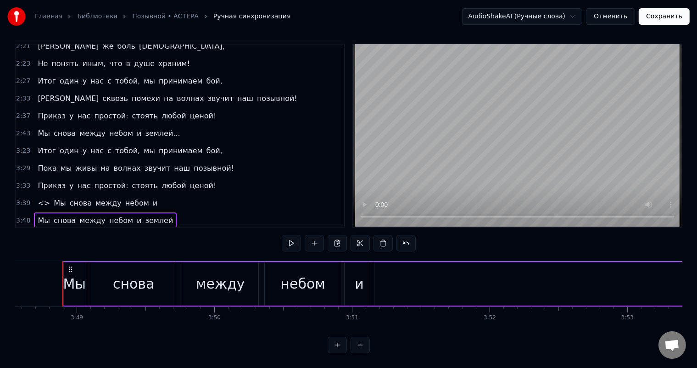
scroll to position [0, 31477]
click at [39, 198] on span "<>" at bounding box center [44, 203] width 14 height 11
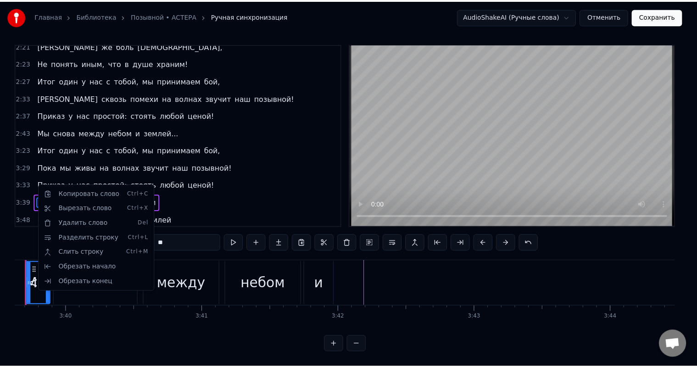
scroll to position [0, 30211]
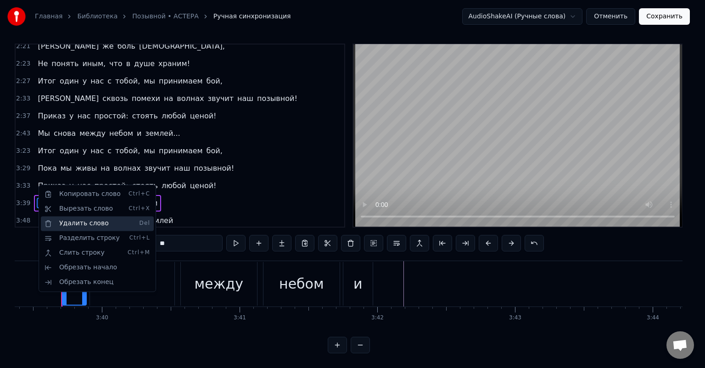
click at [94, 230] on div "Удалить слово Del" at bounding box center [97, 223] width 113 height 15
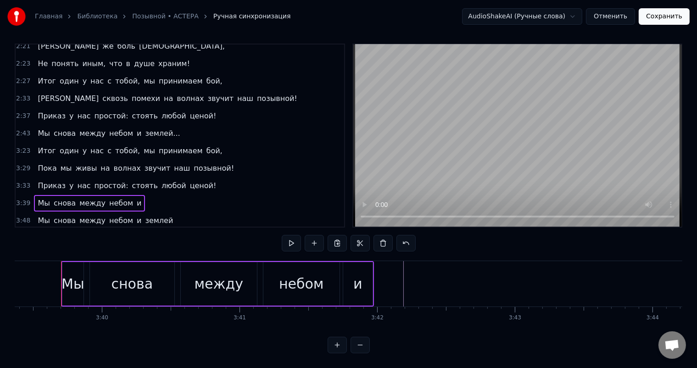
click at [136, 198] on span "и" at bounding box center [139, 203] width 6 height 11
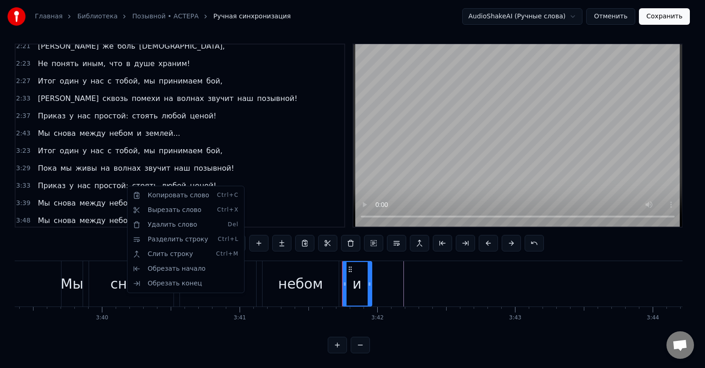
click at [222, 179] on html "Главная Библиотека Позывной • АСТЕРА Ручная синхронизация AudioShakeAI (Ручные …" at bounding box center [352, 182] width 705 height 372
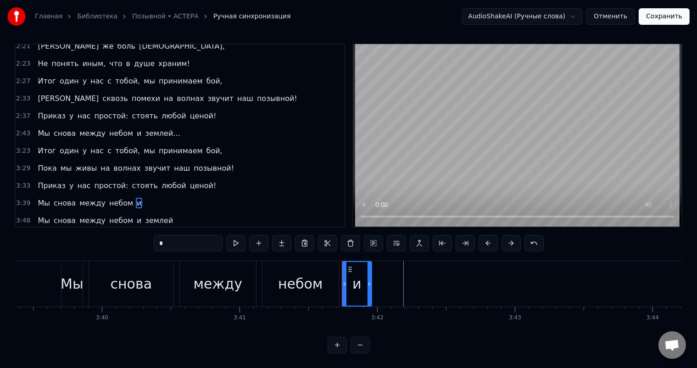
click at [136, 198] on span "и" at bounding box center [139, 203] width 6 height 11
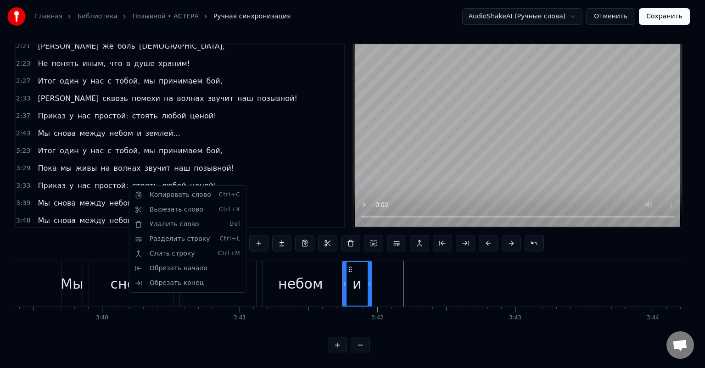
click at [233, 184] on html "Главная Библиотека Позывной • АСТЕРА Ручная синхронизация AudioShakeAI (Ручные …" at bounding box center [352, 182] width 705 height 372
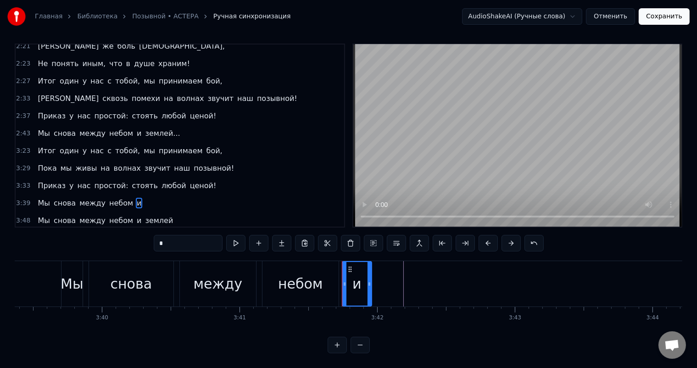
click at [178, 195] on div "3:39 Мы снова между небом и" at bounding box center [180, 203] width 329 height 17
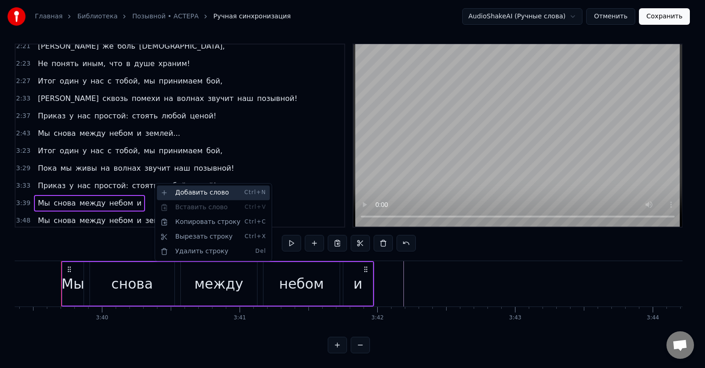
click at [195, 196] on div "Добавить слово Ctrl+N" at bounding box center [213, 192] width 113 height 15
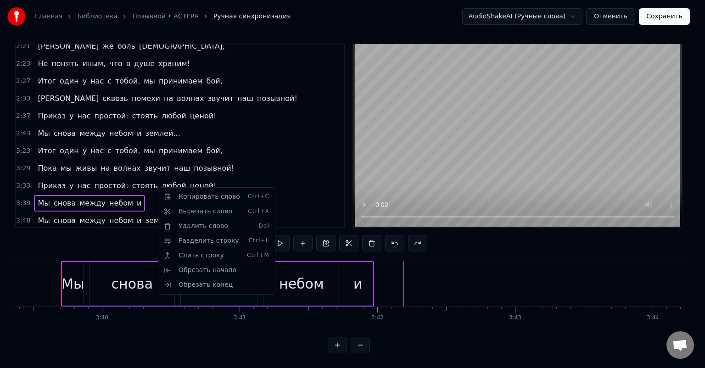
click at [147, 183] on html "Главная Библиотека Позывной • АСТЕРА Ручная синхронизация AudioShakeAI (Ручные …" at bounding box center [352, 182] width 705 height 372
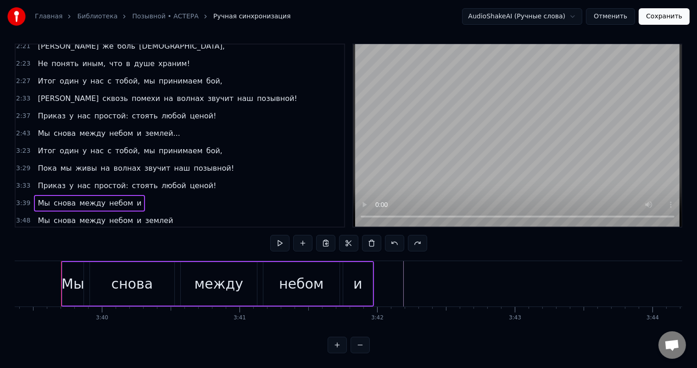
click at [145, 195] on div "3:39 Мы снова между небом и" at bounding box center [180, 203] width 329 height 17
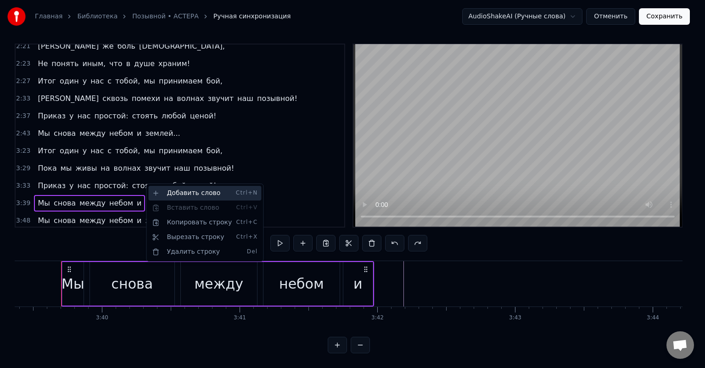
click at [174, 200] on div "Добавить слово Ctrl+N" at bounding box center [204, 193] width 113 height 15
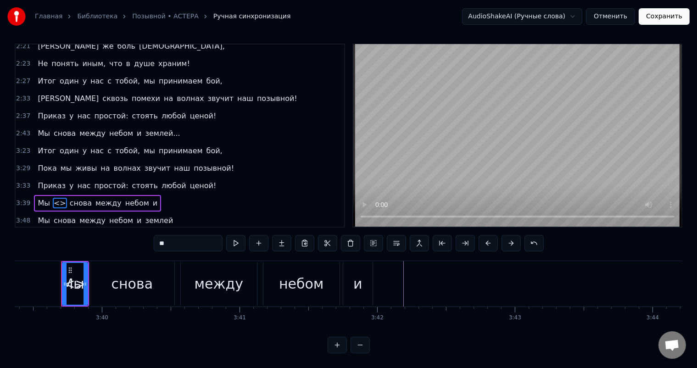
drag, startPoint x: 53, startPoint y: 182, endPoint x: 59, endPoint y: 180, distance: 6.4
click at [59, 198] on span "<>" at bounding box center [60, 203] width 14 height 11
drag, startPoint x: 52, startPoint y: 183, endPoint x: 57, endPoint y: 184, distance: 5.1
click at [57, 198] on span "<>" at bounding box center [60, 203] width 14 height 11
drag, startPoint x: 72, startPoint y: 275, endPoint x: 85, endPoint y: 275, distance: 13.8
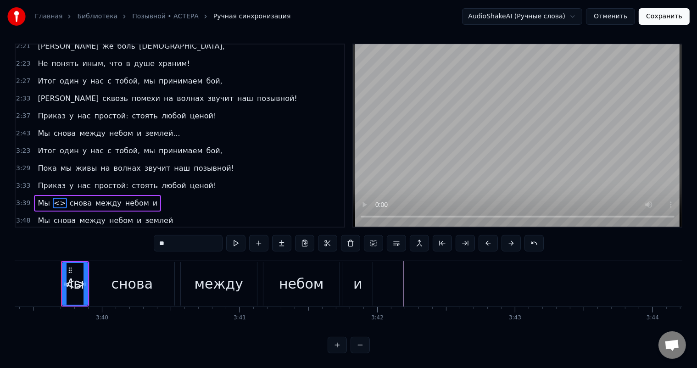
click at [85, 275] on div "<>" at bounding box center [75, 284] width 24 height 42
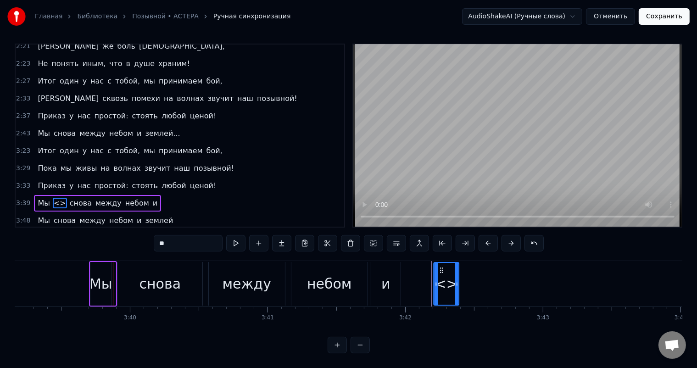
drag, startPoint x: 71, startPoint y: 269, endPoint x: 442, endPoint y: 289, distance: 371.5
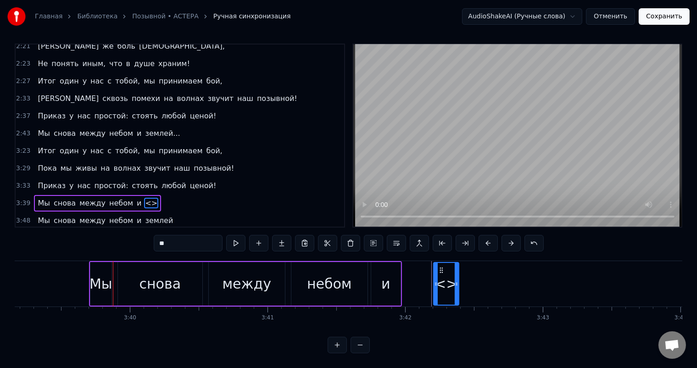
drag, startPoint x: 179, startPoint y: 243, endPoint x: 157, endPoint y: 241, distance: 21.2
click at [157, 241] on input "**" at bounding box center [188, 243] width 69 height 17
type input "******"
click at [209, 212] on div "3:48 Мы снова между небом и землей" at bounding box center [180, 220] width 329 height 17
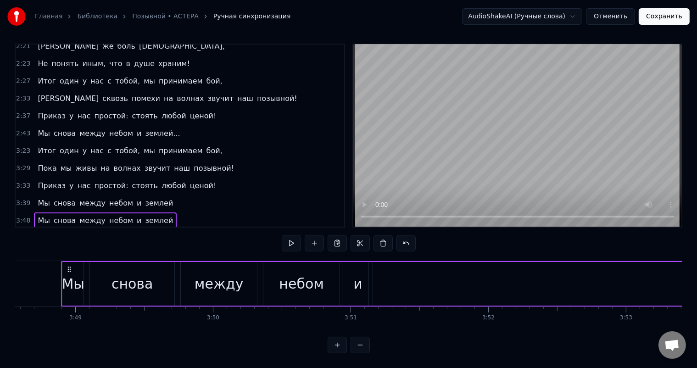
click at [174, 195] on div "3:39 Мы снова между небом и землей" at bounding box center [180, 203] width 329 height 17
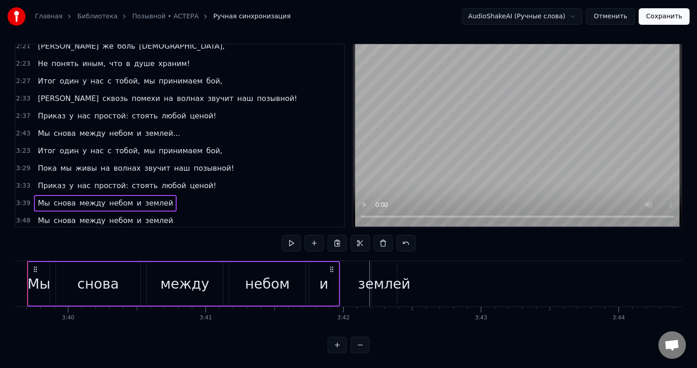
scroll to position [0, 30211]
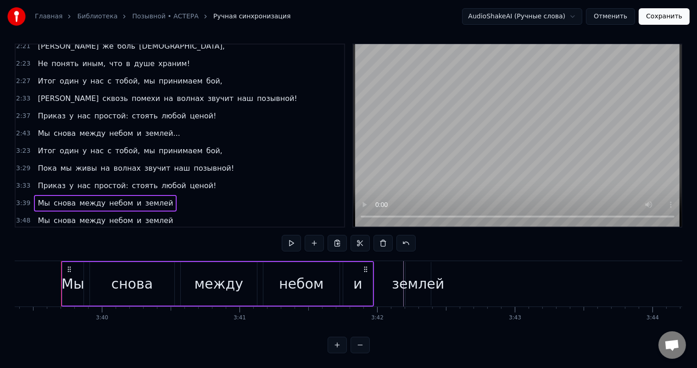
click at [193, 163] on span "позывной!" at bounding box center [214, 168] width 42 height 11
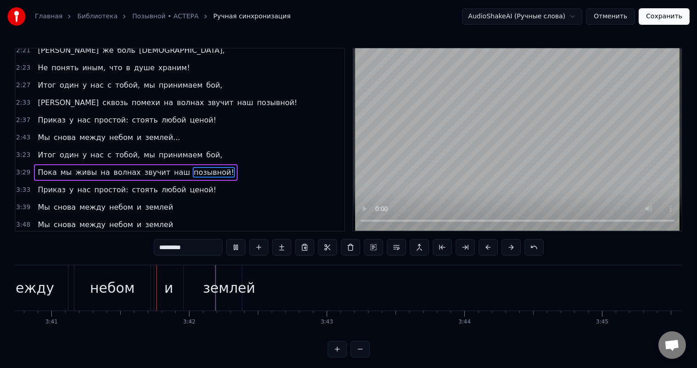
scroll to position [0, 30406]
click at [227, 288] on div "землей" at bounding box center [222, 288] width 52 height 21
type input "******"
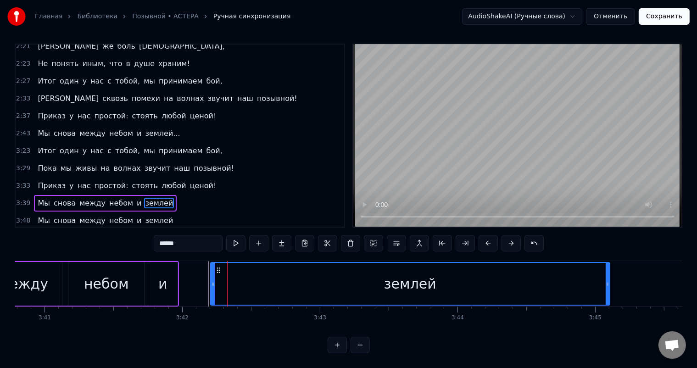
drag, startPoint x: 233, startPoint y: 284, endPoint x: 611, endPoint y: 281, distance: 377.8
click at [610, 281] on icon at bounding box center [608, 283] width 4 height 7
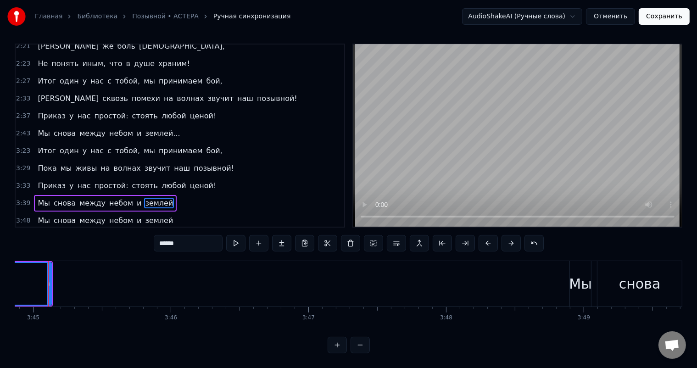
scroll to position [0, 30931]
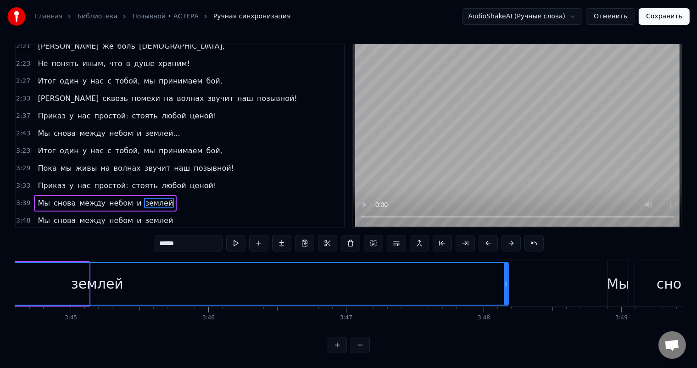
drag, startPoint x: 87, startPoint y: 281, endPoint x: 507, endPoint y: 295, distance: 419.8
click at [507, 295] on div at bounding box center [507, 284] width 4 height 42
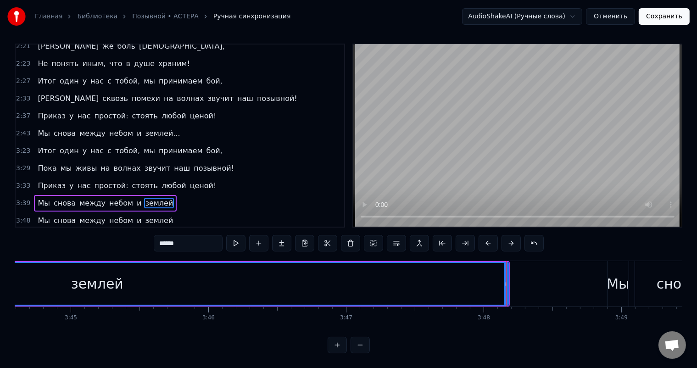
click at [173, 195] on div "3:39 Мы снова между небом и землей" at bounding box center [180, 203] width 329 height 17
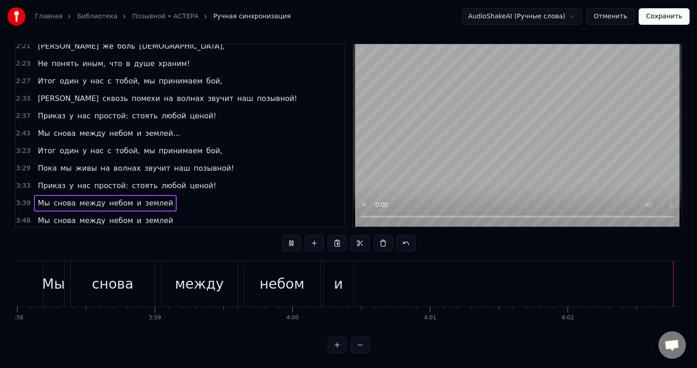
scroll to position [0, 32775]
click at [659, 19] on button "Сохранить" at bounding box center [664, 16] width 51 height 17
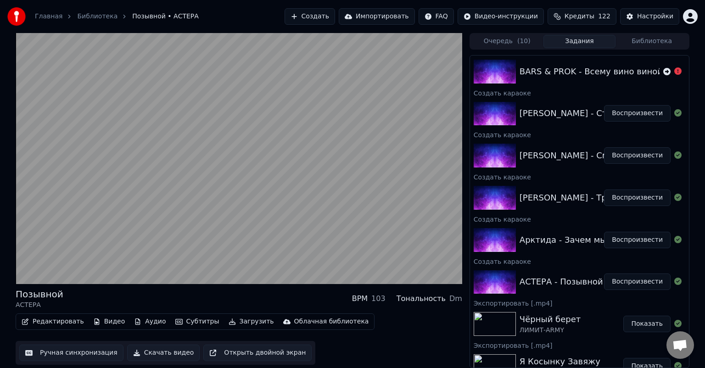
scroll to position [362, 0]
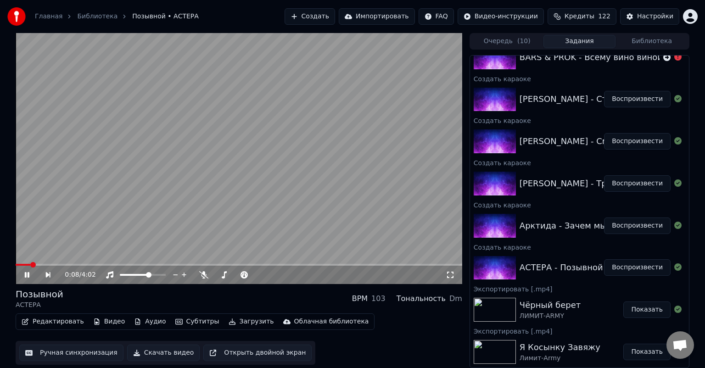
click at [31, 264] on span at bounding box center [239, 265] width 447 height 2
click at [24, 277] on icon at bounding box center [33, 274] width 21 height 7
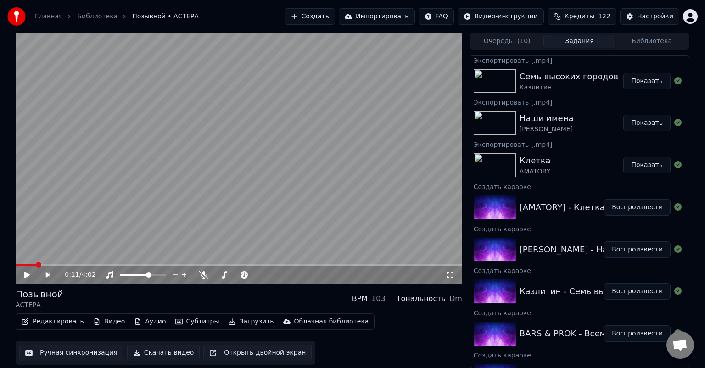
scroll to position [0, 0]
